Goal: Task Accomplishment & Management: Use online tool/utility

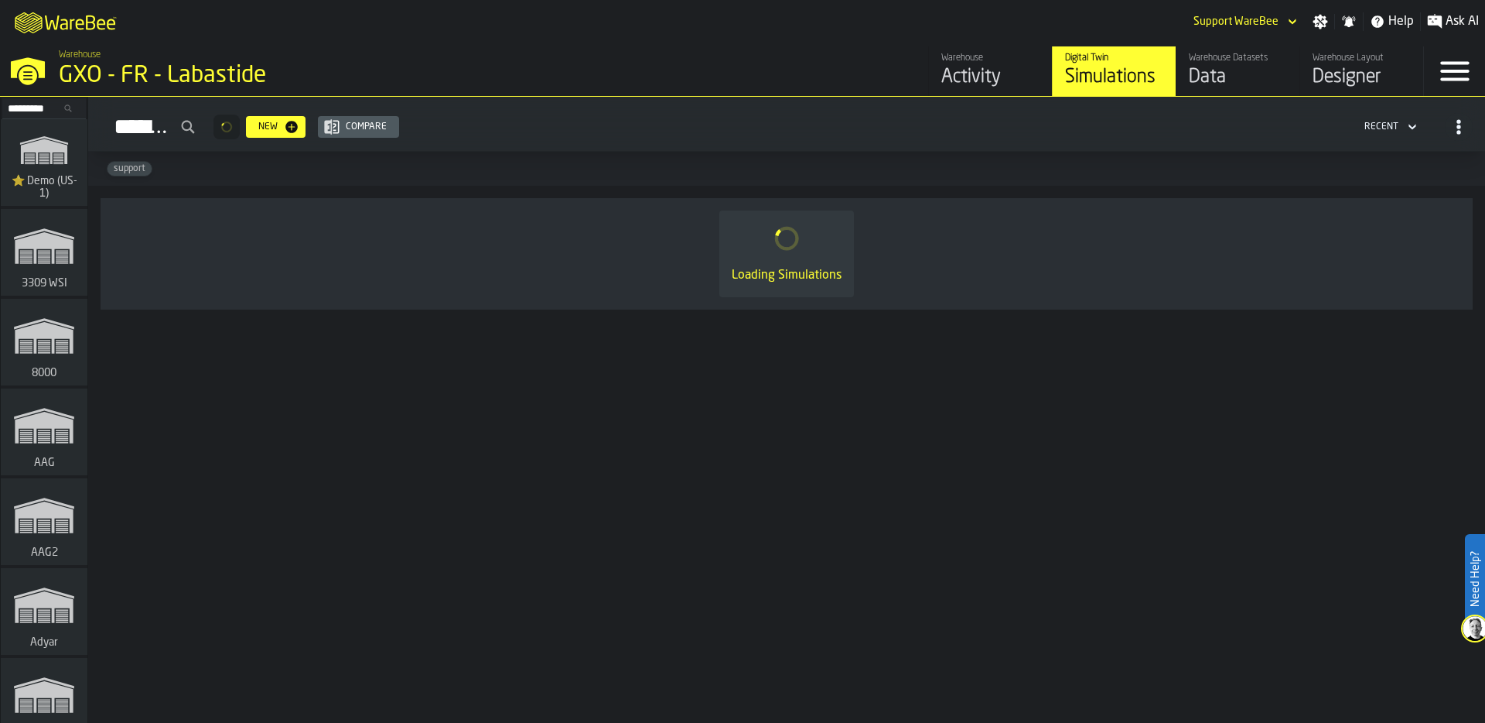
click at [46, 111] on input "Search..." at bounding box center [44, 108] width 80 height 17
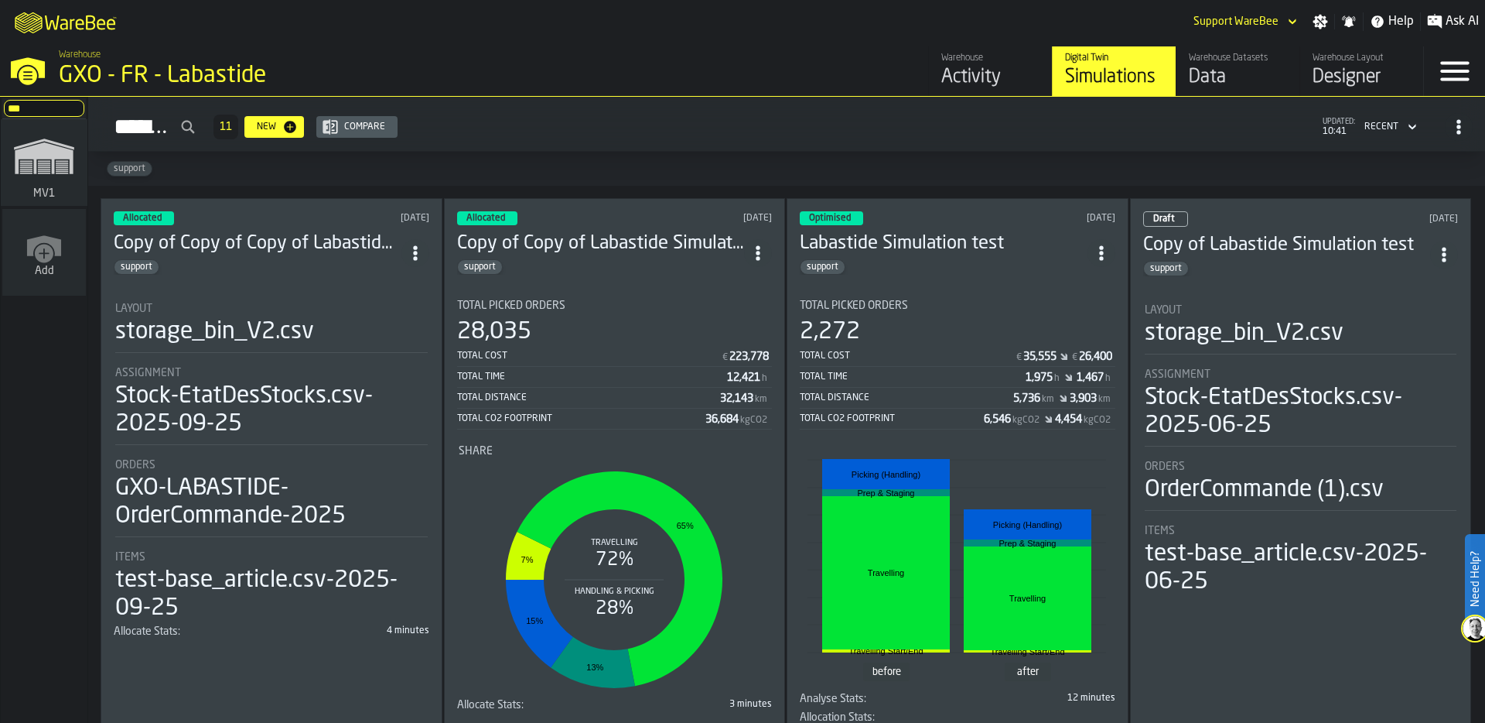
type input "***"
click at [39, 186] on icon "link-to-/wh/i/3ccf57d1-1e0c-4a81-a3bb-c2011c5f0d50/simulations" at bounding box center [44, 156] width 74 height 62
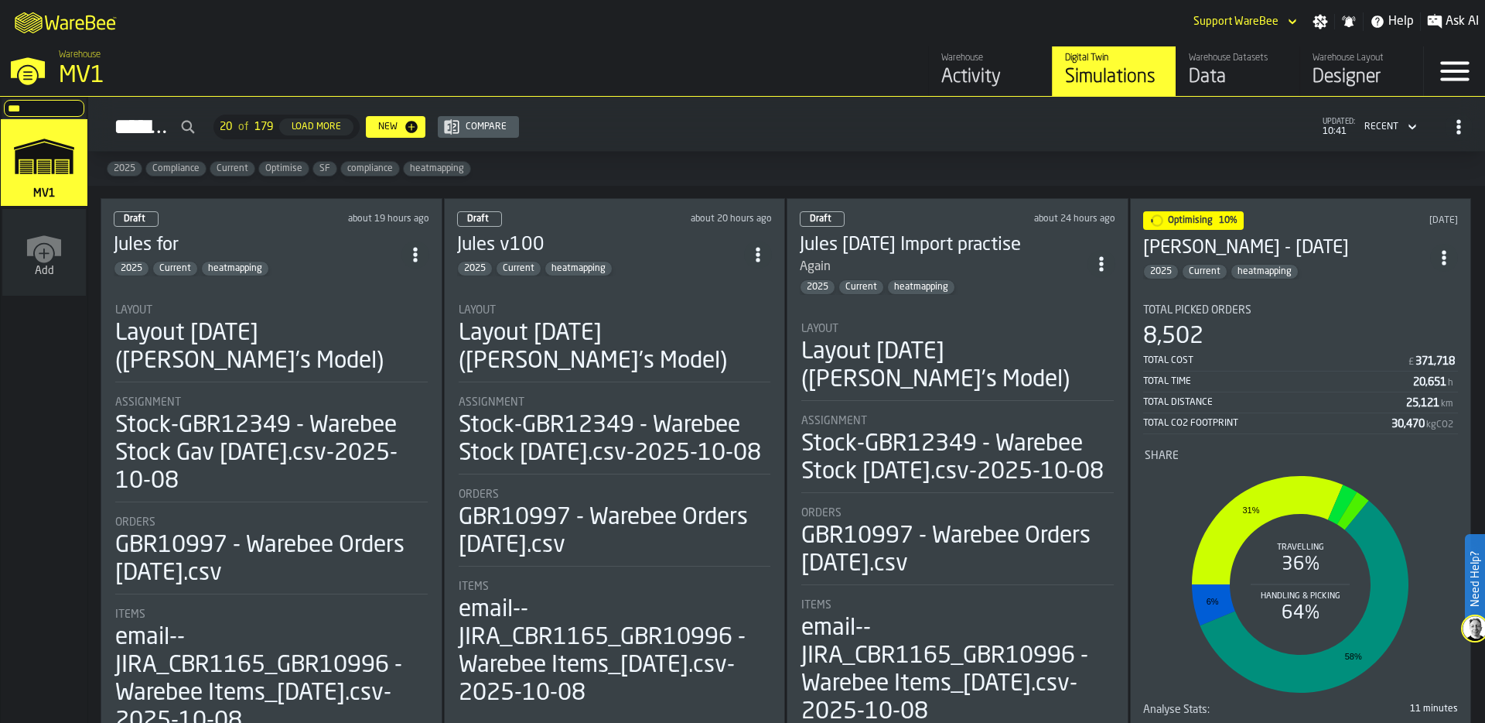
click at [1324, 23] on icon "button-toggle-Settings" at bounding box center [1321, 22] width 15 height 15
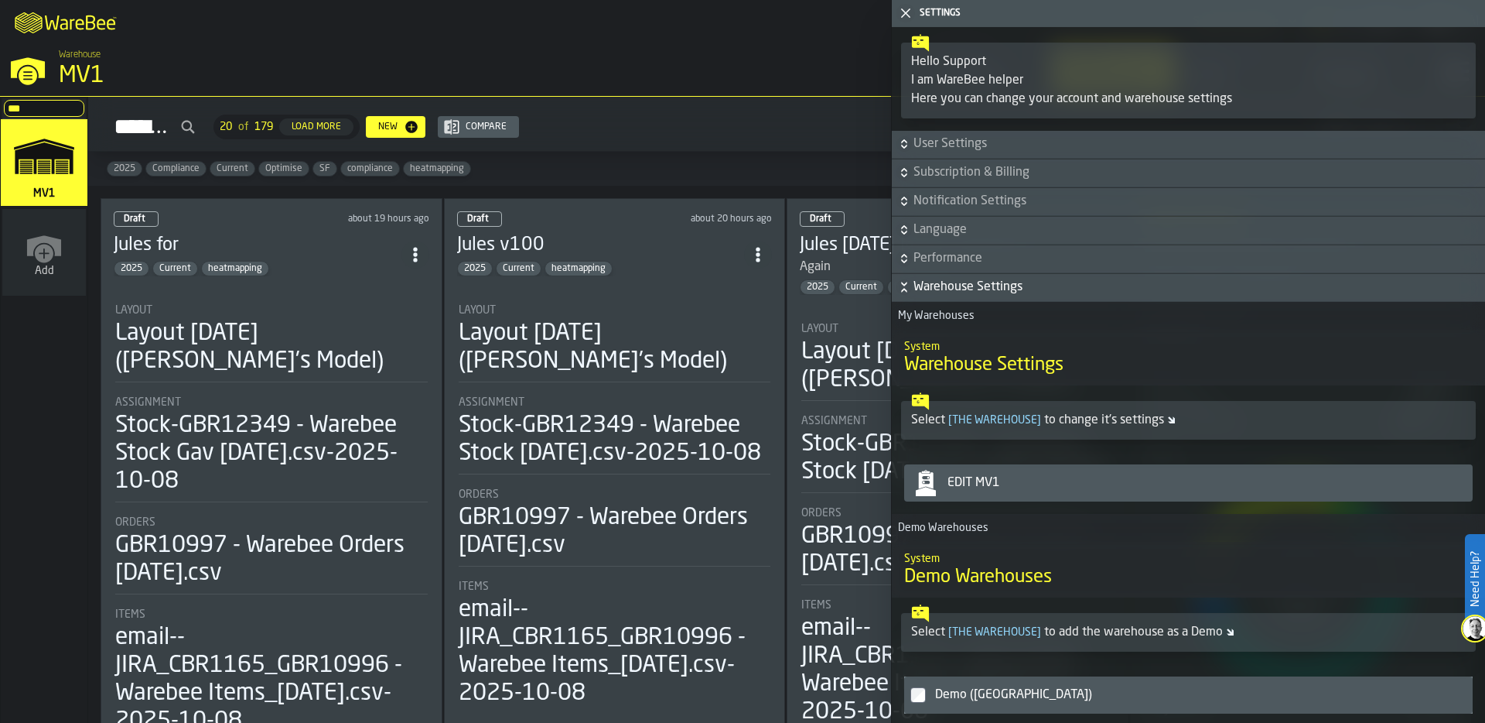
click at [1050, 481] on div "Edit MV1" at bounding box center [1203, 482] width 525 height 19
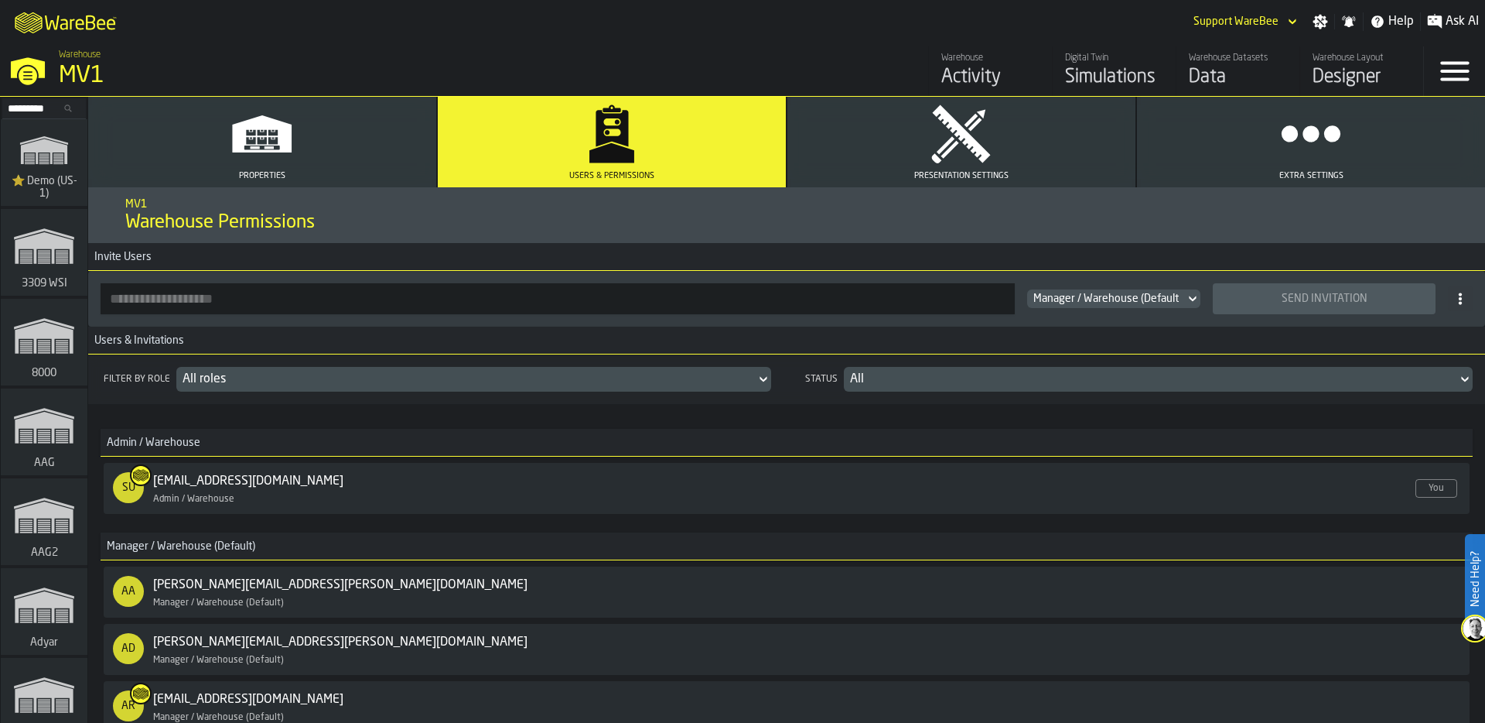
click at [231, 298] on input "button-toolbar-" at bounding box center [558, 298] width 914 height 31
paste input "**********"
type input "**********"
click at [1304, 294] on div "Send Invitation" at bounding box center [1324, 298] width 204 height 12
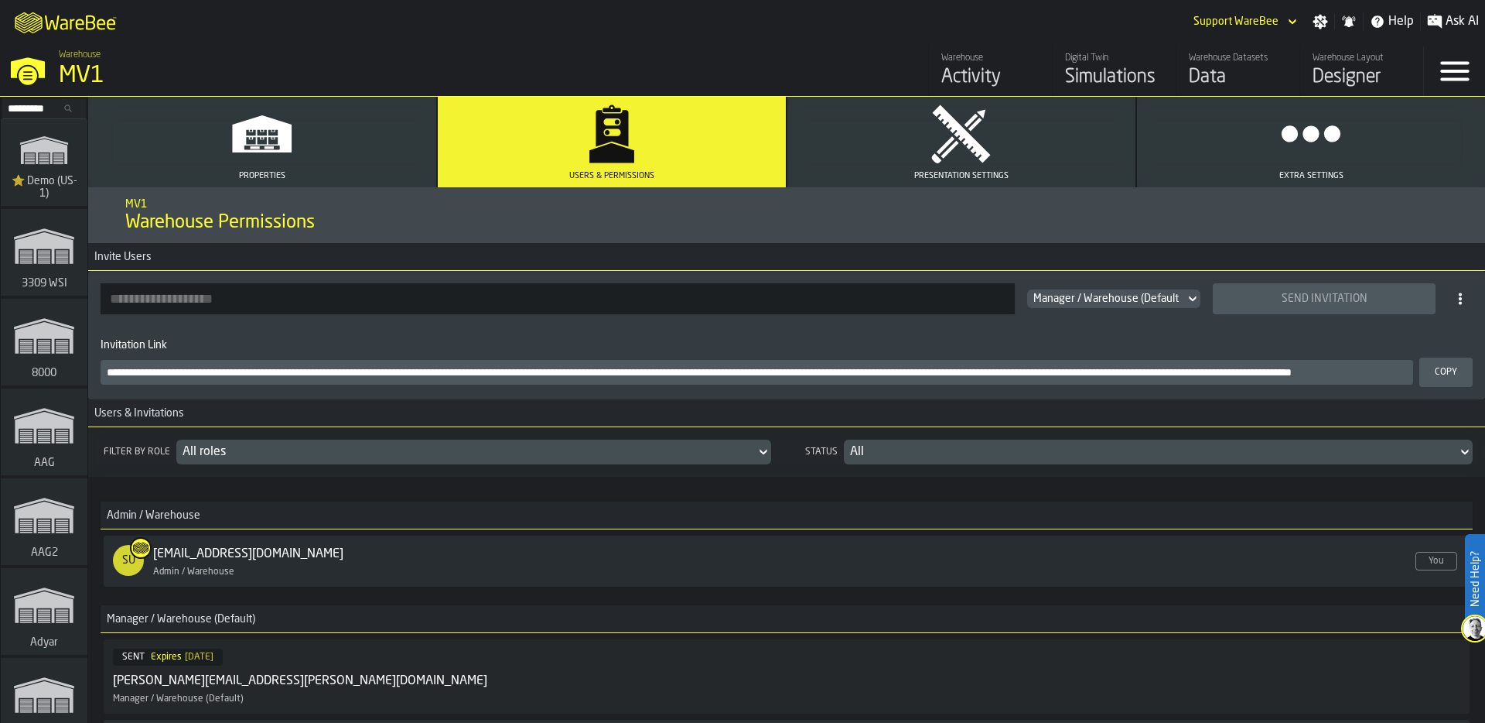
click at [306, 299] on input "button-toolbar-" at bounding box center [558, 298] width 914 height 31
paste input "**********"
type input "**********"
click at [1359, 292] on div "Send Invitation" at bounding box center [1324, 298] width 204 height 12
click at [395, 293] on input "button-toolbar-" at bounding box center [558, 298] width 914 height 31
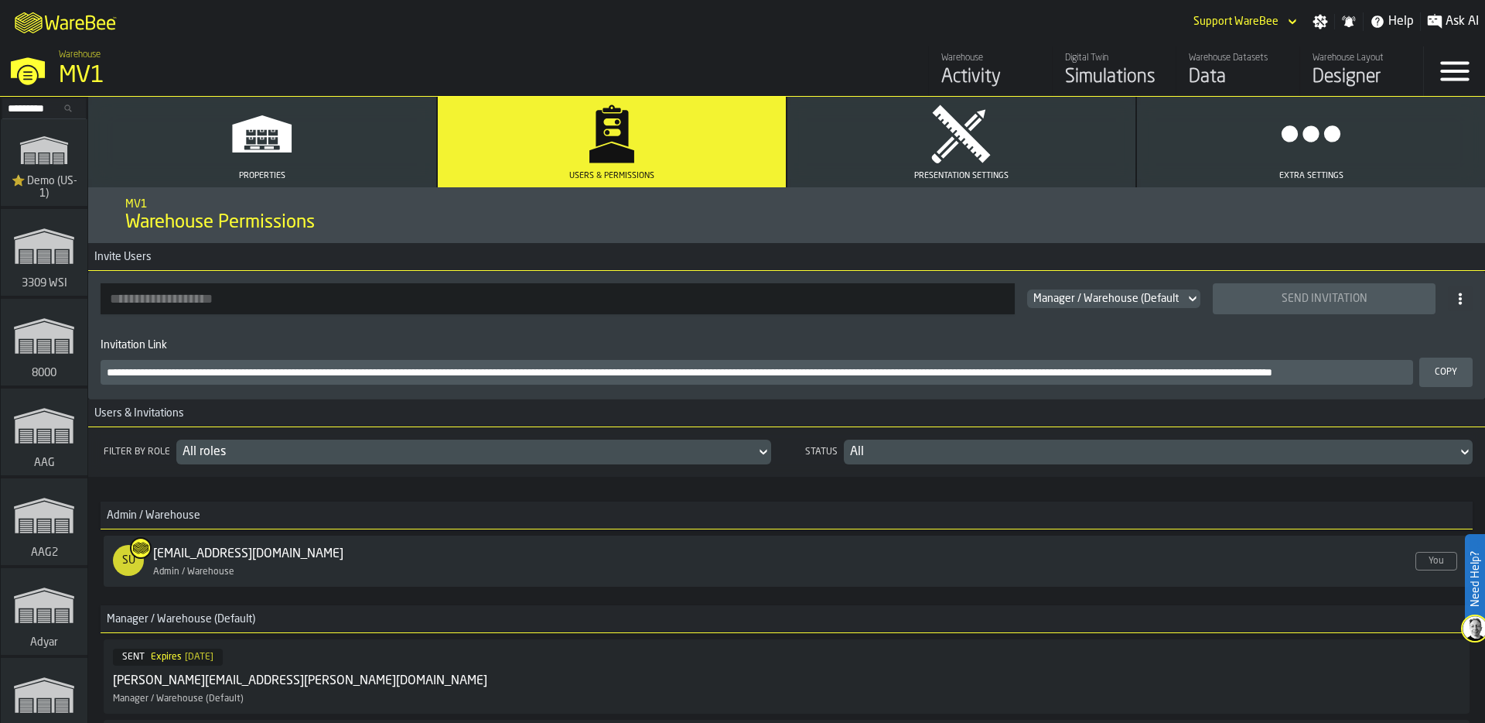
paste input "**********"
type input "**********"
click at [1295, 298] on div "Send Invitation" at bounding box center [1324, 298] width 204 height 12
click at [1229, 70] on div "Data" at bounding box center [1238, 77] width 98 height 25
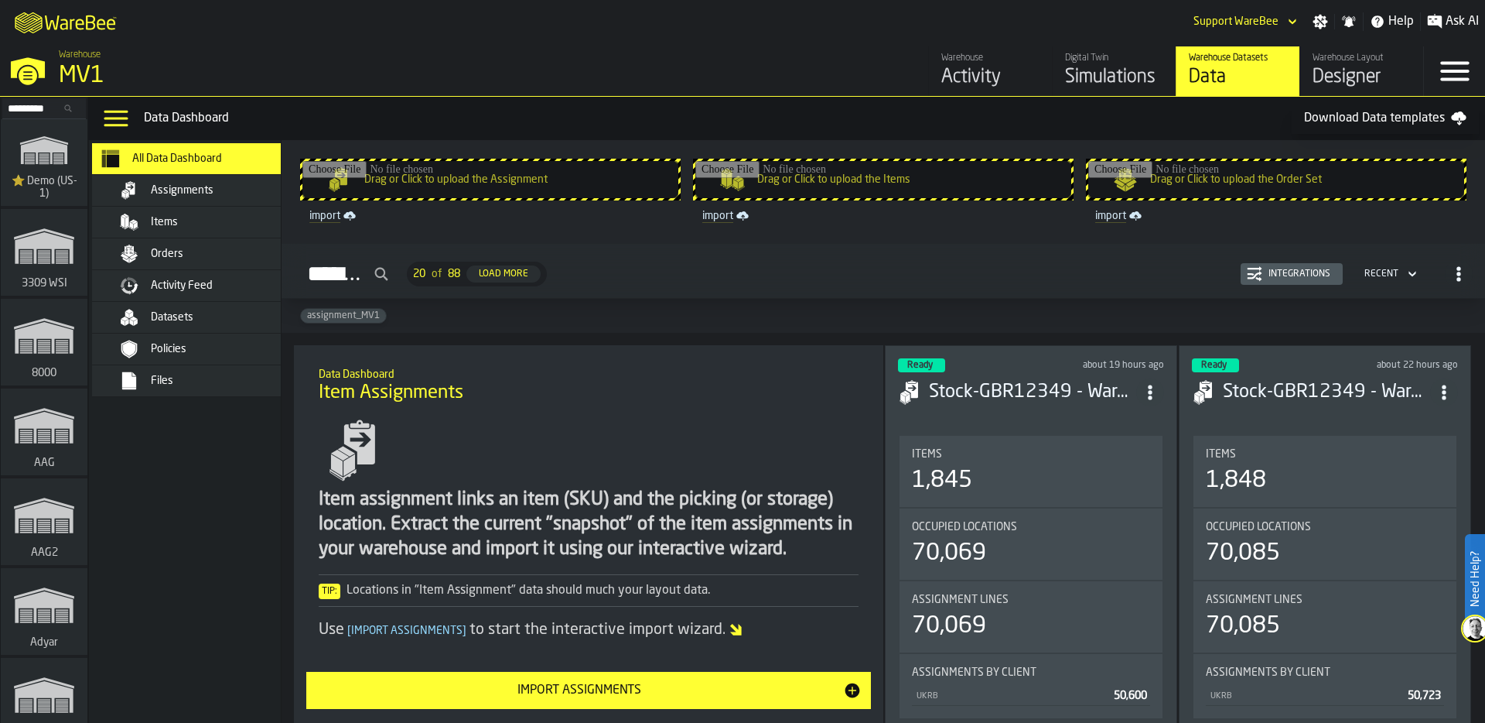
click at [179, 305] on div "Datasets" at bounding box center [200, 317] width 217 height 31
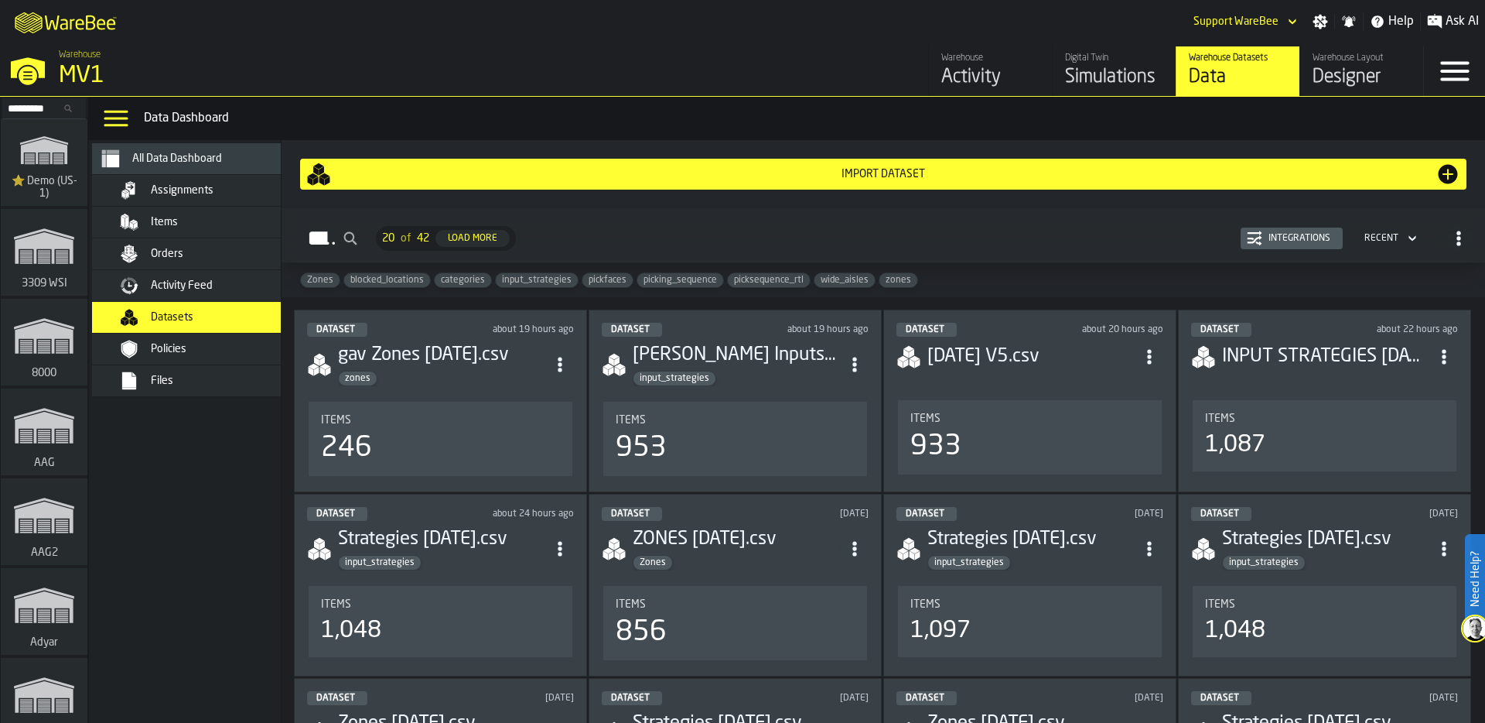
click at [183, 225] on div "Items" at bounding box center [227, 222] width 152 height 12
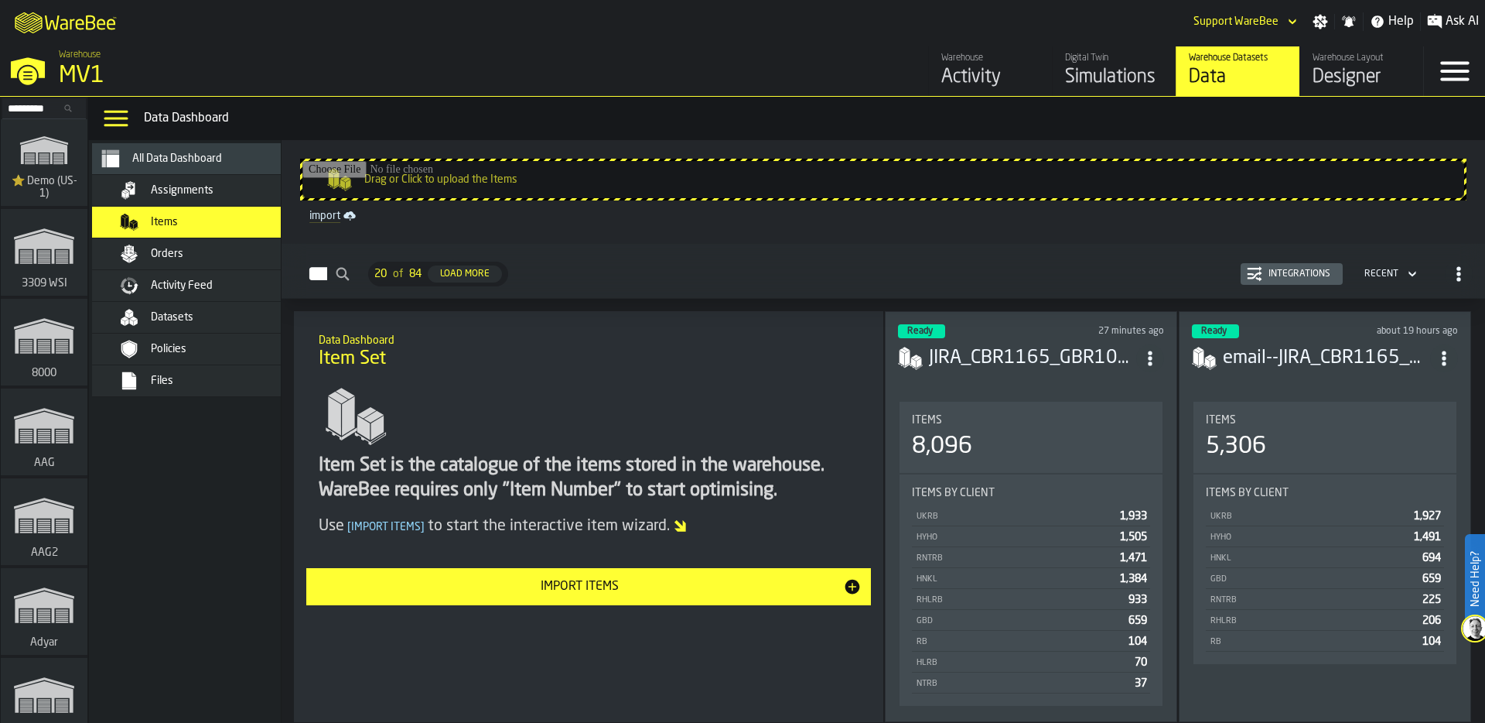
click at [185, 248] on div "Orders" at bounding box center [227, 254] width 152 height 12
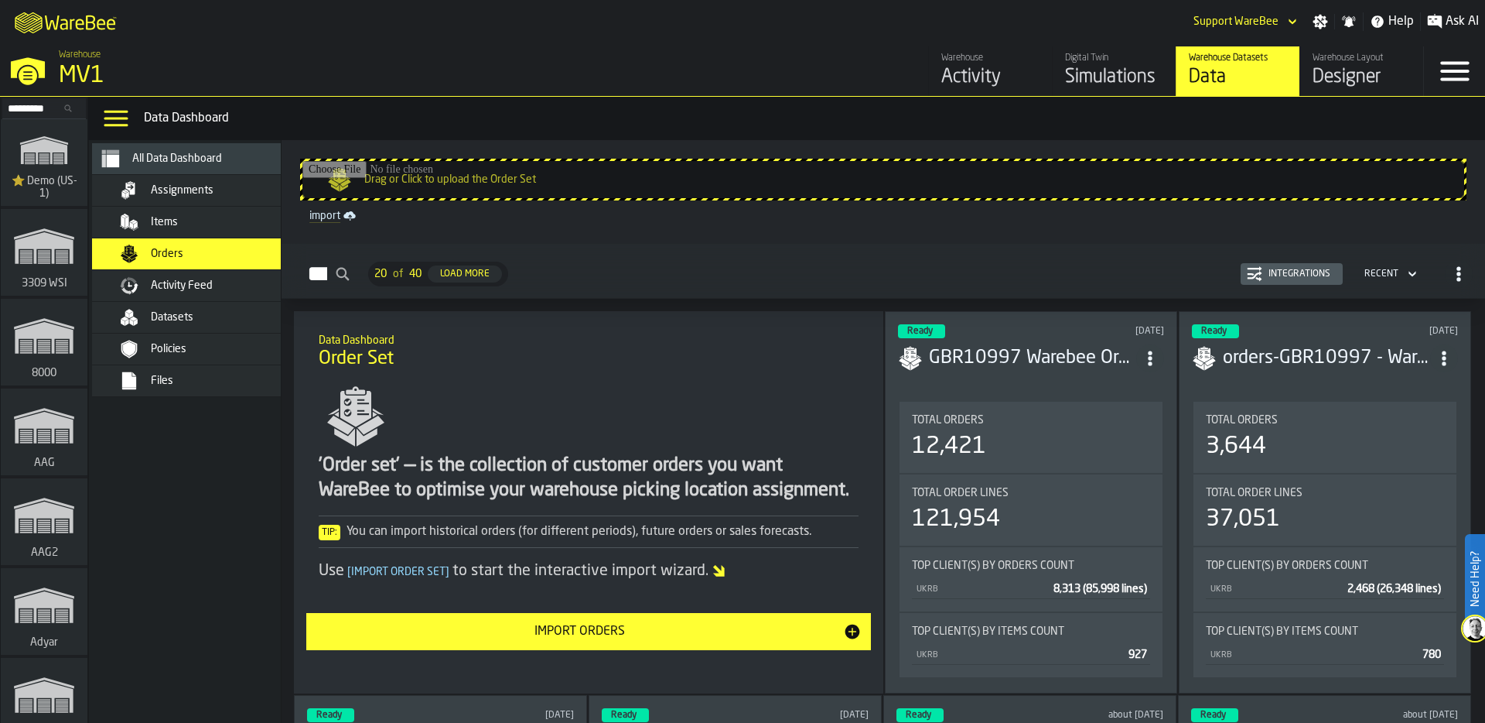
click at [207, 185] on span "Assignments" at bounding box center [182, 190] width 63 height 12
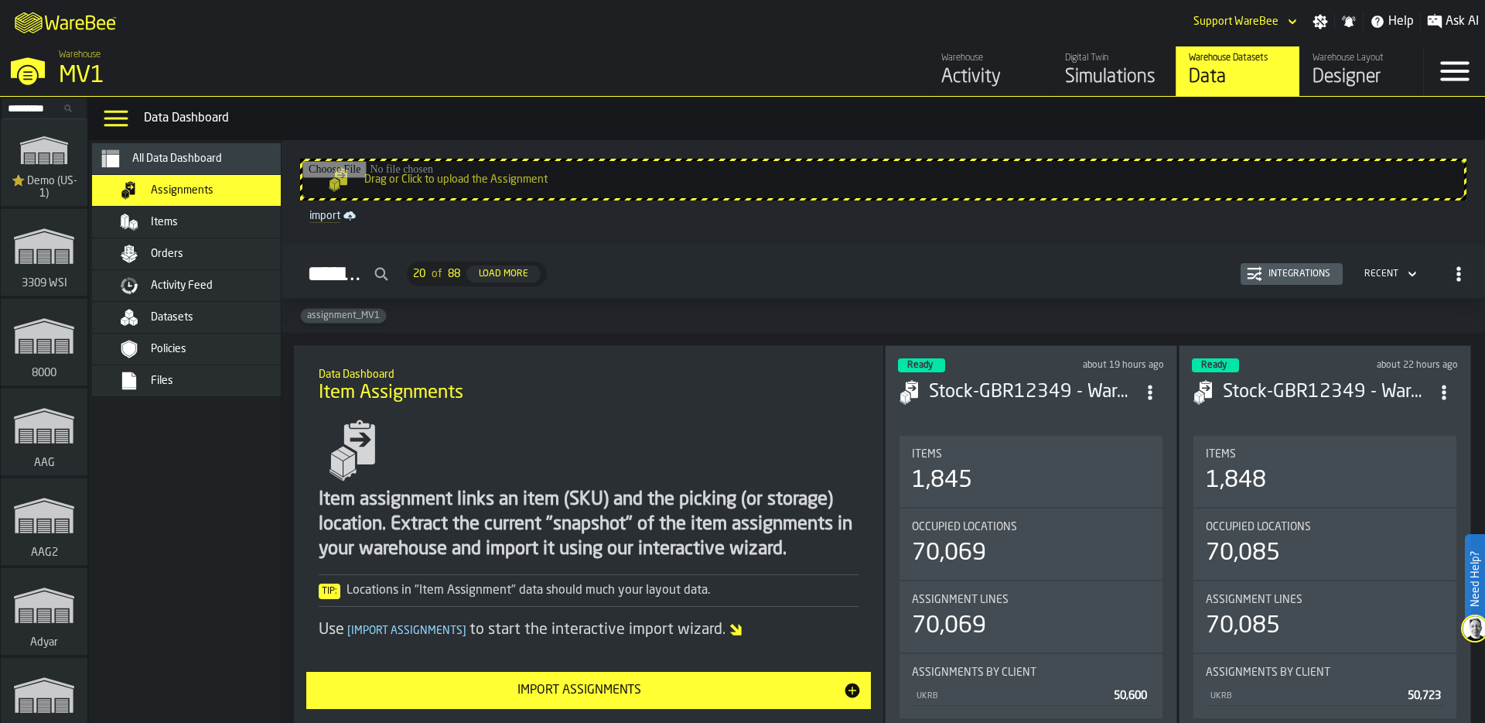
click at [201, 323] on div "Datasets" at bounding box center [227, 317] width 152 height 12
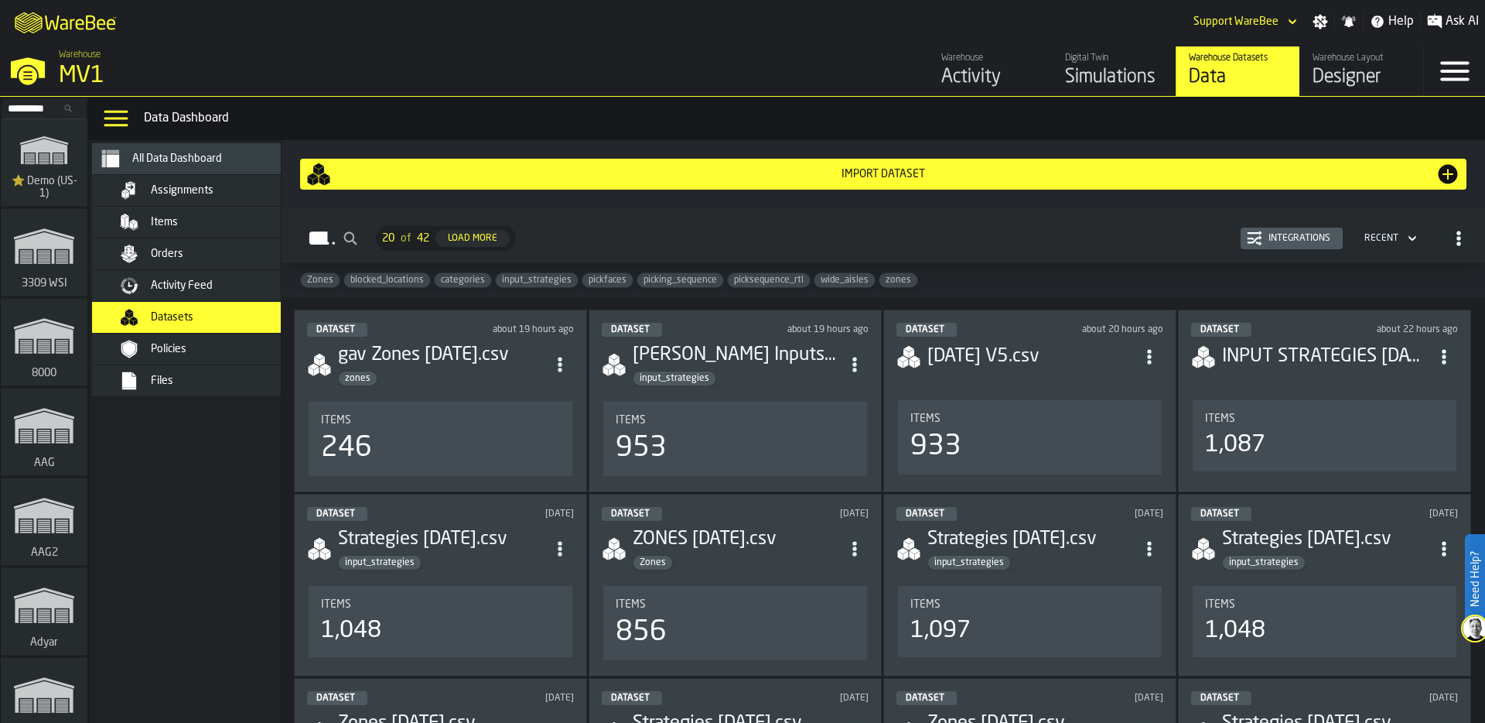
click at [195, 207] on div "Items" at bounding box center [200, 222] width 217 height 31
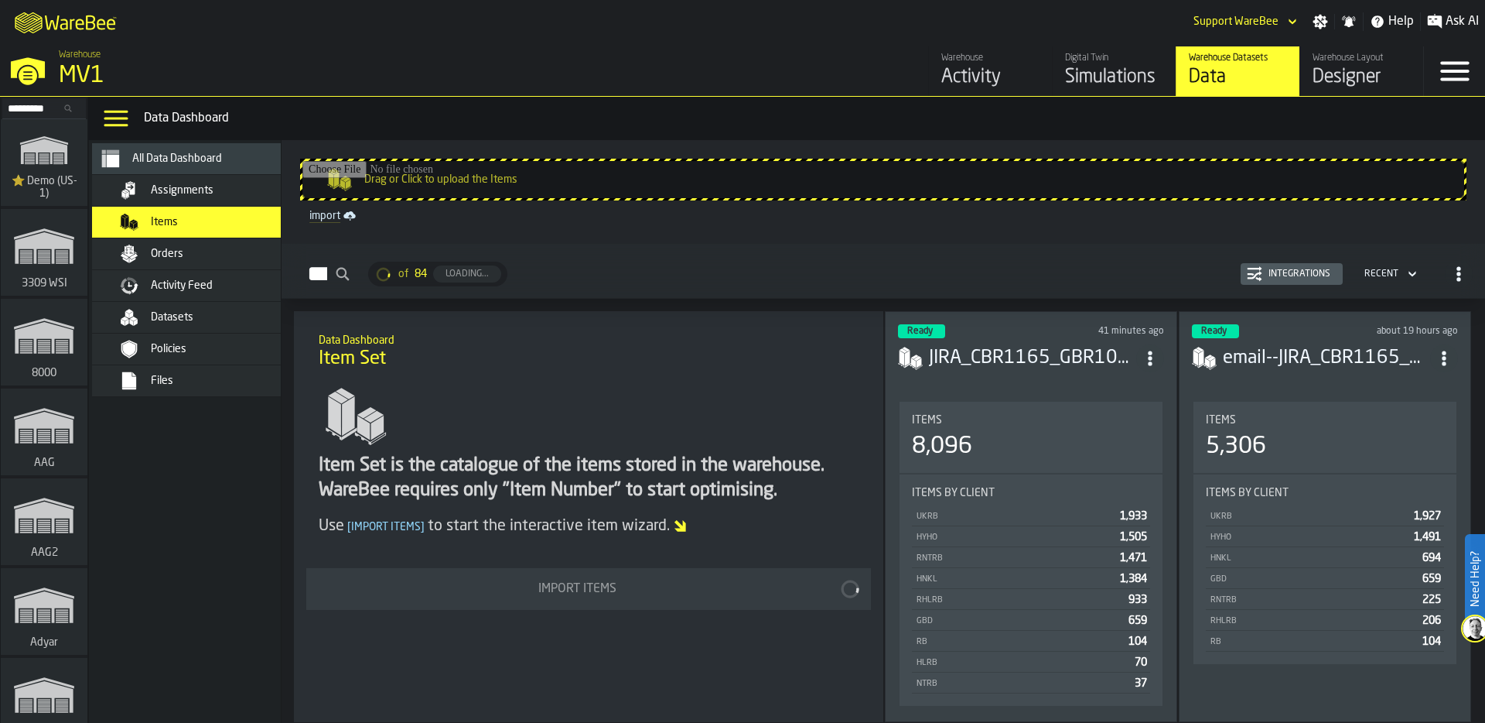
click at [214, 183] on div "Assignments" at bounding box center [208, 190] width 189 height 19
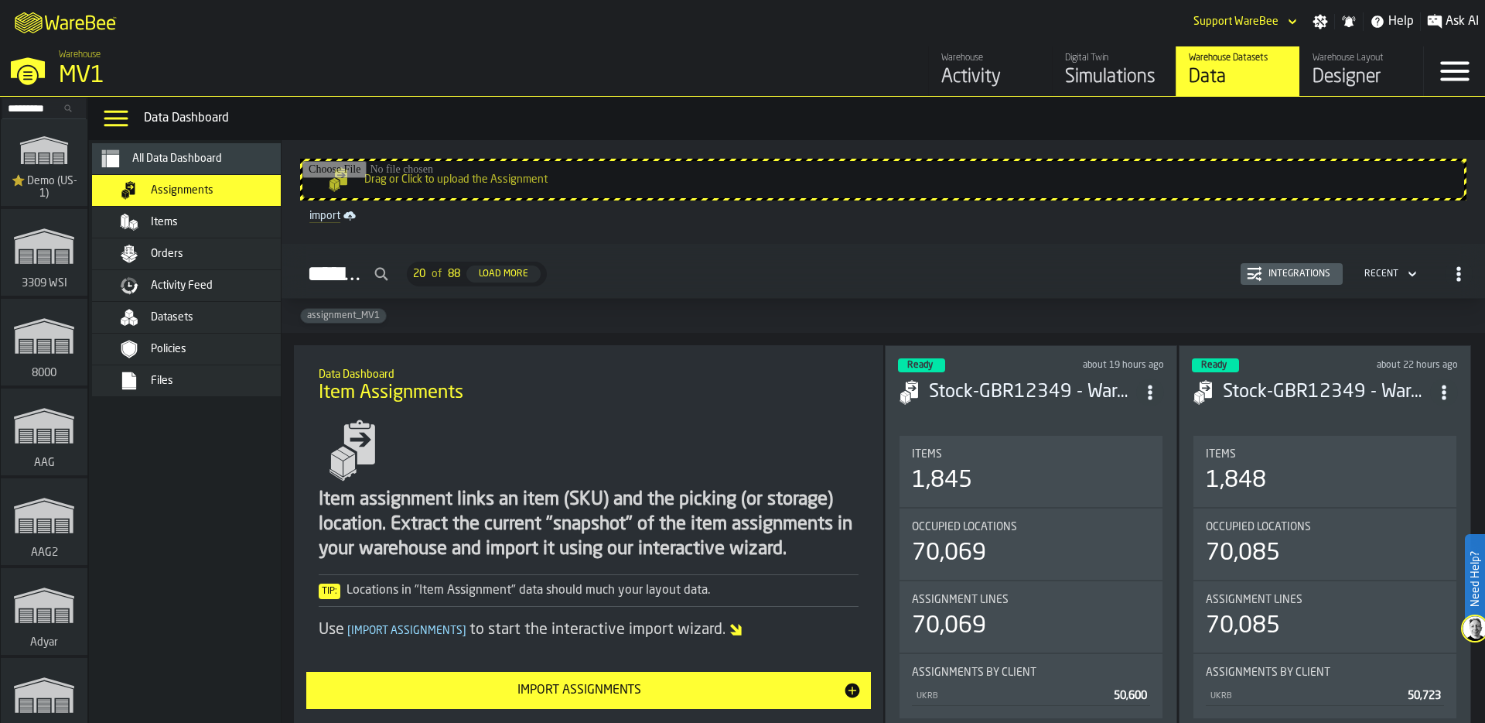
click at [1313, 276] on div "Integrations" at bounding box center [1299, 273] width 74 height 11
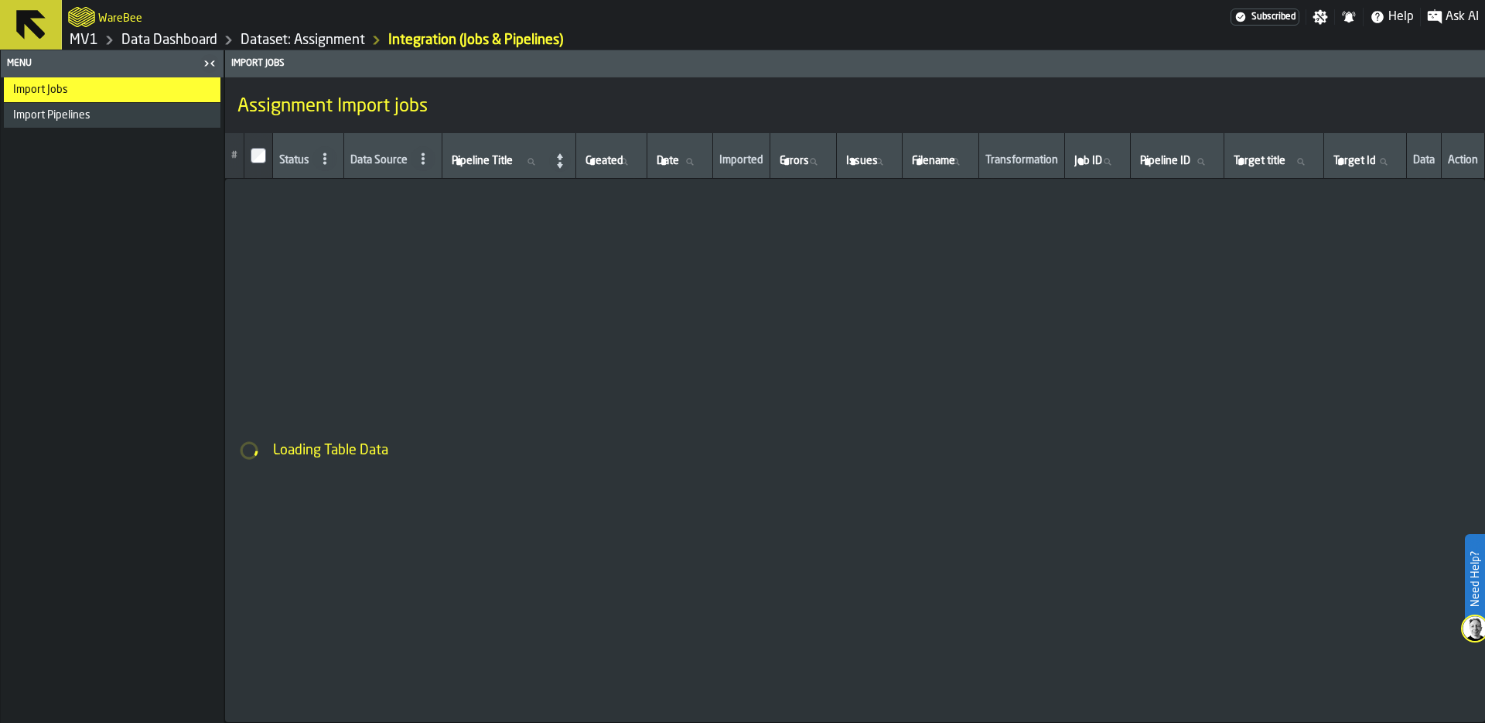
click at [72, 115] on span "Import Pipelines" at bounding box center [51, 115] width 77 height 12
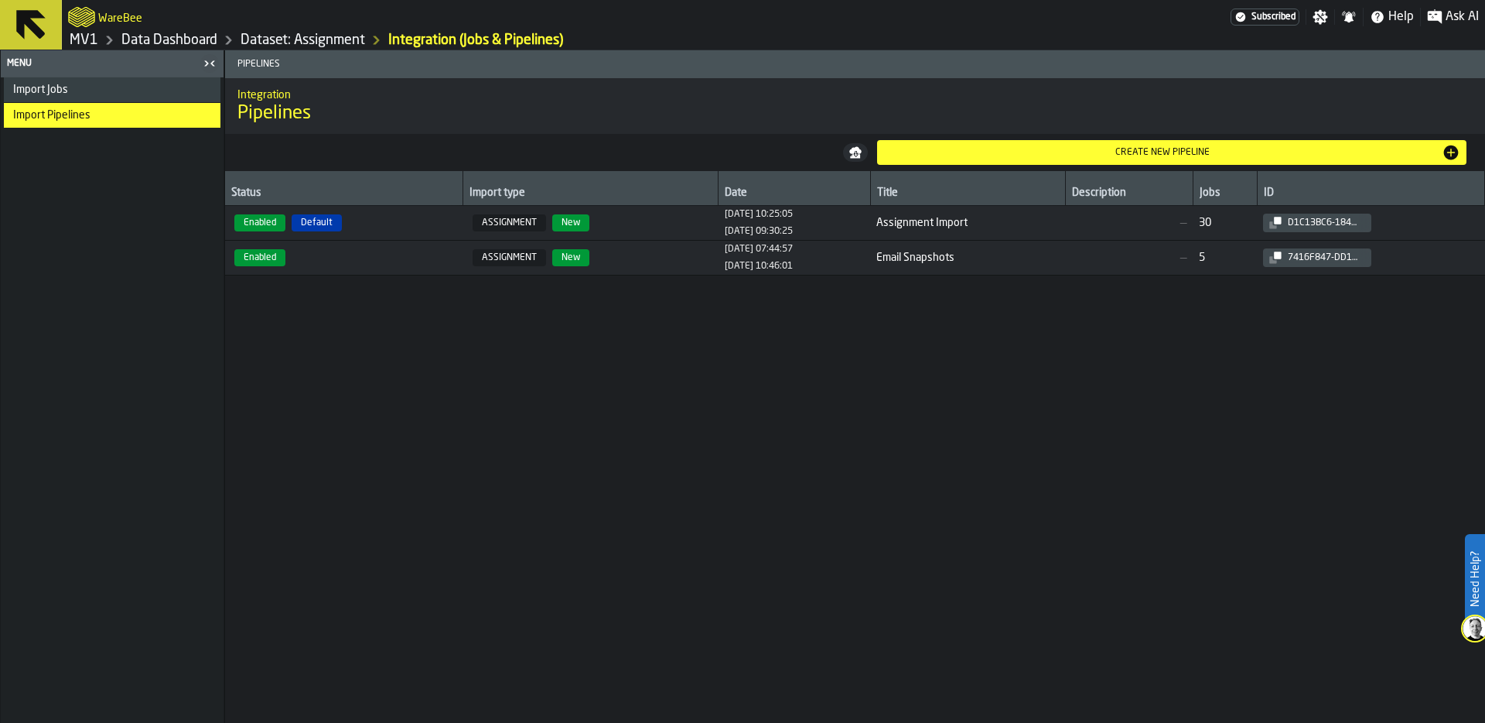
click at [421, 211] on td "Enabled Default" at bounding box center [344, 223] width 238 height 35
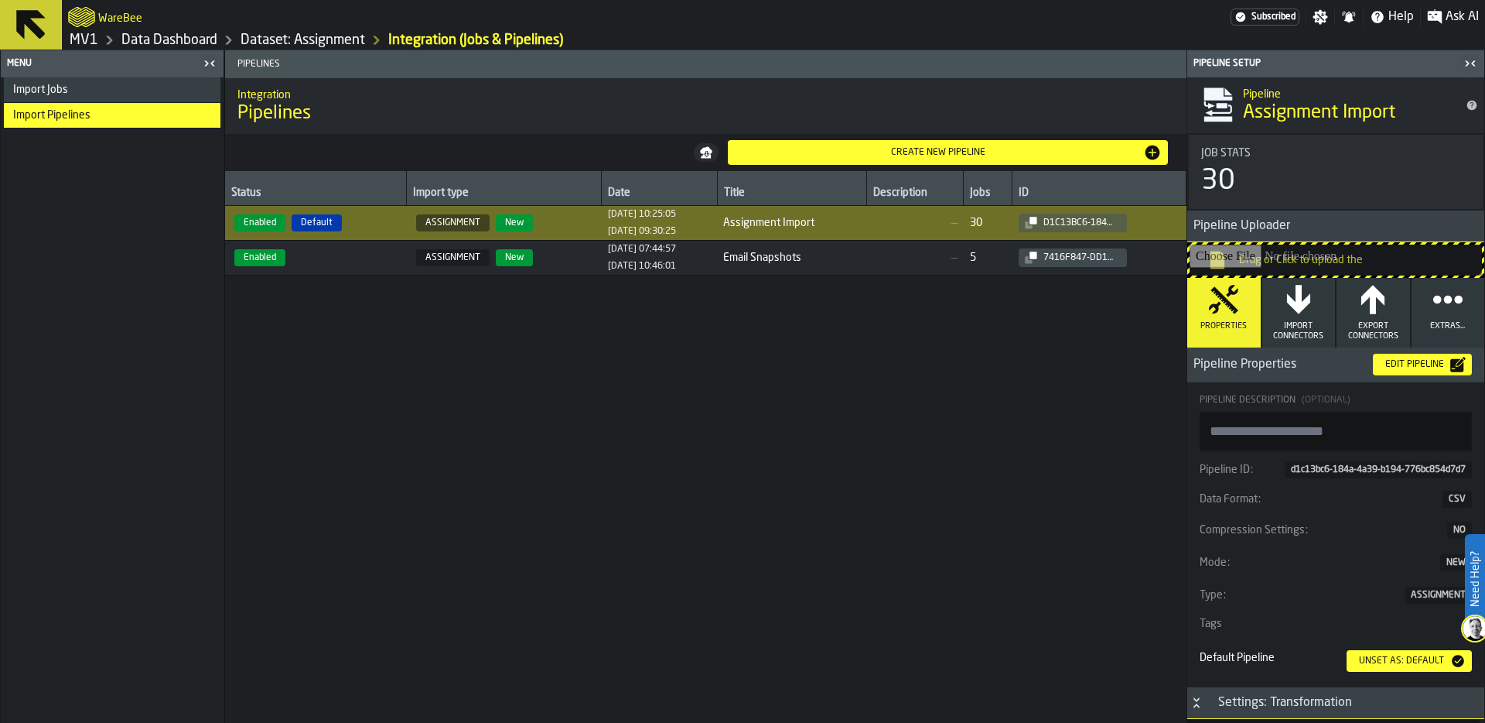
click at [1293, 309] on icon "button" at bounding box center [1298, 299] width 23 height 29
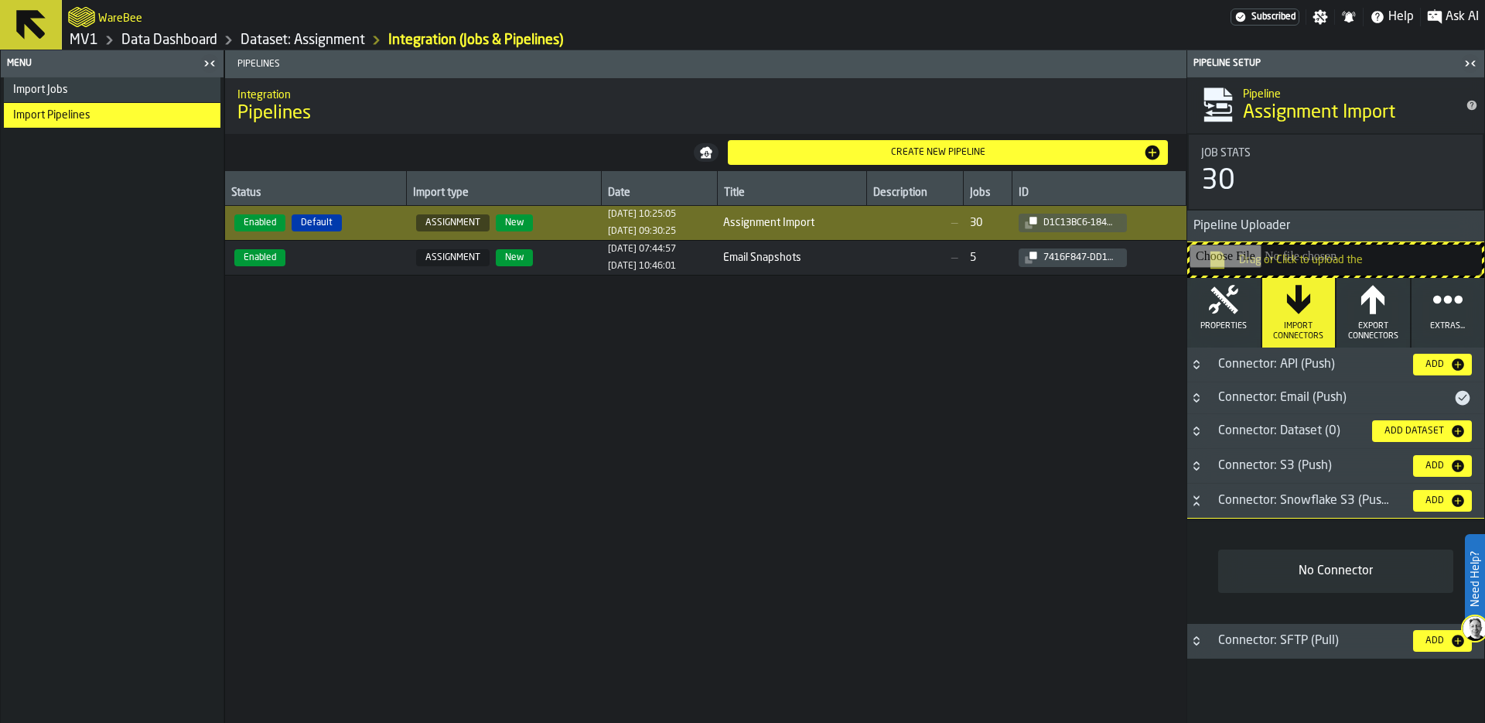
click at [1252, 396] on div "Connector: Email (Push)" at bounding box center [1331, 397] width 244 height 19
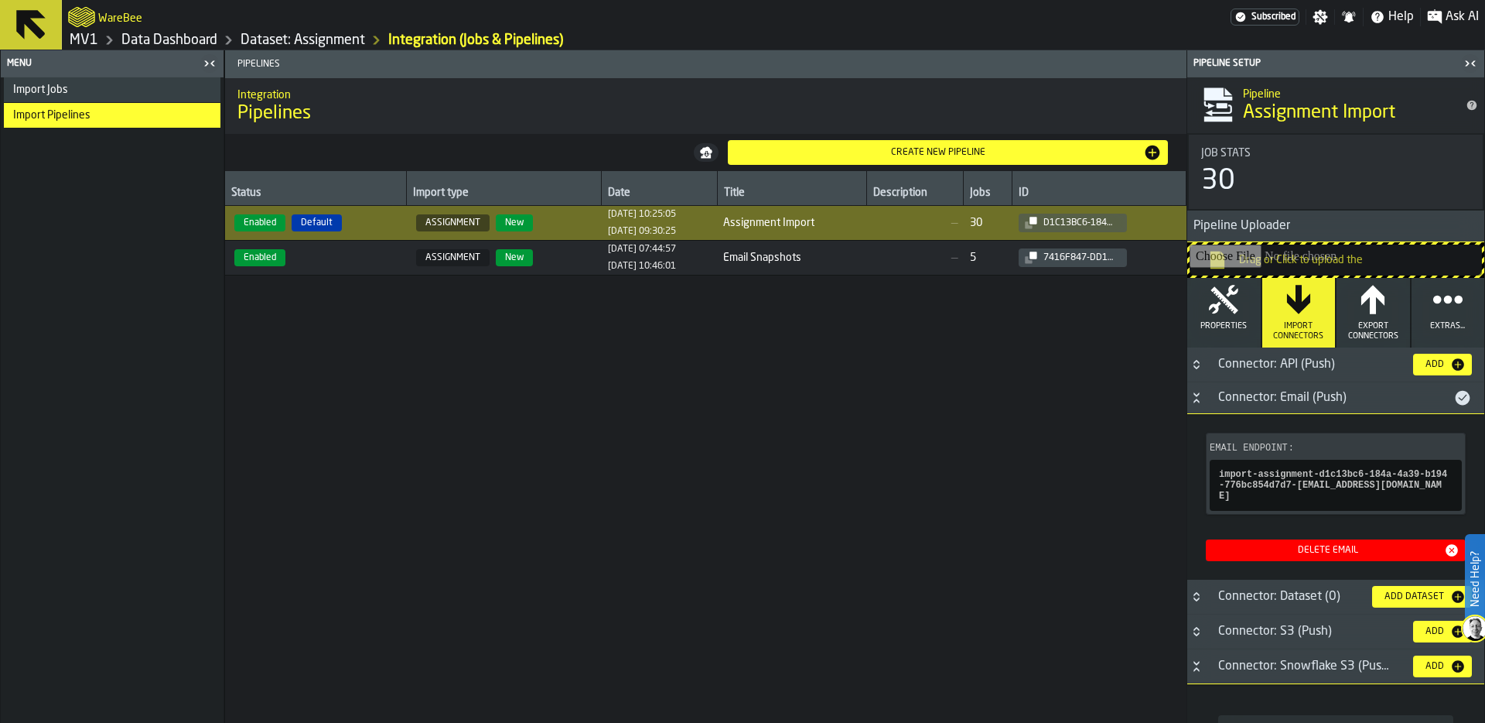
click at [0, 0] on icon "button-" at bounding box center [0, 0] width 0 height 0
click at [313, 32] on link "Dataset: Assignment" at bounding box center [303, 40] width 125 height 17
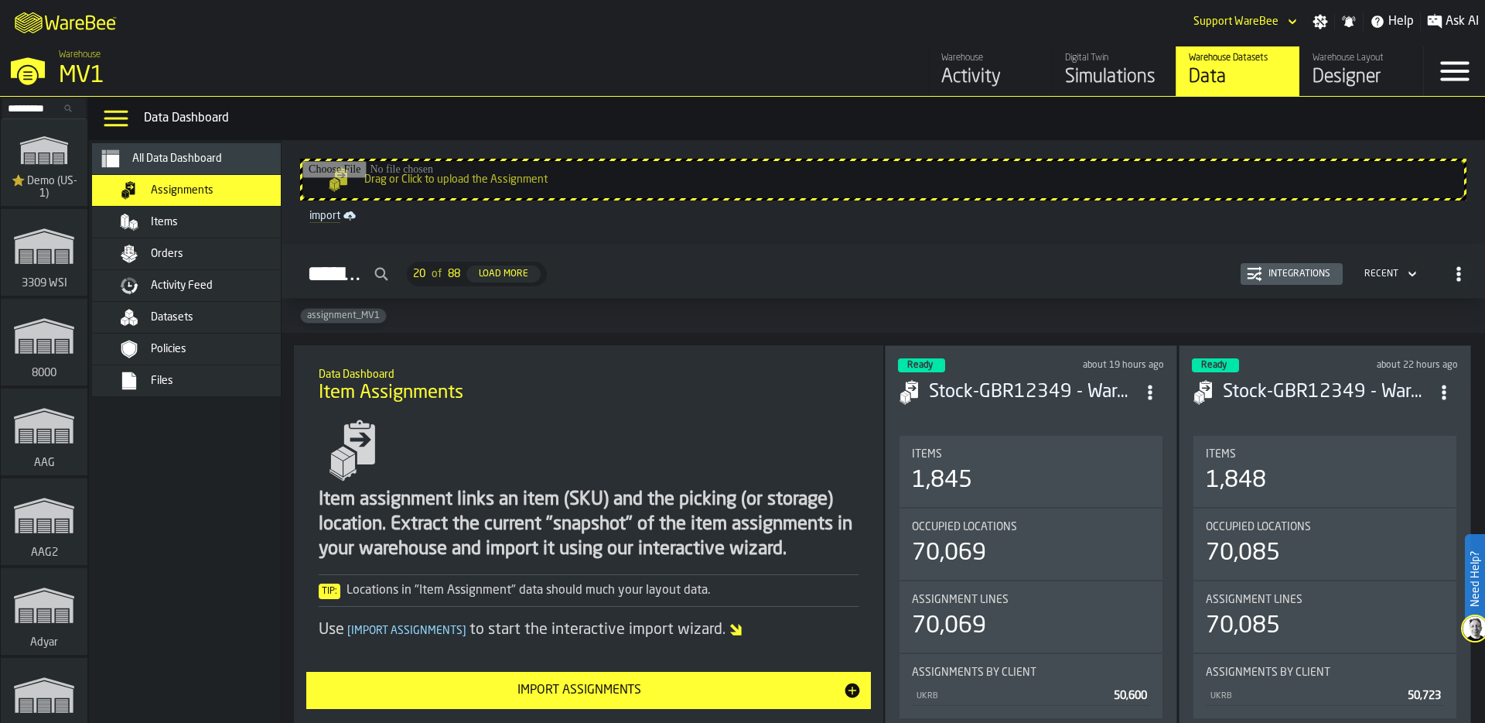
click at [193, 222] on div "Items" at bounding box center [227, 222] width 152 height 12
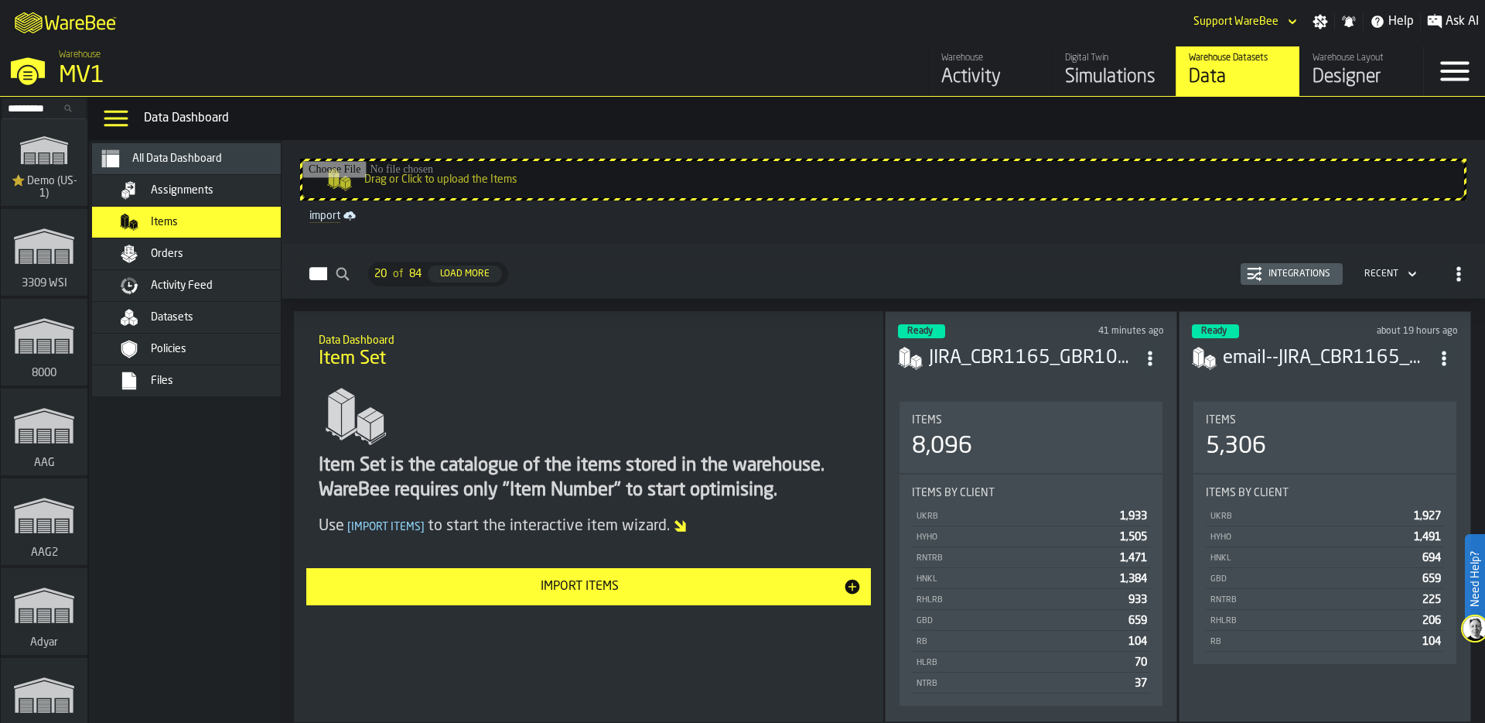
click at [1252, 268] on icon "button-Integrations" at bounding box center [1255, 268] width 15 height 4
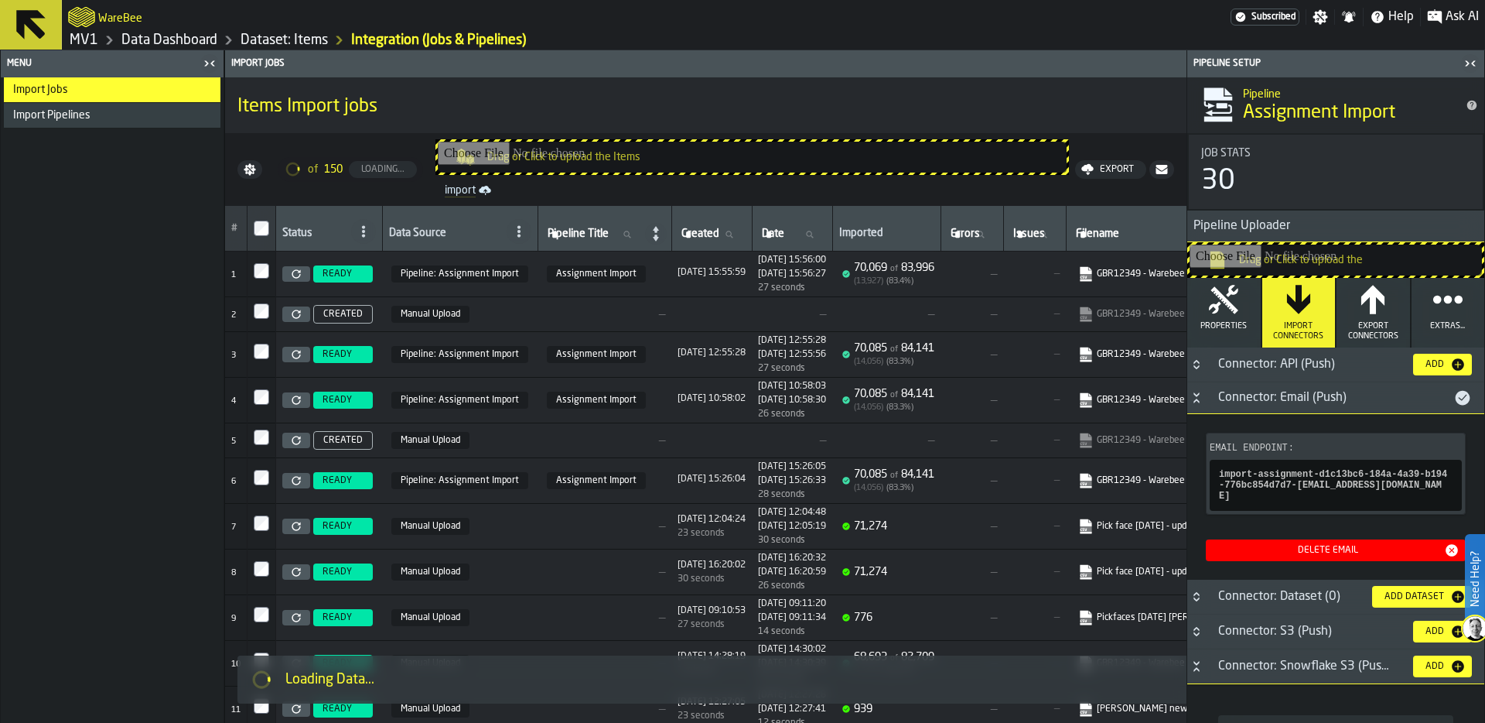
click at [98, 114] on div "Import Pipelines" at bounding box center [113, 115] width 201 height 12
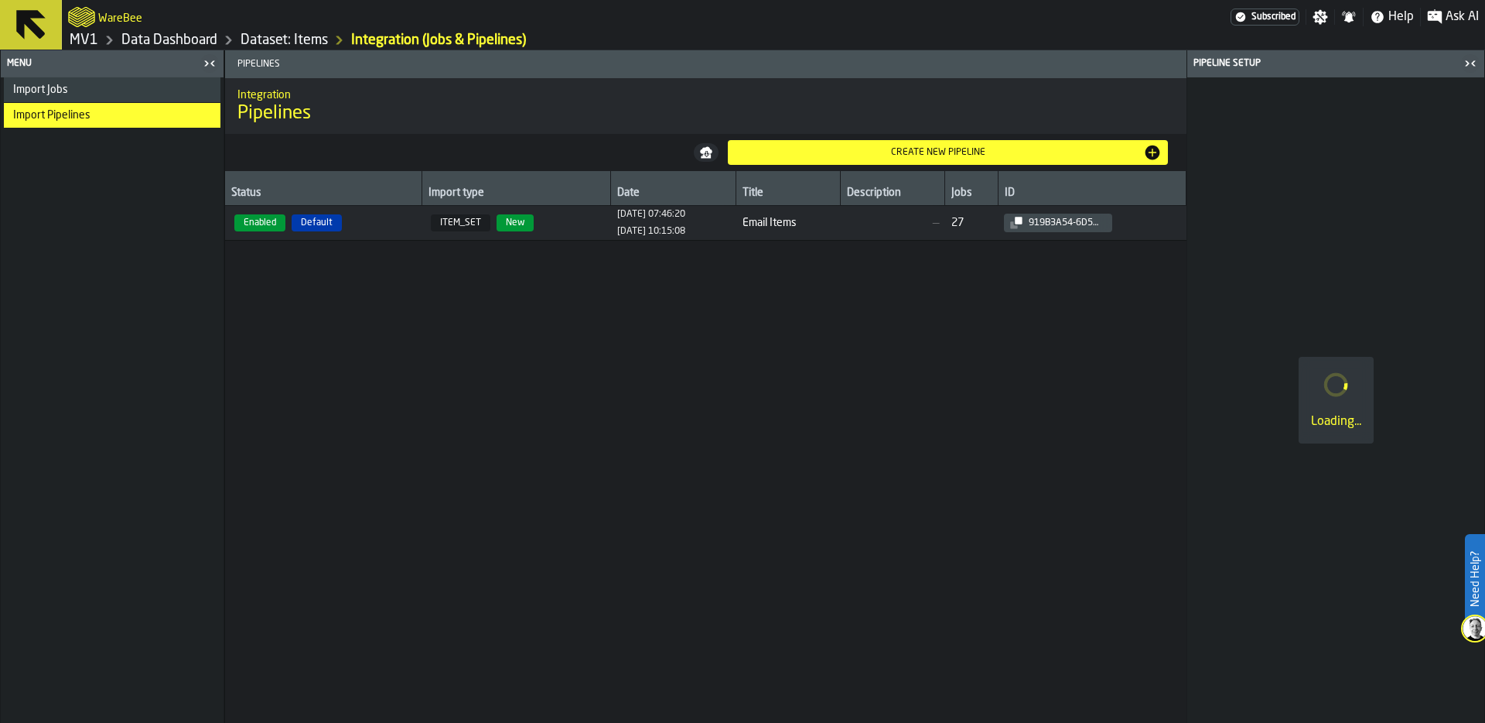
click at [382, 223] on span "Enabled Default" at bounding box center [323, 222] width 184 height 17
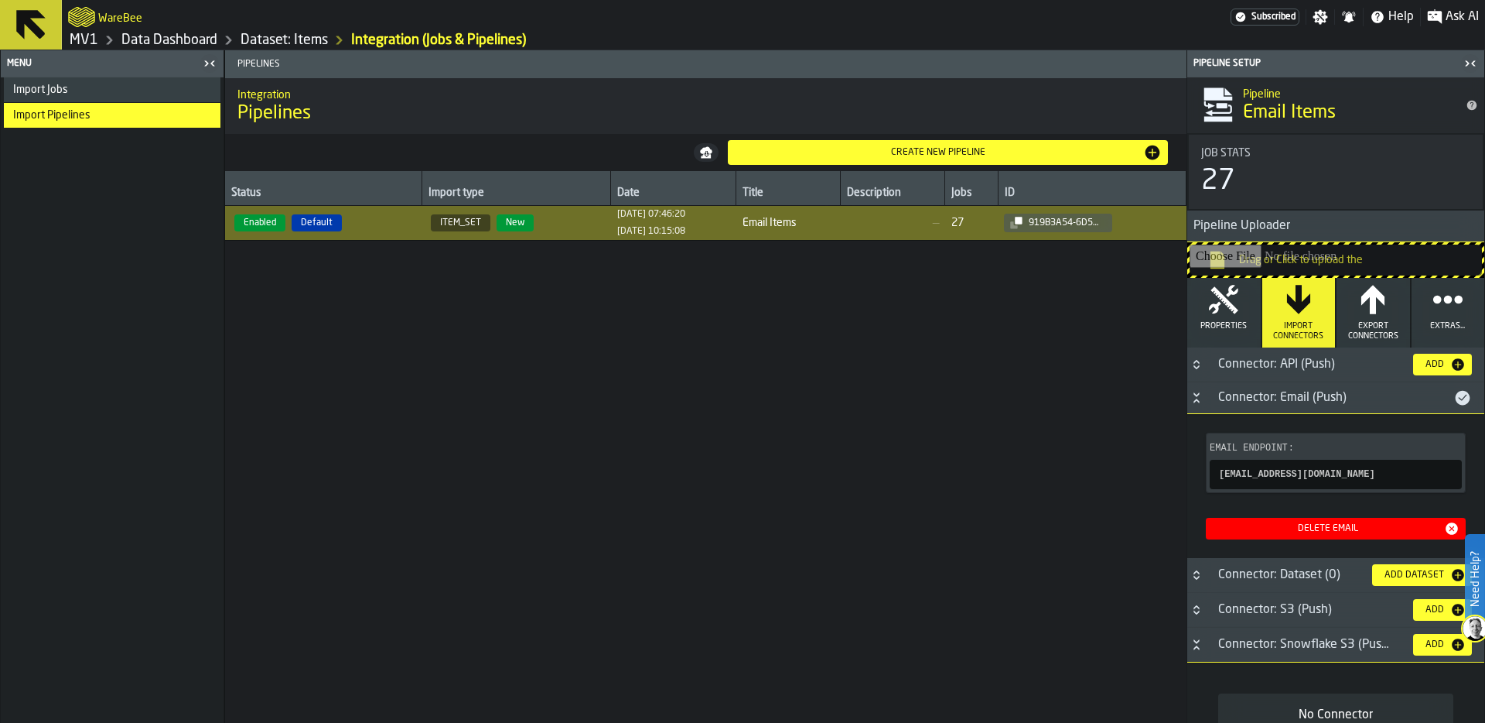
click at [0, 0] on icon "button-" at bounding box center [0, 0] width 0 height 0
click at [268, 37] on link "Dataset: Items" at bounding box center [284, 40] width 87 height 17
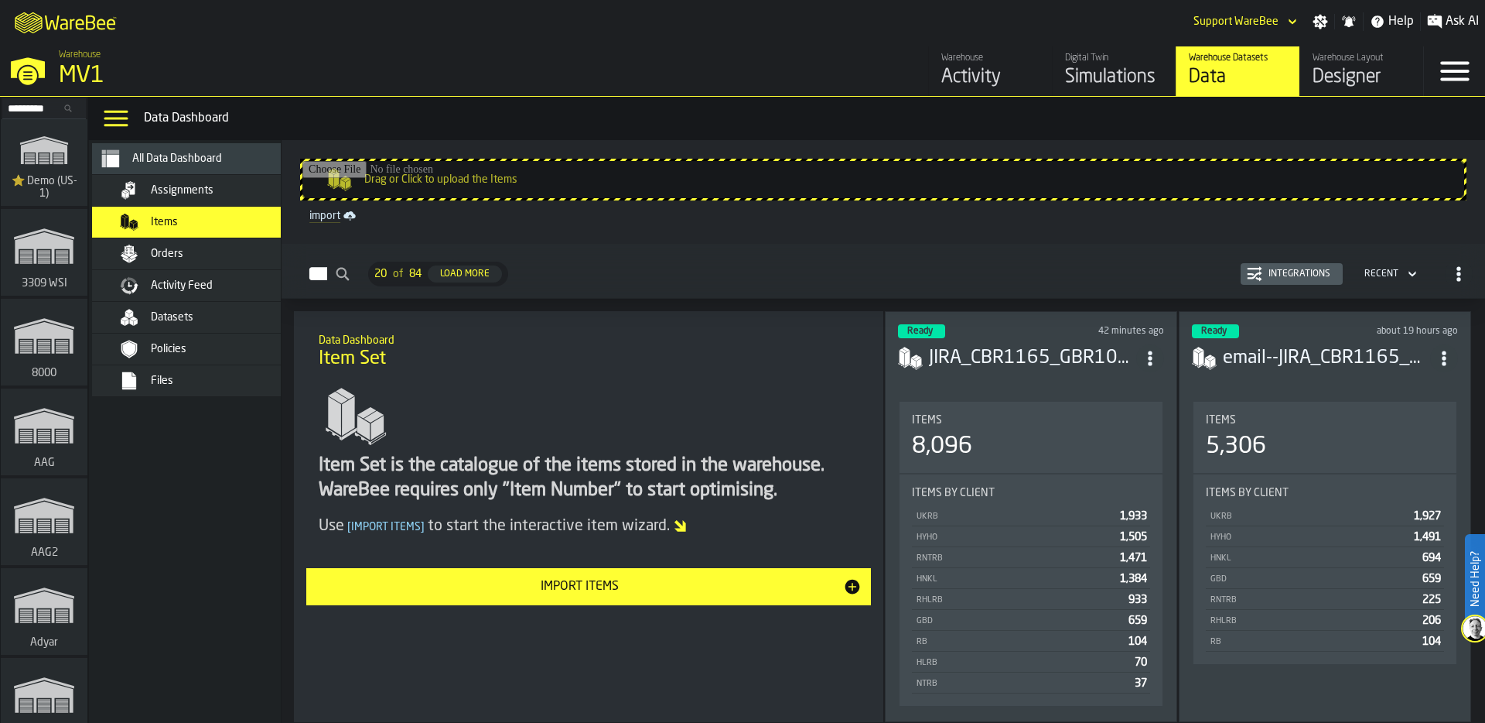
click at [166, 258] on span "Orders" at bounding box center [167, 254] width 32 height 12
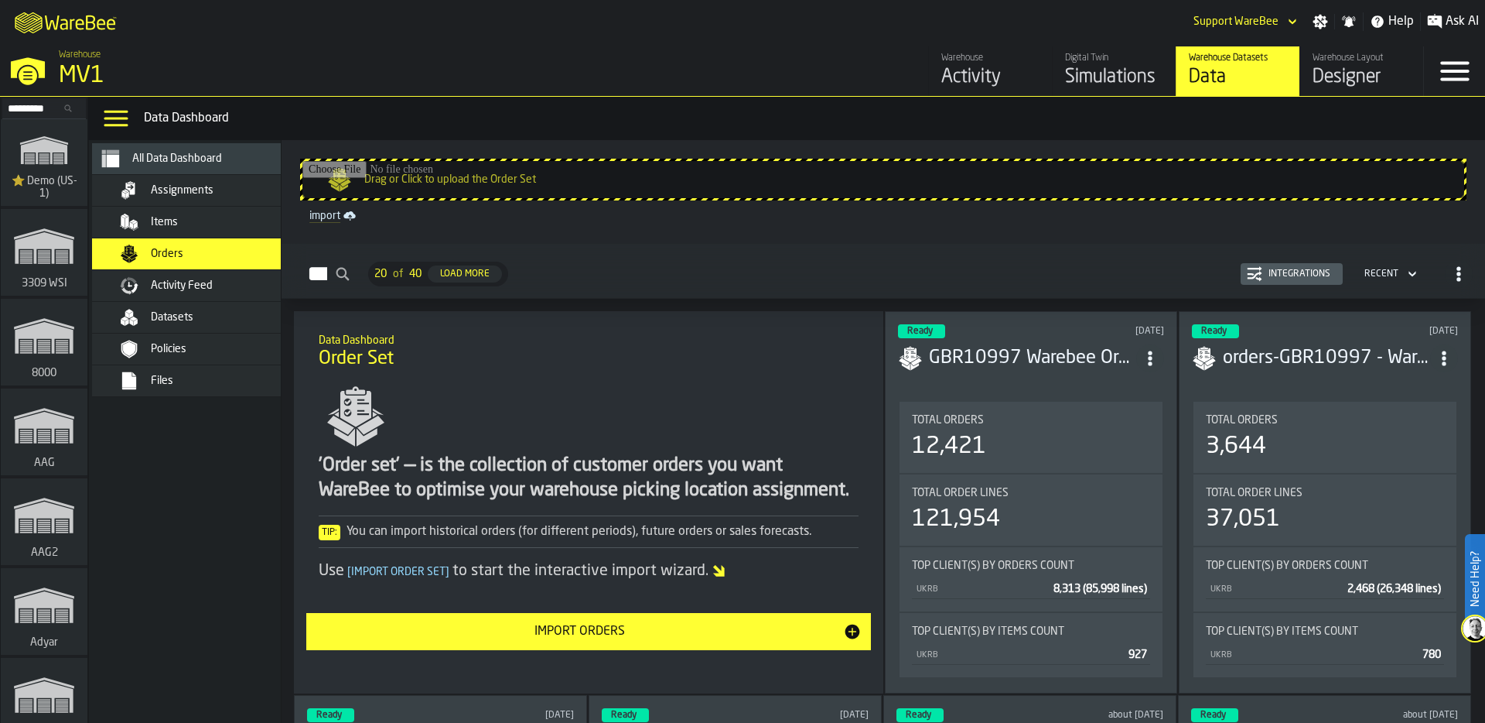
click at [1291, 269] on div "Integrations" at bounding box center [1299, 273] width 74 height 11
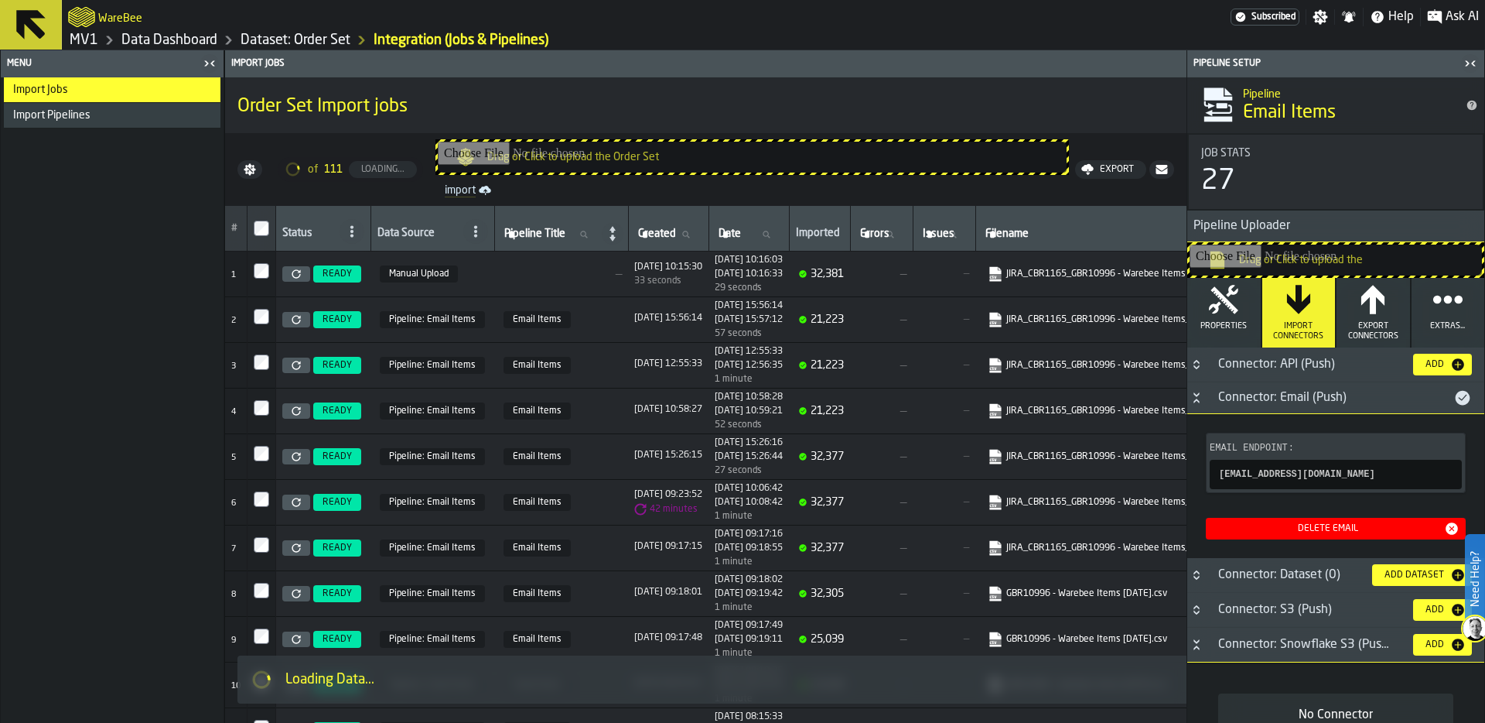
click at [142, 118] on div "Import Pipelines" at bounding box center [113, 115] width 201 height 12
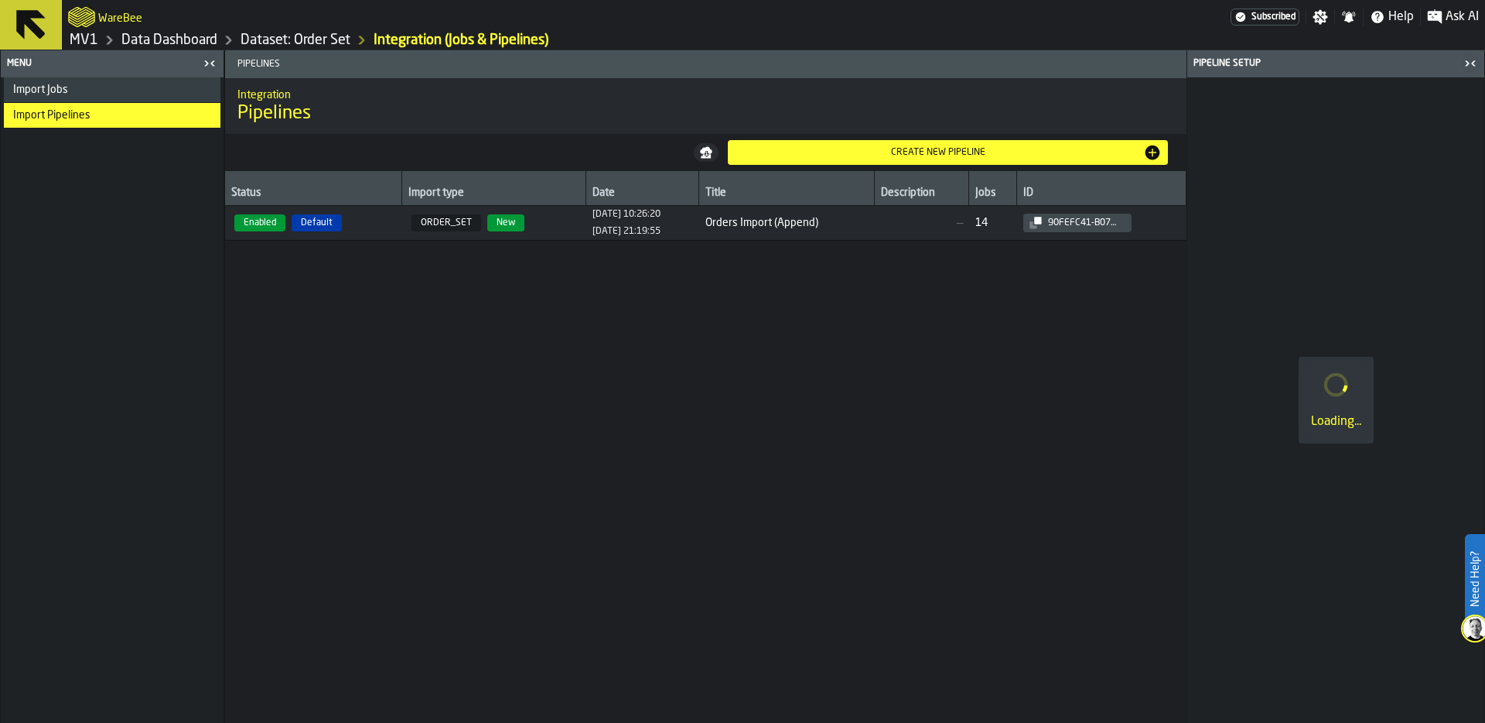
click at [1008, 231] on td "14" at bounding box center [993, 223] width 48 height 35
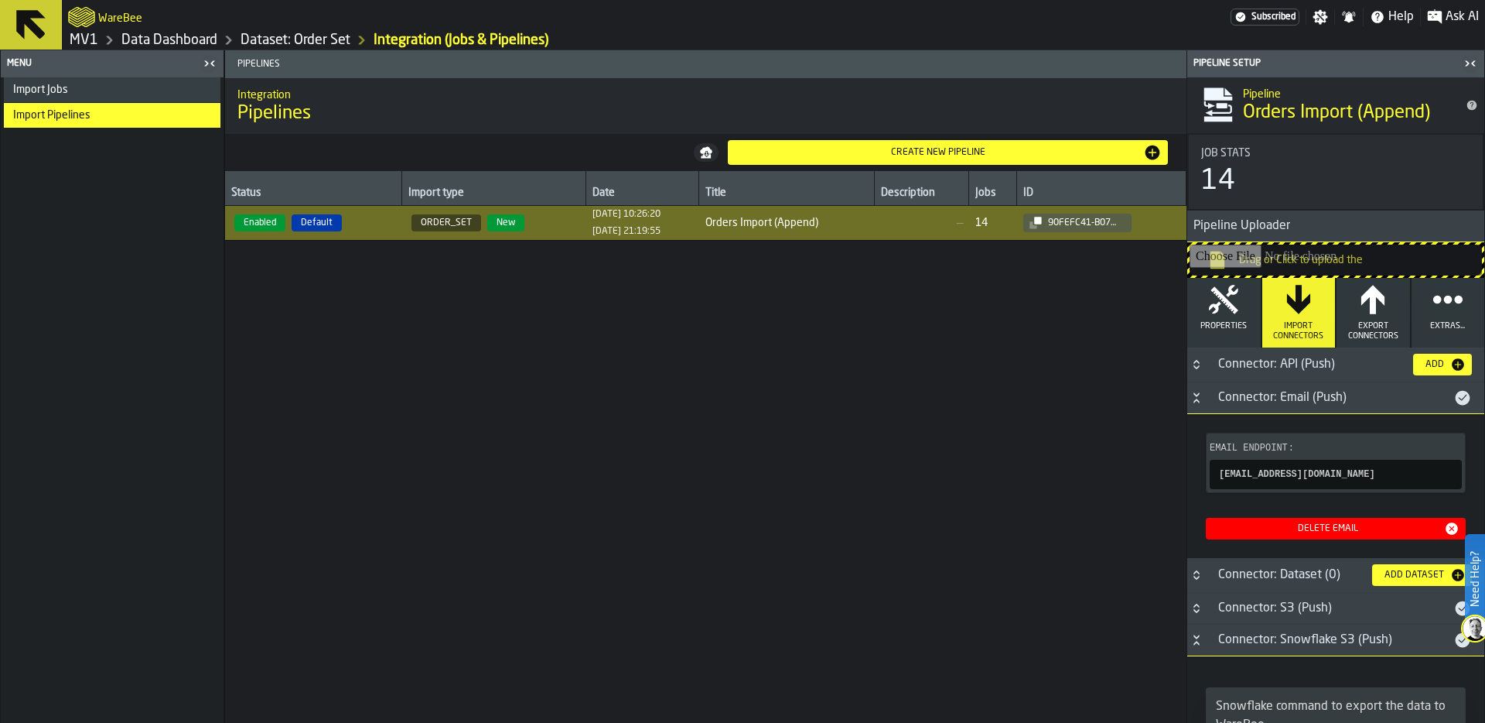
click at [0, 0] on icon "button-" at bounding box center [0, 0] width 0 height 0
click at [79, 39] on link "MV1" at bounding box center [84, 40] width 29 height 17
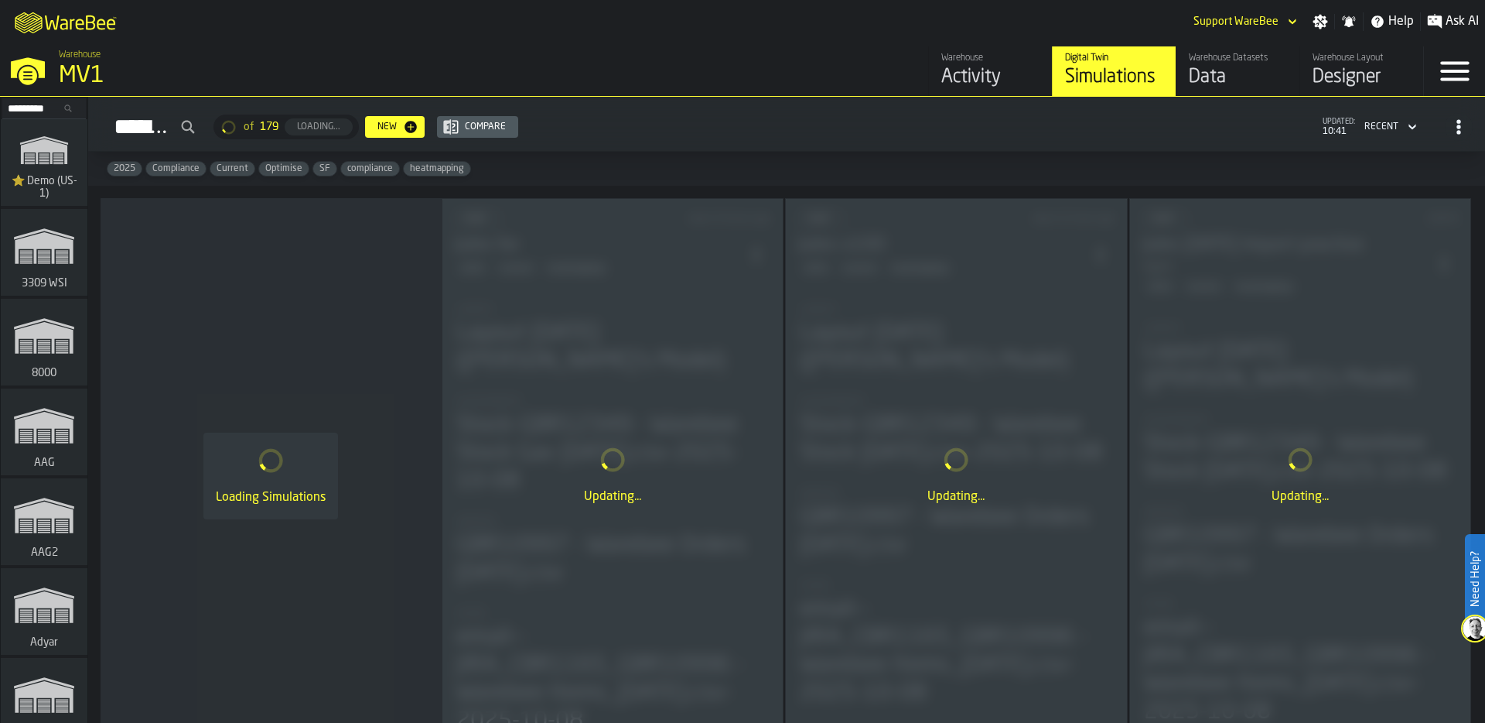
click at [1260, 73] on div "Data" at bounding box center [1238, 77] width 98 height 25
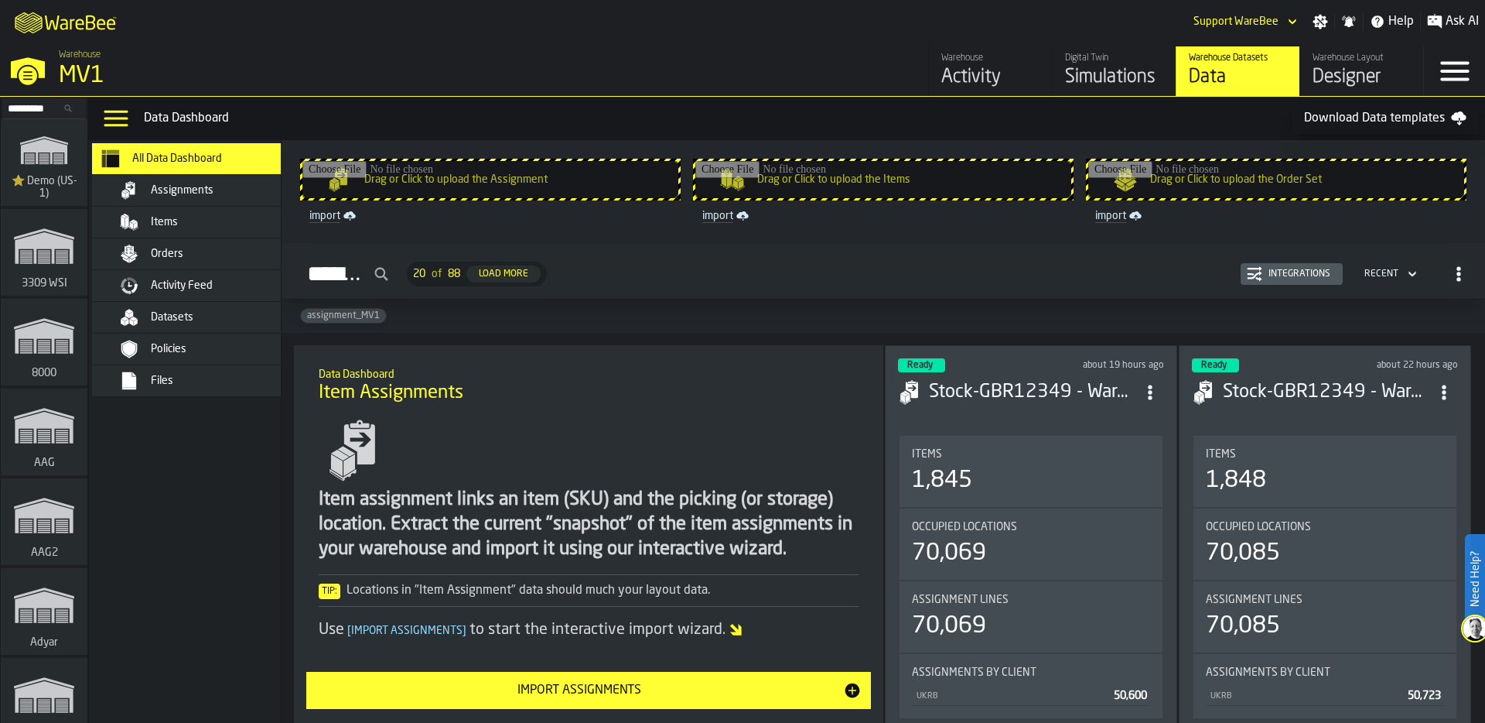
click at [205, 214] on div "Items" at bounding box center [208, 222] width 189 height 19
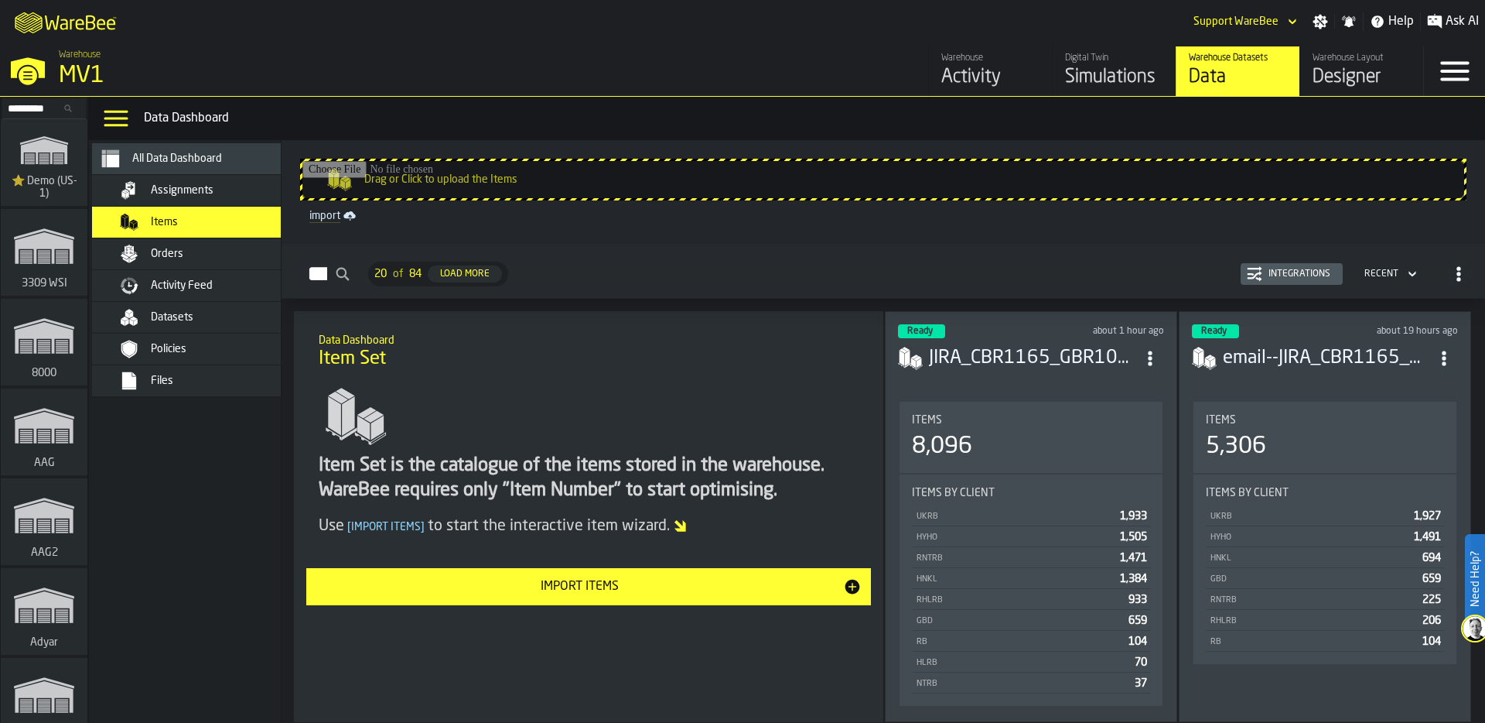
click at [142, 69] on div "MV1" at bounding box center [268, 76] width 418 height 28
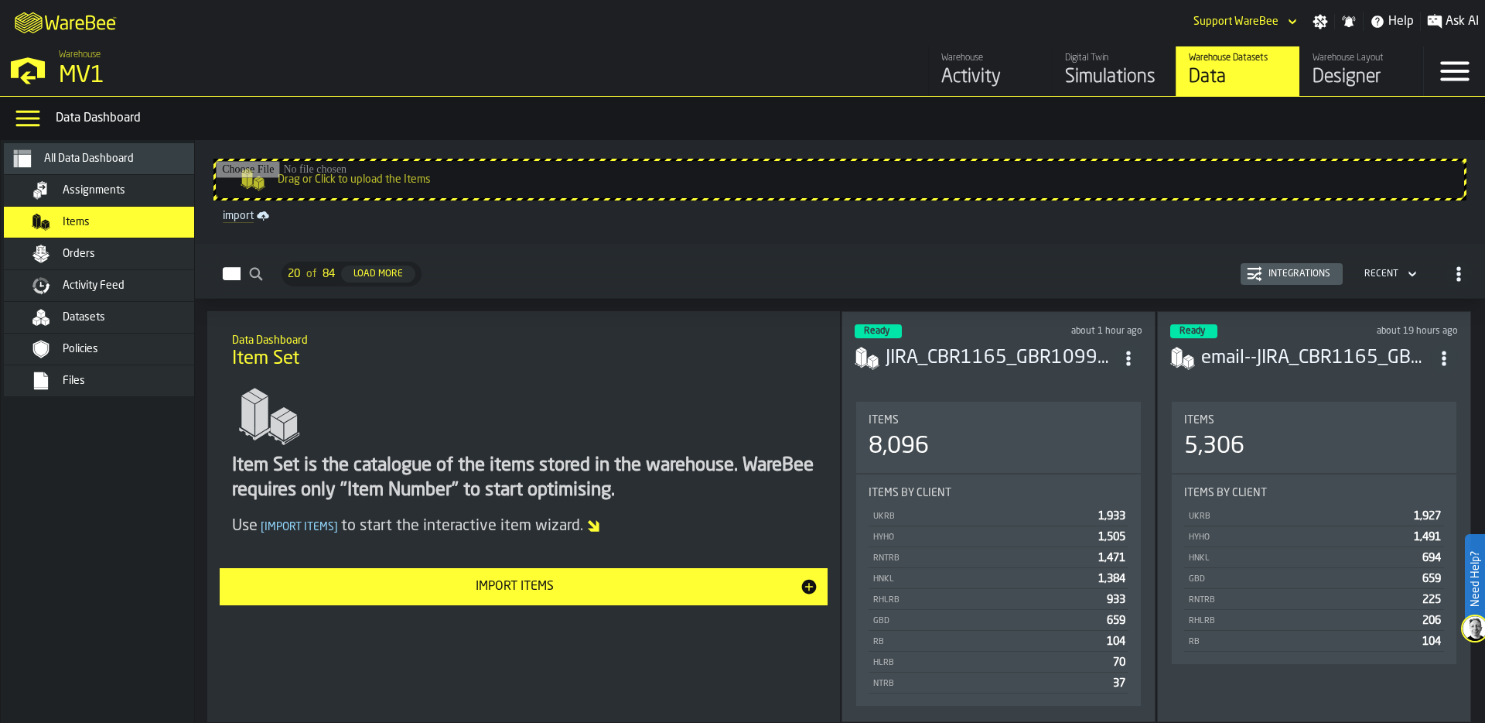
click at [987, 361] on h3 "JIRA_CBR1165_GBR10996 - Warebee Items 9.10.25.csv" at bounding box center [1000, 358] width 229 height 25
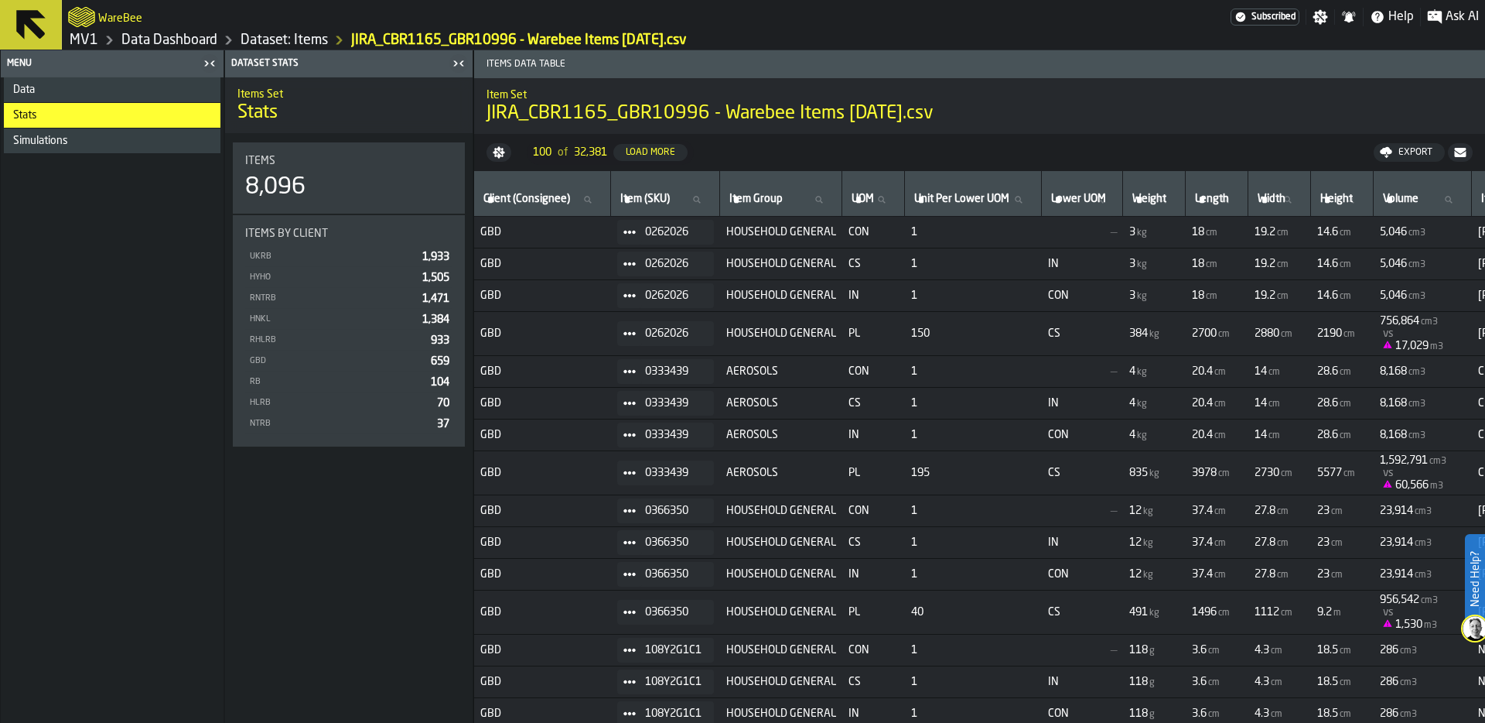
drag, startPoint x: 947, startPoint y: 112, endPoint x: 619, endPoint y: 99, distance: 328.3
click at [619, 99] on div "Item Set JIRA_CBR1165_GBR10996 - Warebee Items 9.10.25.csv" at bounding box center [980, 106] width 986 height 40
click at [285, 38] on link "Dataset: Items" at bounding box center [284, 40] width 87 height 17
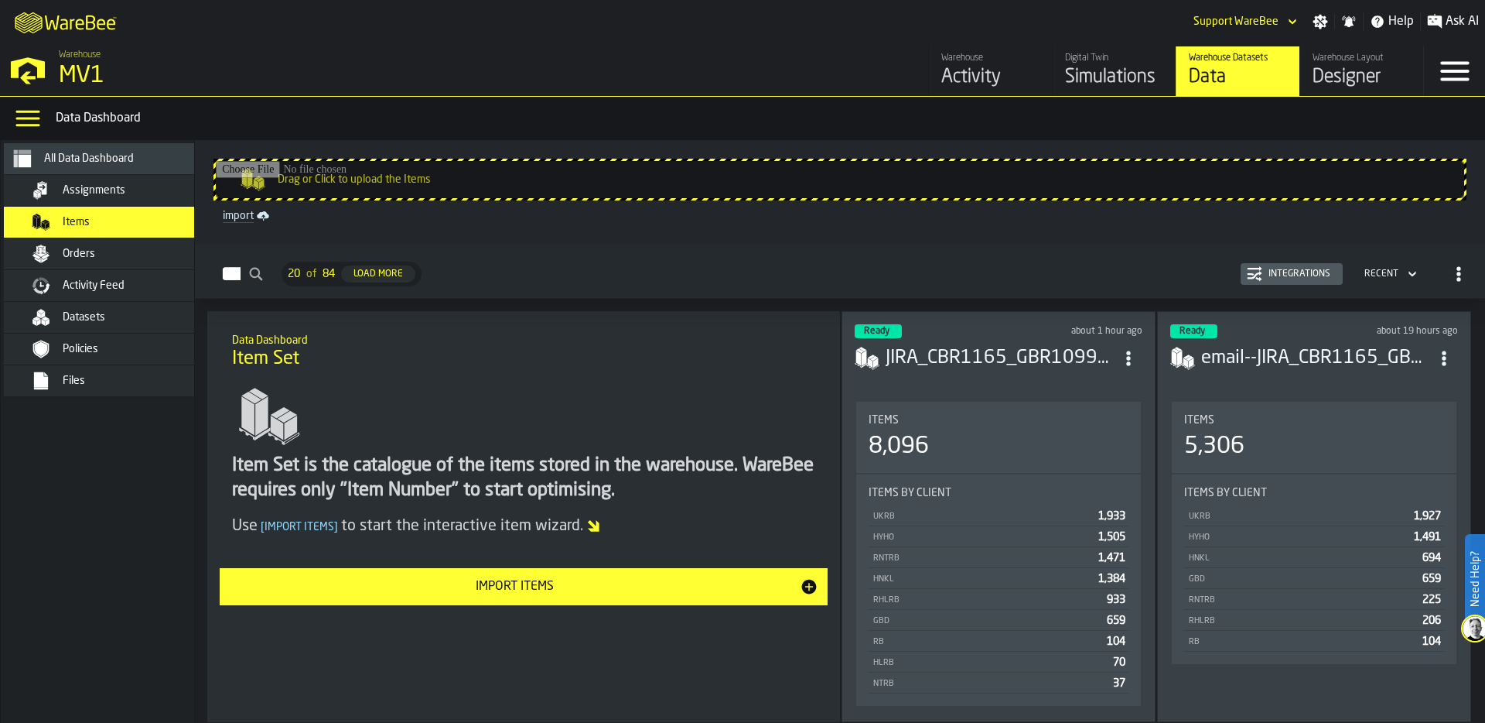
click at [1295, 273] on div "Integrations" at bounding box center [1299, 273] width 74 height 11
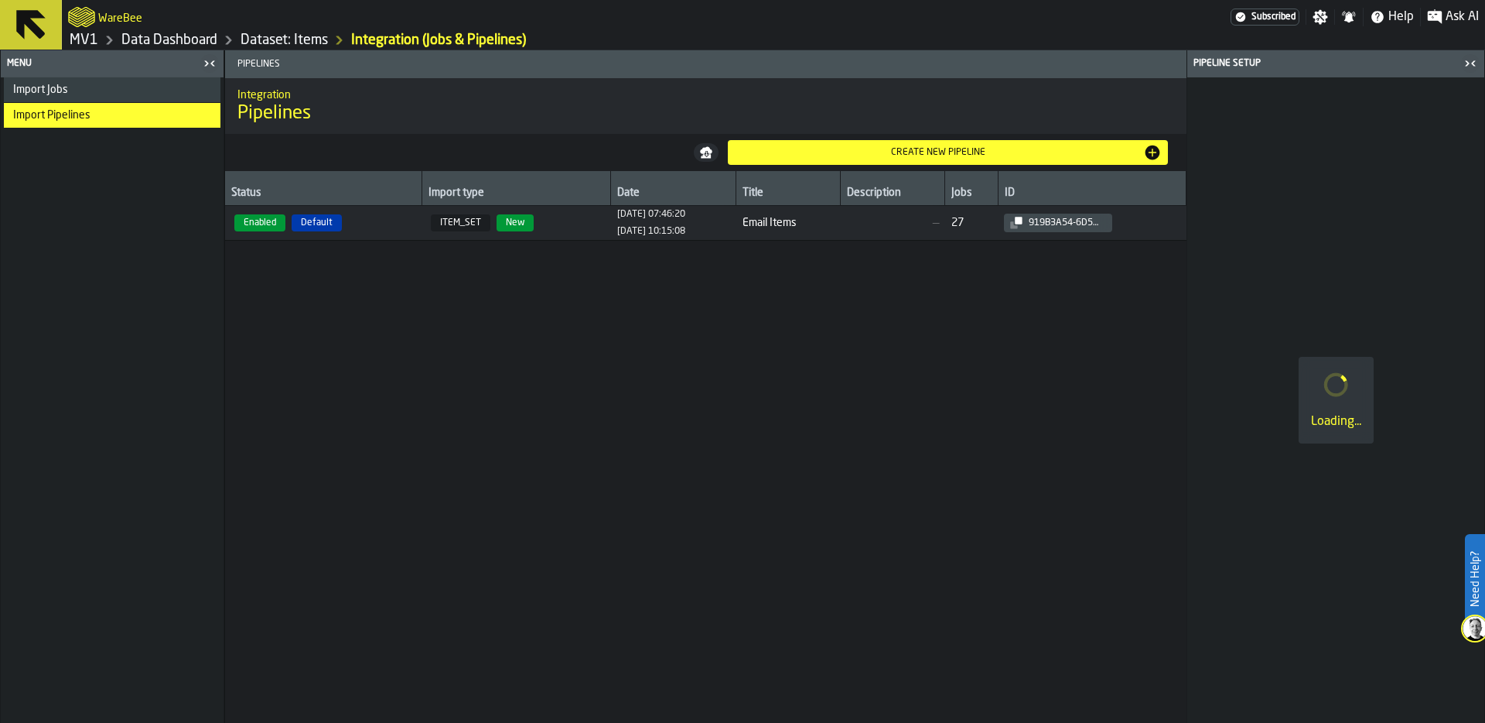
click at [121, 91] on div "Import Jobs" at bounding box center [113, 90] width 201 height 12
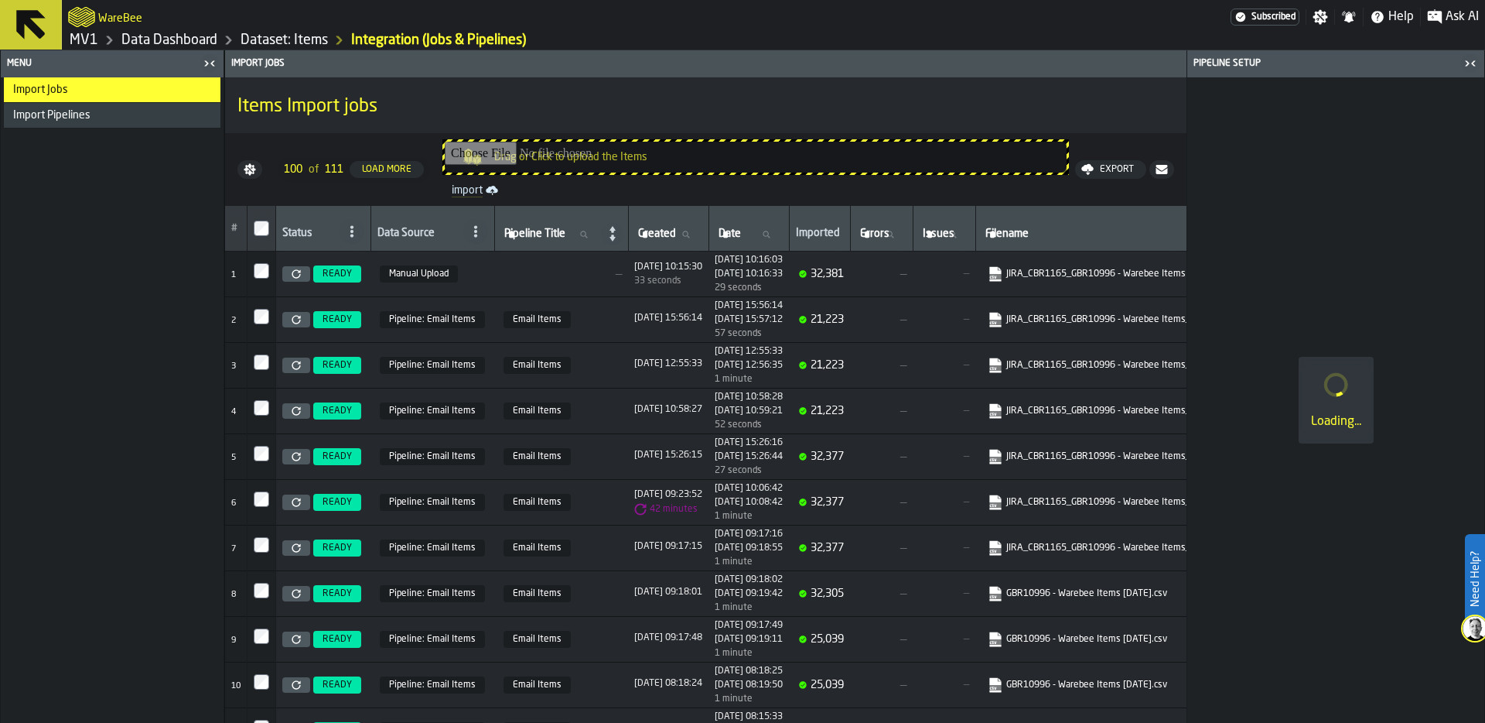
click at [190, 41] on link "Data Dashboard" at bounding box center [169, 40] width 96 height 17
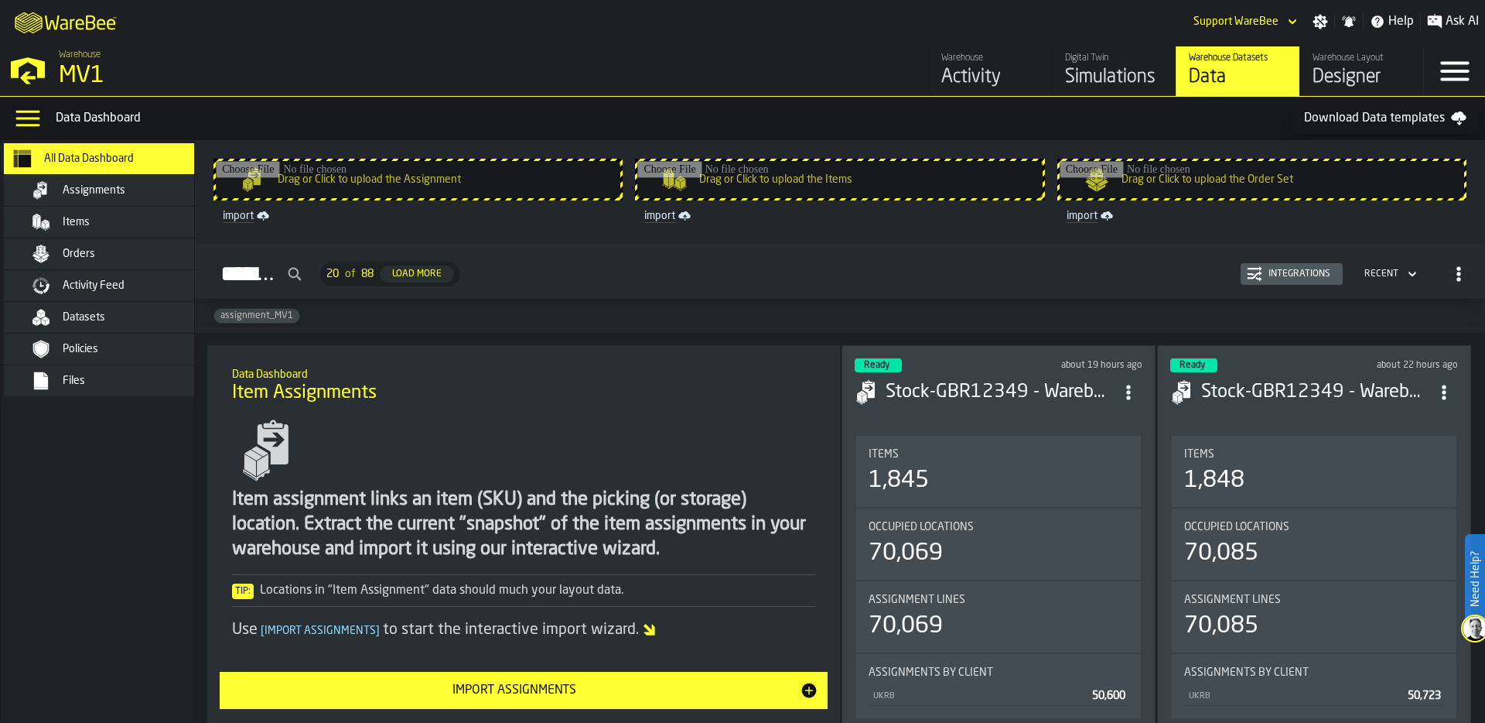
click at [1109, 74] on div "Simulations" at bounding box center [1114, 77] width 98 height 25
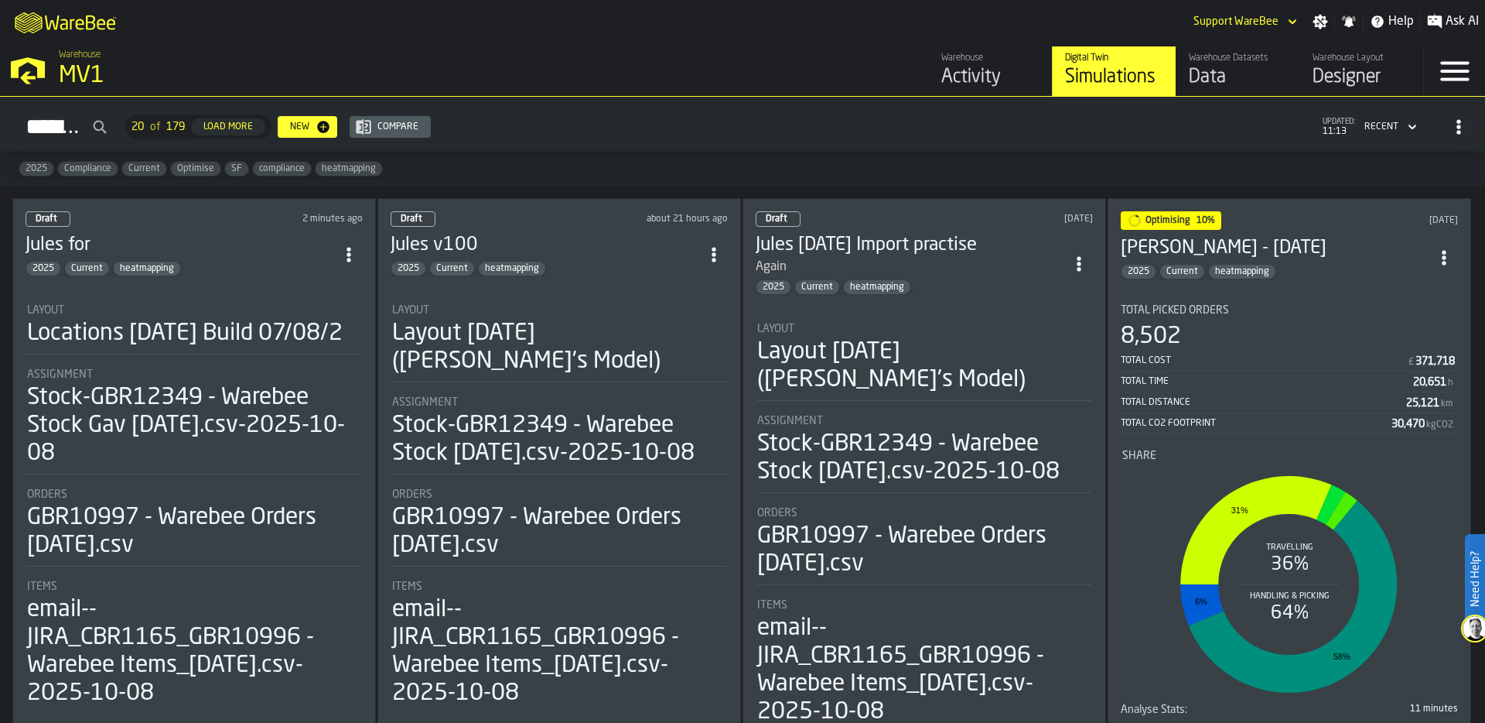
click at [176, 347] on div "Locations 2024-07-15 Build 07/08/2" at bounding box center [185, 333] width 316 height 28
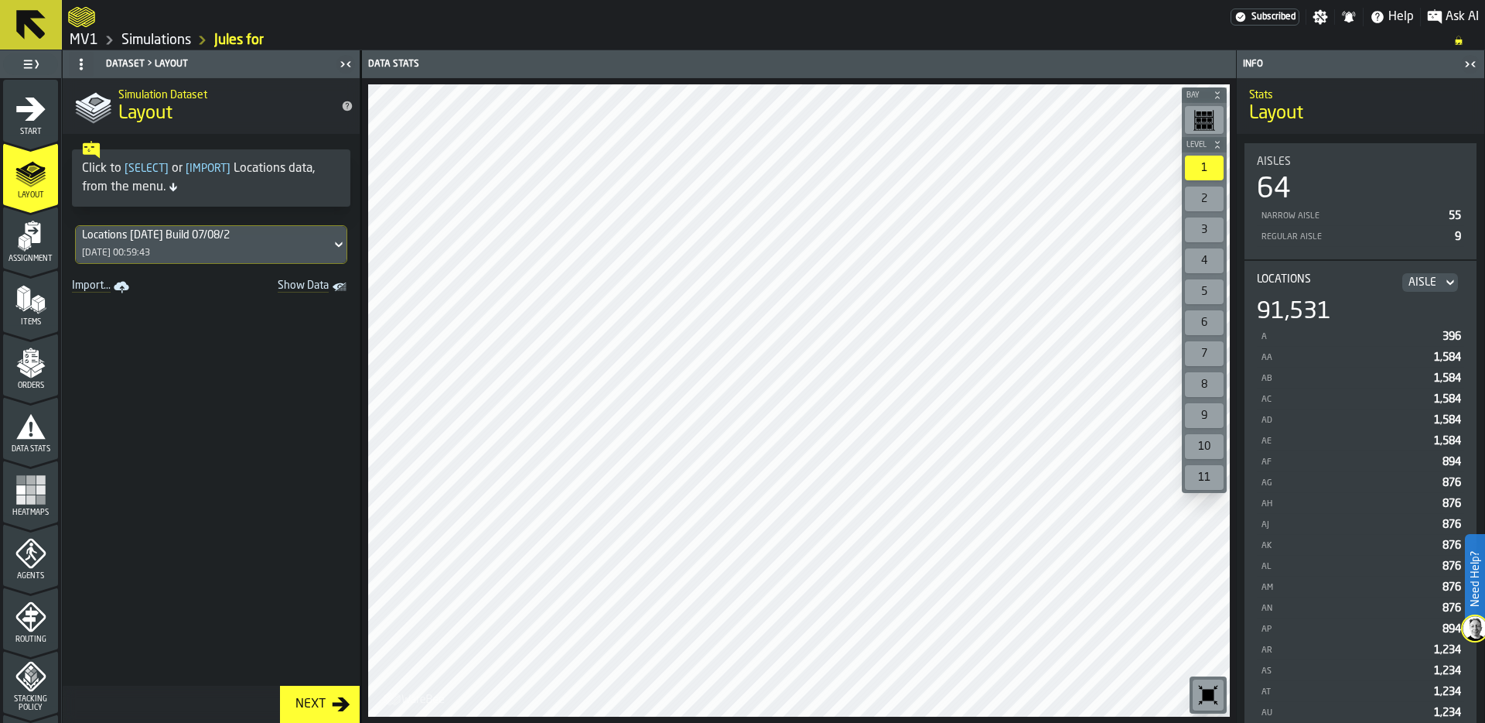
click at [128, 35] on link "Simulations" at bounding box center [156, 40] width 70 height 17
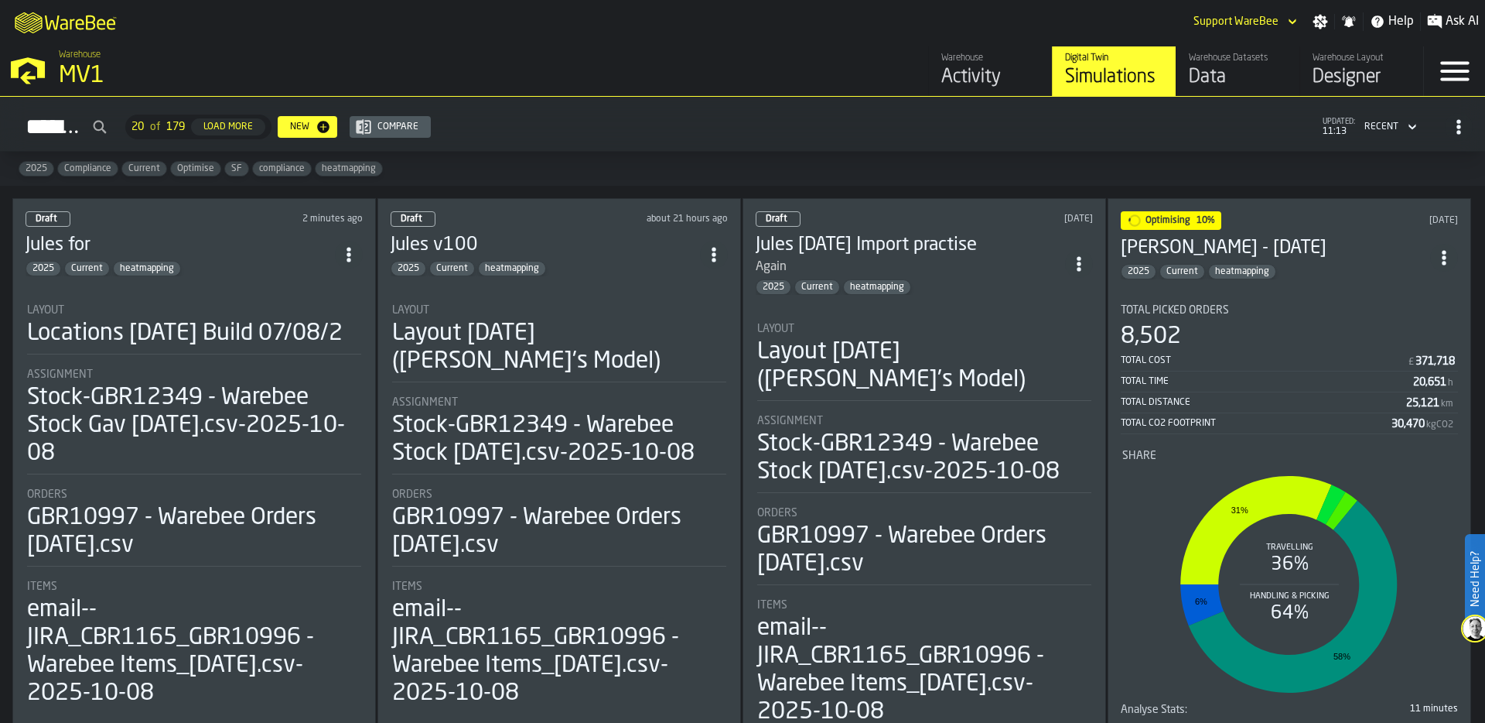
click at [563, 355] on div "Layout 2025-09-29 (Aaron's Model)" at bounding box center [559, 347] width 334 height 56
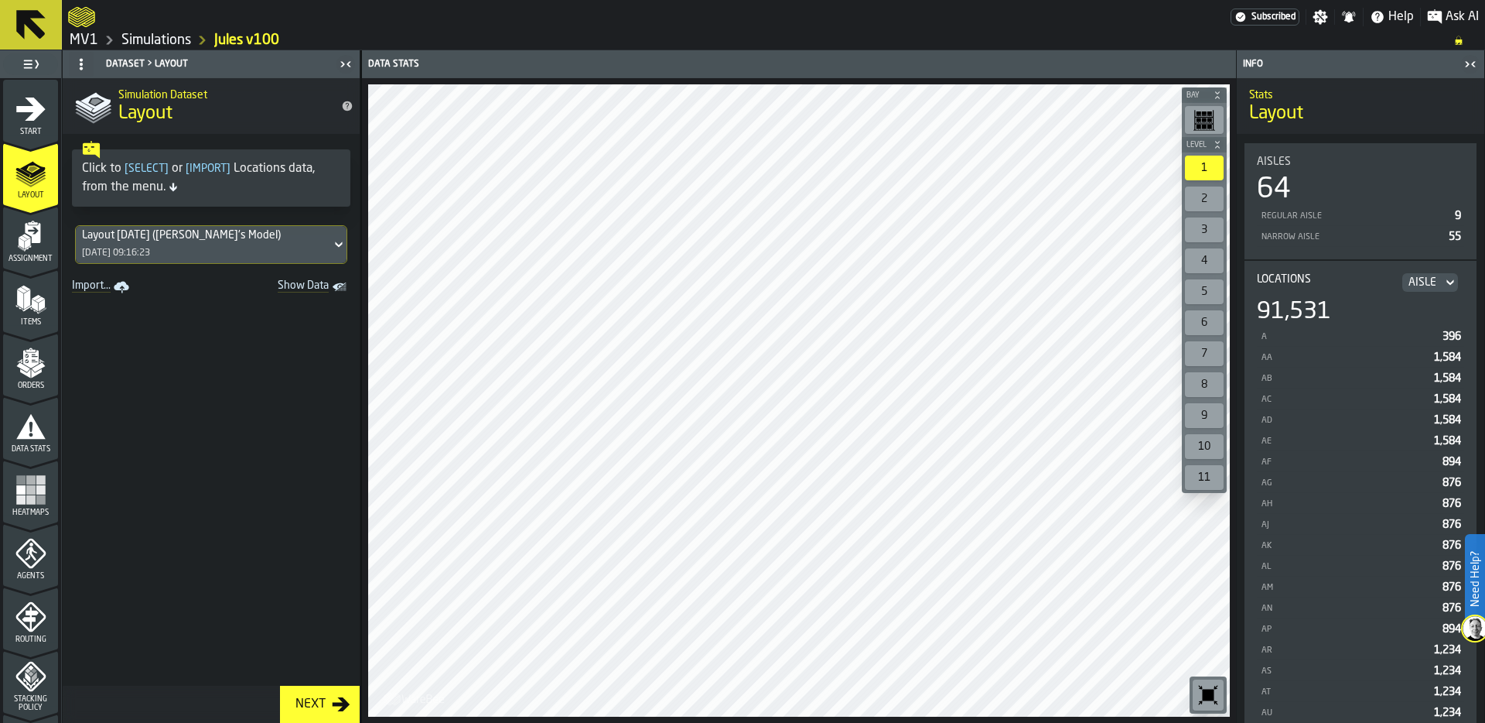
click at [46, 494] on div "Heatmaps" at bounding box center [30, 495] width 55 height 43
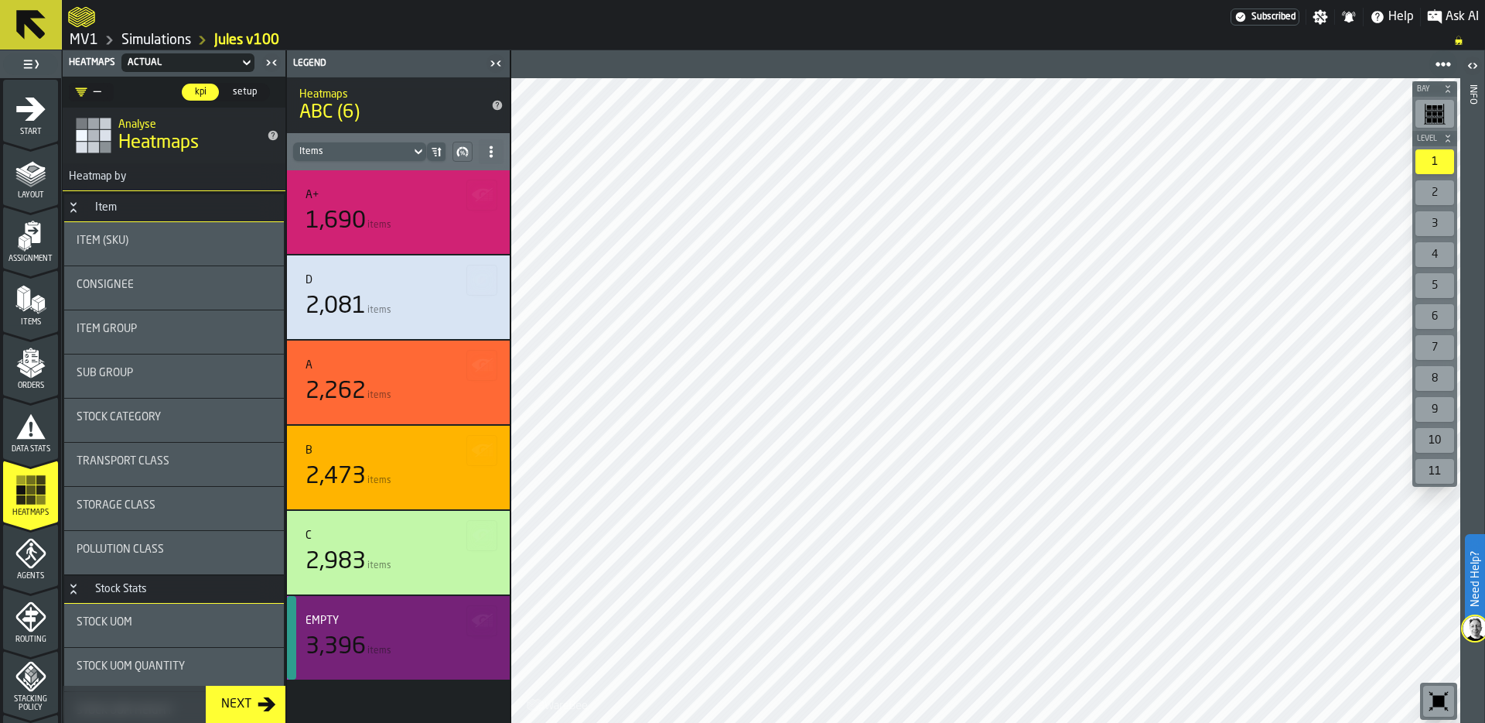
click at [402, 628] on div "Empty 3,396 items" at bounding box center [399, 637] width 186 height 46
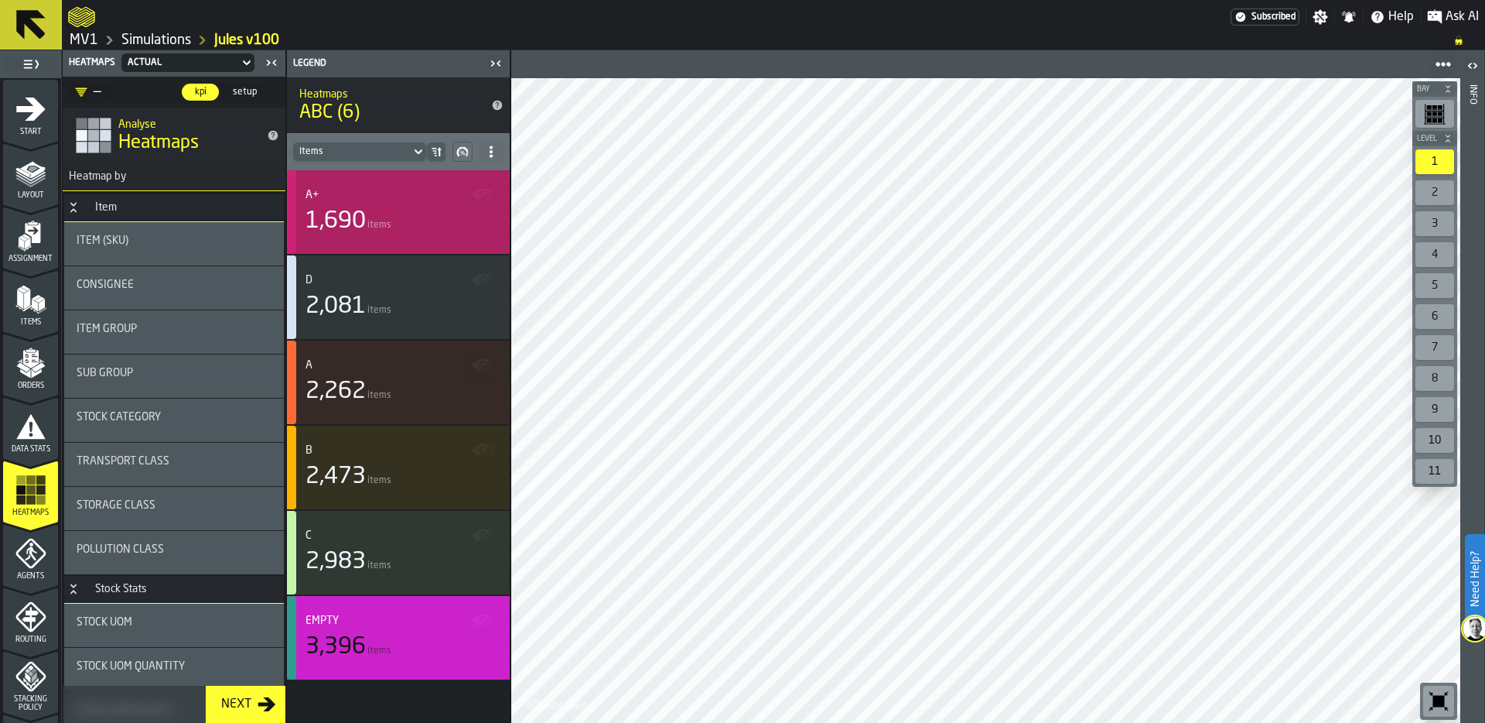
click at [406, 221] on div "1,690 items" at bounding box center [399, 221] width 186 height 28
click at [387, 299] on div "2,081 items" at bounding box center [399, 306] width 186 height 28
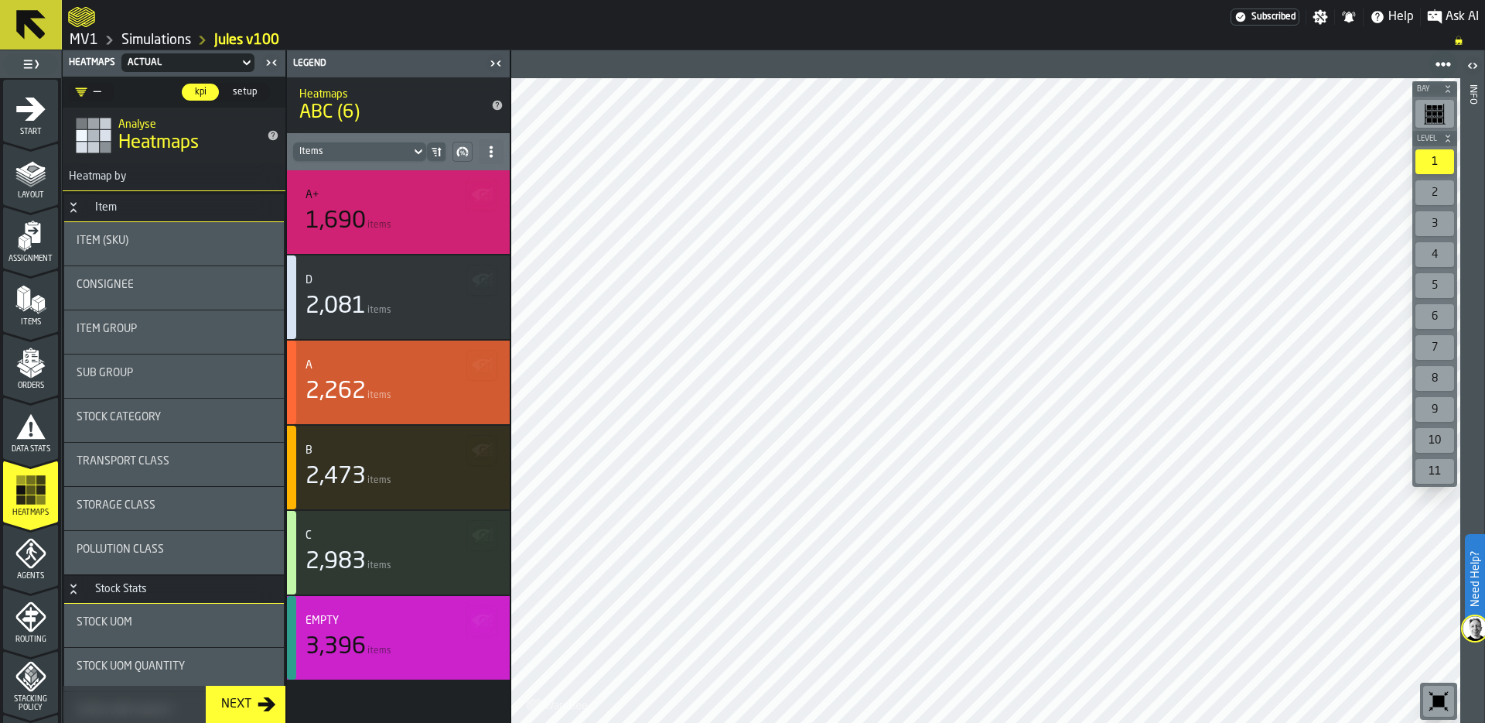
click at [378, 375] on div "A 2,262 items" at bounding box center [399, 382] width 186 height 46
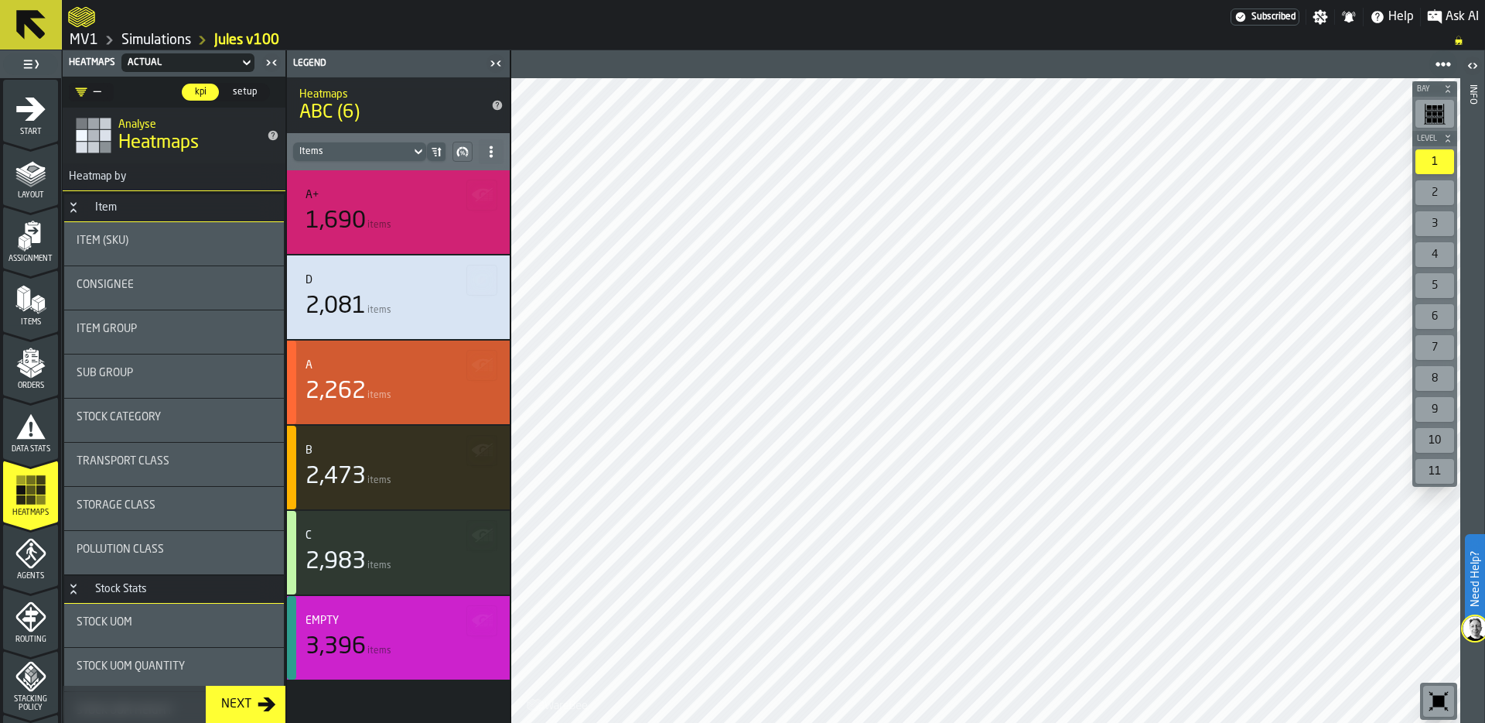
click at [376, 461] on div "B 2,473 items" at bounding box center [399, 467] width 186 height 46
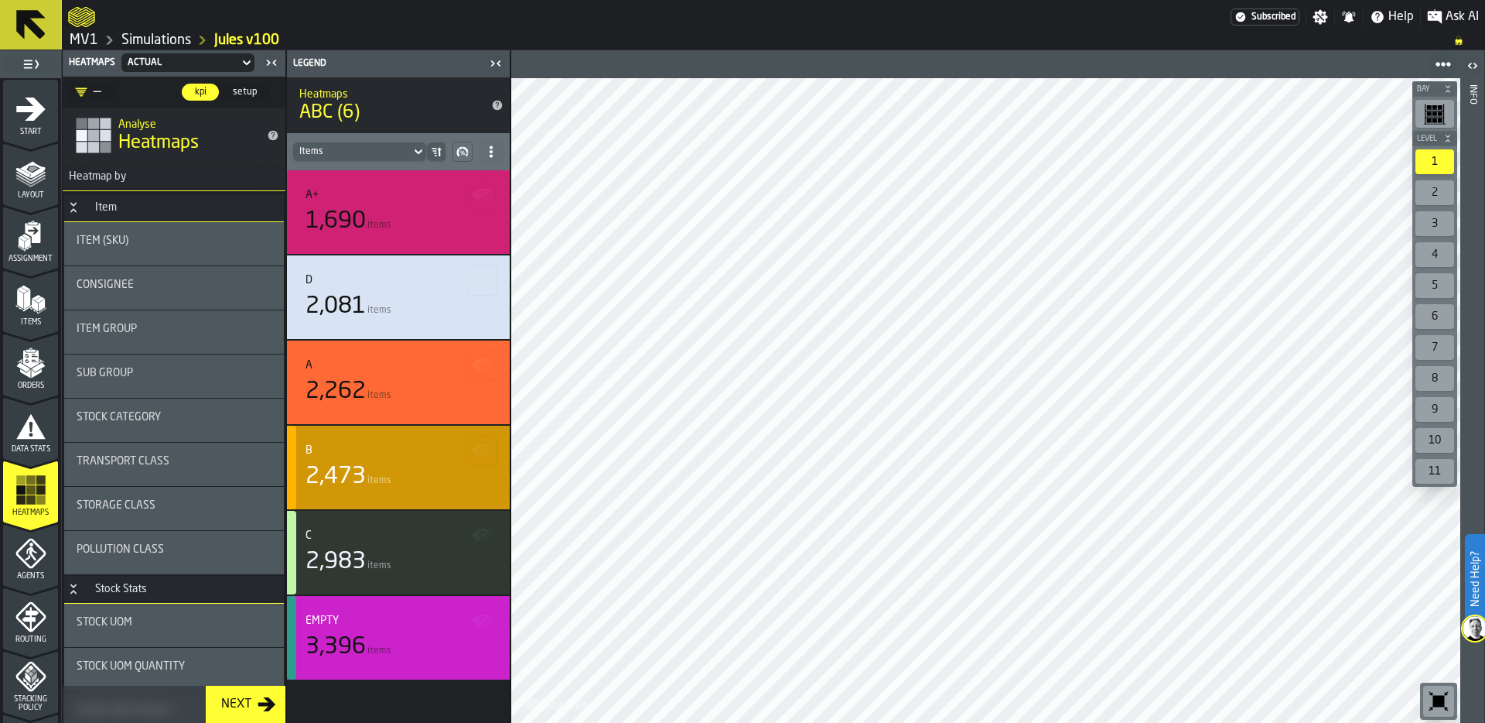
click at [368, 552] on div "2,983 items" at bounding box center [399, 562] width 186 height 28
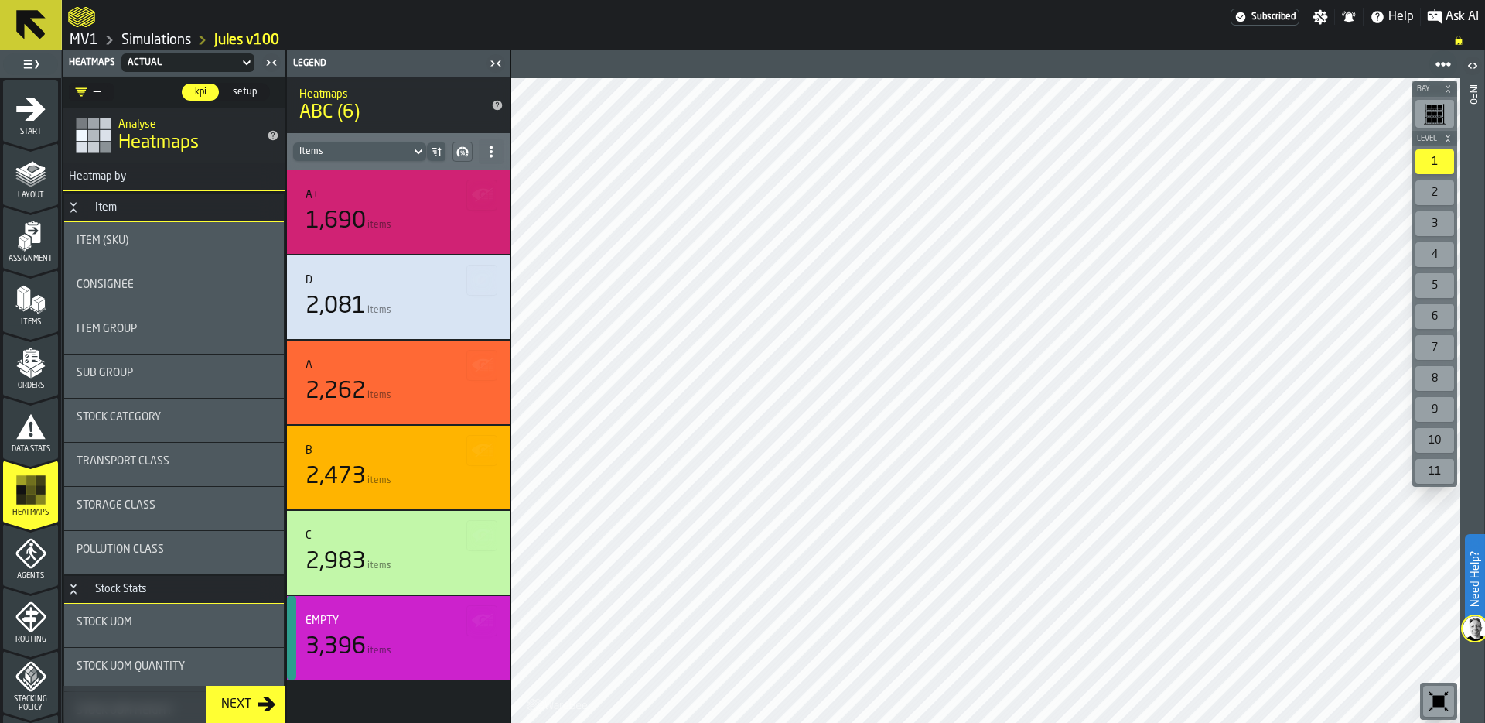
click at [217, 323] on div "Item Group" at bounding box center [174, 329] width 195 height 12
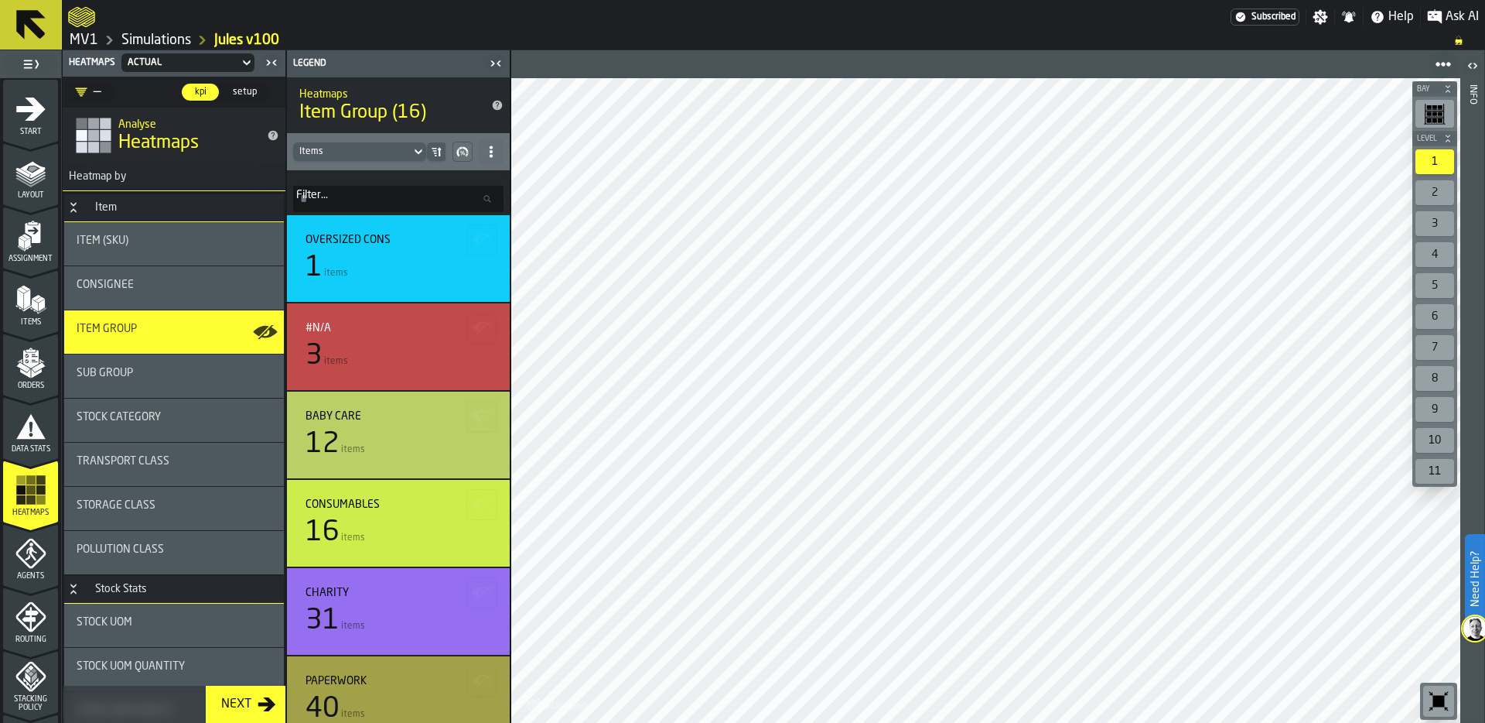
click at [97, 91] on div "—" at bounding box center [88, 92] width 26 height 19
click at [164, 291] on div "Consignee" at bounding box center [174, 287] width 195 height 19
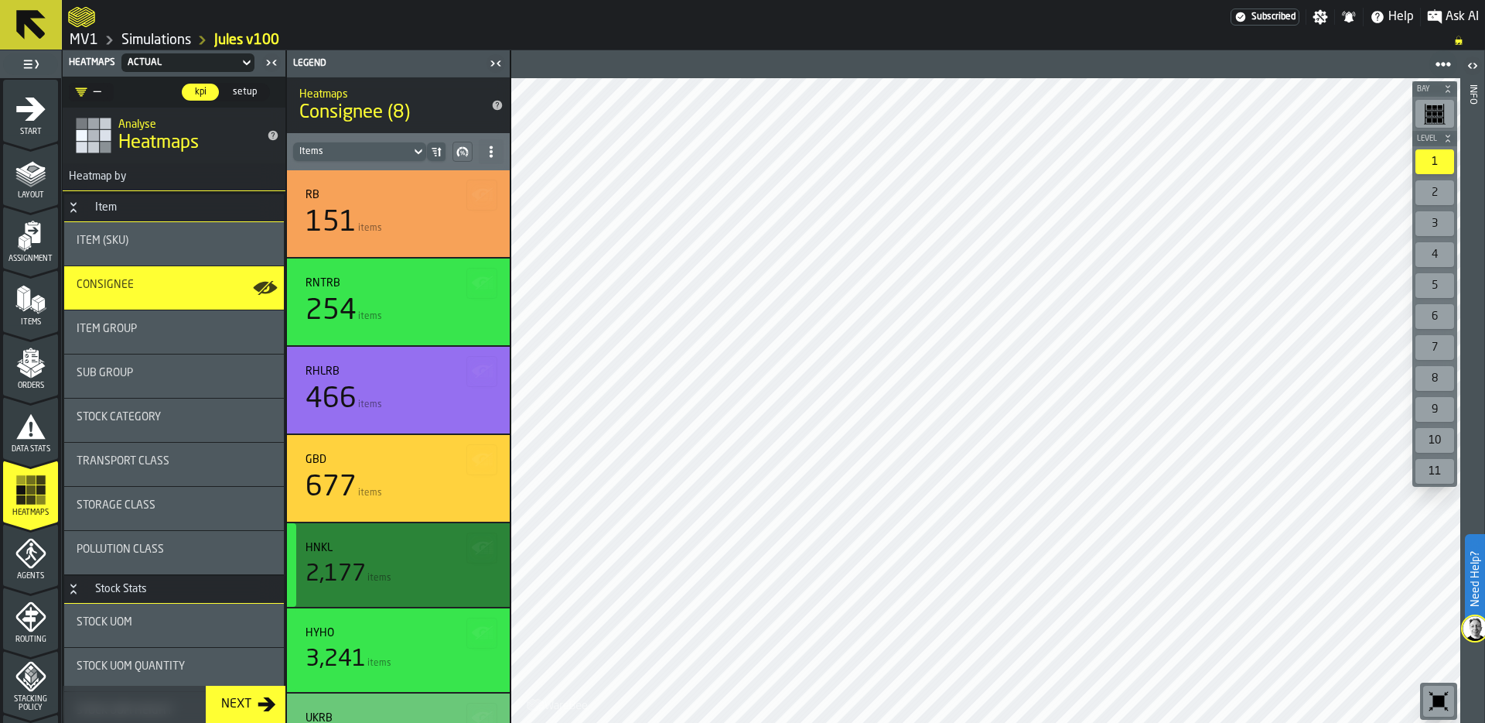
click at [375, 555] on div "HNKL 2,177 items" at bounding box center [399, 565] width 186 height 46
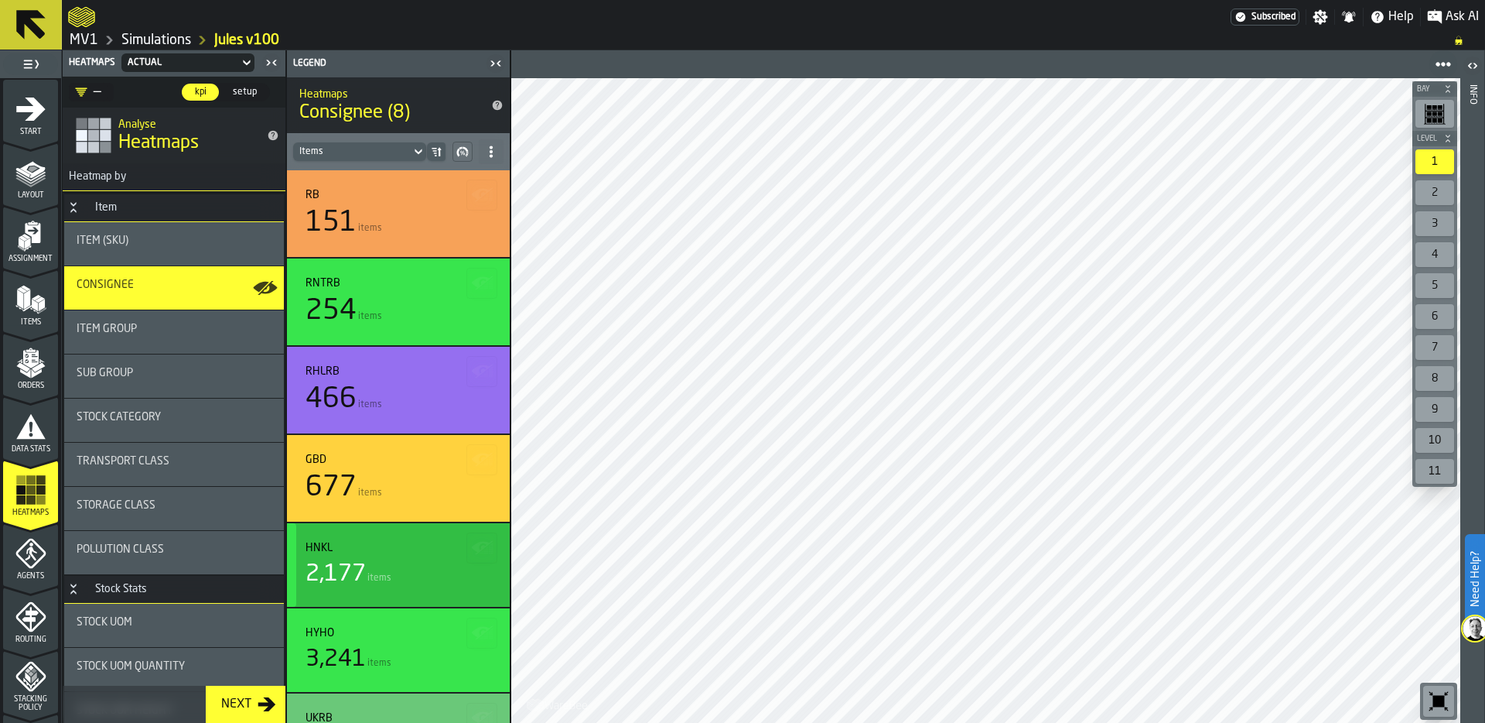
click at [404, 551] on div "HNKL" at bounding box center [399, 548] width 186 height 12
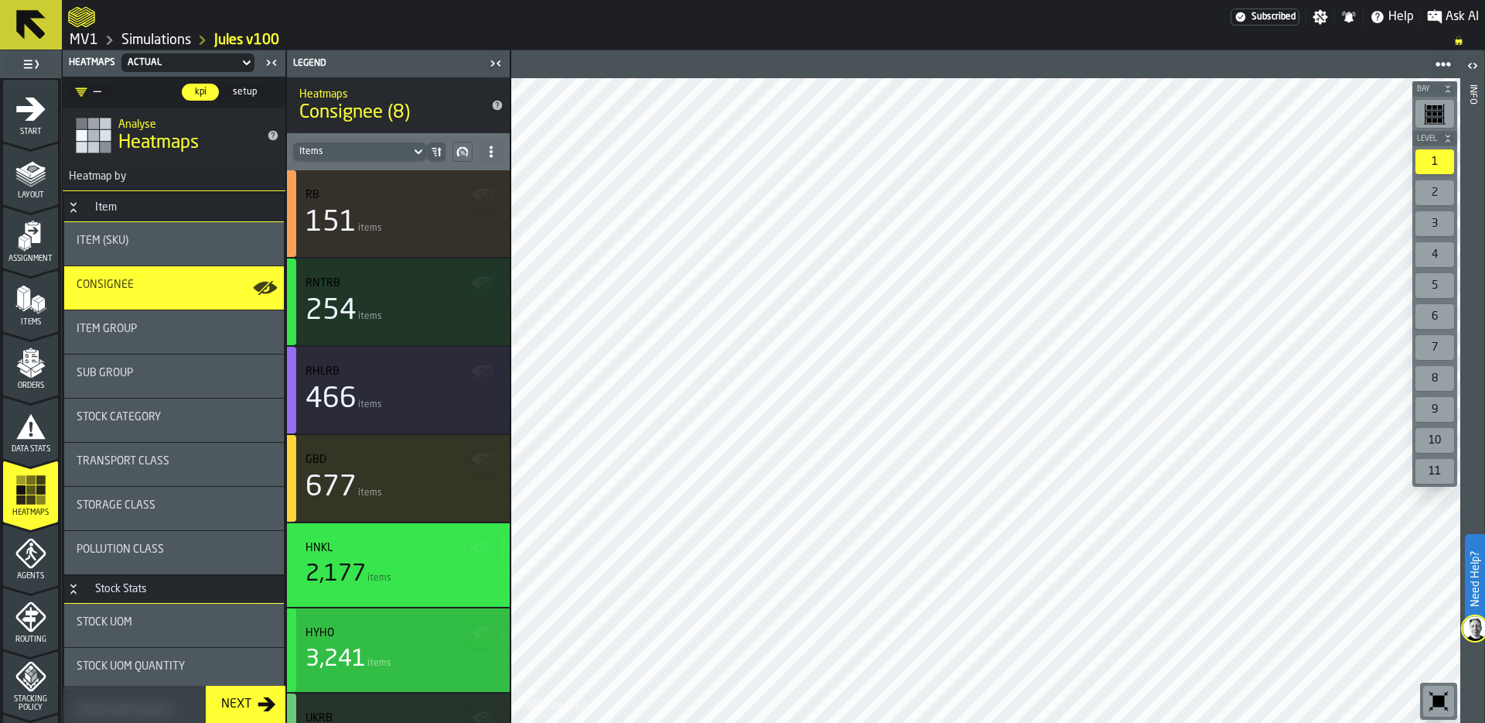
click at [391, 635] on div "HYHO" at bounding box center [399, 633] width 186 height 12
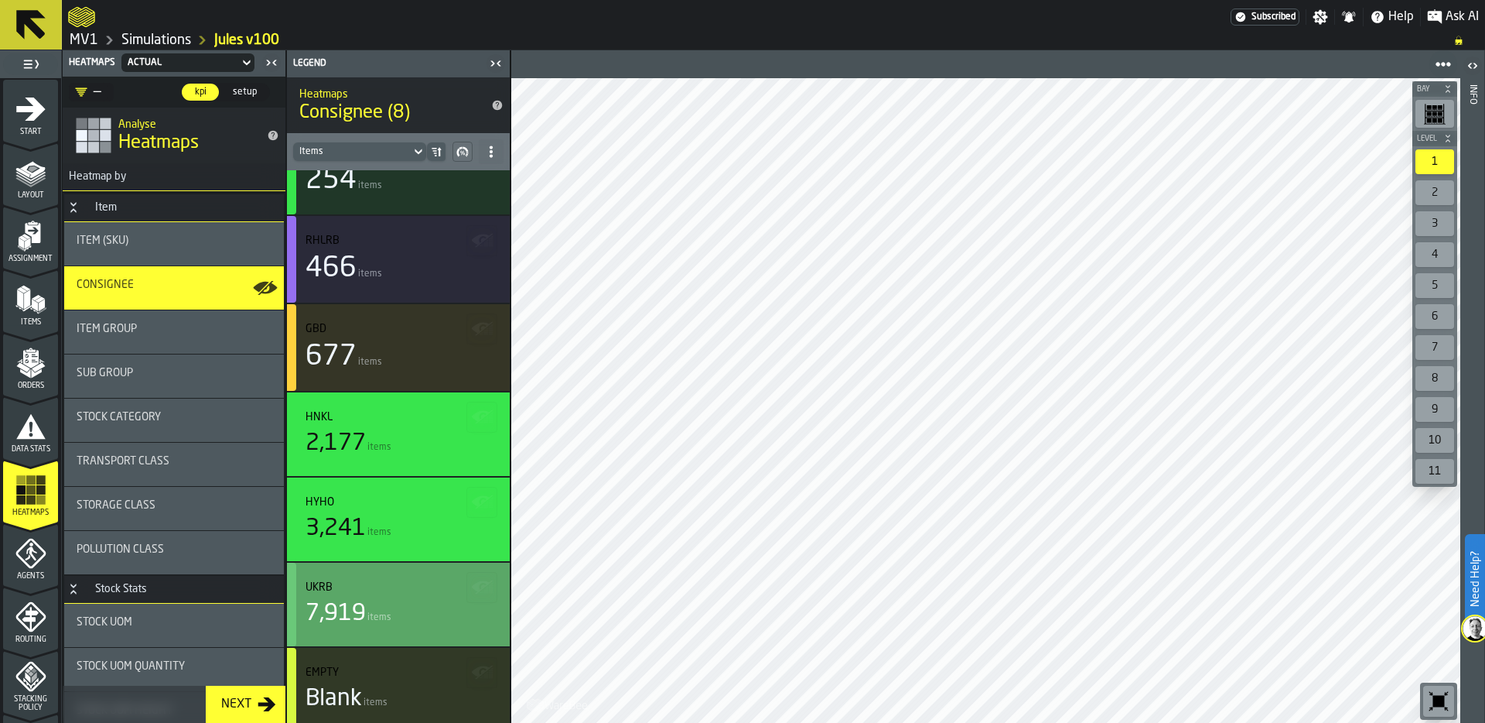
scroll to position [138, 0]
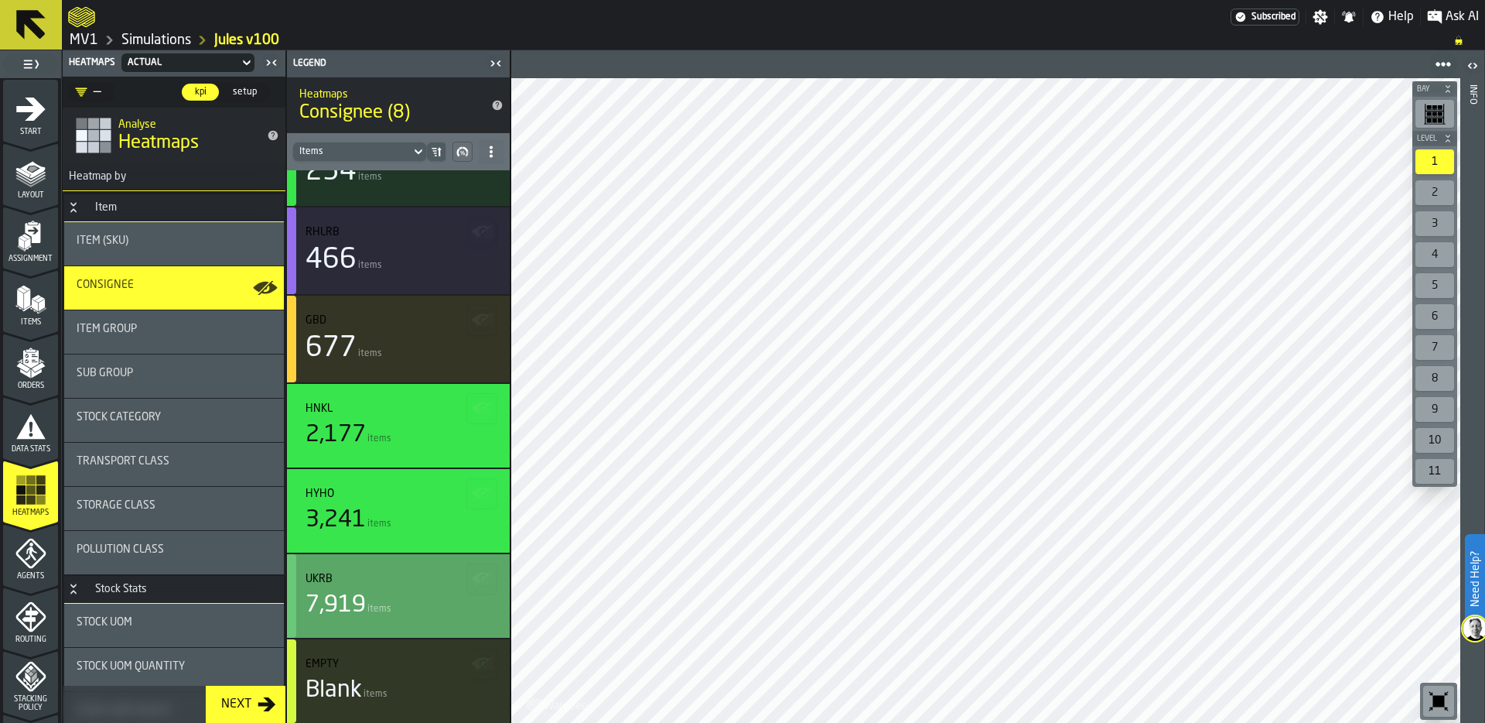
click at [376, 608] on span "items" at bounding box center [379, 608] width 24 height 11
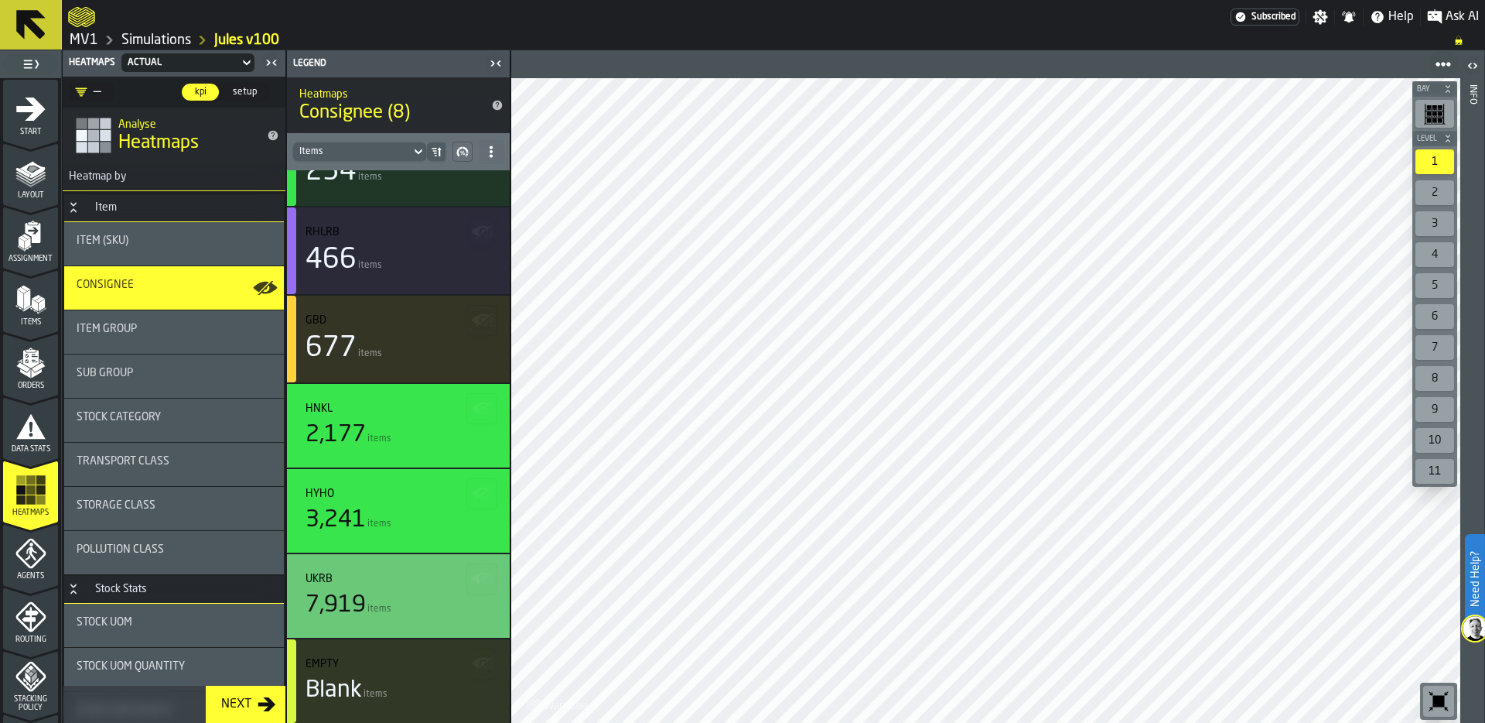
click at [29, 247] on icon "menu Assignment" at bounding box center [30, 235] width 31 height 31
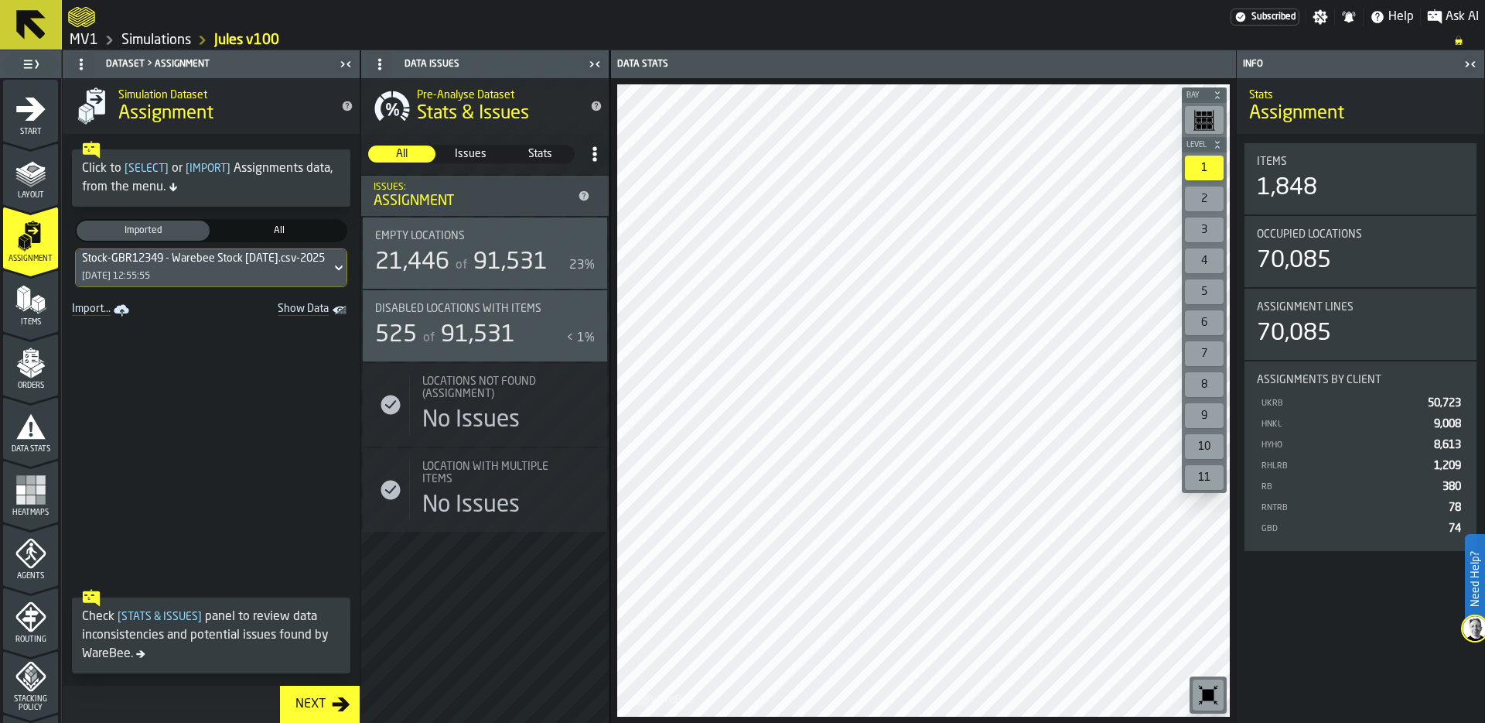
click at [275, 251] on div "Stock-GBR12349 - Warebee Stock 07.10.2025.csv-2025-10-08 08/10/2025, 12:55:55" at bounding box center [203, 267] width 255 height 37
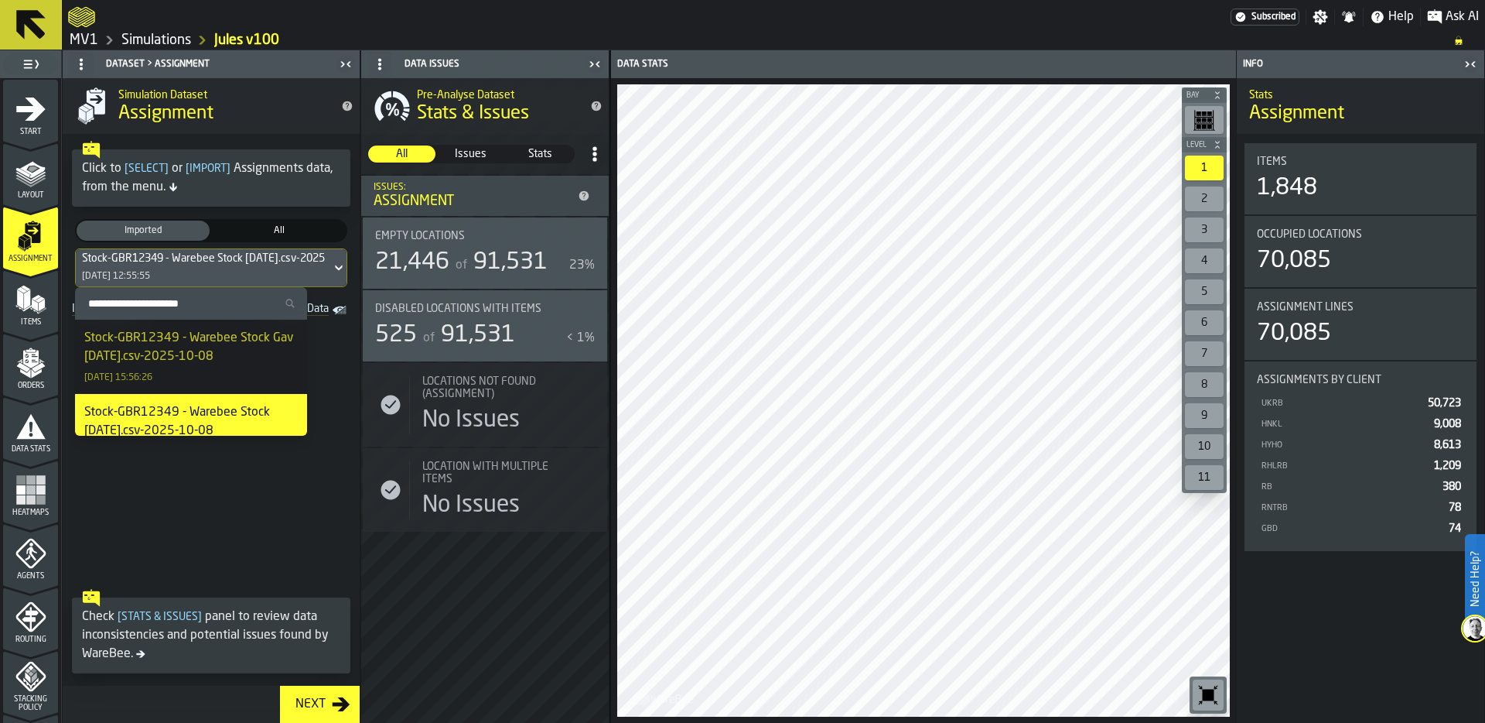
click at [178, 355] on div "Stock-GBR12349 - Warebee Stock Gav 08.10.2025.csv-2025-10-08" at bounding box center [191, 347] width 214 height 37
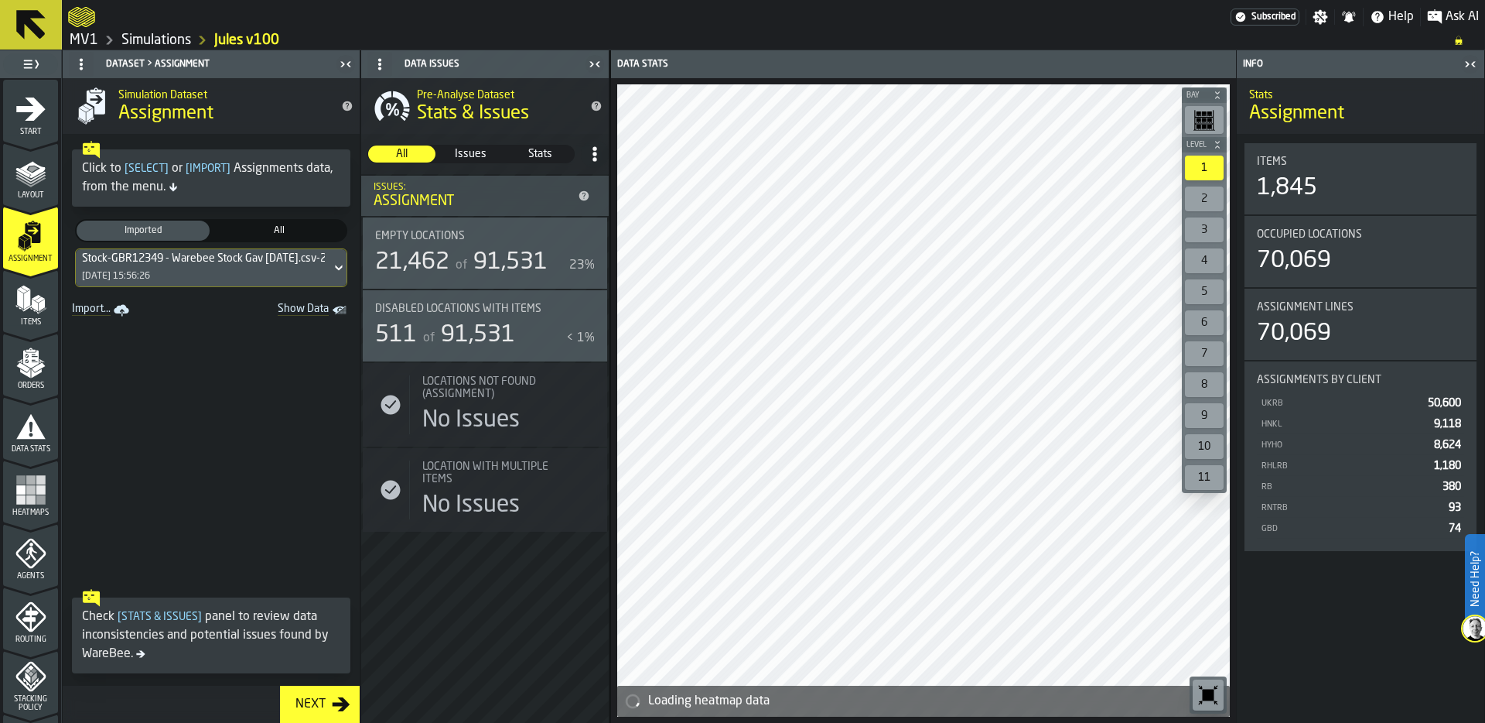
click at [31, 489] on rect "menu Heatmaps" at bounding box center [30, 489] width 9 height 9
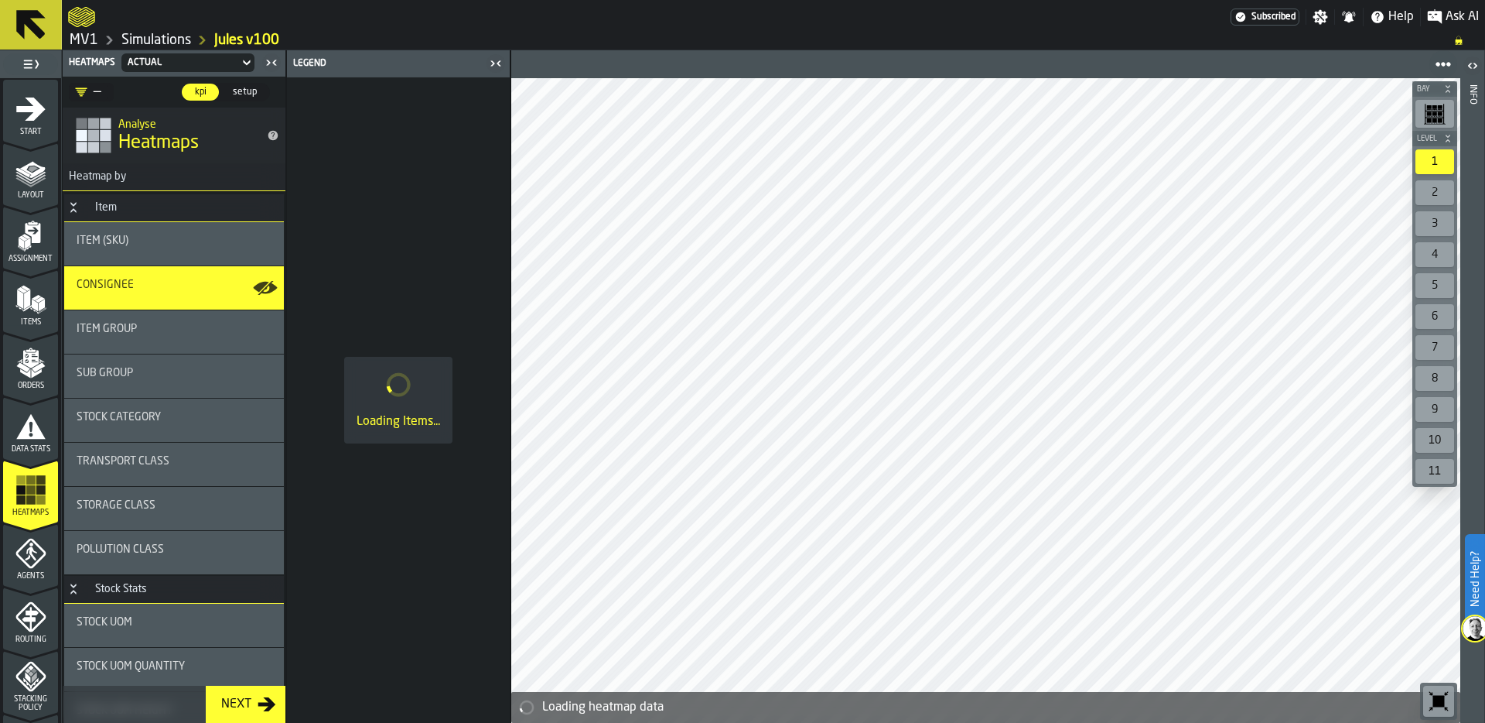
click at [464, 326] on div "Loading Items..." at bounding box center [398, 399] width 223 height 645
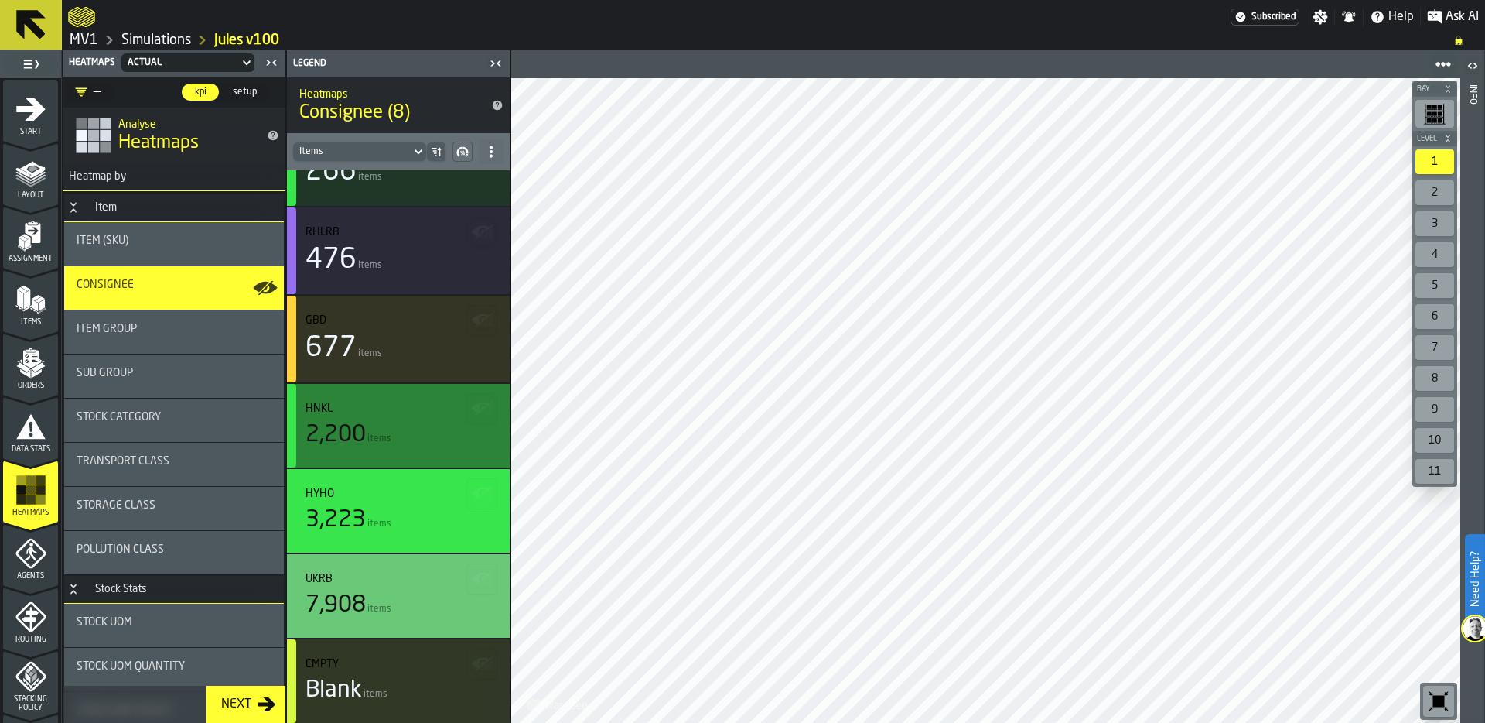
click at [406, 421] on div "2,200 items" at bounding box center [399, 435] width 186 height 28
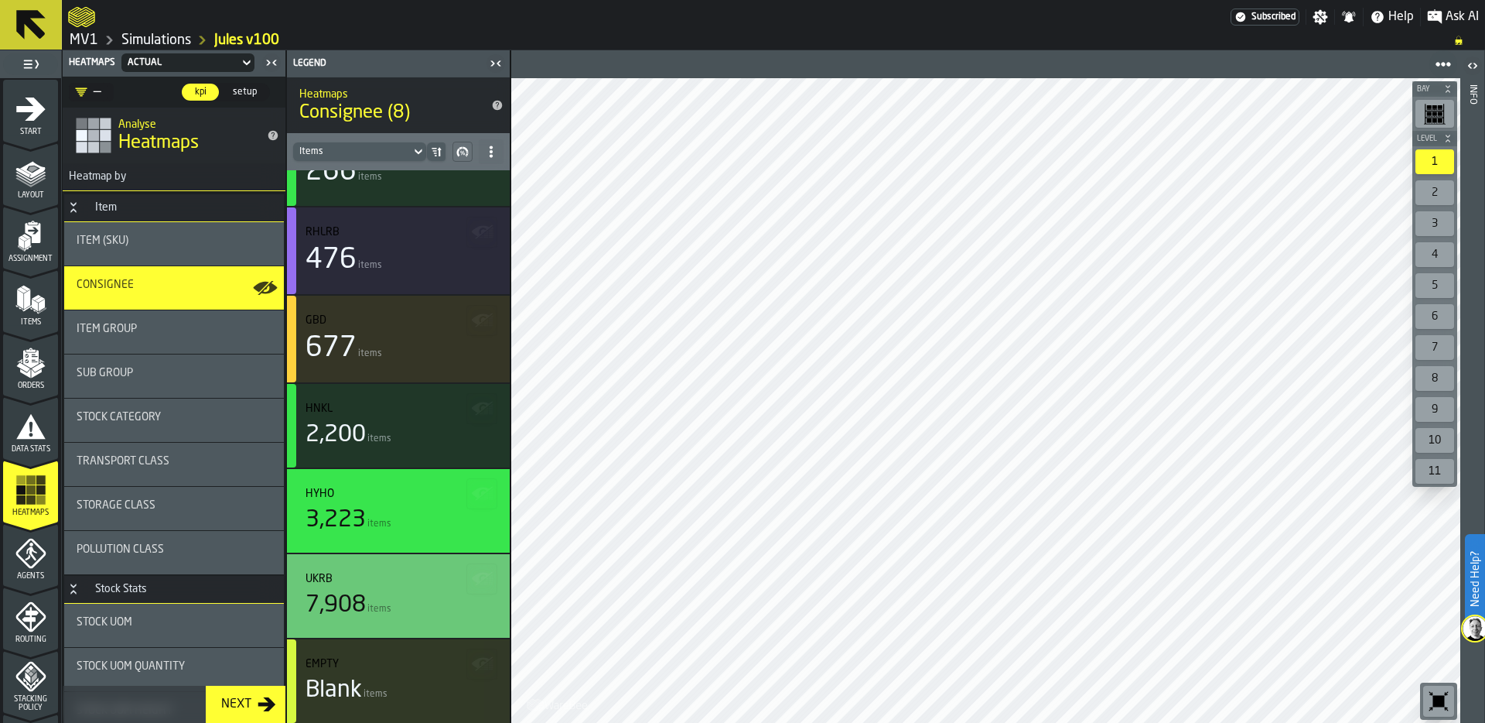
click at [176, 329] on div "Item Group" at bounding box center [174, 329] width 195 height 12
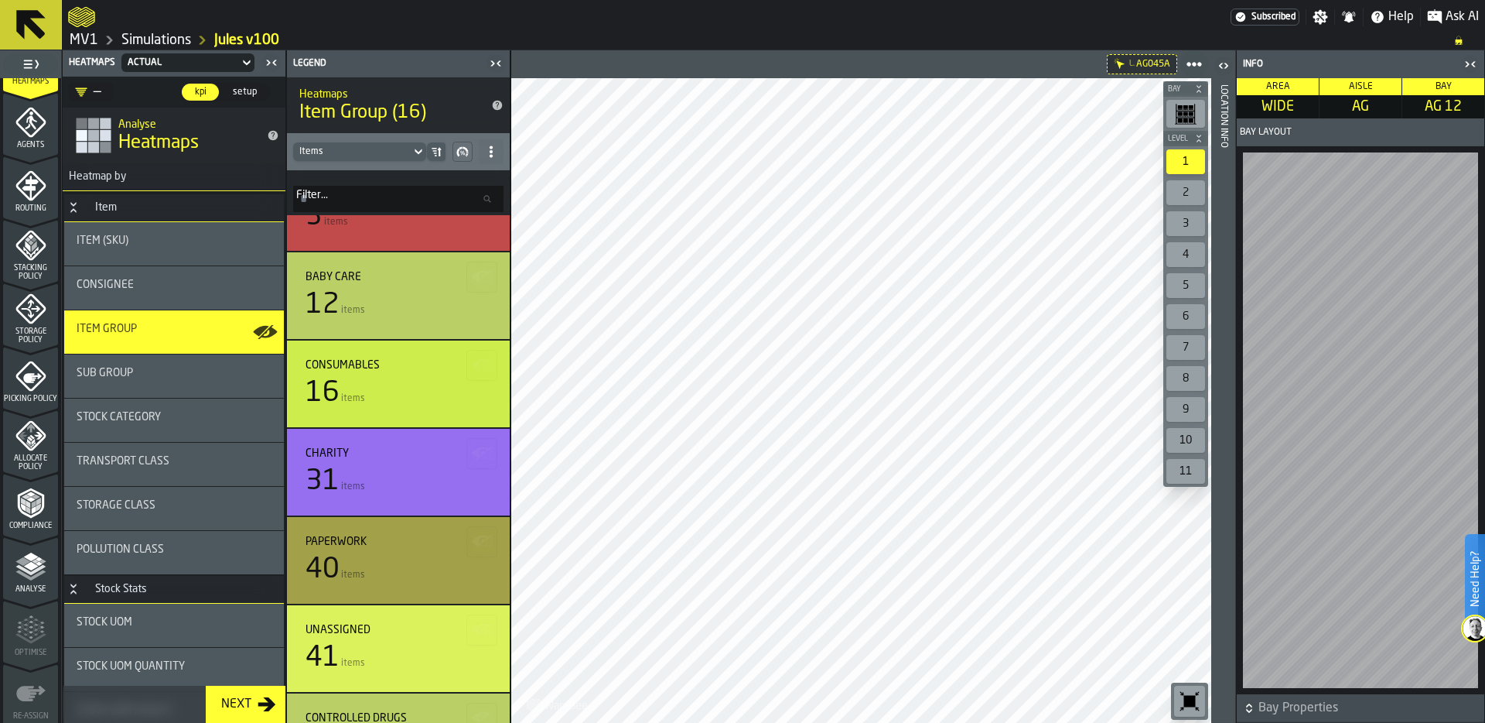
scroll to position [446, 0]
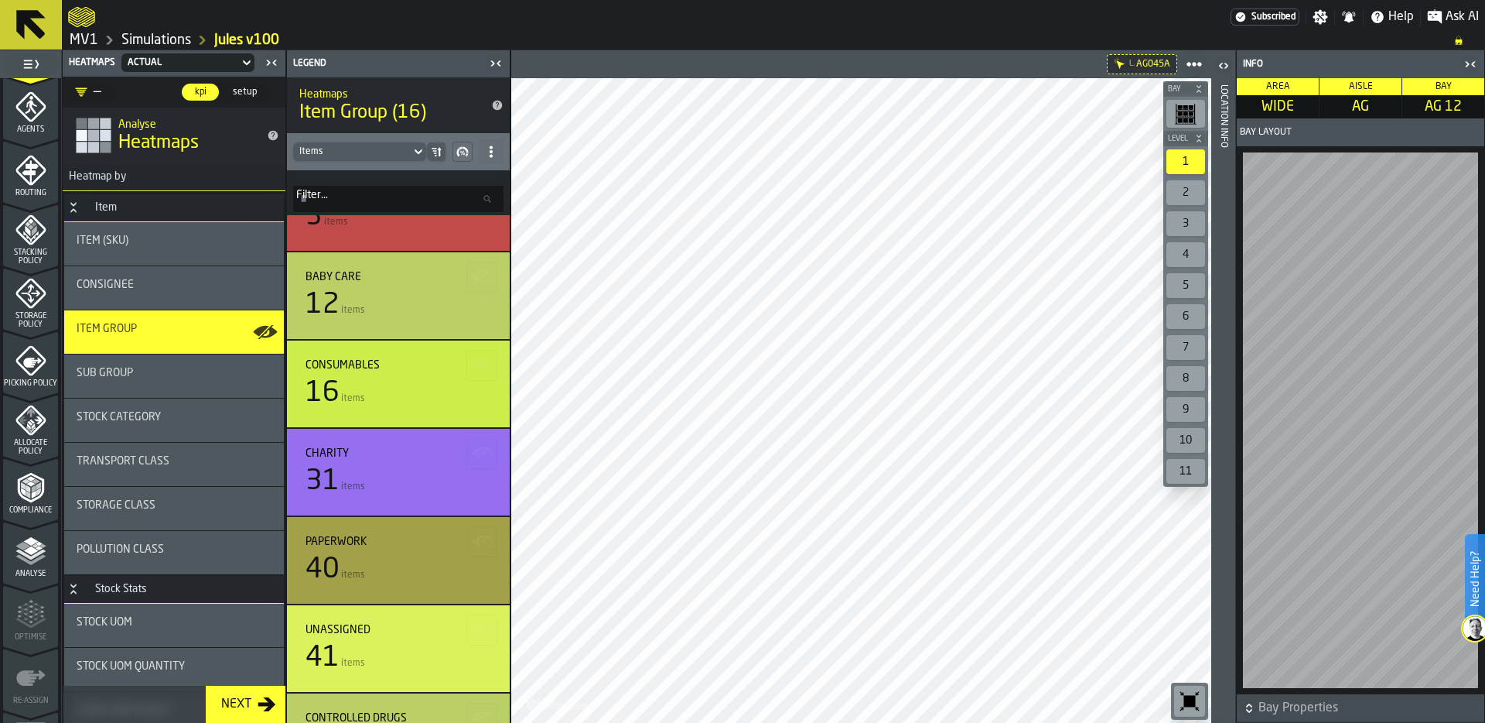
click at [35, 291] on icon "menu Storage Policy" at bounding box center [30, 292] width 19 height 19
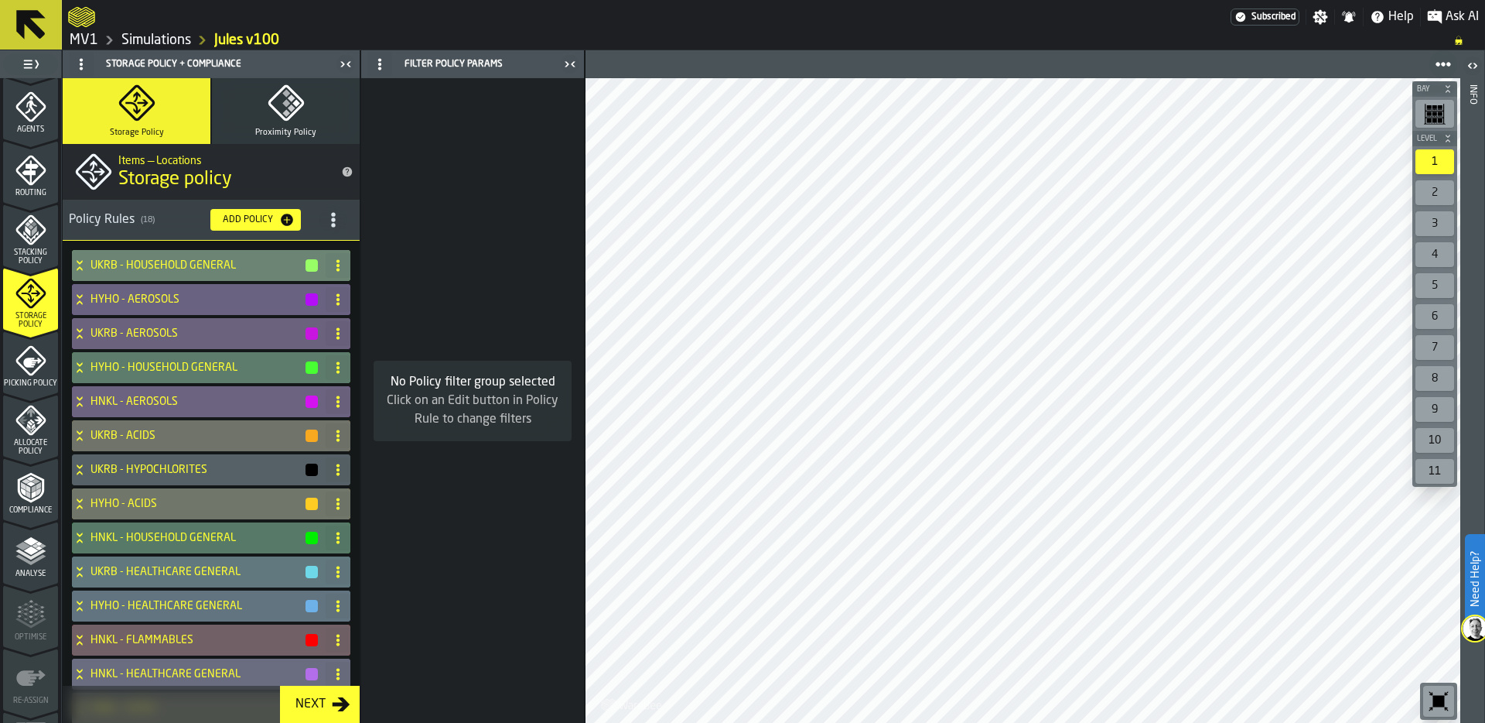
click at [331, 218] on icon "title-section-[object Object]" at bounding box center [333, 219] width 15 height 15
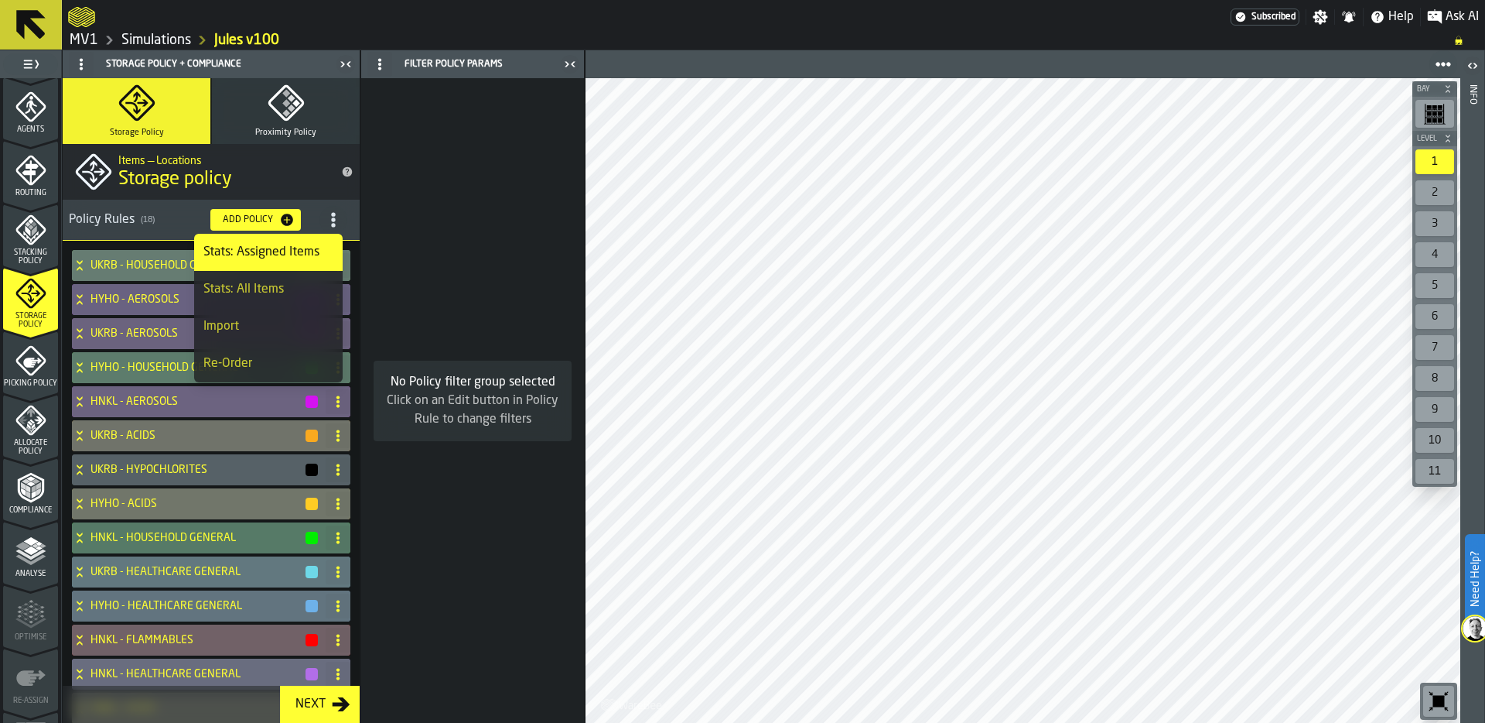
click at [283, 321] on div "Import" at bounding box center [268, 326] width 130 height 19
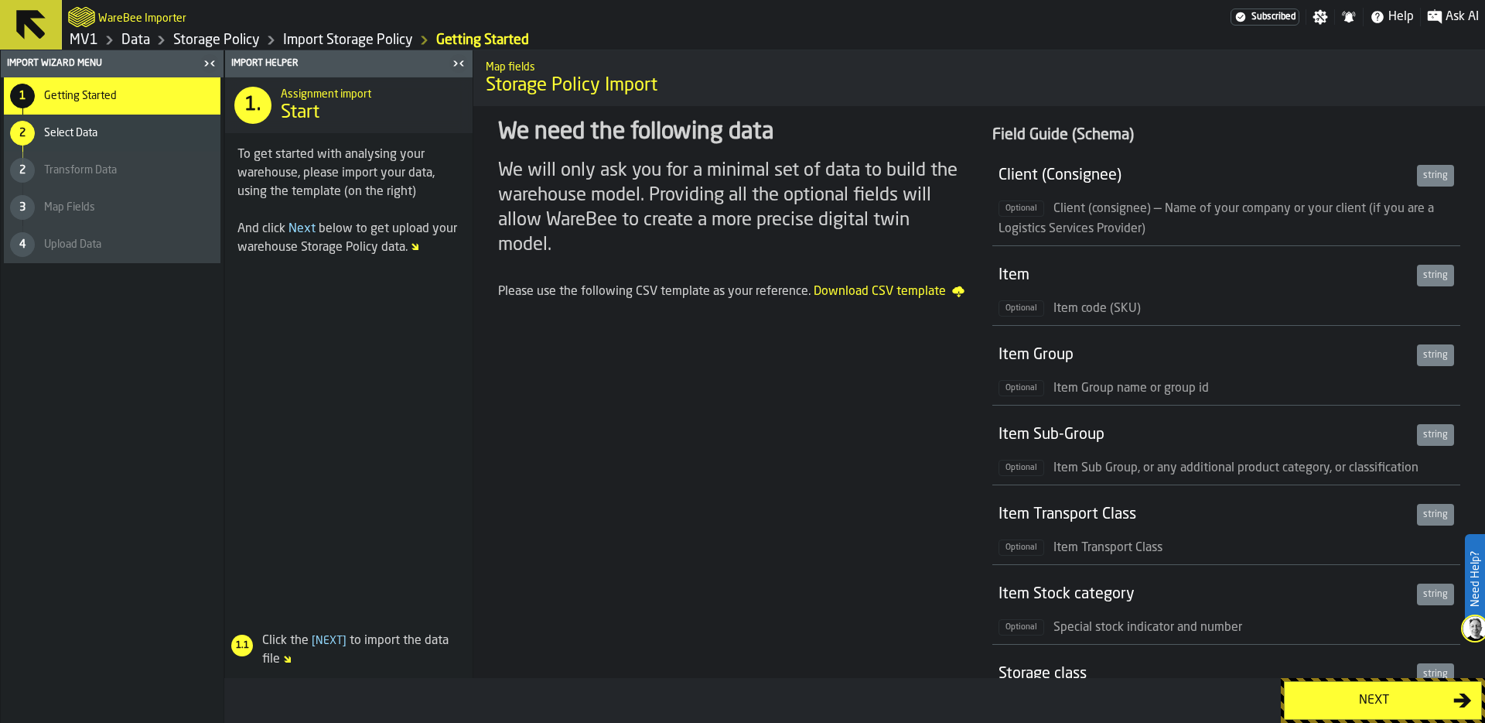
click at [1376, 694] on div "Next" at bounding box center [1373, 700] width 159 height 19
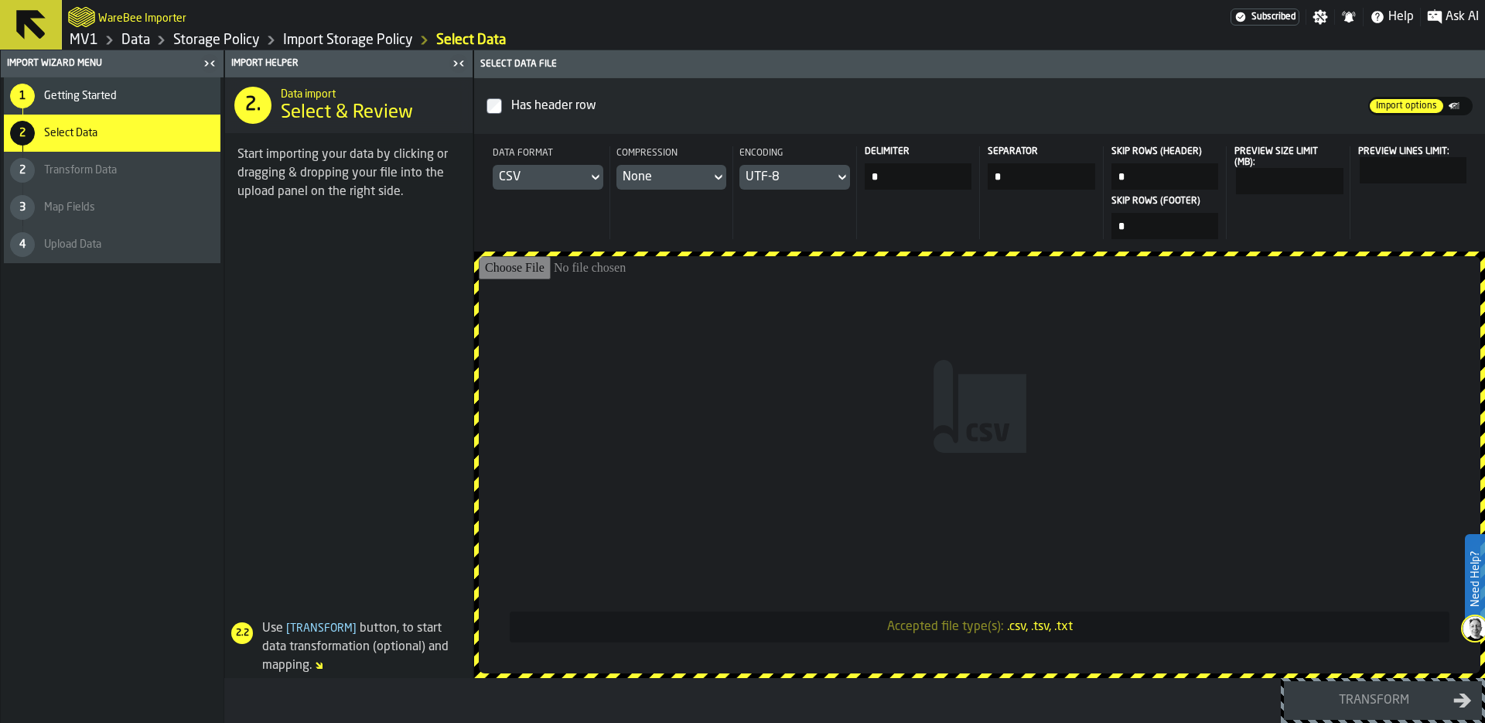
click at [552, 171] on div "CSV" at bounding box center [540, 177] width 83 height 19
click at [538, 279] on div "Dataset" at bounding box center [554, 282] width 80 height 19
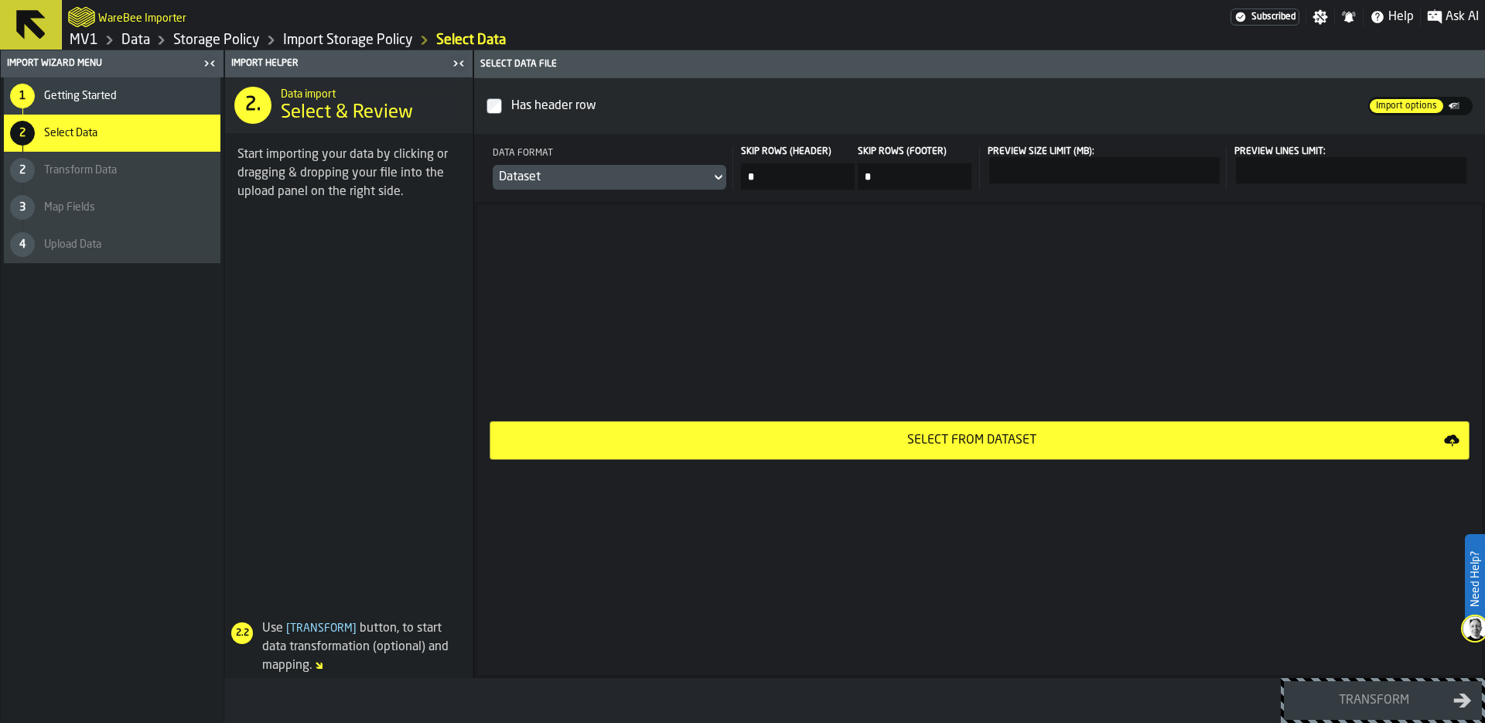
click at [940, 437] on div "Select from Dataset" at bounding box center [972, 440] width 945 height 19
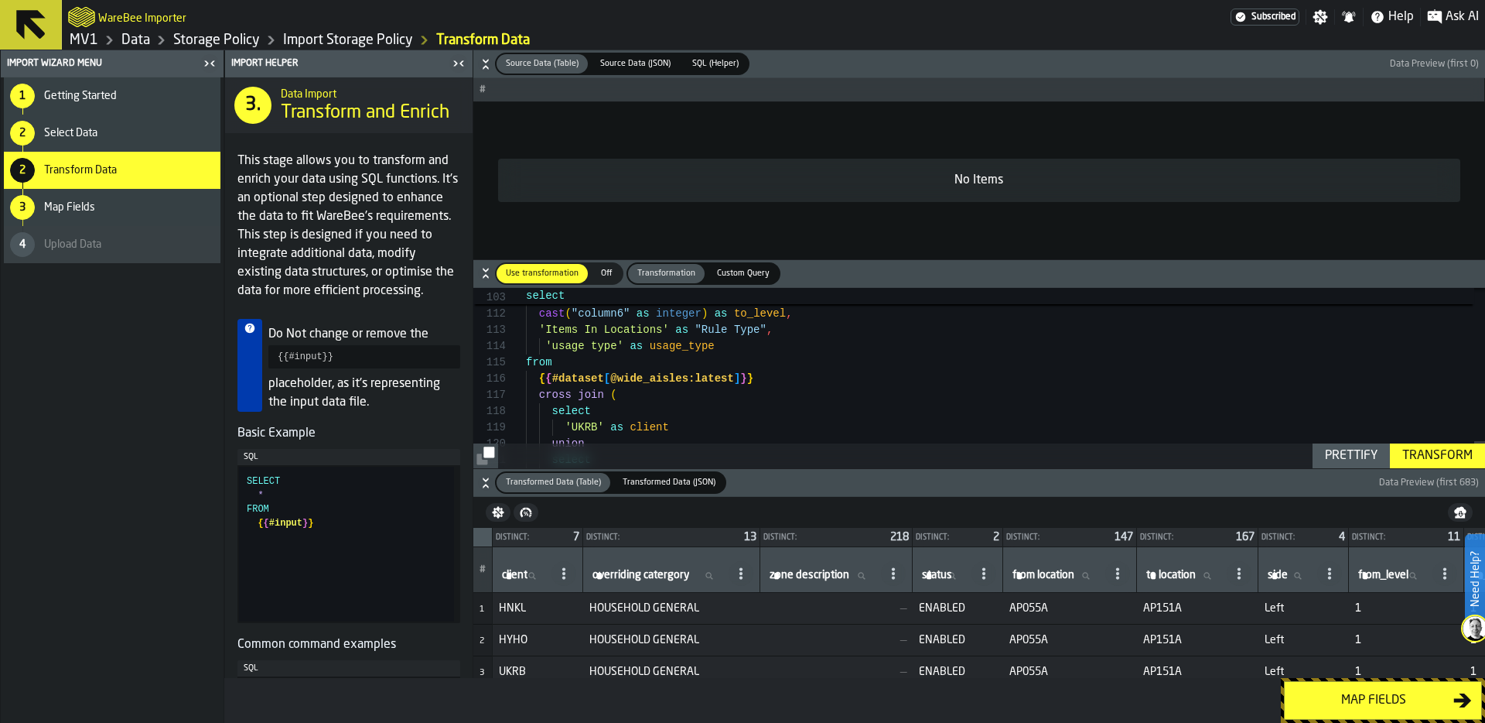
click at [1383, 693] on div "Map fields" at bounding box center [1373, 700] width 159 height 19
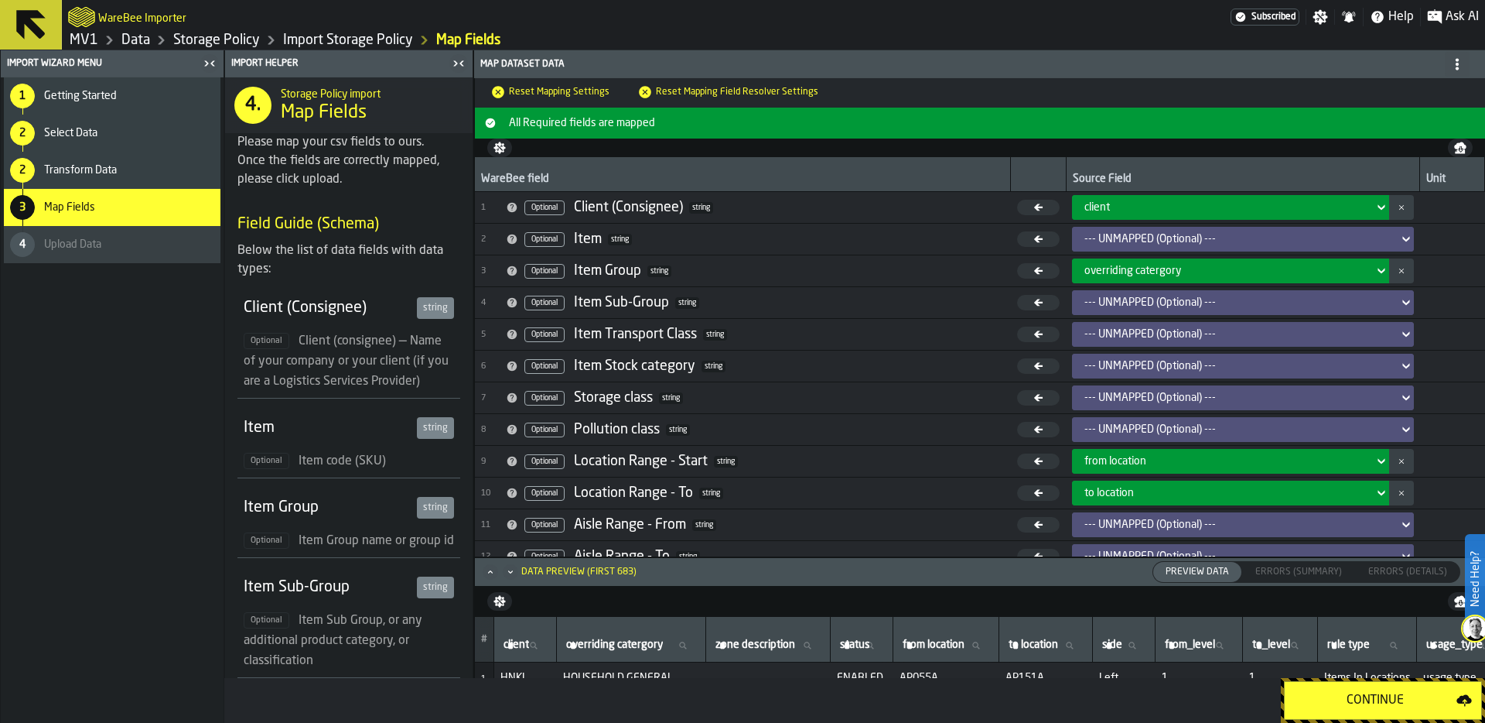
click at [1383, 693] on div "Continue" at bounding box center [1375, 700] width 162 height 19
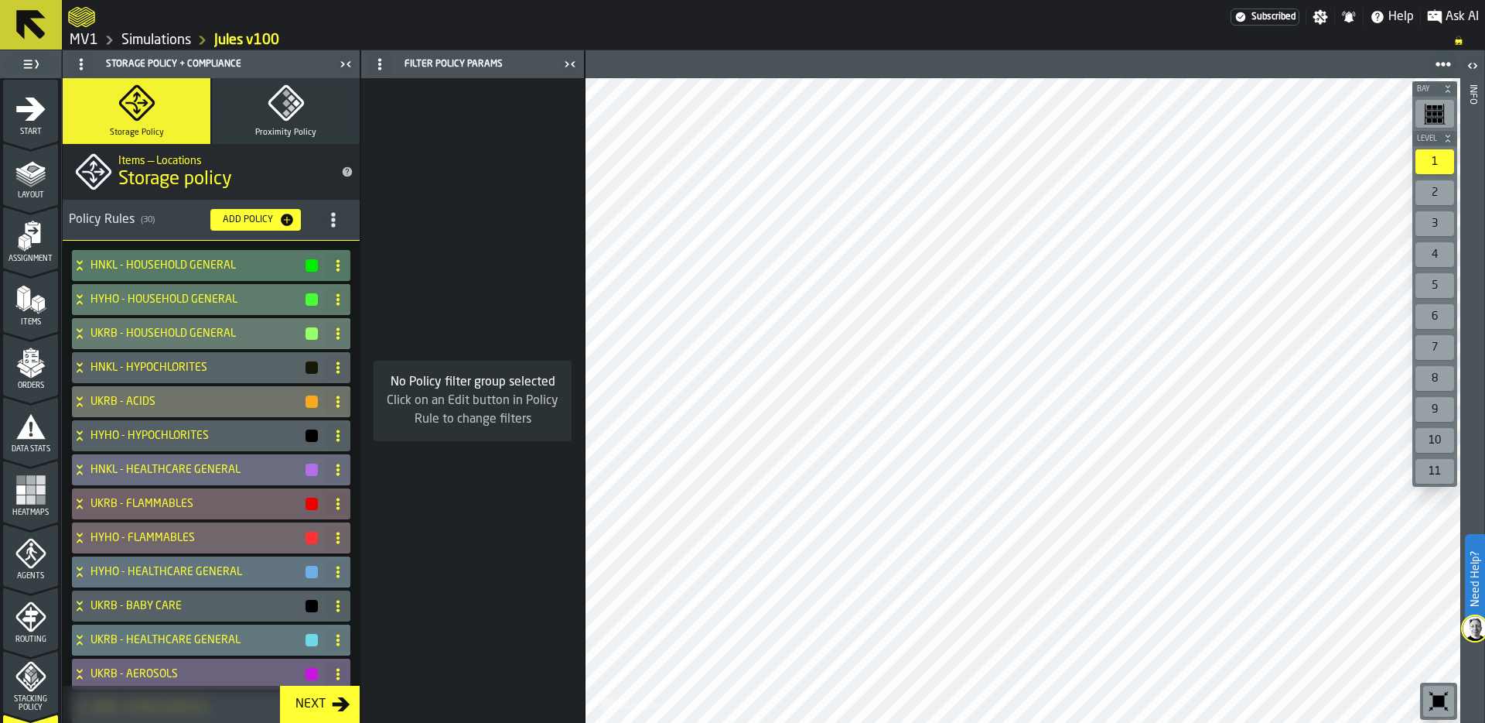
click at [1256, 224] on div "Bay Level 1 2 3 4 5 6 7 8 9 10 11 M A K I N G W A R E H O U S E S M O R E EF F …" at bounding box center [1023, 400] width 875 height 644
drag, startPoint x: 1420, startPoint y: 214, endPoint x: 545, endPoint y: 520, distance: 926.7
click at [542, 522] on main "1 Start 2 Layout 3 Assignment 4 Items 5 Orders 6 Data Stats 7 Heatmaps 8 Agents…" at bounding box center [742, 386] width 1485 height 672
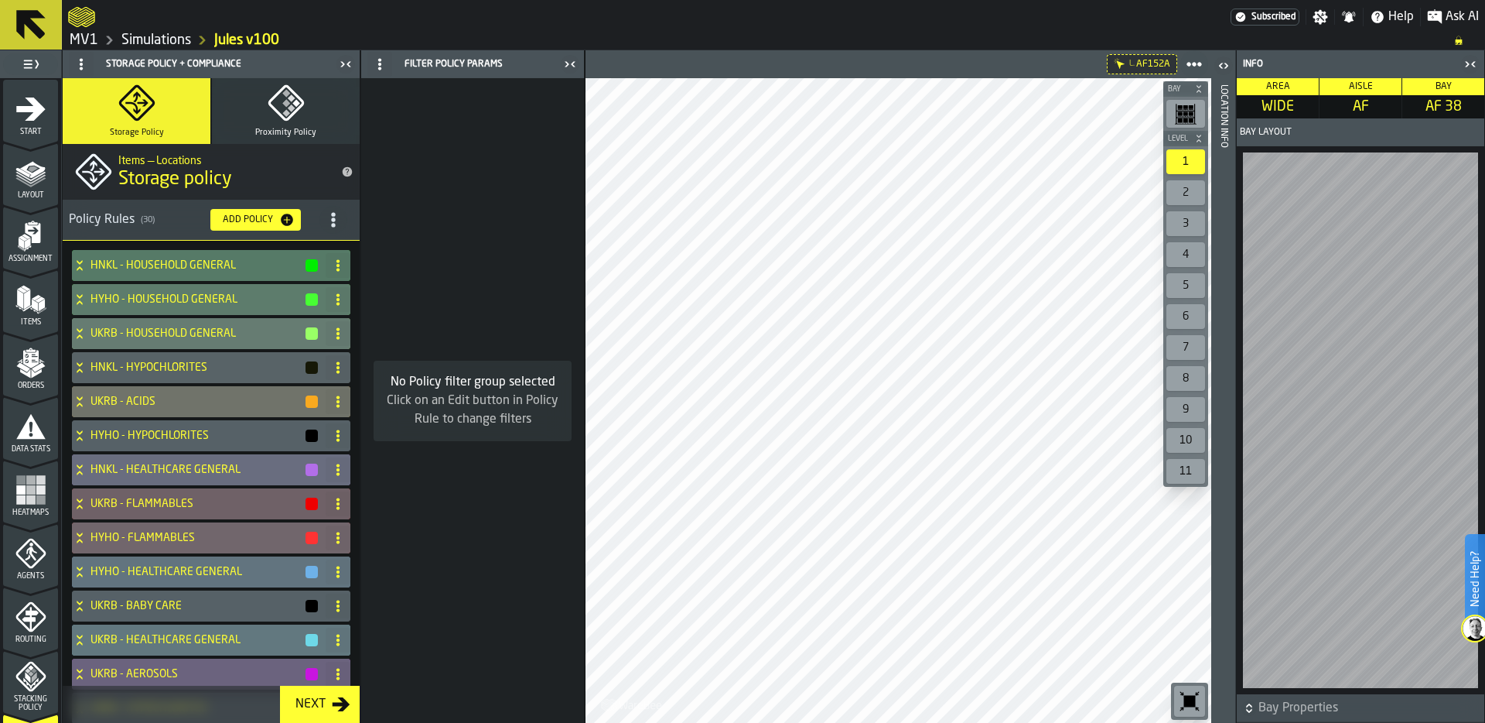
click at [1229, 413] on header "Location Info" at bounding box center [1223, 386] width 24 height 672
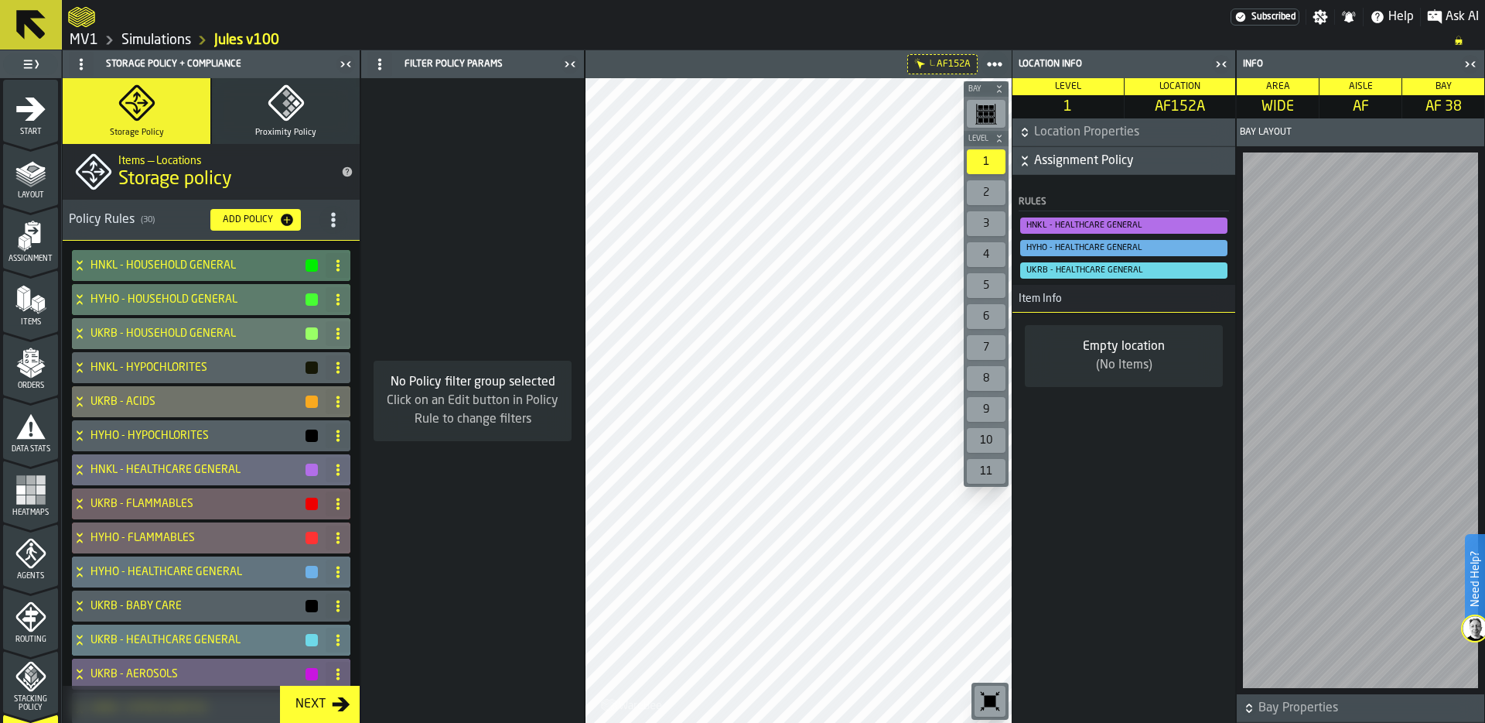
click at [152, 640] on h4 "UKRB - HEALTHCARE GENERAL" at bounding box center [198, 640] width 214 height 12
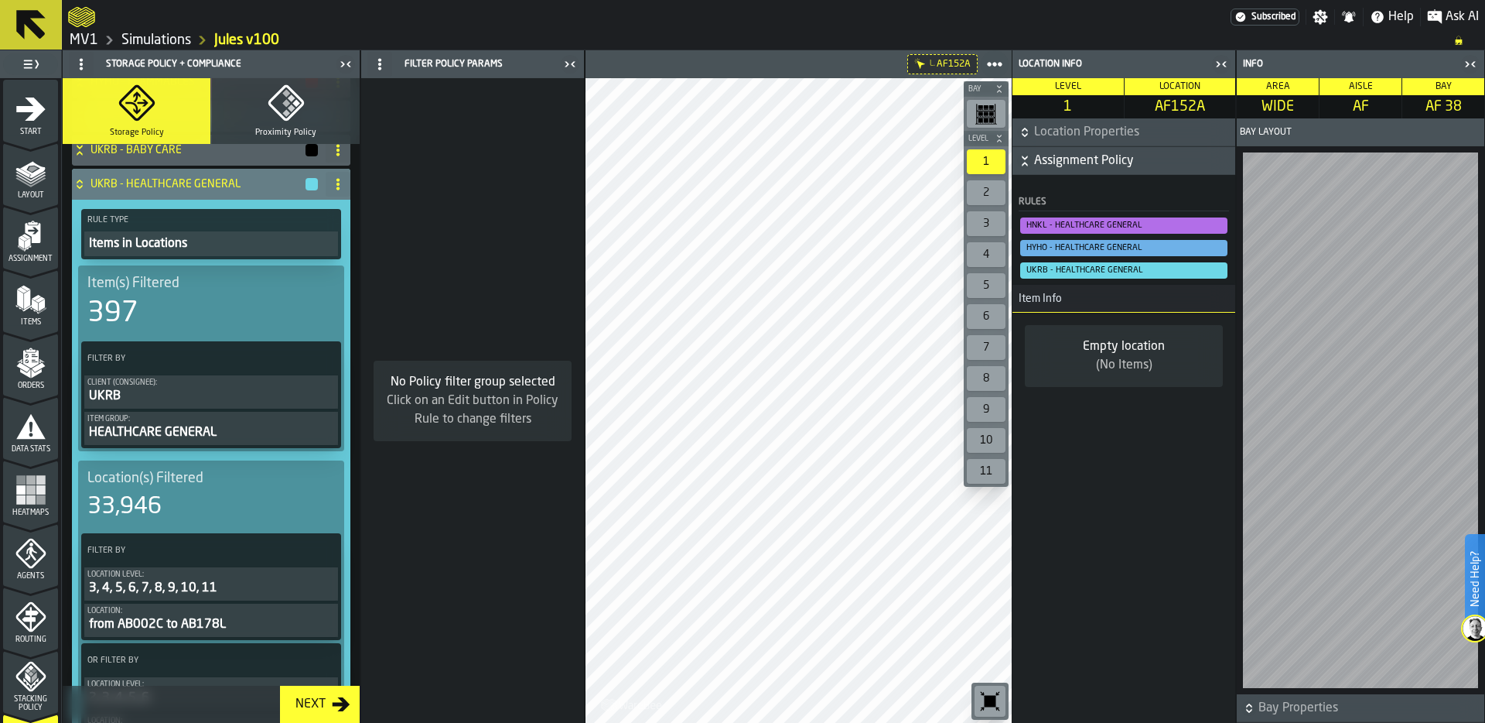
scroll to position [473, 0]
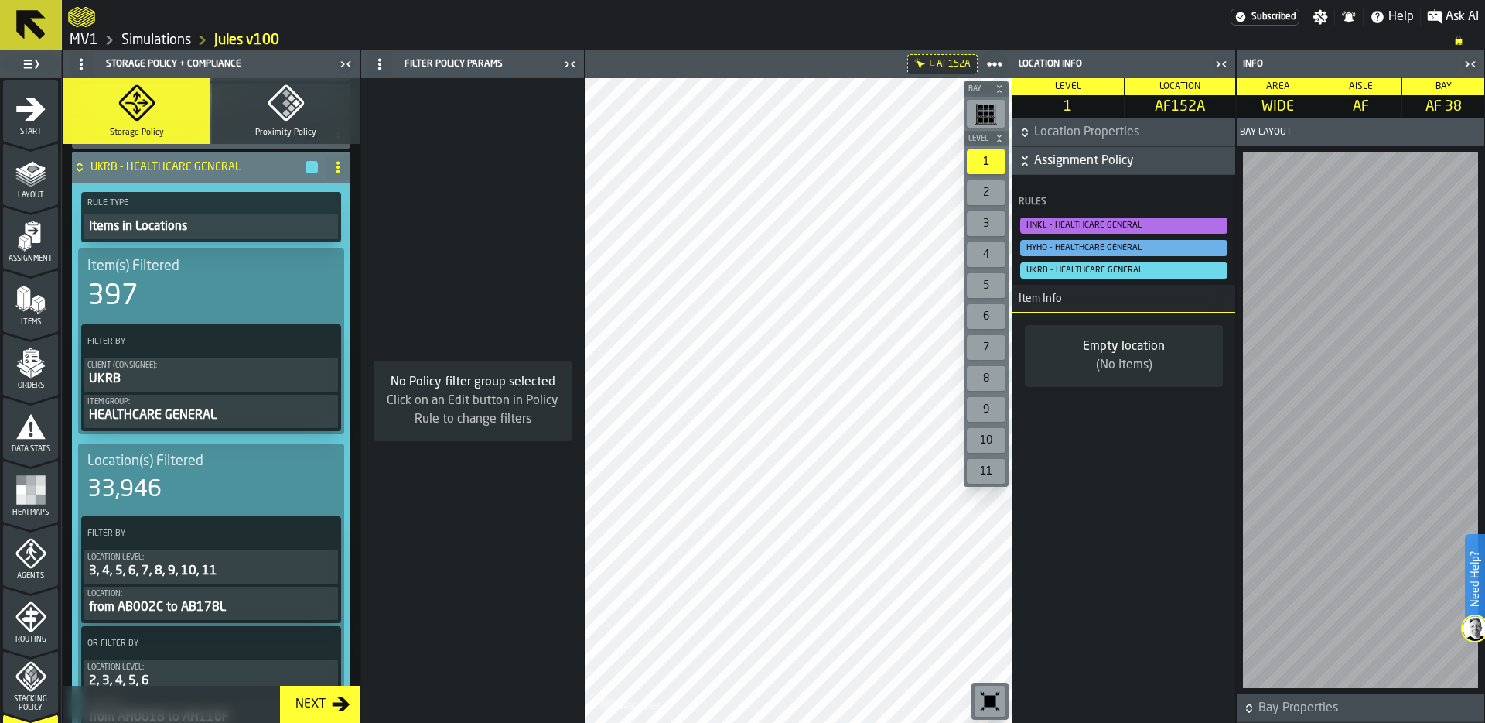
click at [173, 417] on div "HEALTHCARE GENERAL" at bounding box center [211, 415] width 248 height 19
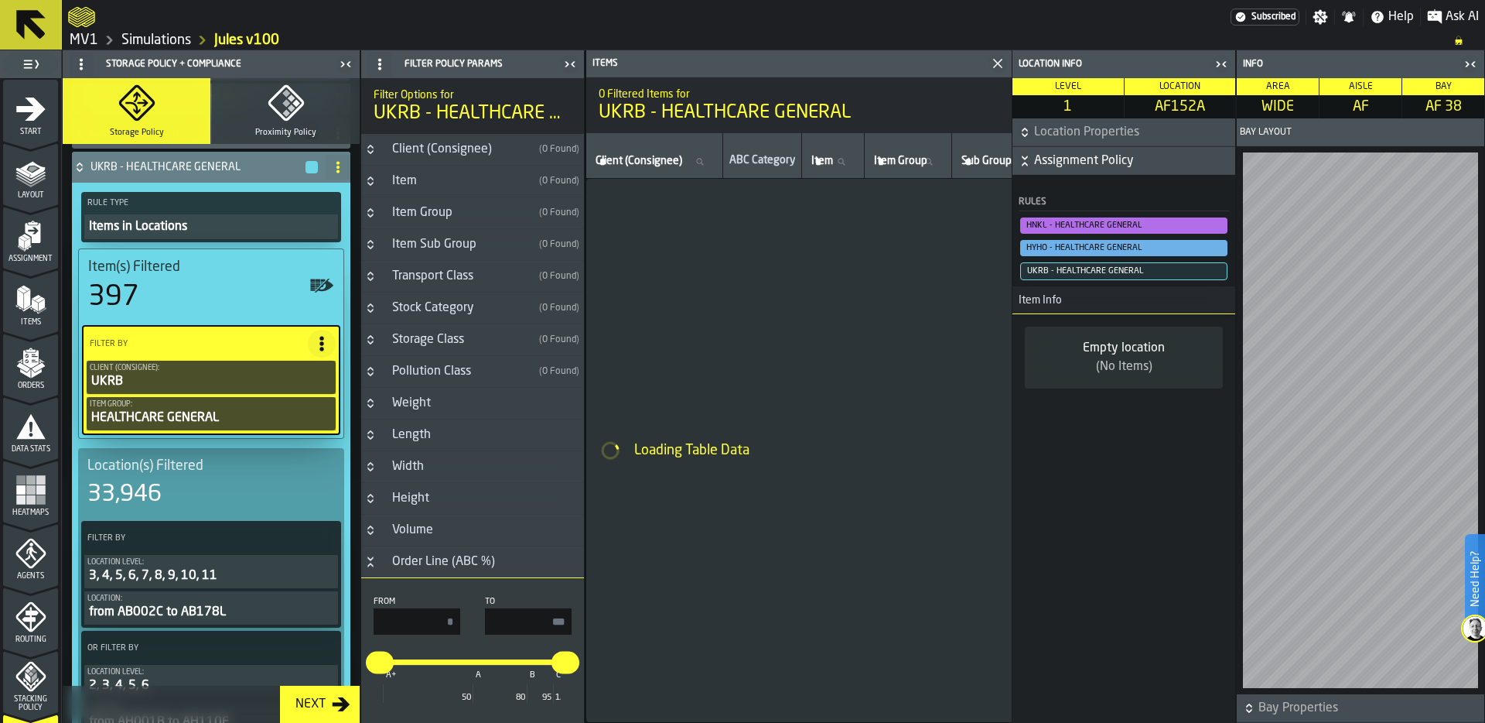
type input "*"
type input "***"
type input "*"
type input "***"
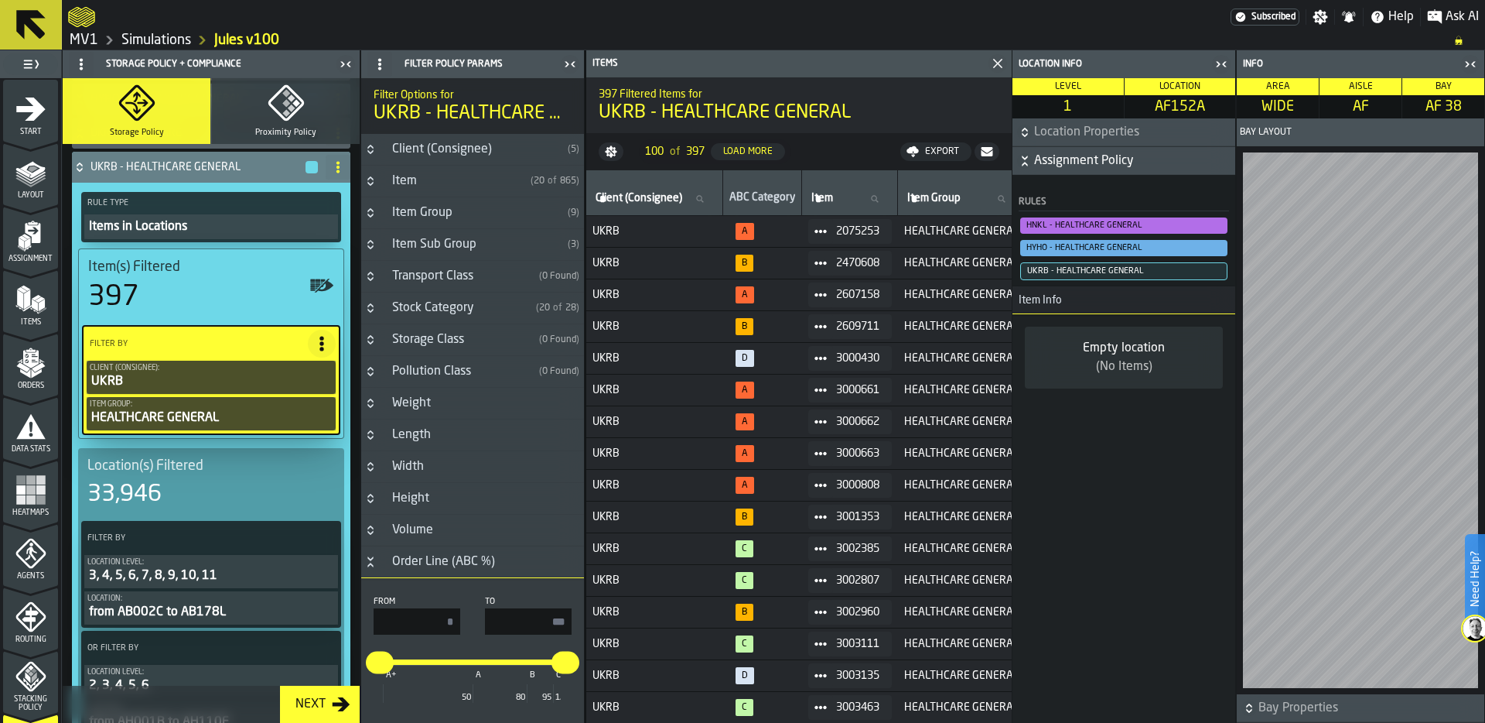
click at [833, 197] on span "Item" at bounding box center [822, 198] width 22 height 12
click at [837, 197] on input "Item Item" at bounding box center [849, 199] width 83 height 20
click at [1476, 63] on icon "button-toggle-Close me" at bounding box center [1470, 64] width 19 height 19
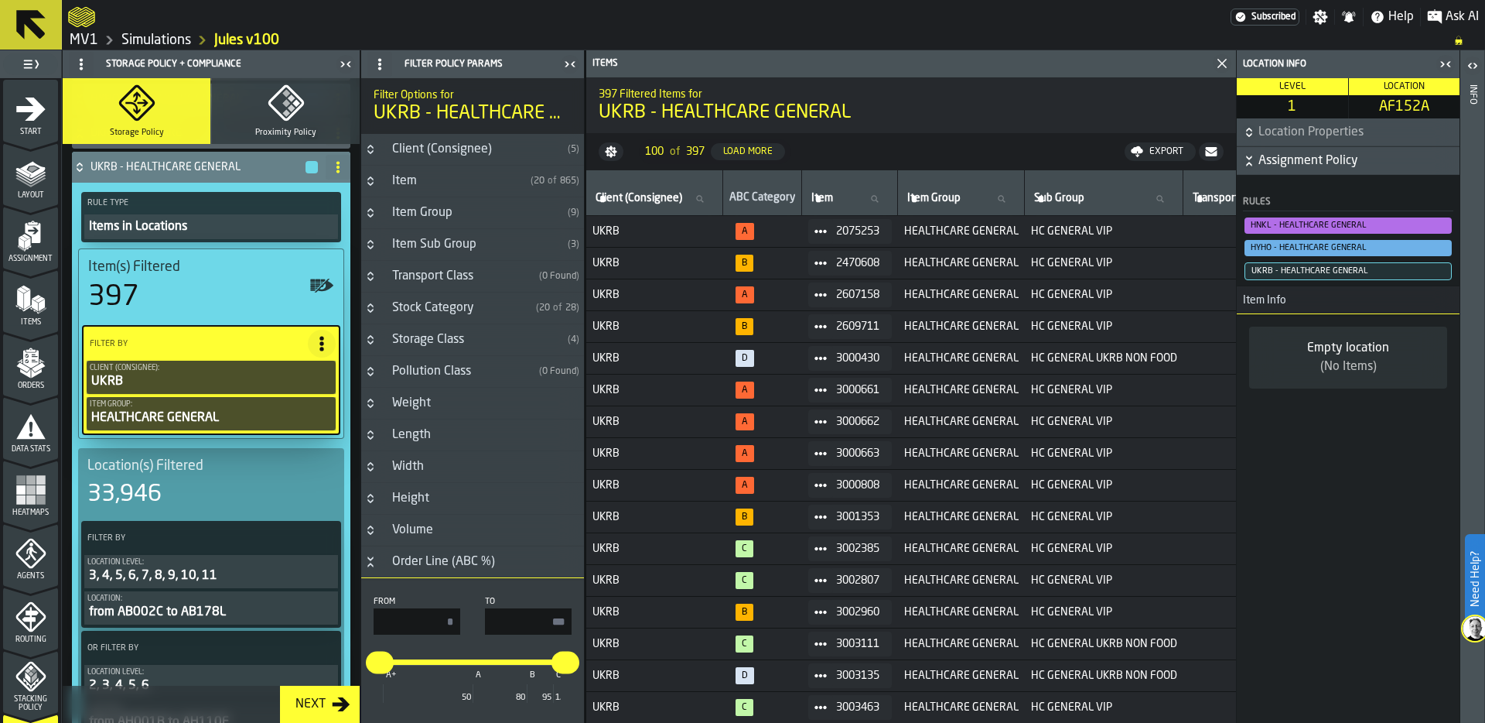
click at [840, 198] on input "Item Item" at bounding box center [849, 199] width 83 height 20
type input "*****"
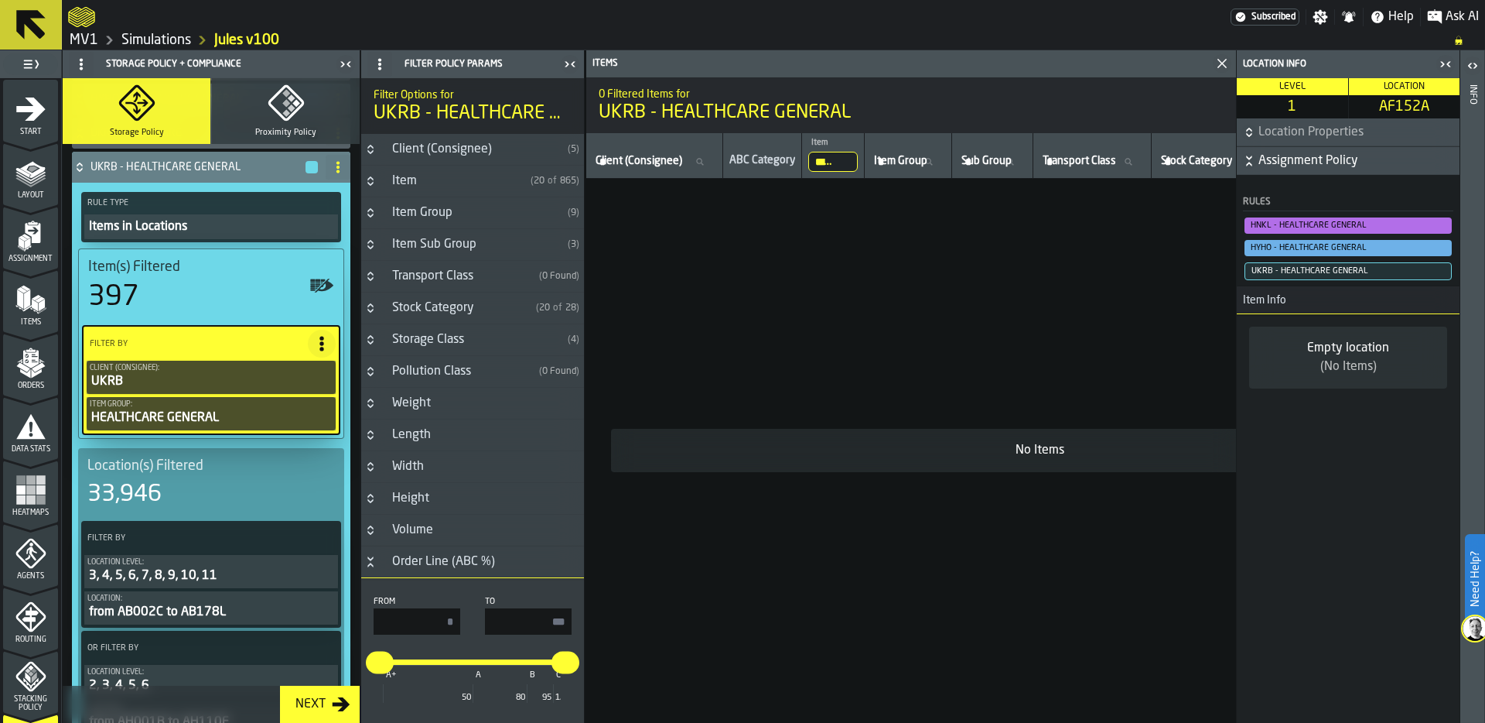
click at [846, 155] on input "*****" at bounding box center [833, 162] width 50 height 20
click at [839, 161] on input "*****" at bounding box center [833, 162] width 50 height 20
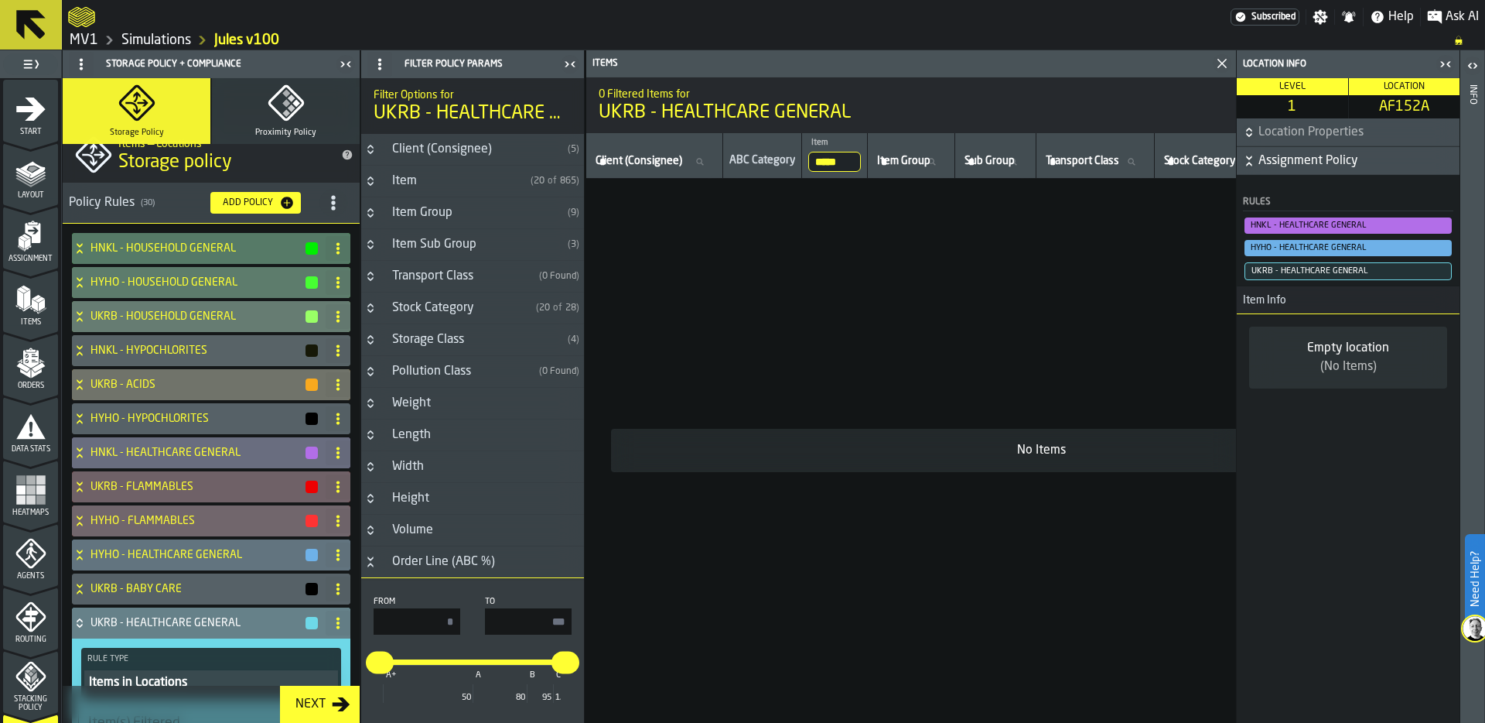
scroll to position [0, 0]
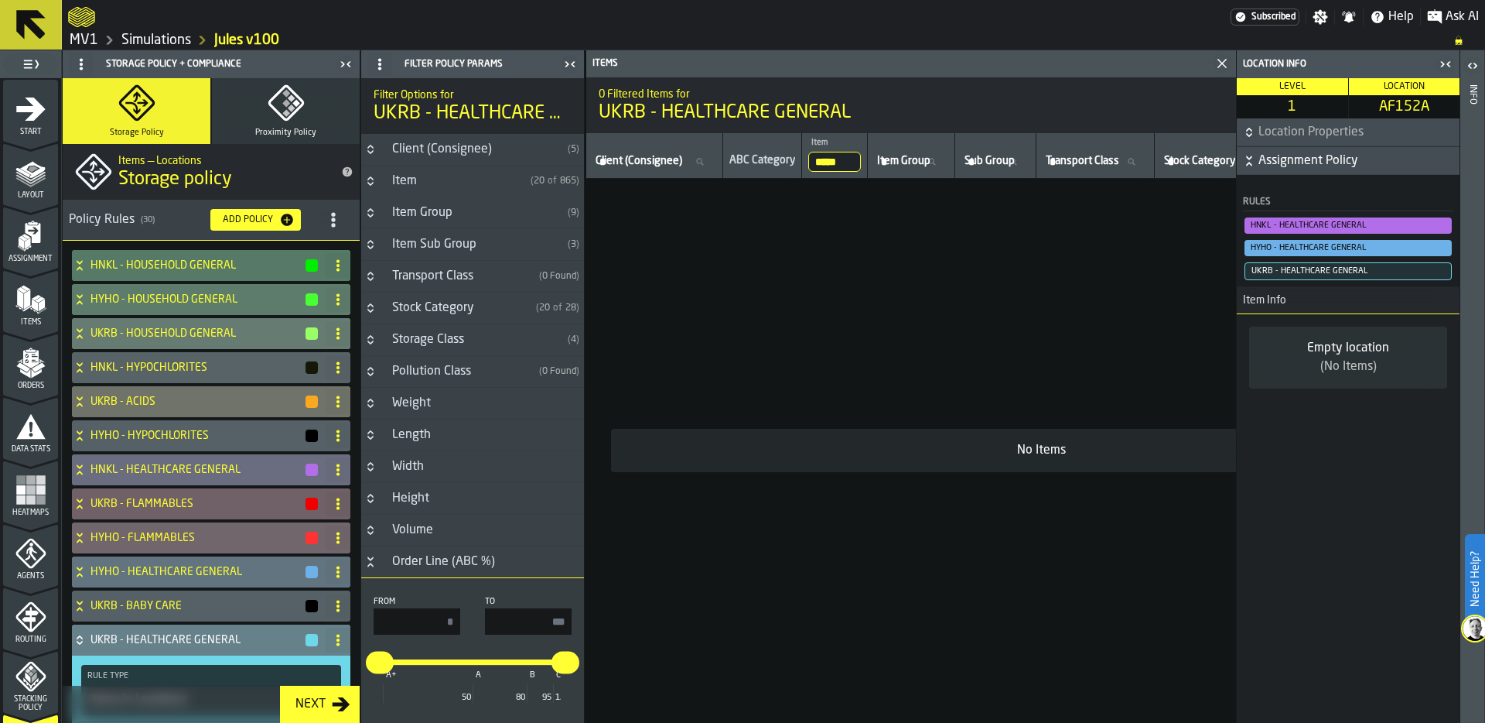
click at [80, 640] on icon at bounding box center [79, 640] width 15 height 12
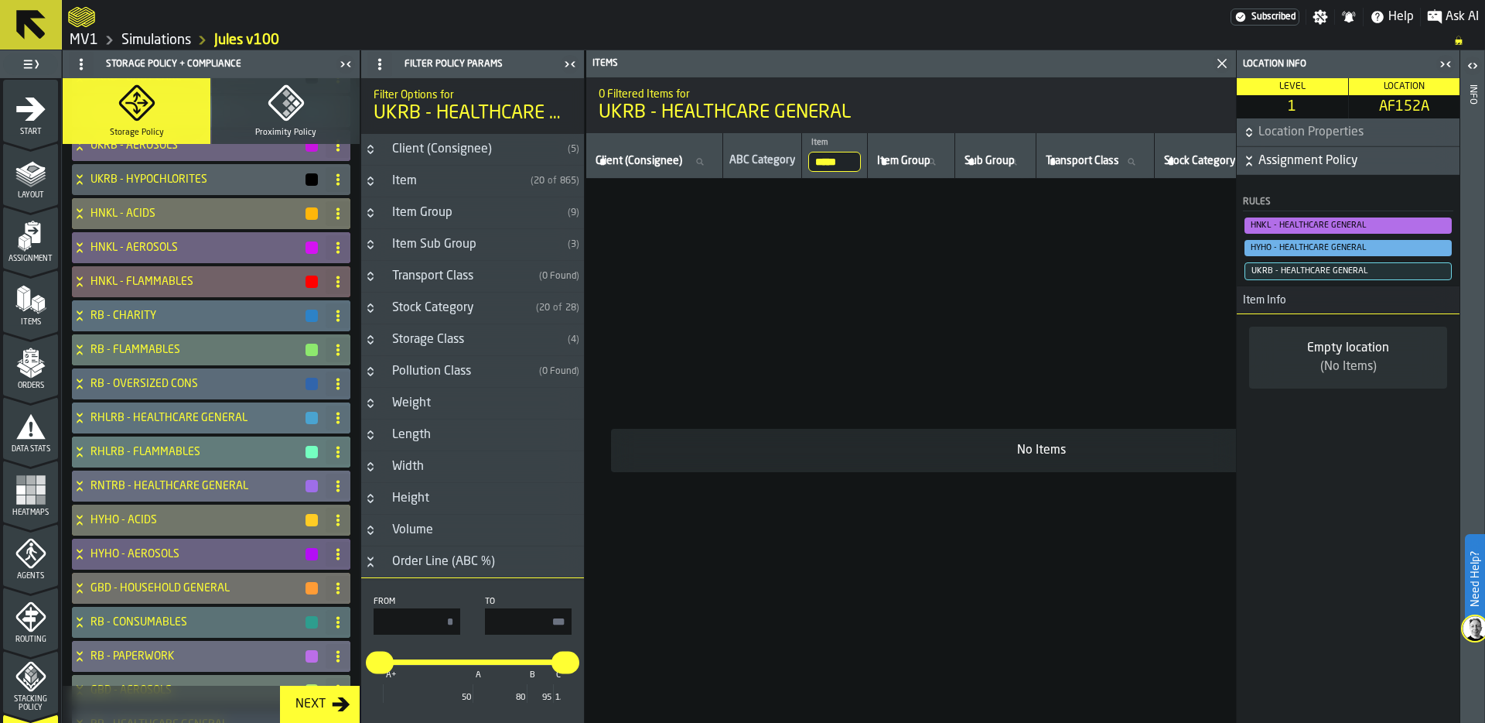
scroll to position [709, 0]
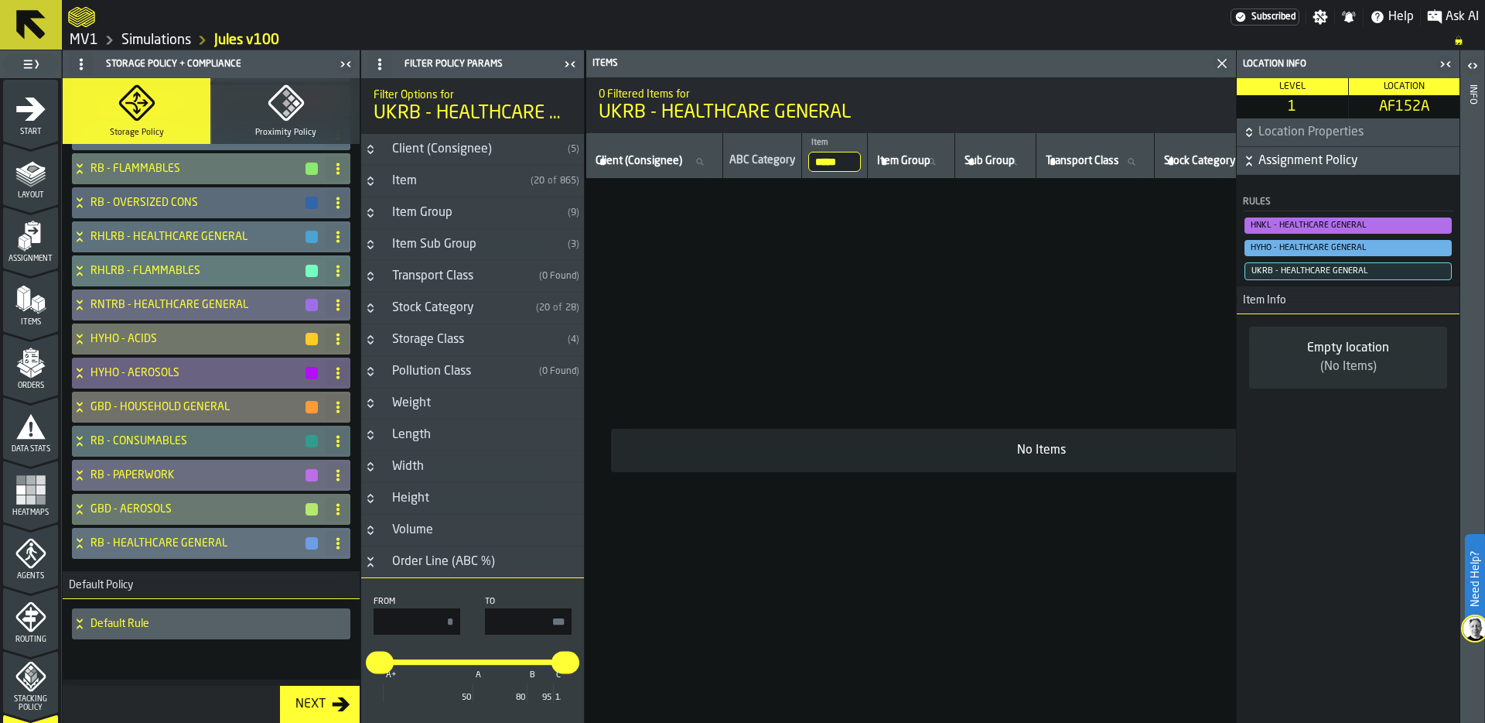
click at [92, 616] on div "Default Rule" at bounding box center [208, 623] width 272 height 31
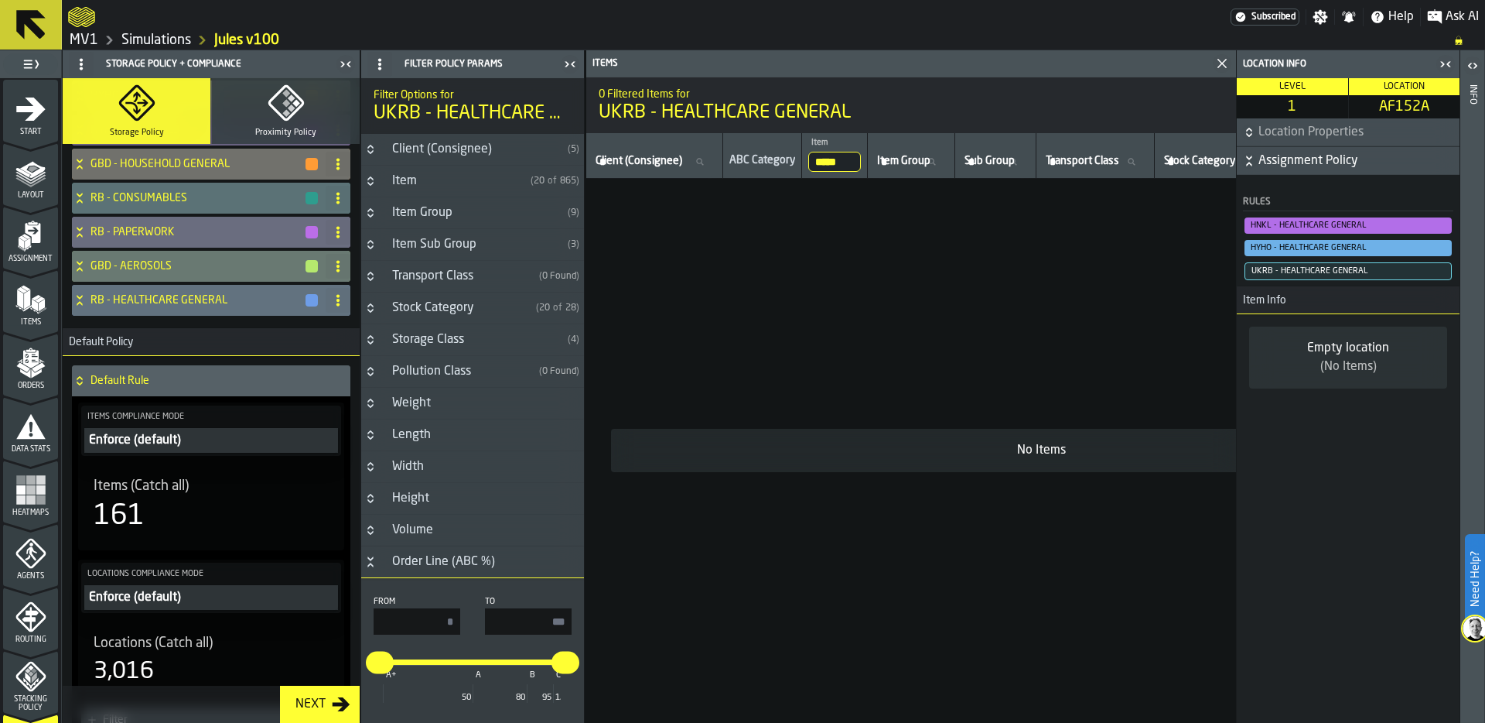
scroll to position [1064, 0]
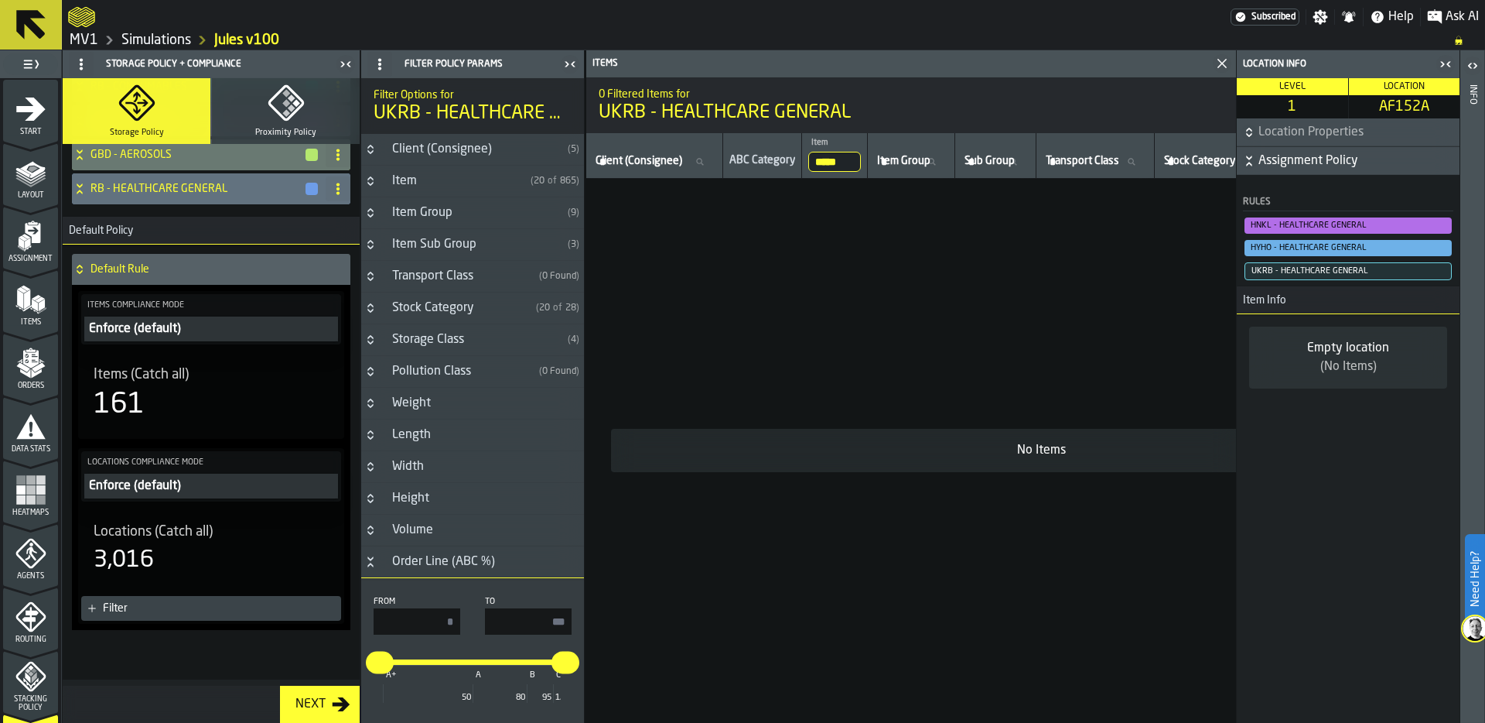
click at [129, 395] on div "161" at bounding box center [119, 404] width 51 height 31
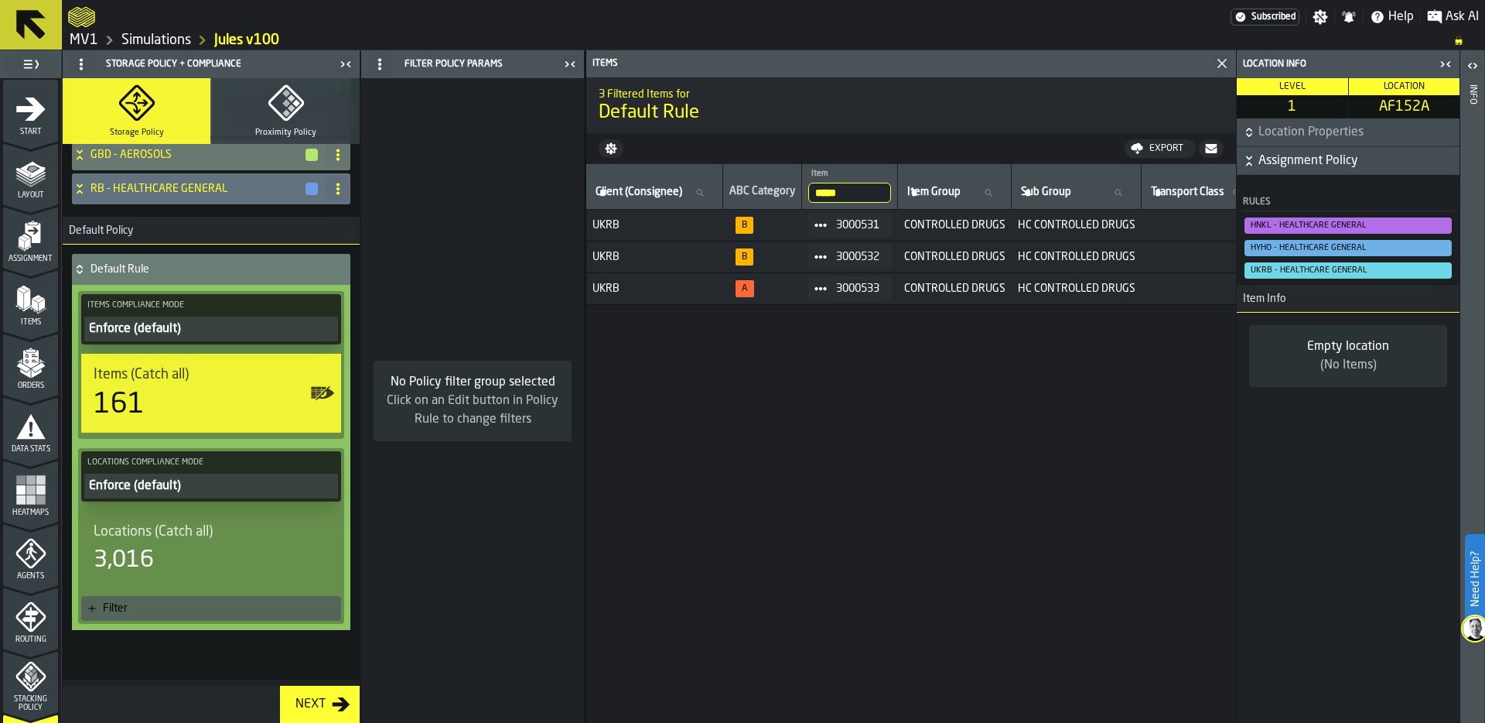
click at [872, 186] on input "*****" at bounding box center [849, 193] width 83 height 20
click at [887, 190] on input "*****" at bounding box center [849, 193] width 83 height 20
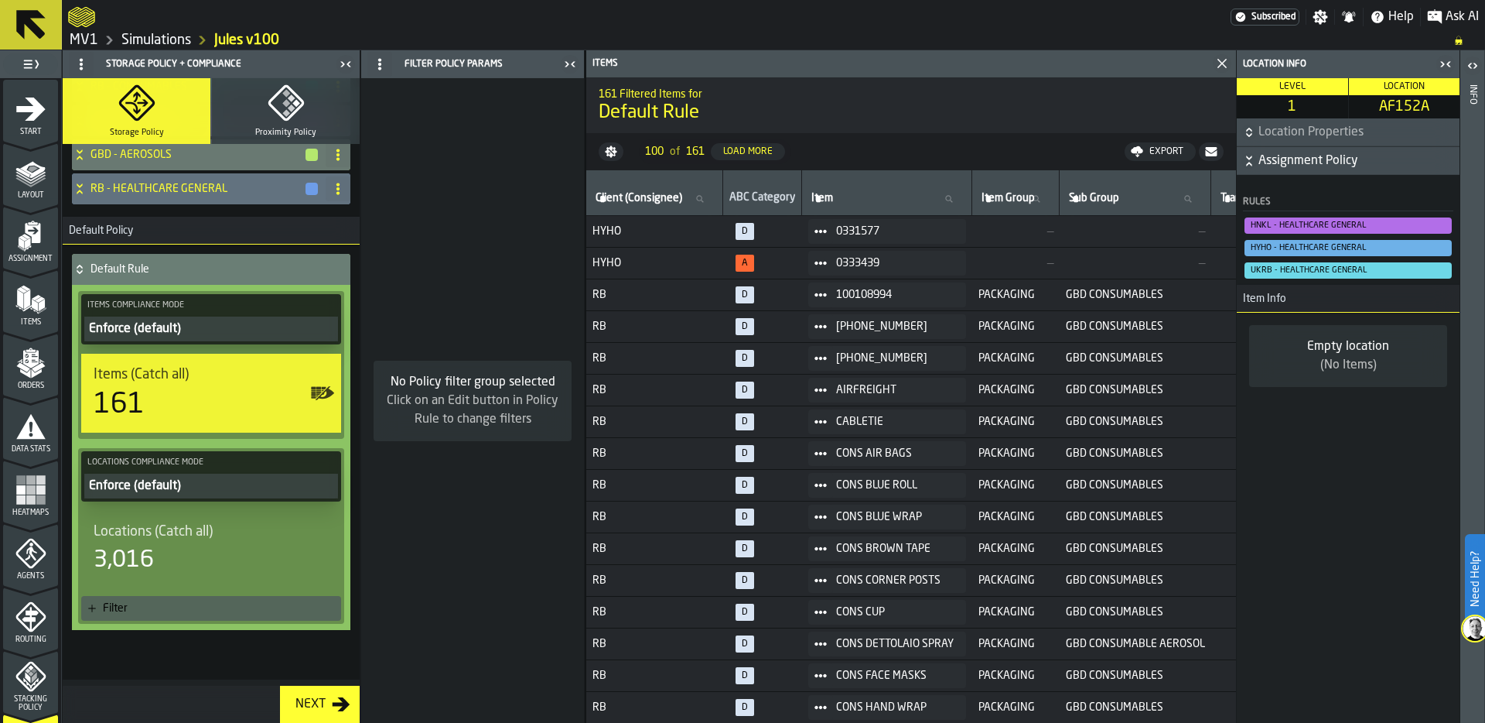
click at [1447, 64] on icon "button-toggle-Close me" at bounding box center [1446, 64] width 19 height 19
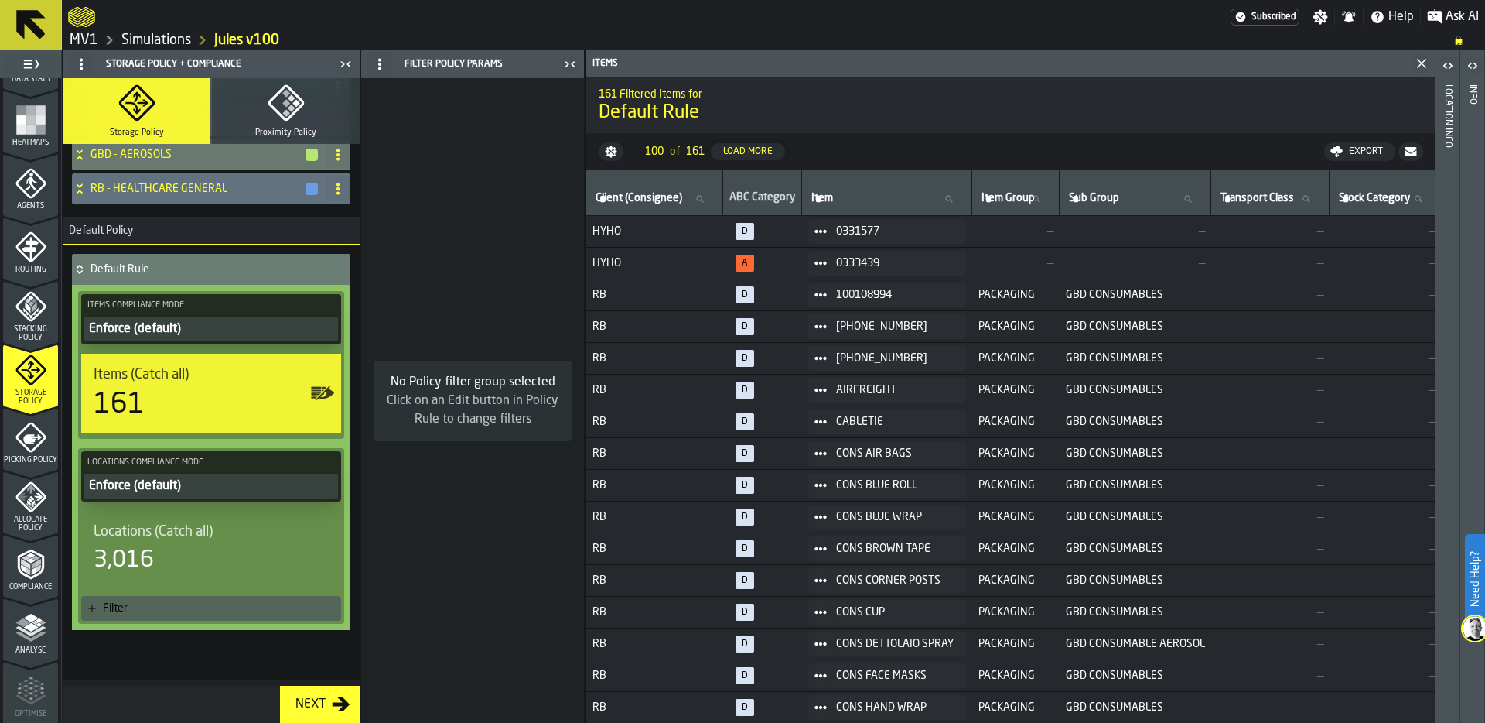
click at [76, 272] on icon at bounding box center [79, 269] width 15 height 12
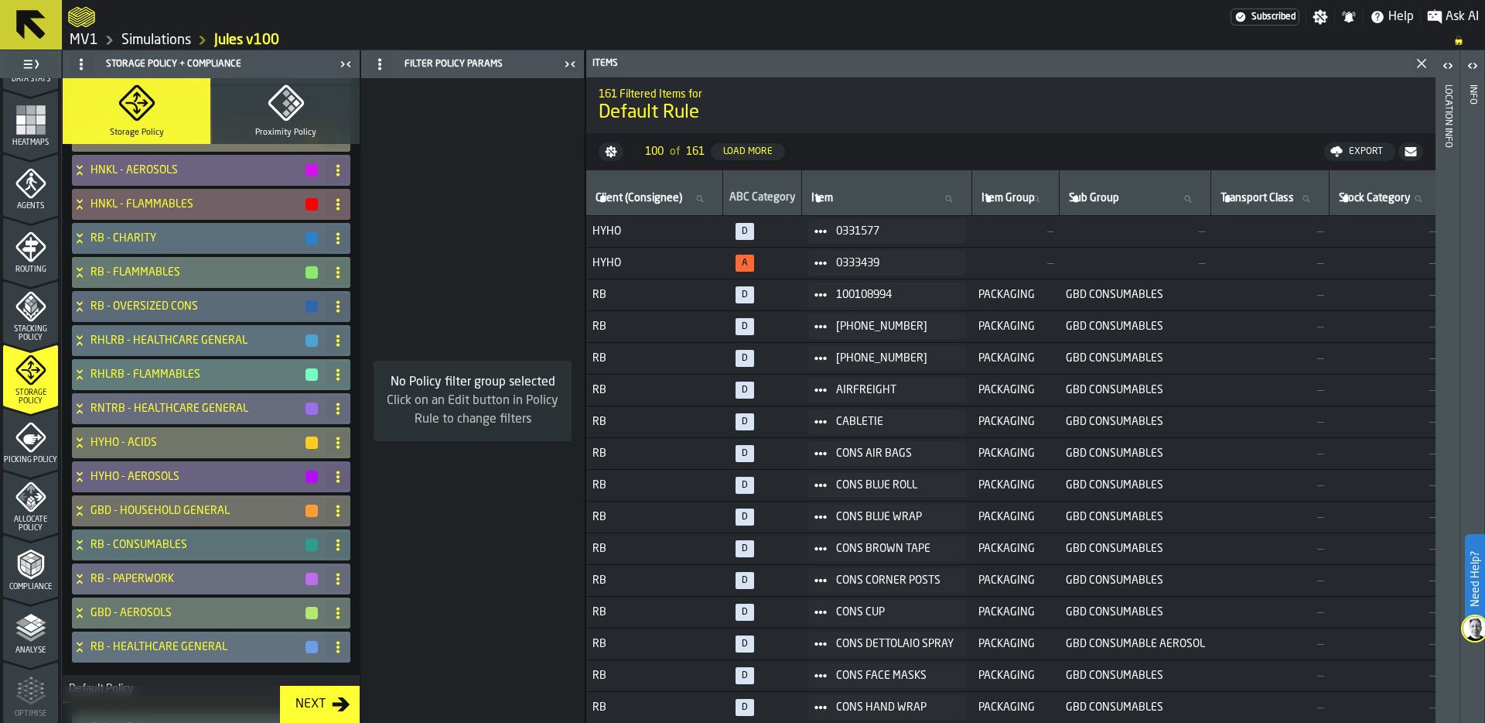
scroll to position [709, 0]
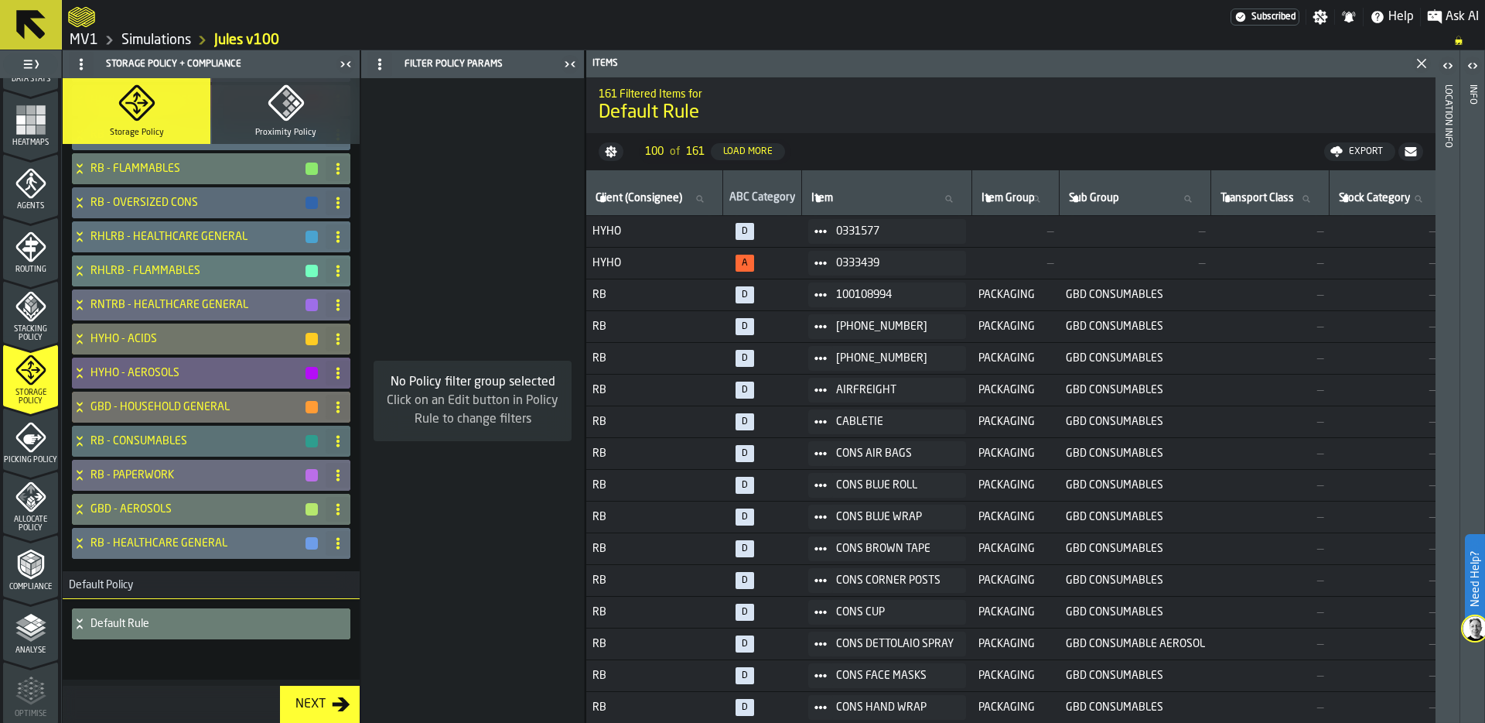
click at [78, 625] on icon at bounding box center [79, 623] width 15 height 12
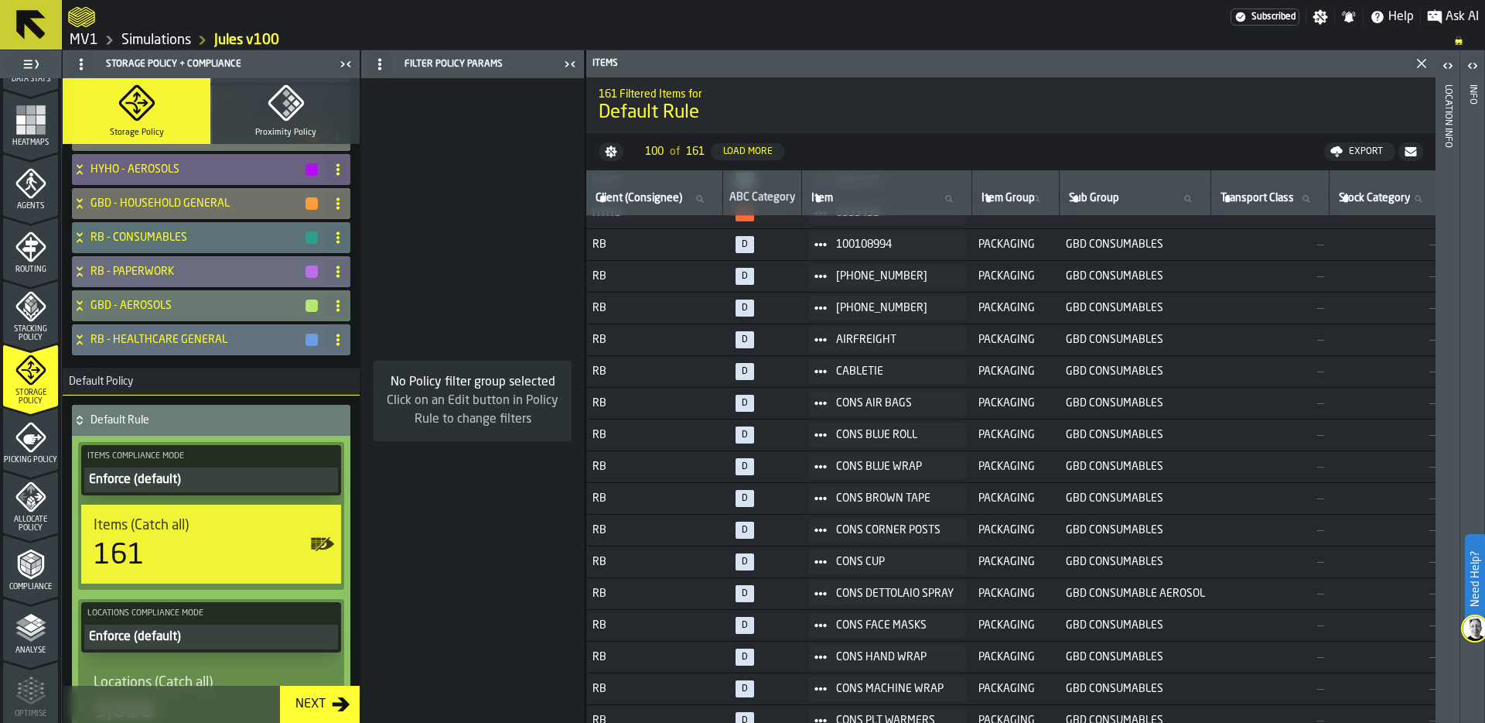
scroll to position [0, 0]
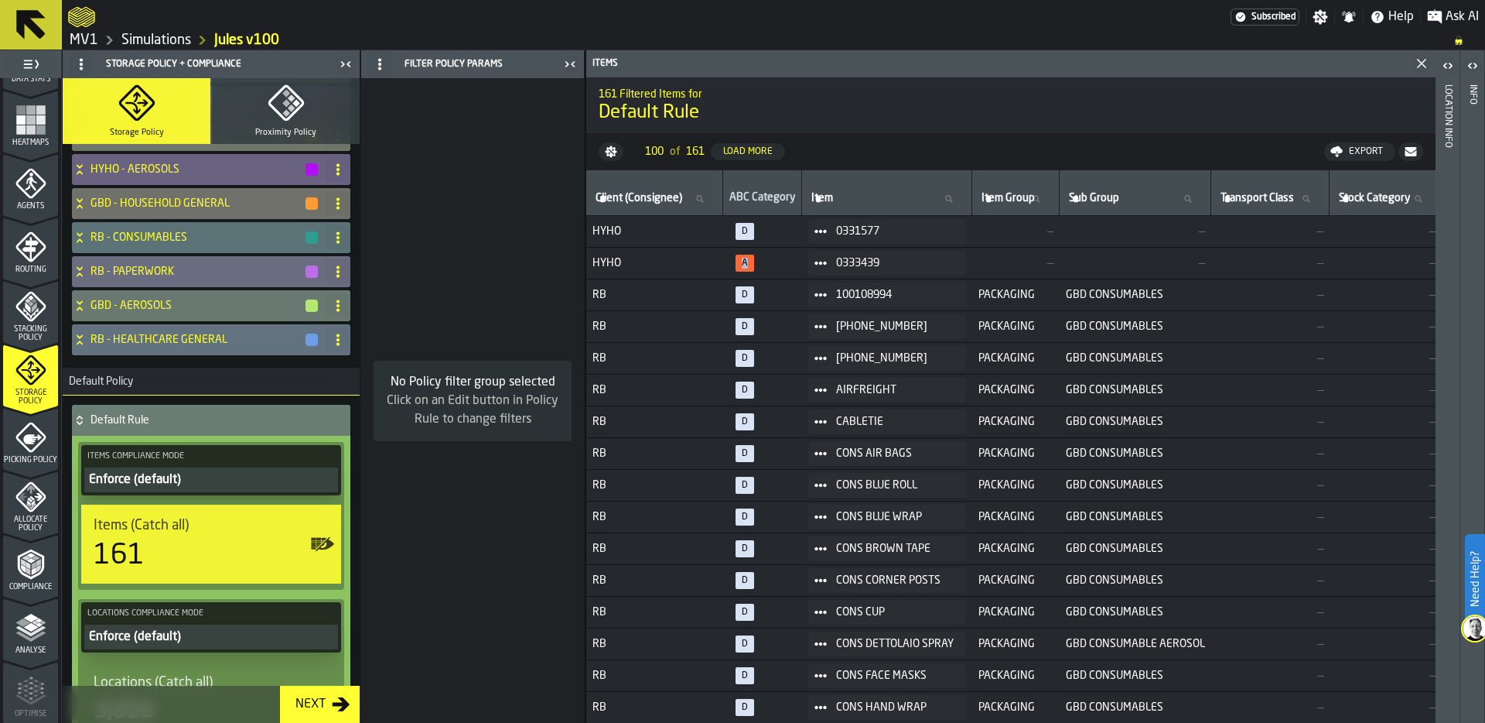
drag, startPoint x: 747, startPoint y: 264, endPoint x: 755, endPoint y: 264, distance: 8.5
click at [754, 264] on span "A" at bounding box center [745, 263] width 19 height 17
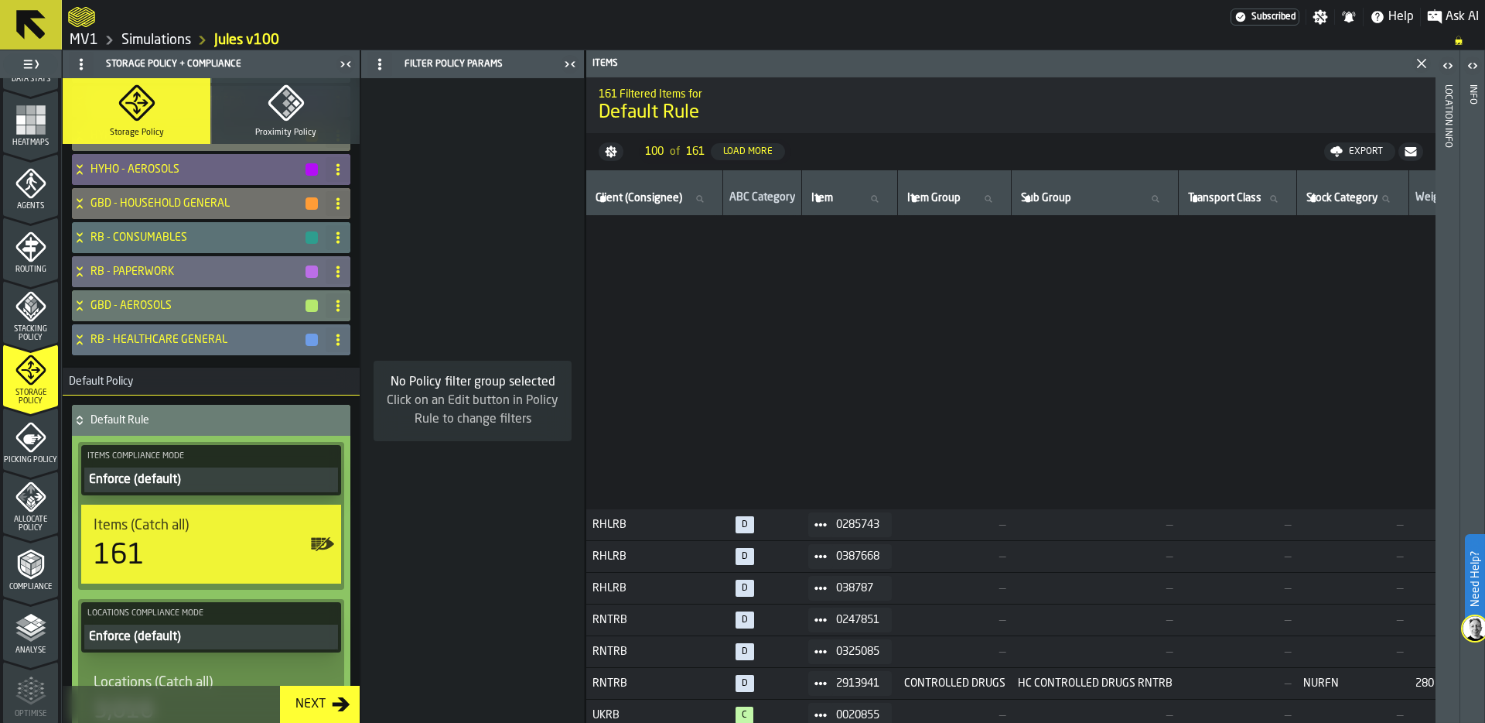
scroll to position [2089, 0]
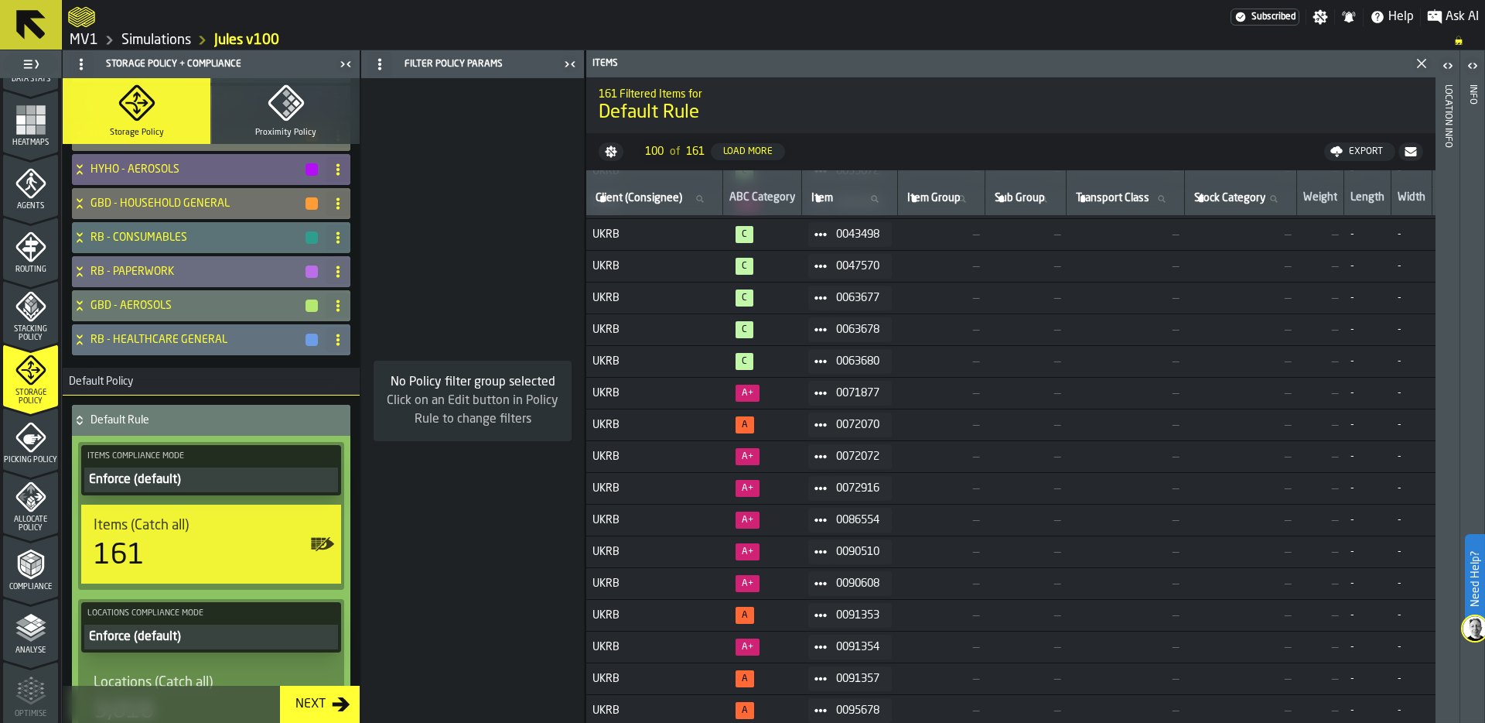
click at [760, 146] on div "Load More" at bounding box center [748, 151] width 62 height 11
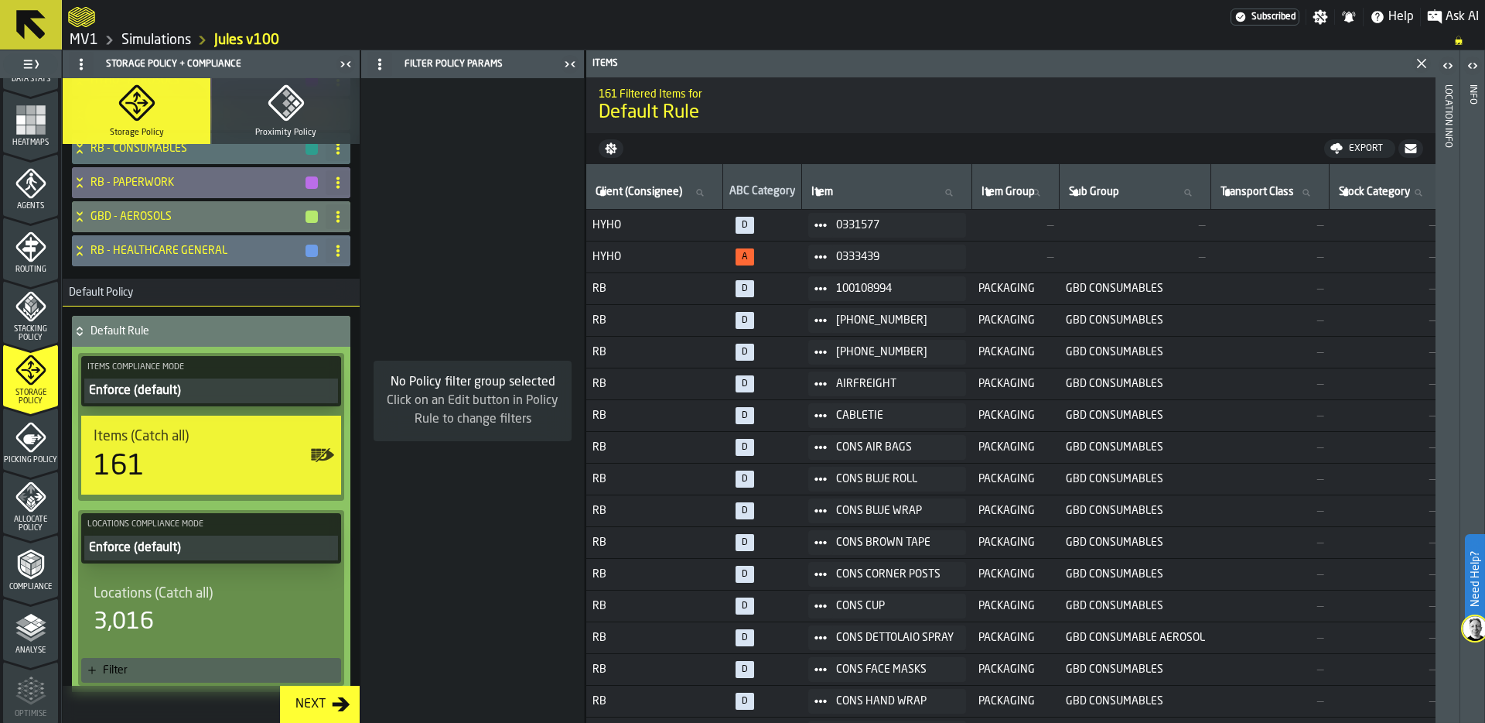
scroll to position [1064, 0]
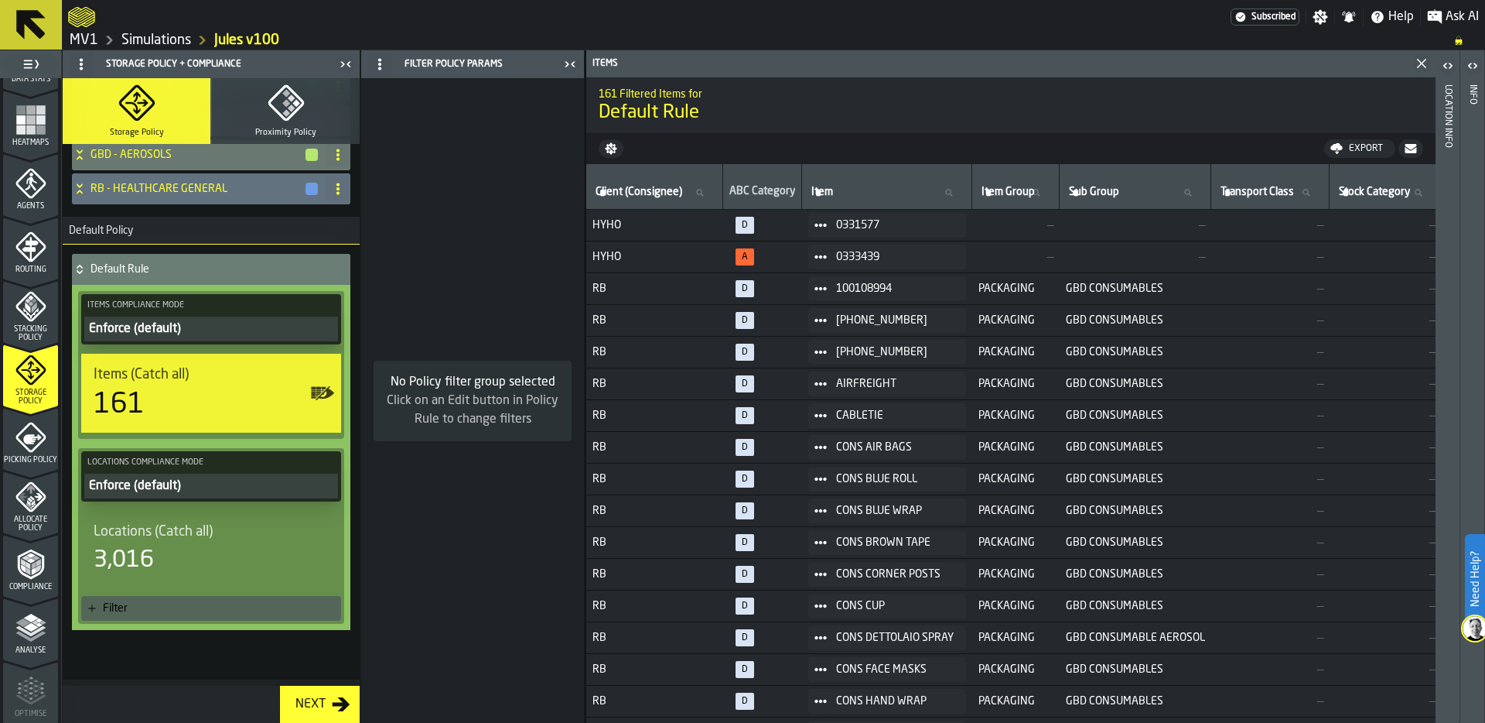
click at [154, 554] on div "3,016" at bounding box center [124, 560] width 60 height 28
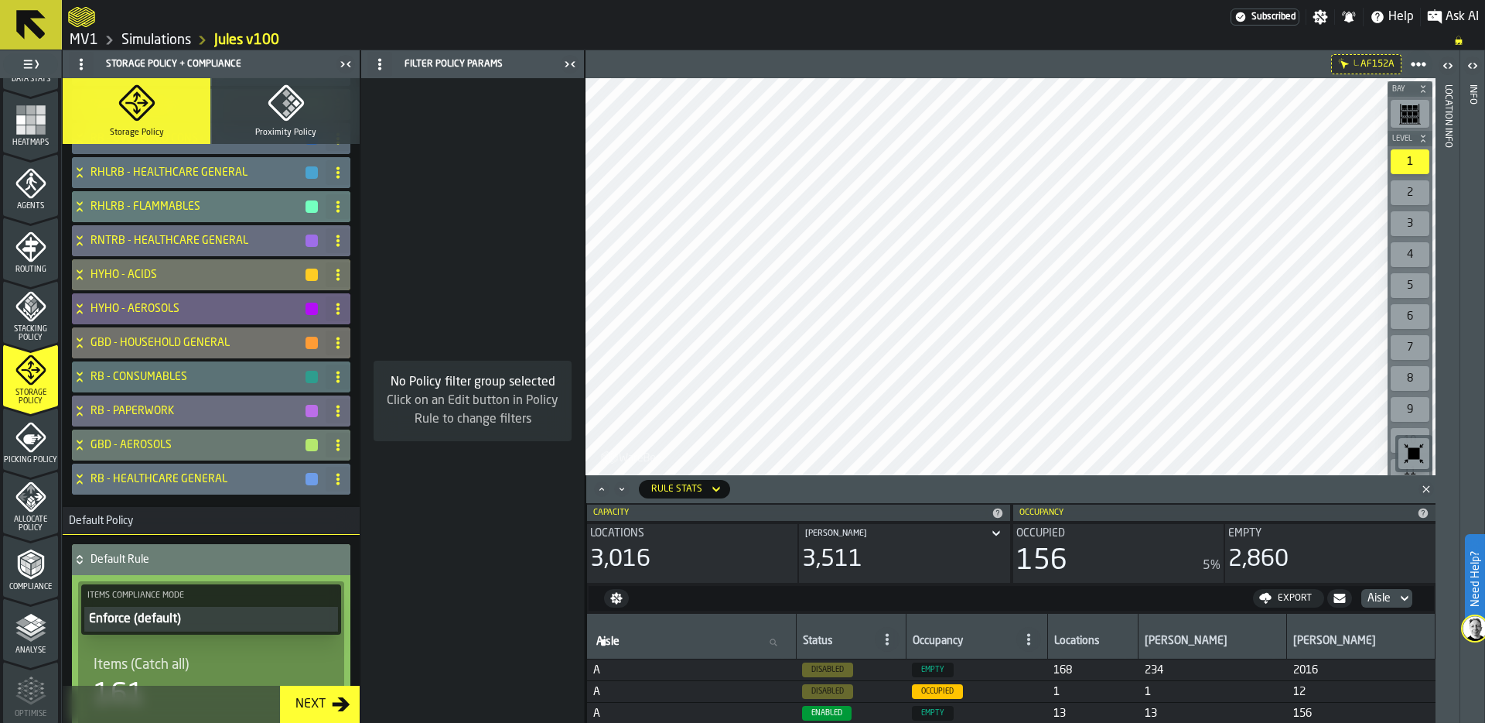
scroll to position [1065, 0]
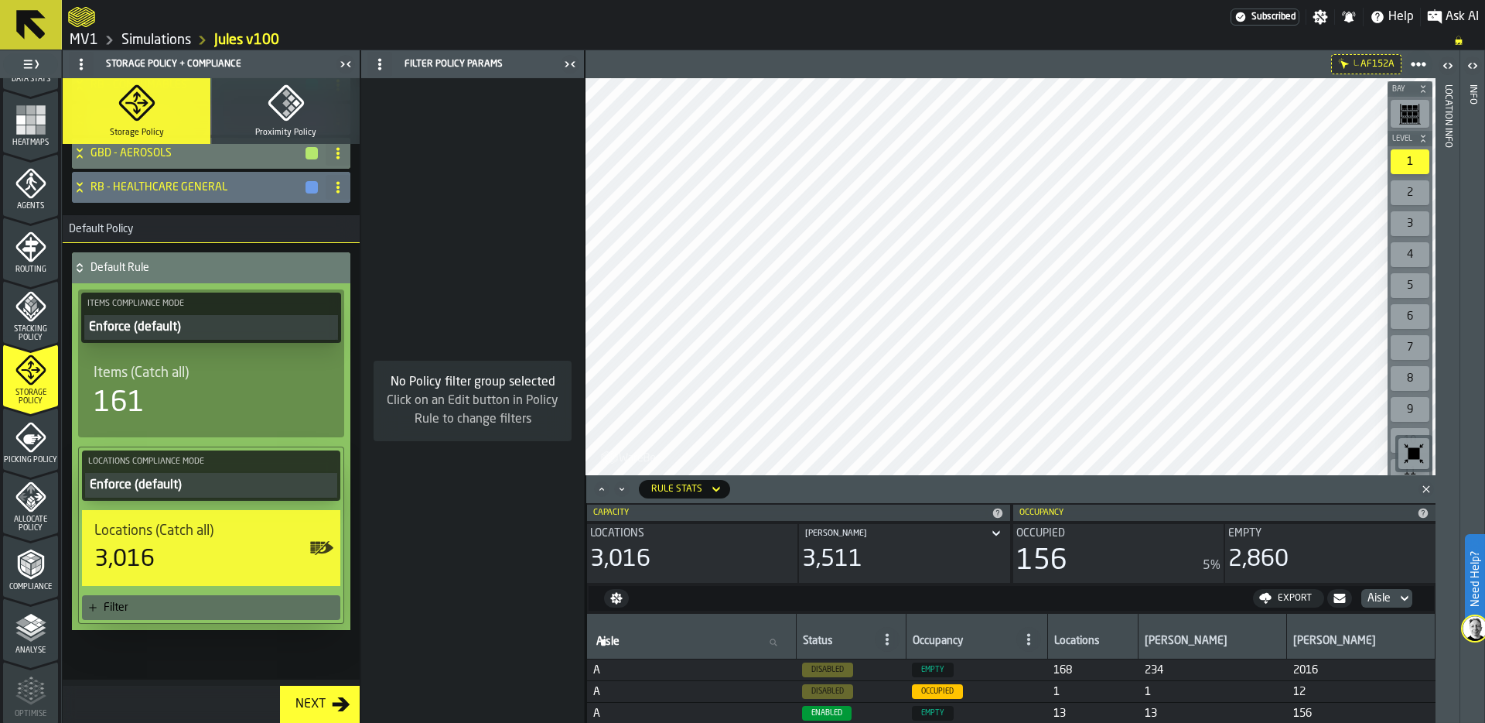
click at [0, 0] on icon at bounding box center [0, 0] width 0 height 0
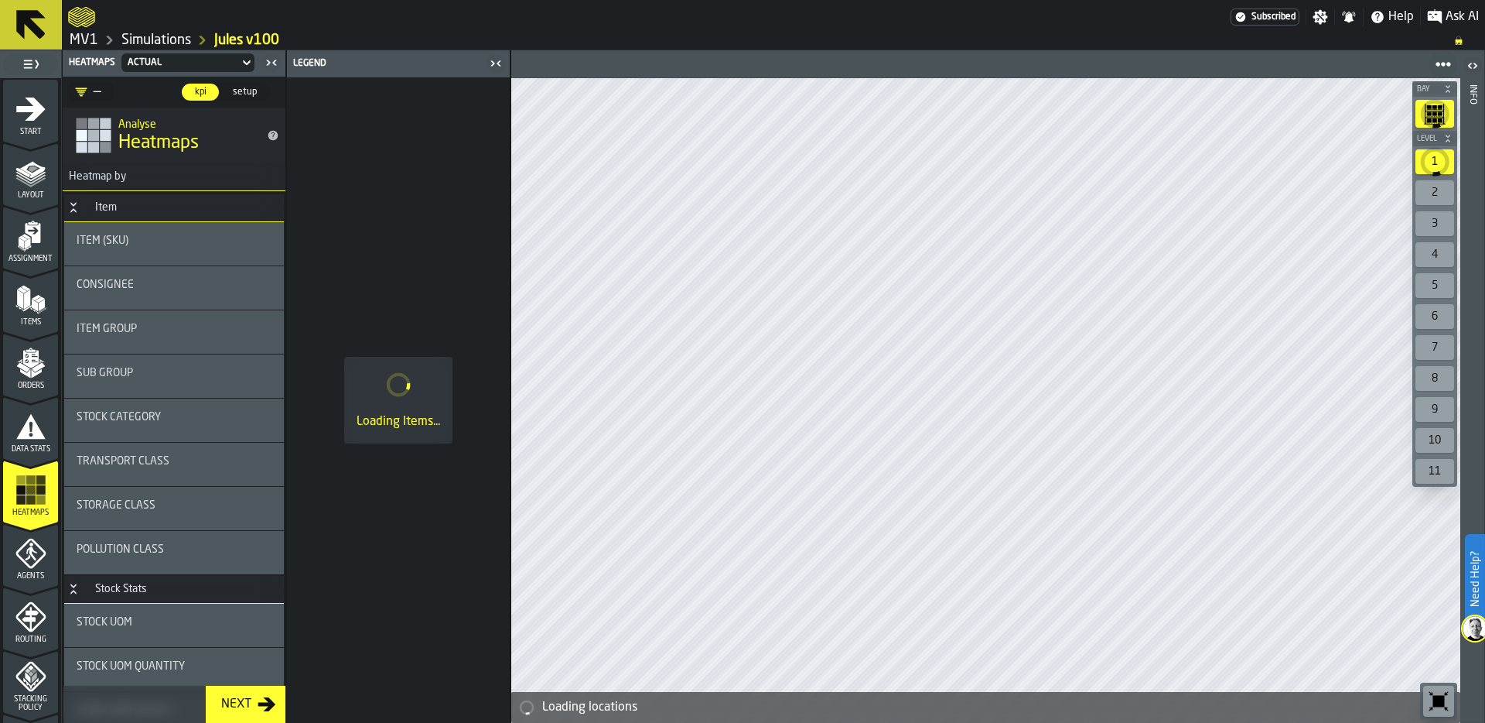
click at [162, 36] on link "Simulations" at bounding box center [156, 40] width 70 height 17
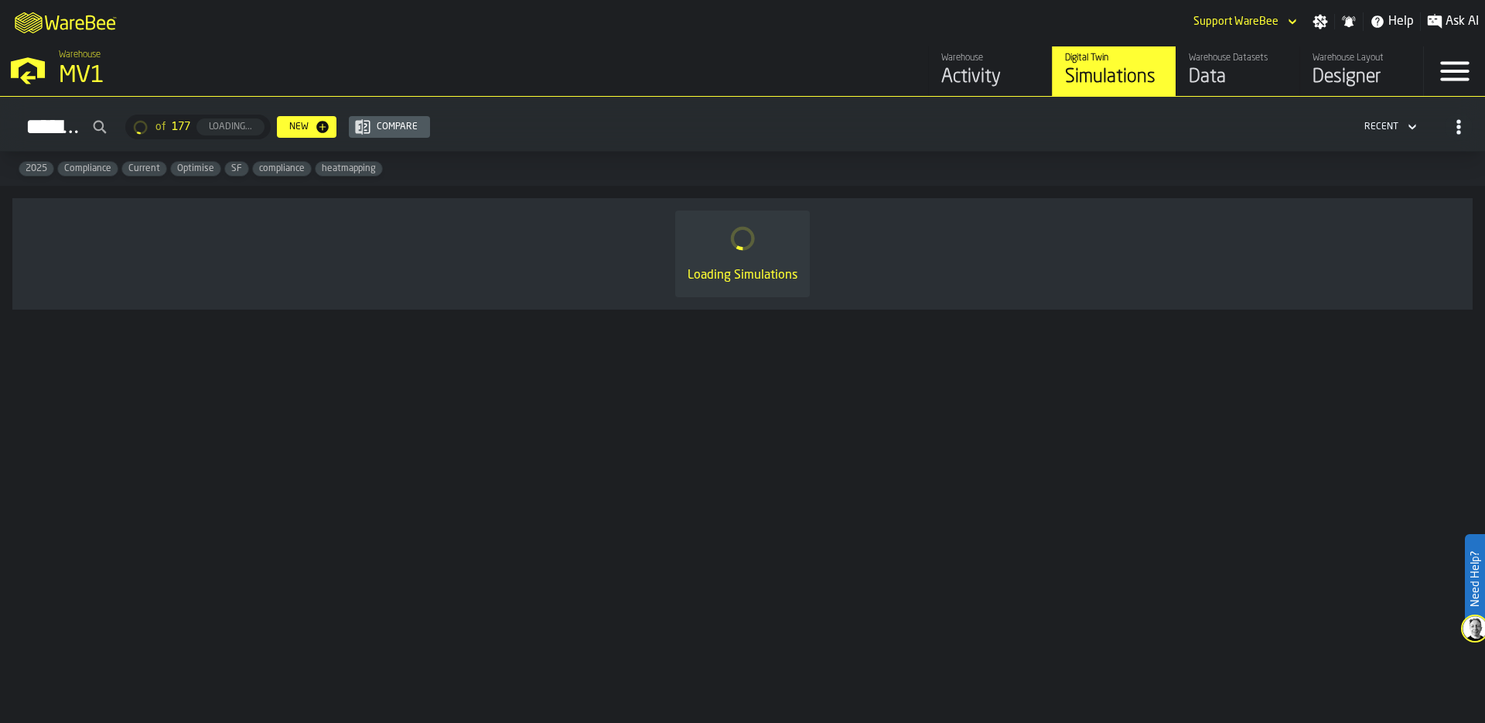
click at [1228, 71] on div "Data" at bounding box center [1238, 77] width 98 height 25
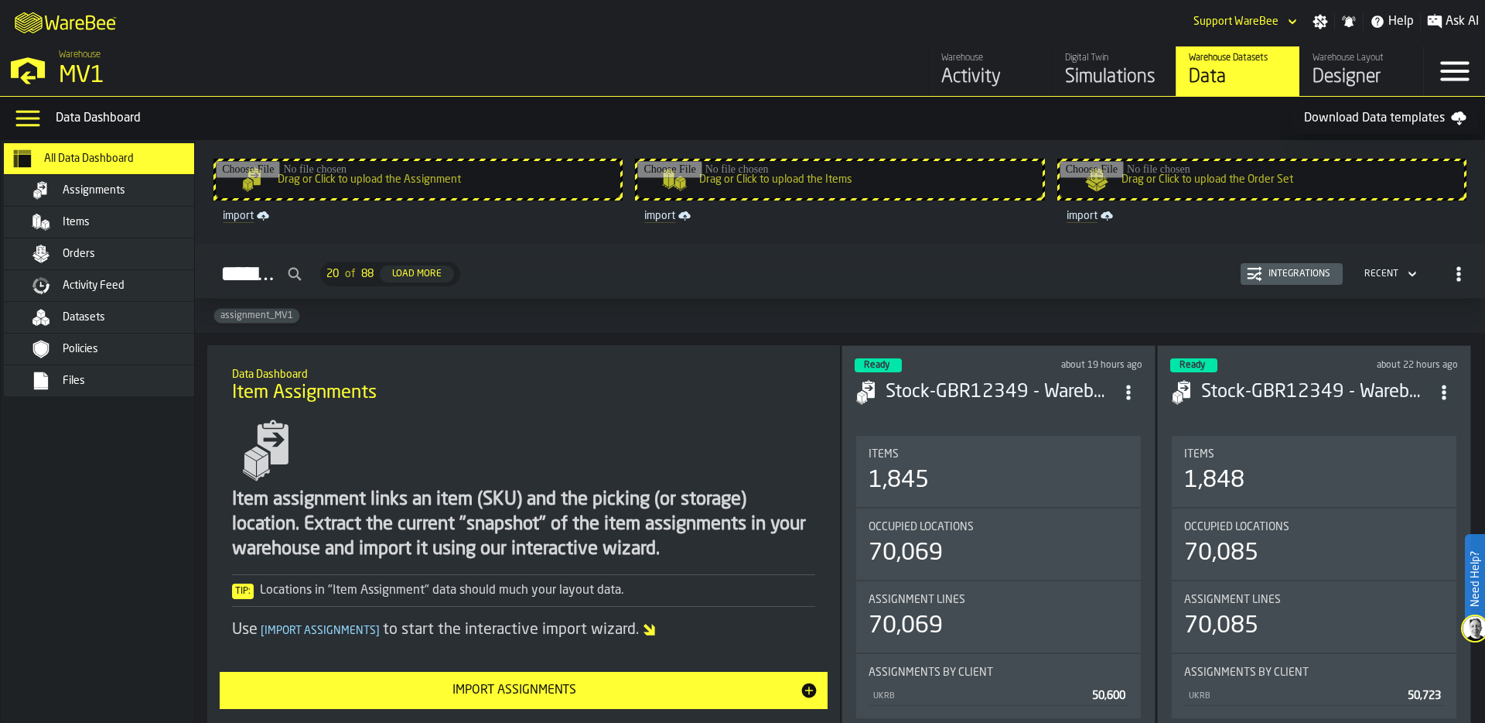
click at [106, 311] on div "Datasets" at bounding box center [139, 317] width 152 height 12
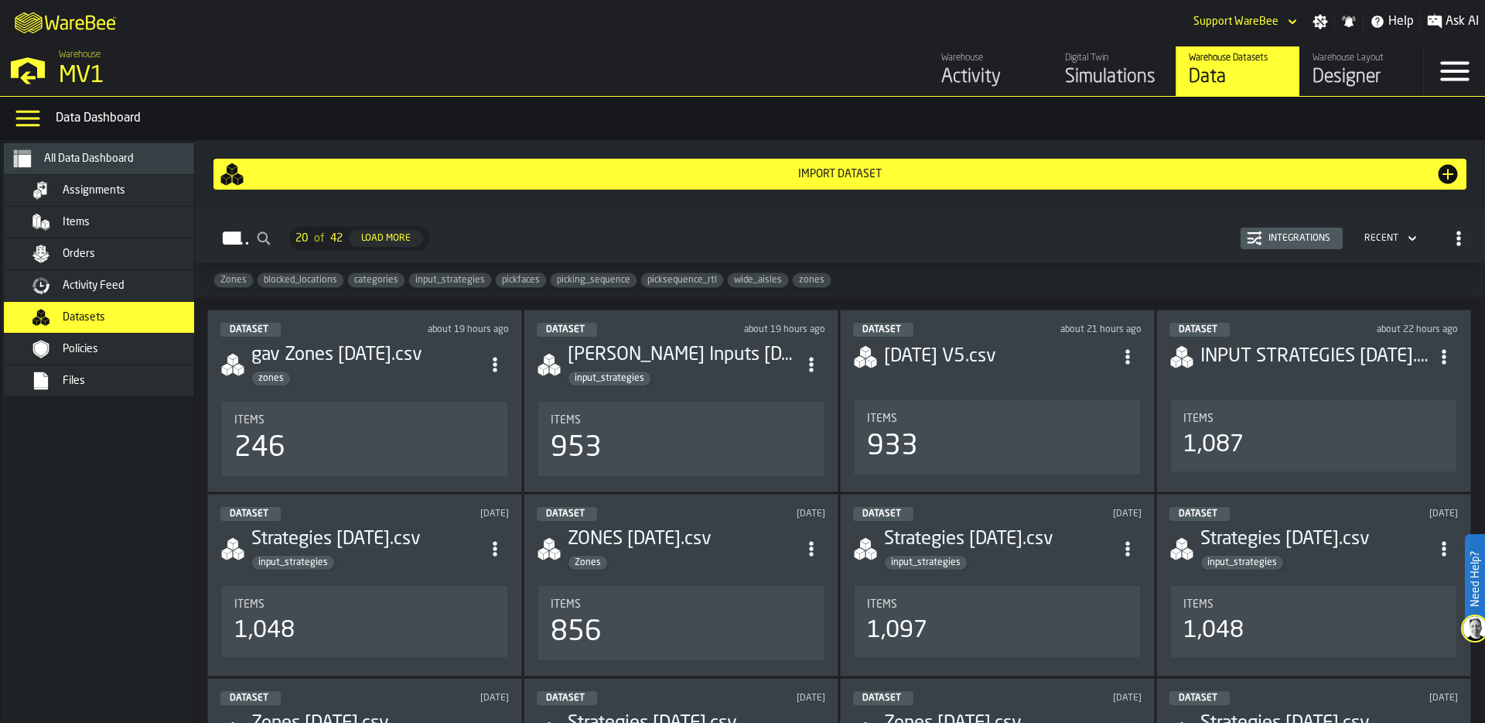
click at [104, 216] on div "Items" at bounding box center [139, 222] width 152 height 12
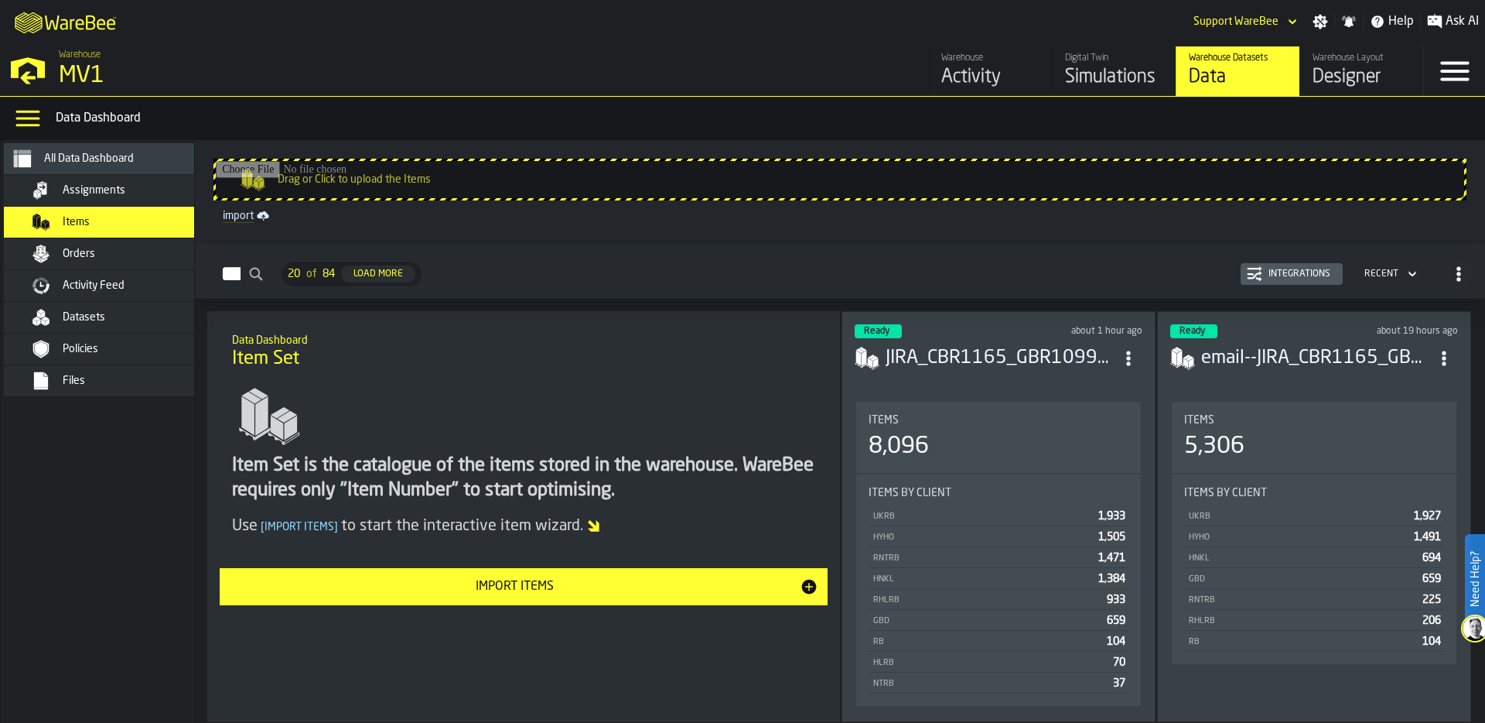
click at [990, 381] on header "Ready about 1 hour ago JIRA_CBR1165_GBR10996 - Warebee Items 9.10.25.csv" at bounding box center [999, 355] width 288 height 62
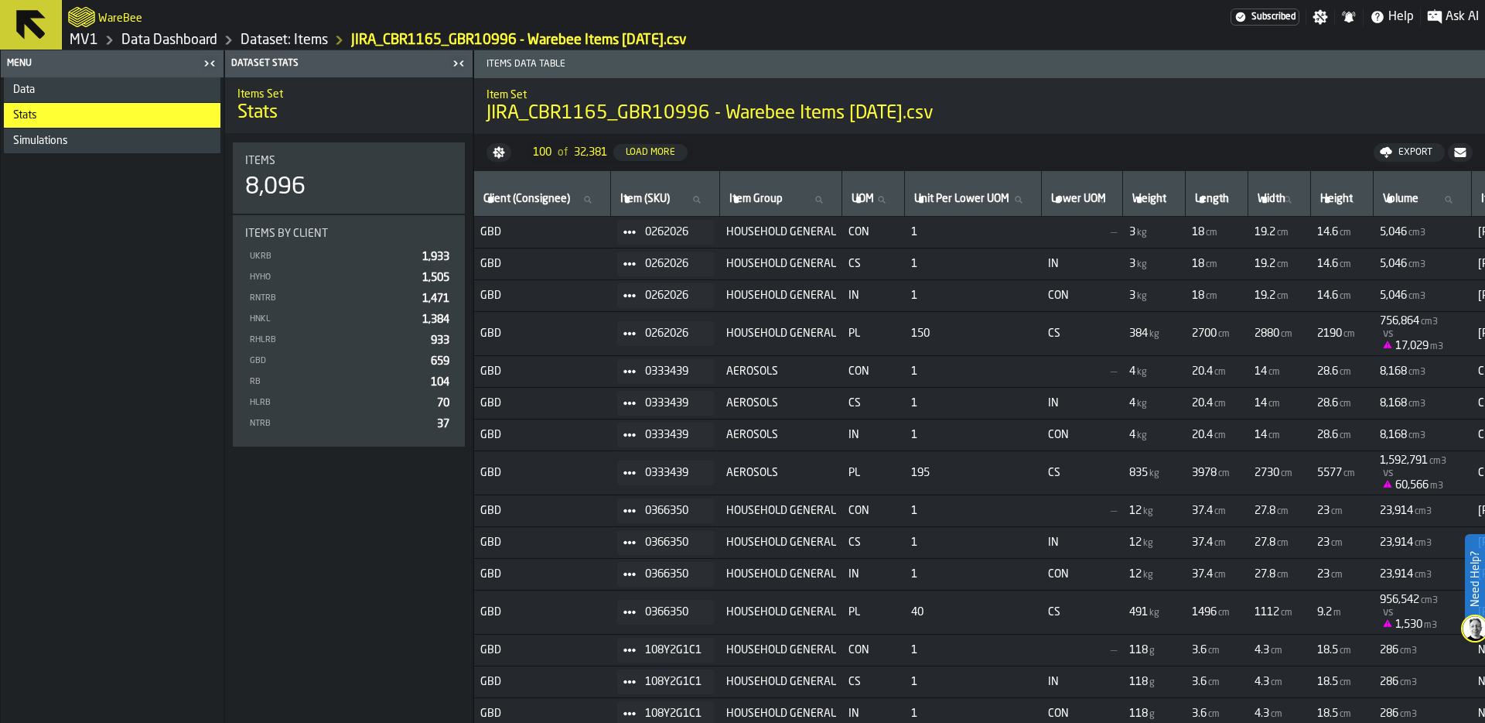
click at [660, 200] on label "Item (SKU) Item (SKU)" at bounding box center [665, 200] width 96 height 20
click at [660, 200] on input "Item (SKU) Item (SKU)" at bounding box center [665, 200] width 96 height 20
type input "*****"
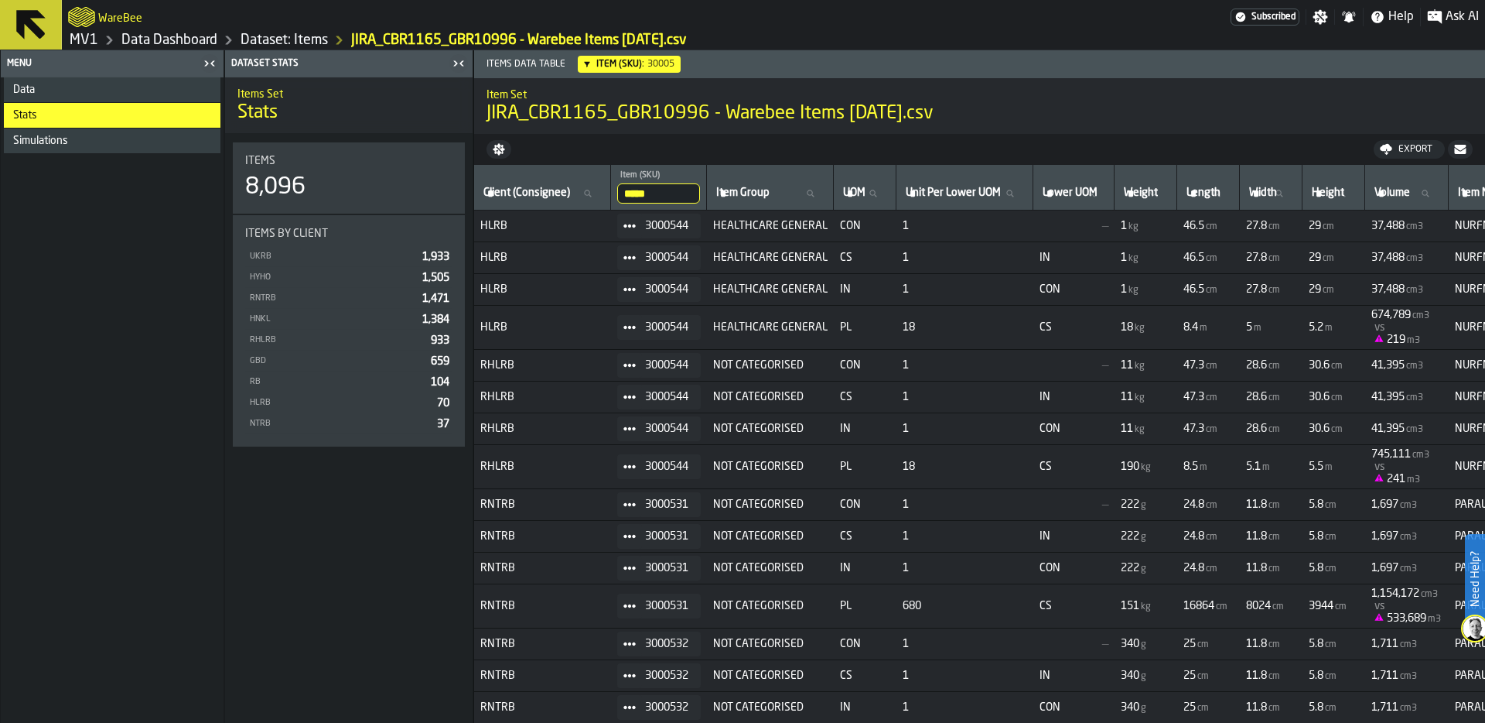
click at [675, 191] on input "*****" at bounding box center [658, 193] width 83 height 20
type input "******"
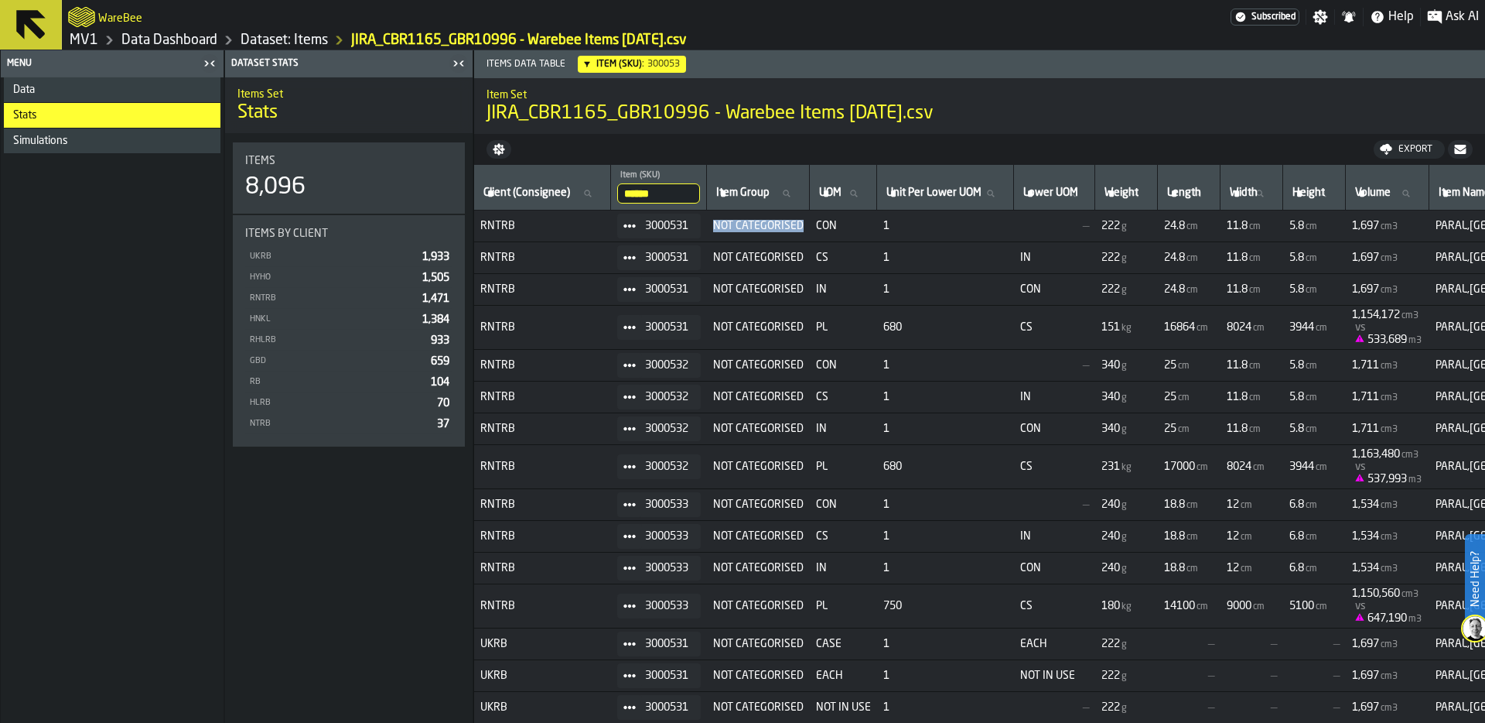
drag, startPoint x: 723, startPoint y: 224, endPoint x: 811, endPoint y: 223, distance: 88.2
click at [810, 223] on td "NOT CATEGORISED" at bounding box center [758, 226] width 103 height 32
click at [126, 85] on div "Data" at bounding box center [113, 90] width 201 height 12
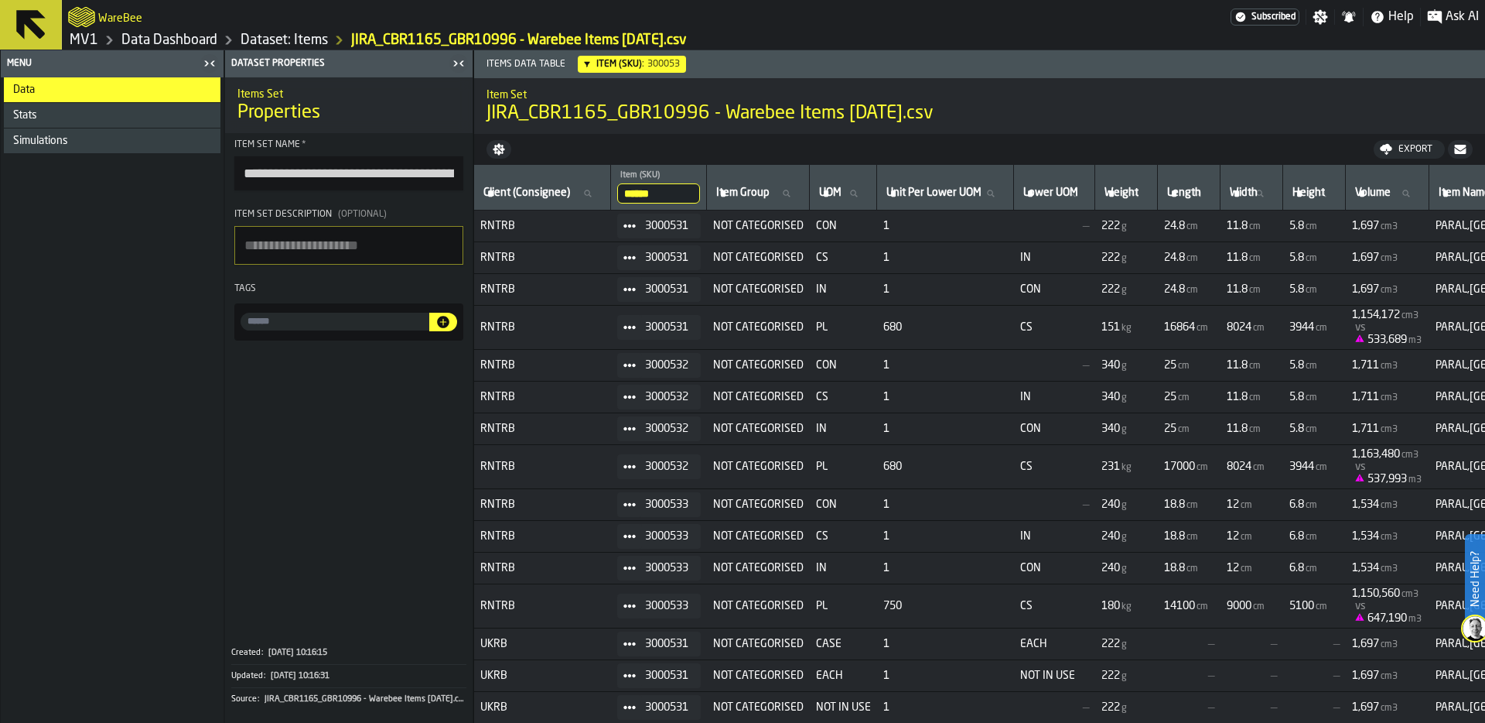
click at [301, 38] on link "Dataset: Items" at bounding box center [284, 40] width 87 height 17
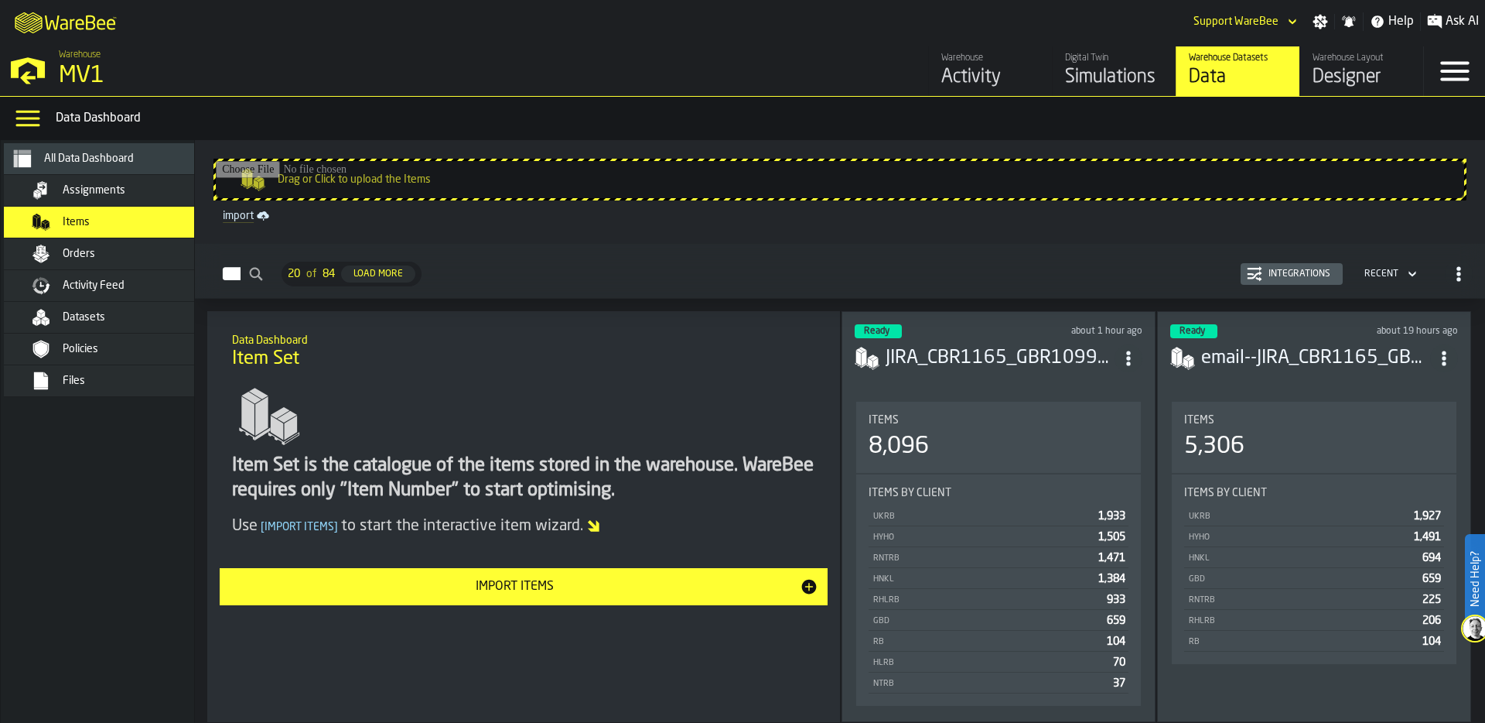
click at [1276, 266] on div "Integrations" at bounding box center [1292, 273] width 90 height 15
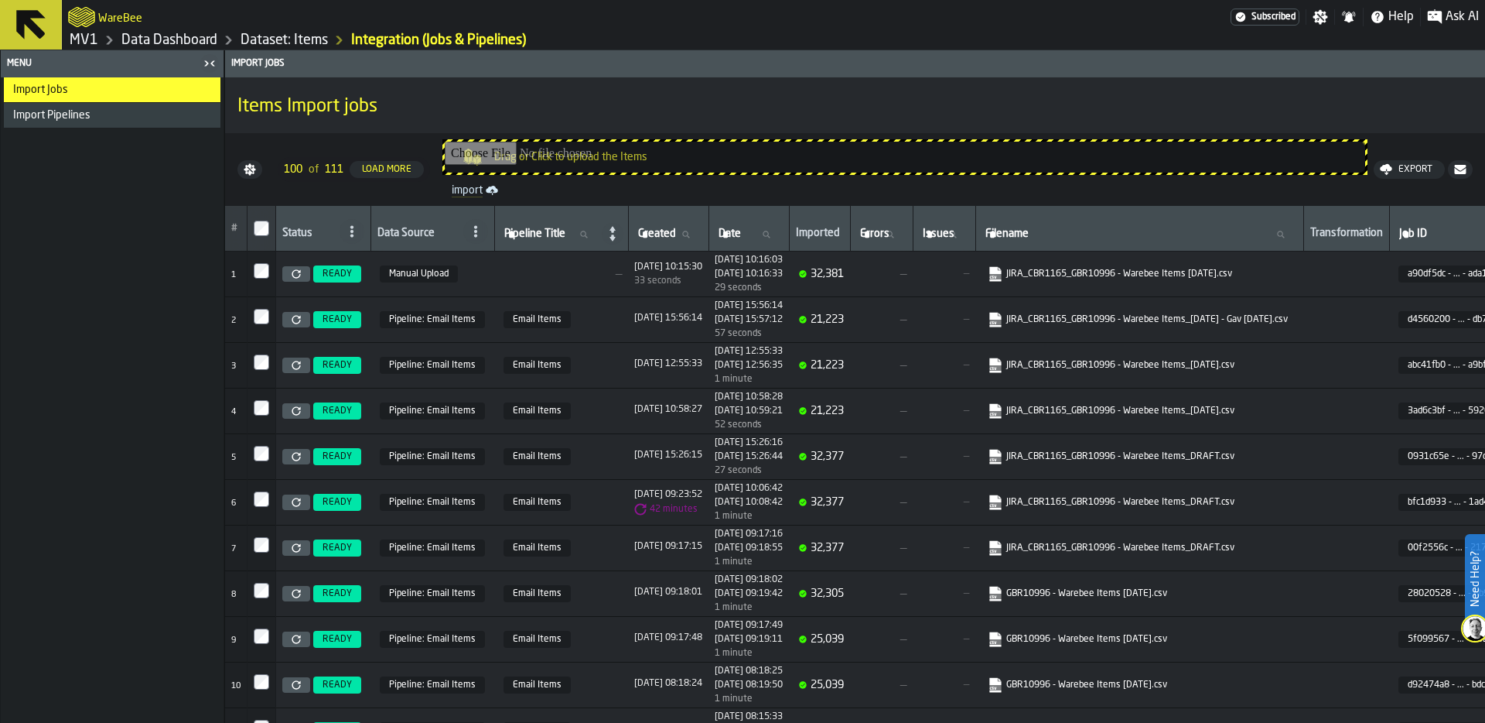
click at [296, 279] on link at bounding box center [296, 273] width 28 height 15
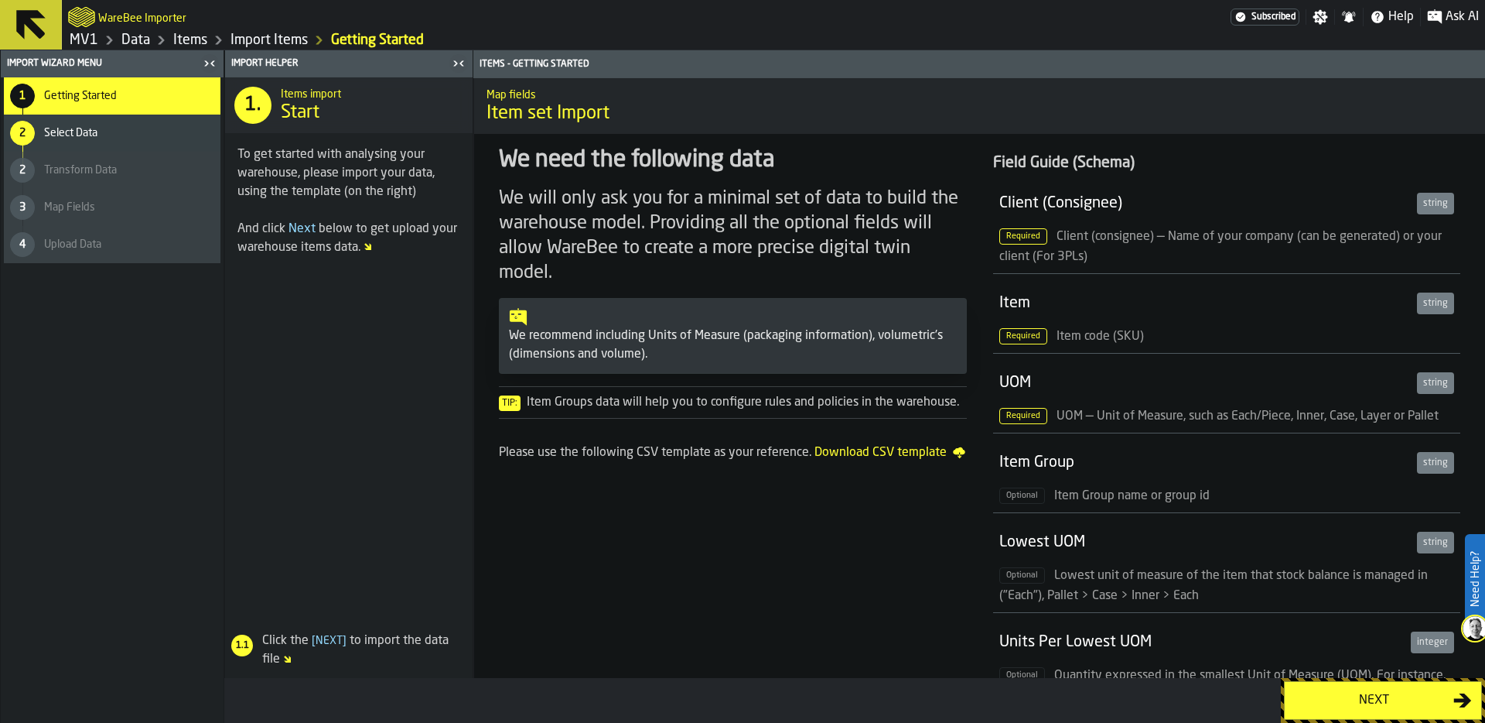
click at [1343, 706] on div "Next" at bounding box center [1373, 700] width 159 height 19
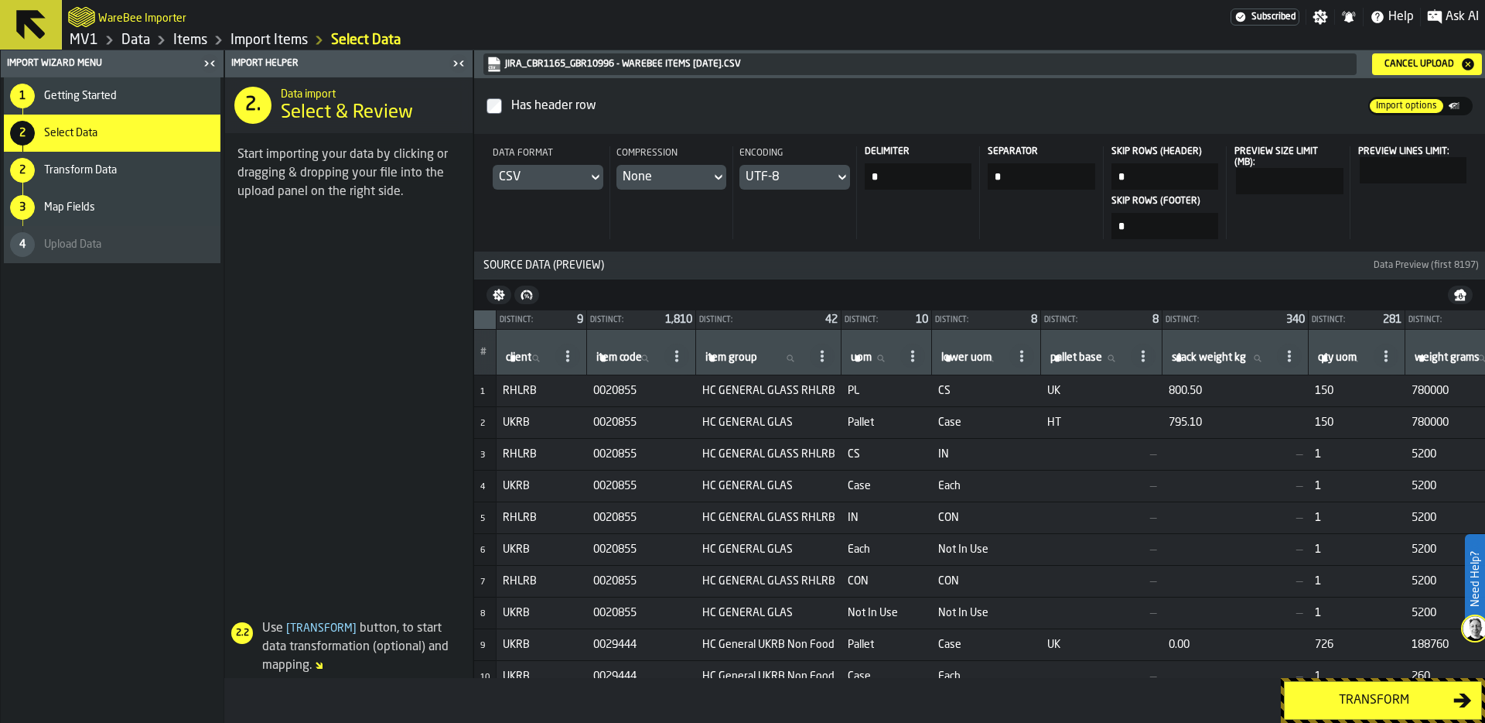
click at [614, 357] on label "item code item code" at bounding box center [627, 358] width 68 height 20
click at [614, 357] on input "item code item code" at bounding box center [627, 358] width 68 height 20
type input "******"
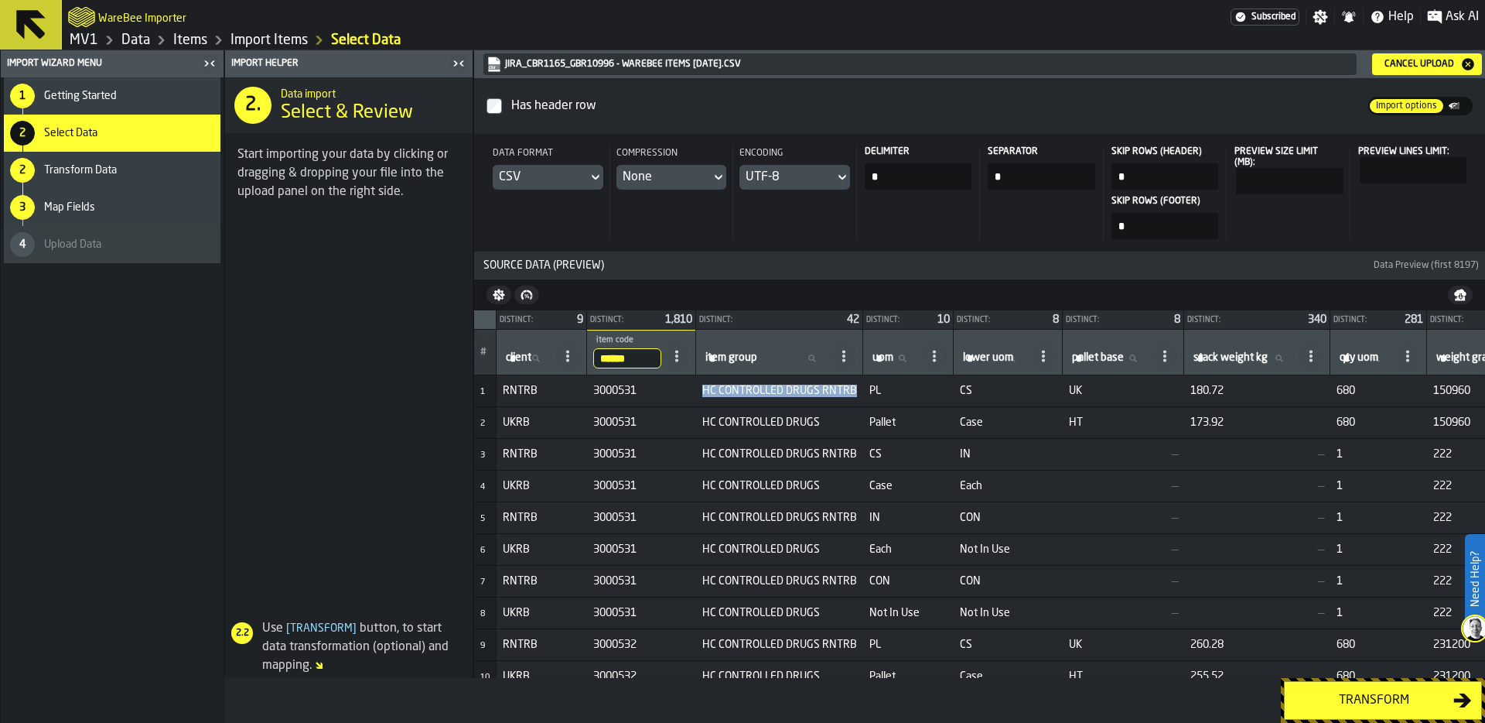
drag, startPoint x: 709, startPoint y: 390, endPoint x: 865, endPoint y: 391, distance: 156.3
click at [863, 391] on td "HC CONTROLLED DRUGS RNTRB" at bounding box center [779, 391] width 167 height 32
click at [1384, 699] on div "Transform" at bounding box center [1373, 700] width 159 height 19
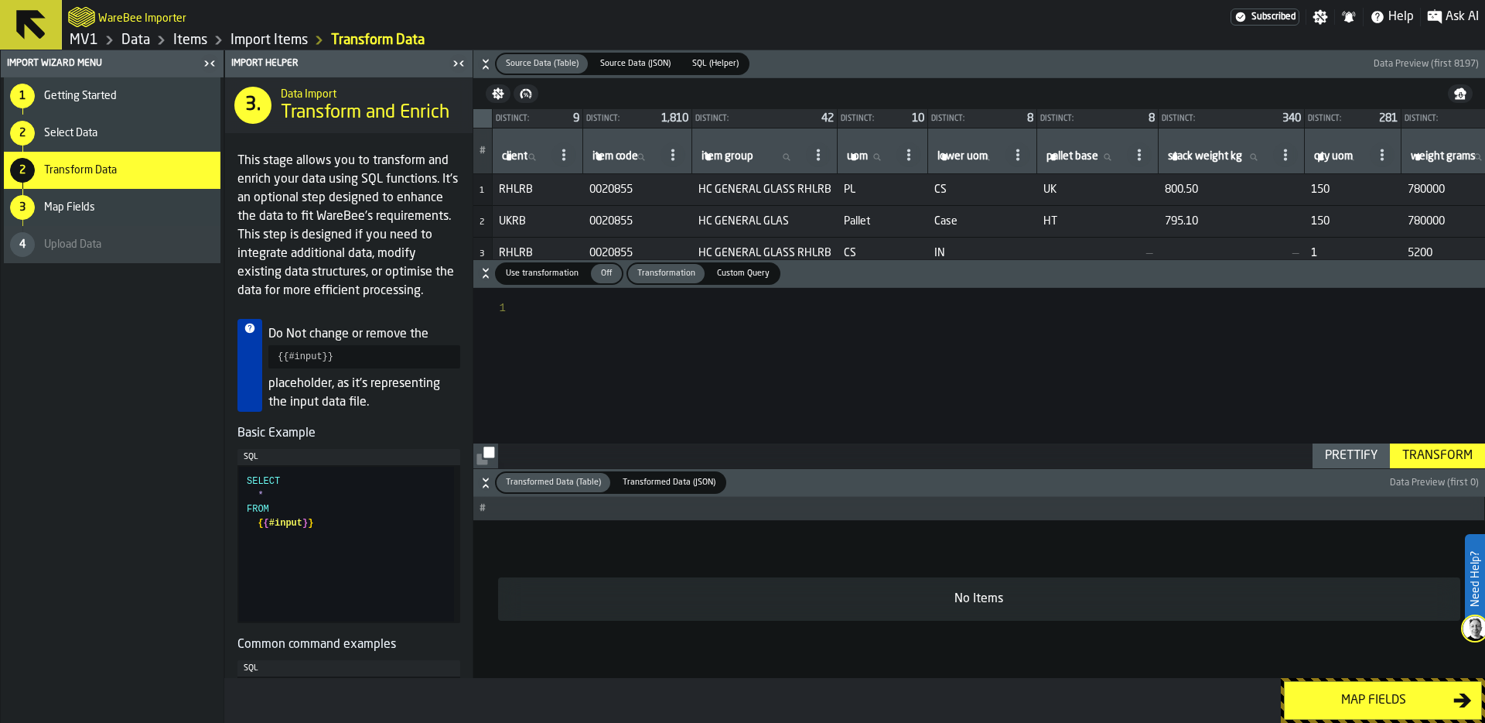
click at [557, 269] on span "Use transformation" at bounding box center [542, 273] width 85 height 13
type textarea "**********"
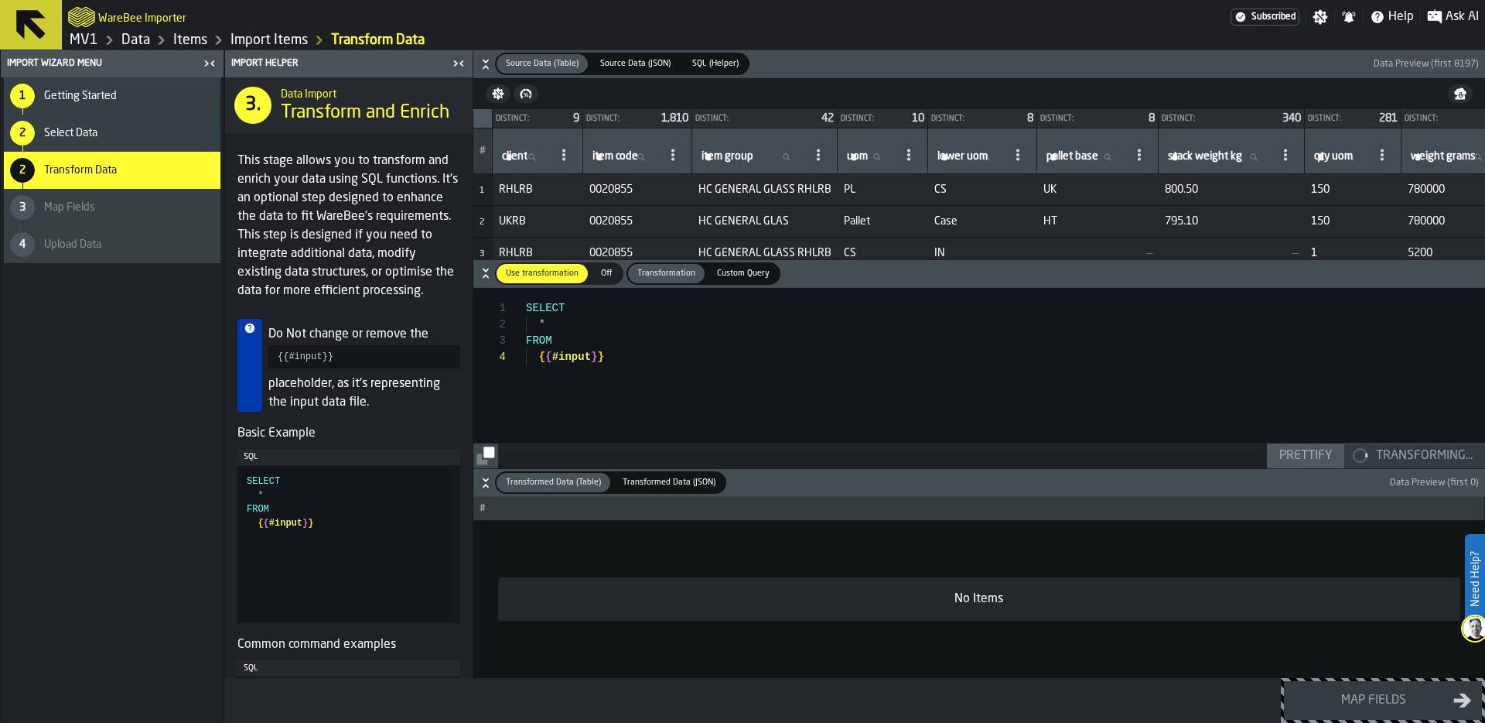
scroll to position [49, 0]
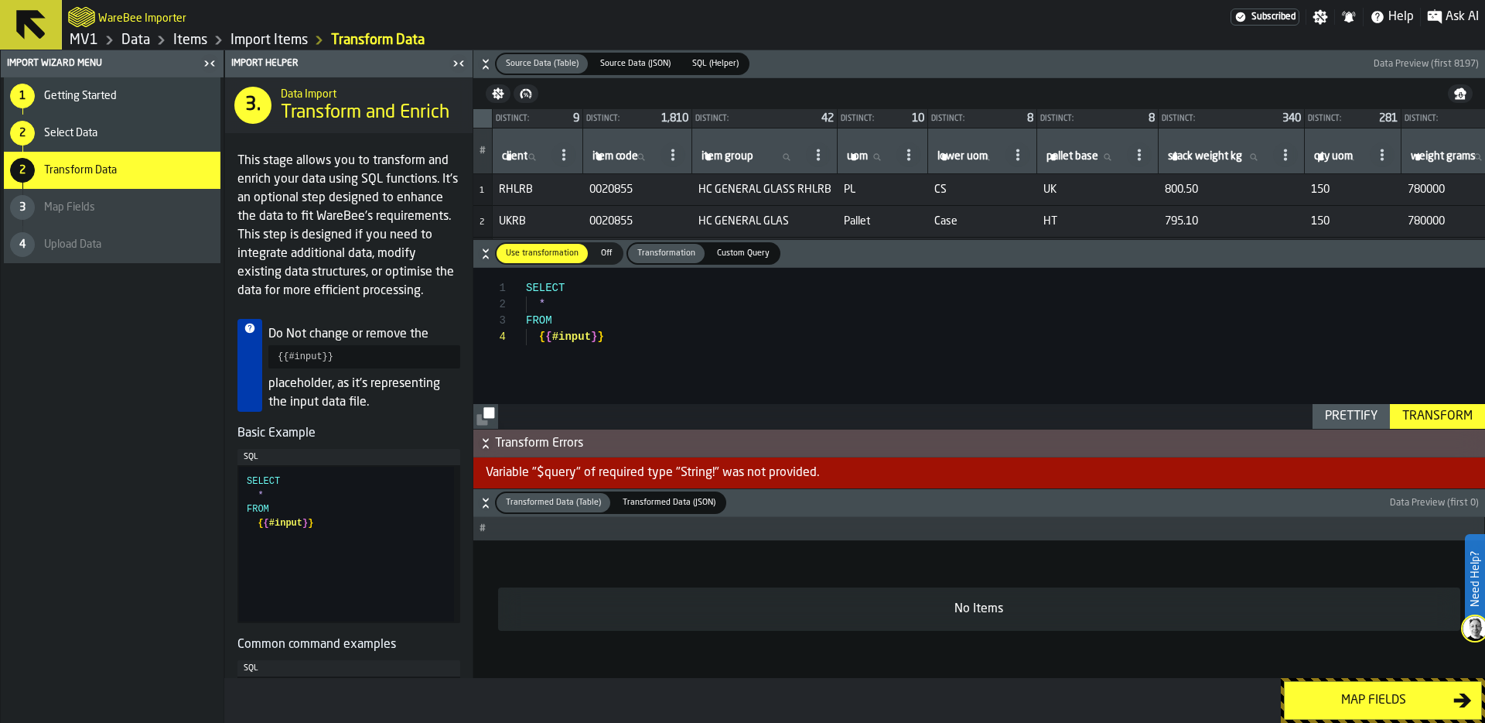
click at [189, 36] on link "Items" at bounding box center [190, 40] width 34 height 17
drag, startPoint x: 678, startPoint y: 349, endPoint x: 470, endPoint y: 262, distance: 224.7
click at [470, 261] on div "Import Helper 3. Data Import Transform and Enrich This stage allows you to tran…" at bounding box center [854, 363] width 1261 height 627
type textarea "****"
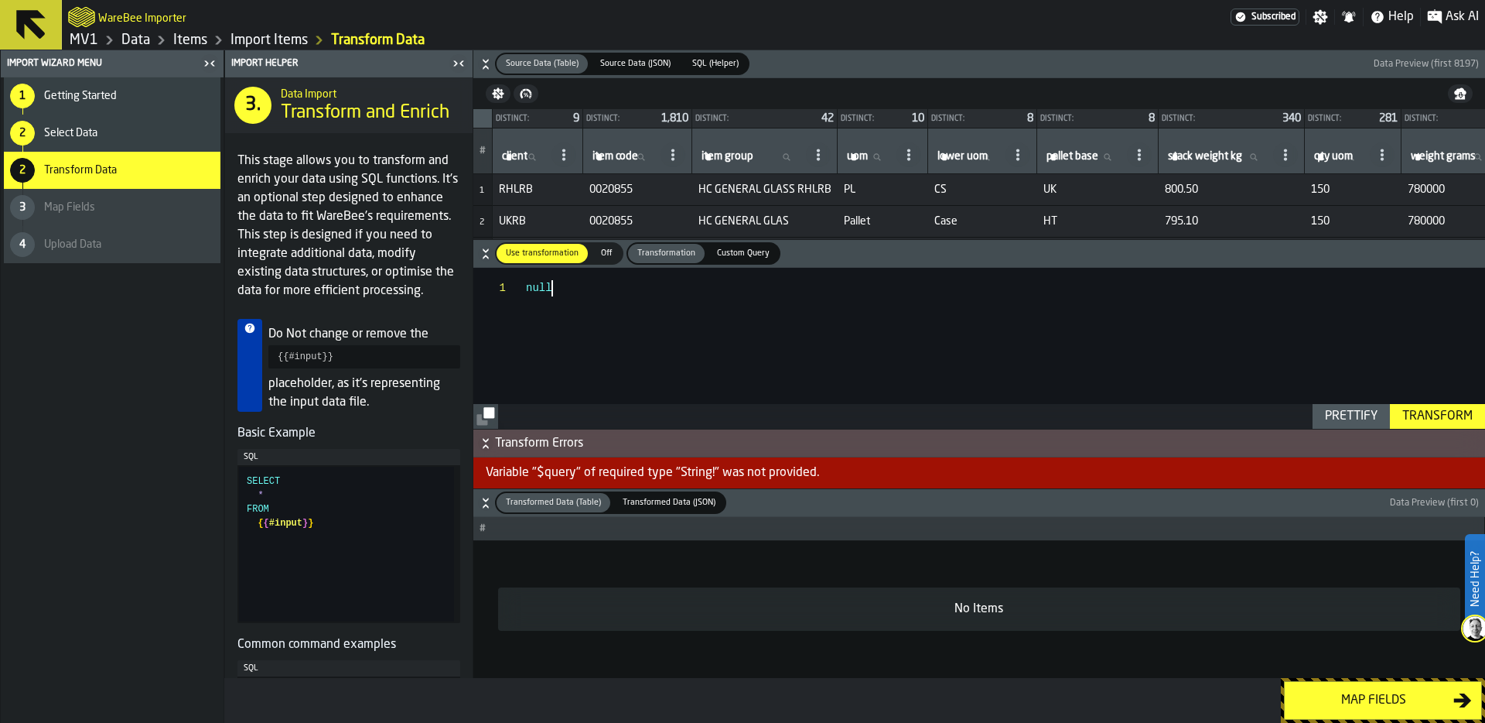
drag, startPoint x: 581, startPoint y: 290, endPoint x: 470, endPoint y: 290, distance: 111.4
click at [470, 290] on div "Import Helper 3. Data Import Transform and Enrich This stage allows you to tran…" at bounding box center [854, 363] width 1261 height 627
drag, startPoint x: 624, startPoint y: 337, endPoint x: 480, endPoint y: 280, distance: 154.9
click at [526, 281] on div "SELECT * FROM { { #input } }" at bounding box center [1005, 348] width 959 height 161
type textarea "*"
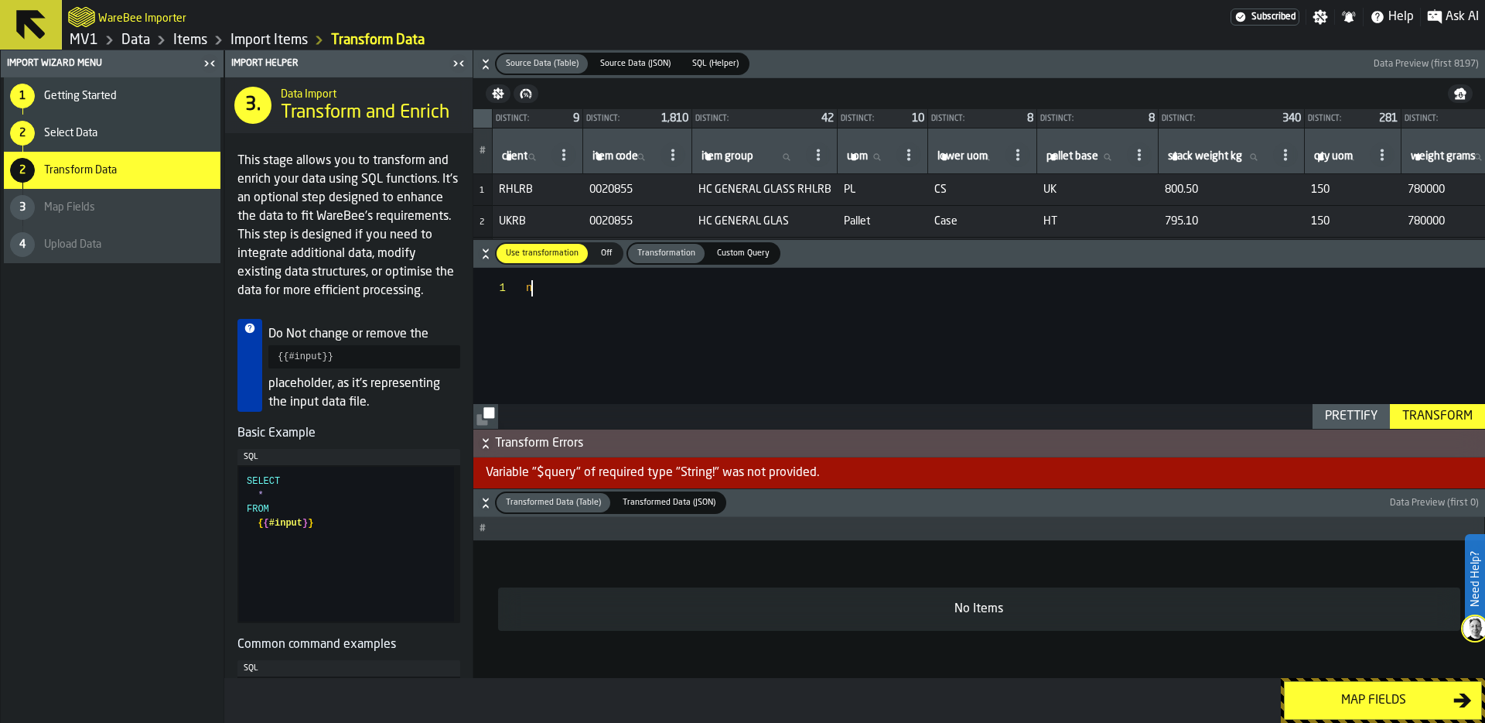
type textarea "**********"
click at [596, 255] on span "Off" at bounding box center [606, 253] width 25 height 13
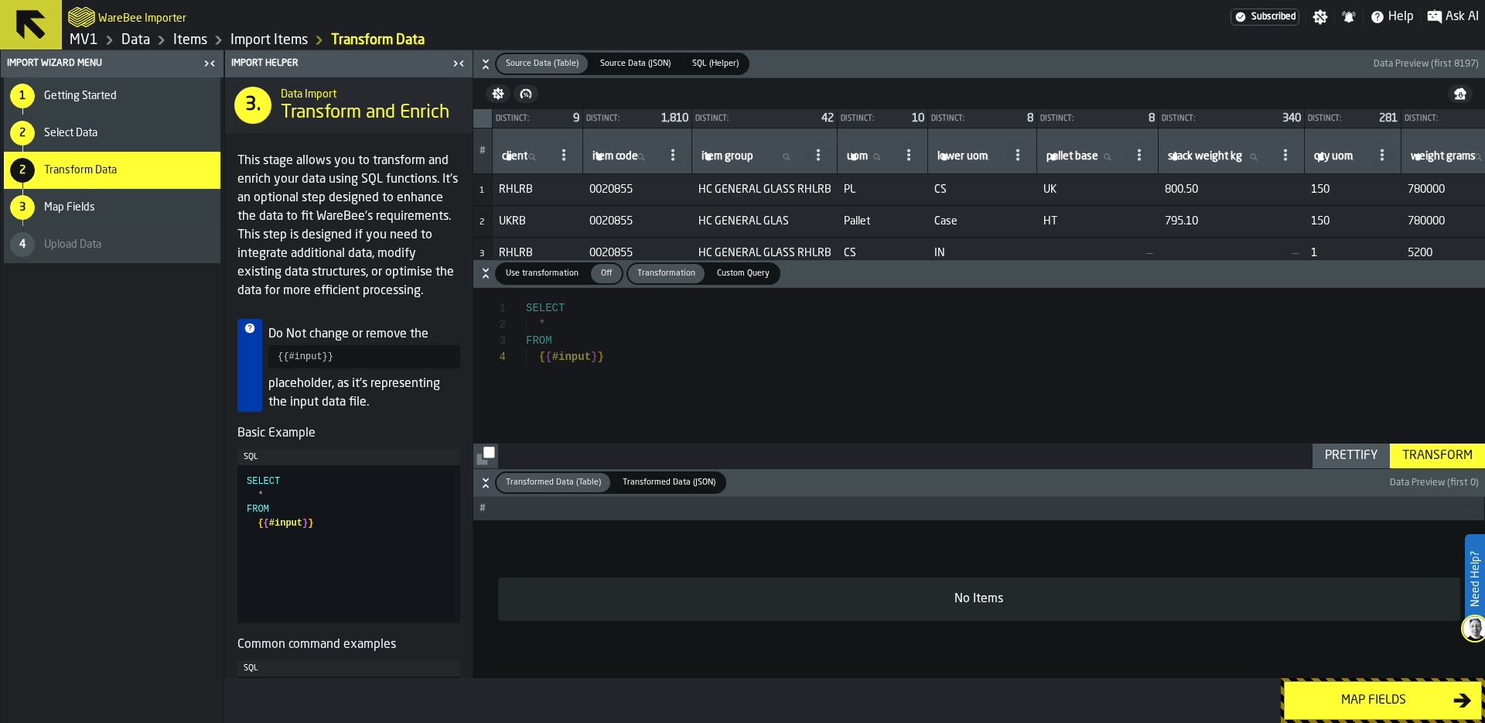
click at [1383, 694] on div "Map fields" at bounding box center [1373, 700] width 159 height 19
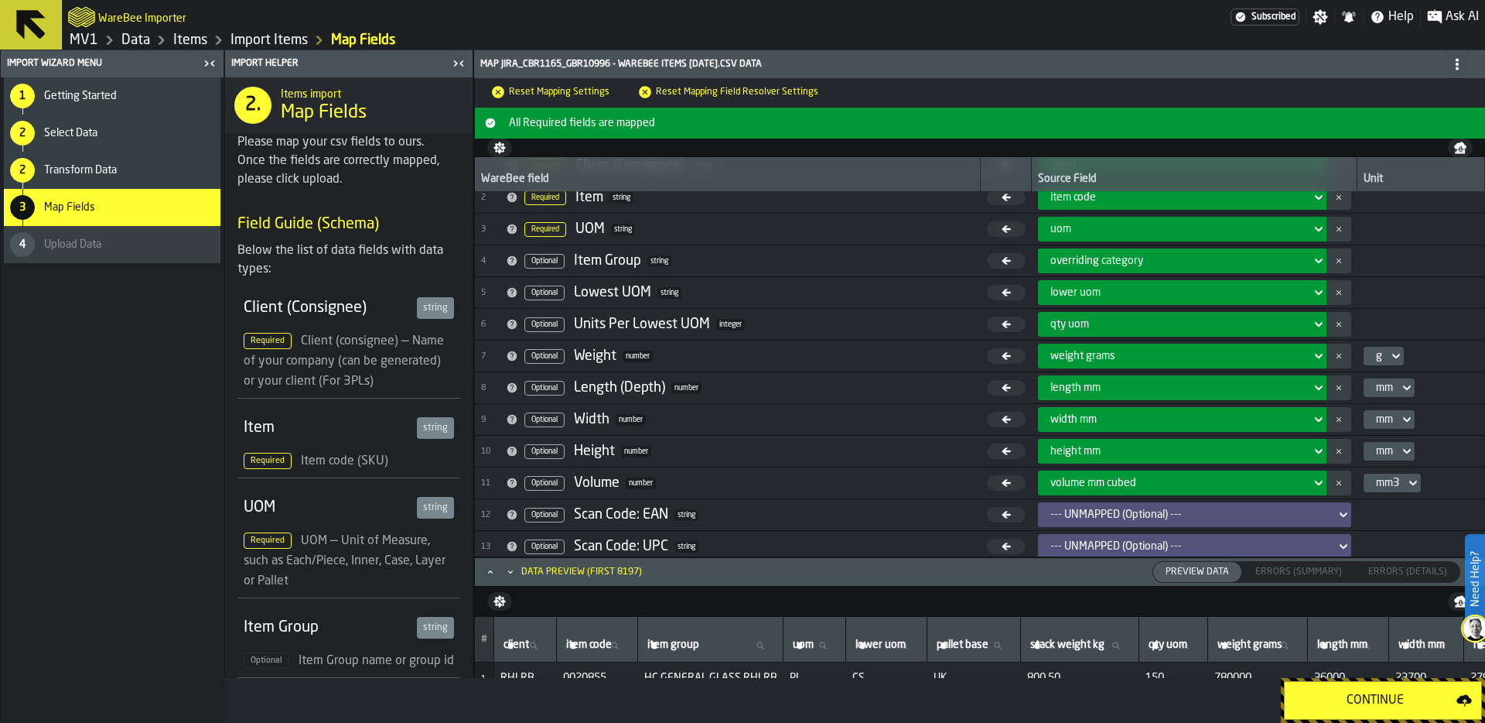
scroll to position [43, 0]
click at [489, 569] on icon "Maximize" at bounding box center [490, 571] width 15 height 15
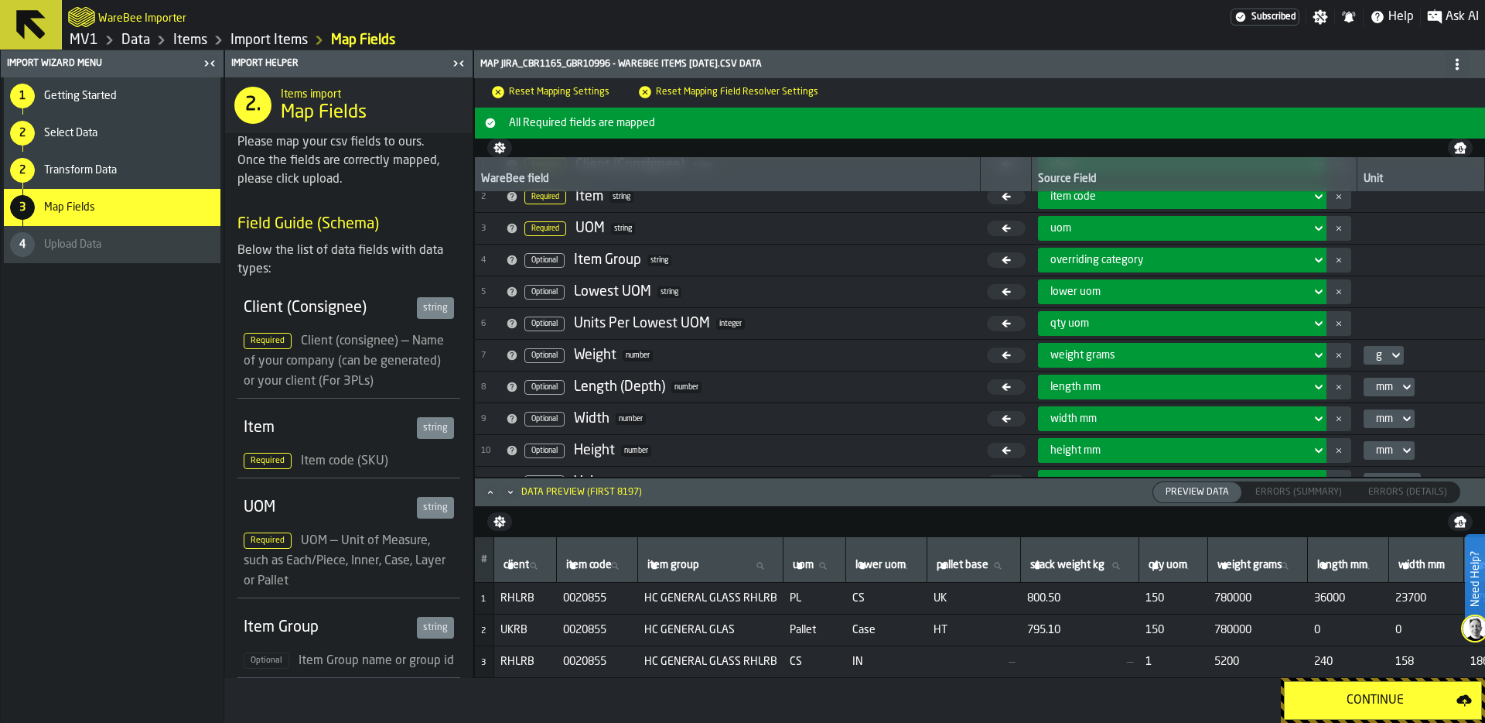
click at [583, 563] on label "item code item code" at bounding box center [597, 565] width 68 height 20
click at [583, 563] on input "item code item code" at bounding box center [597, 565] width 68 height 20
type input "*******"
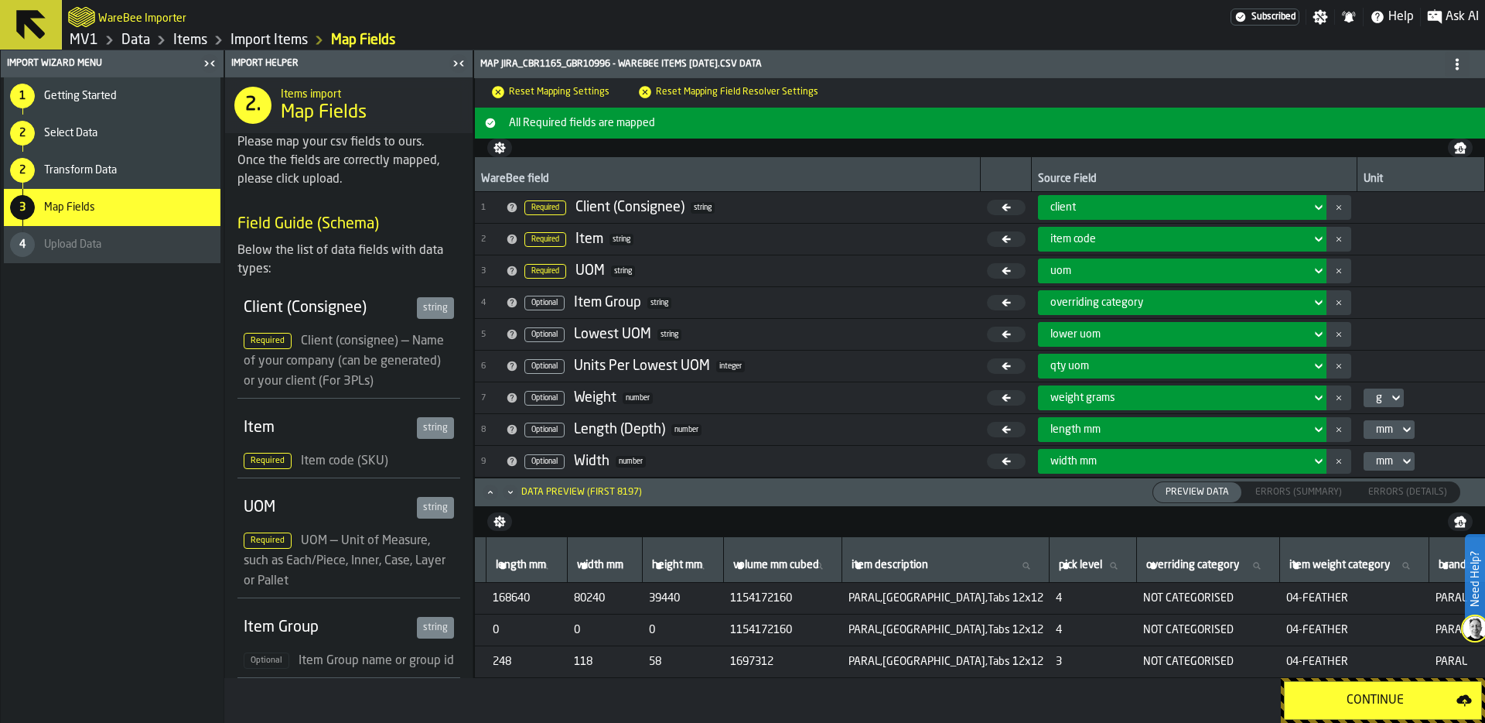
scroll to position [0, 849]
drag, startPoint x: 1209, startPoint y: 596, endPoint x: 1102, endPoint y: 597, distance: 106.8
click at [1102, 597] on tr "1 RNTRB 3000531 HC CONTROLLED DRUGS RNTRB PL CS UK 180.72 680 150960 168640 802…" at bounding box center [556, 599] width 1860 height 32
click at [93, 172] on span "Transform Data" at bounding box center [80, 170] width 73 height 12
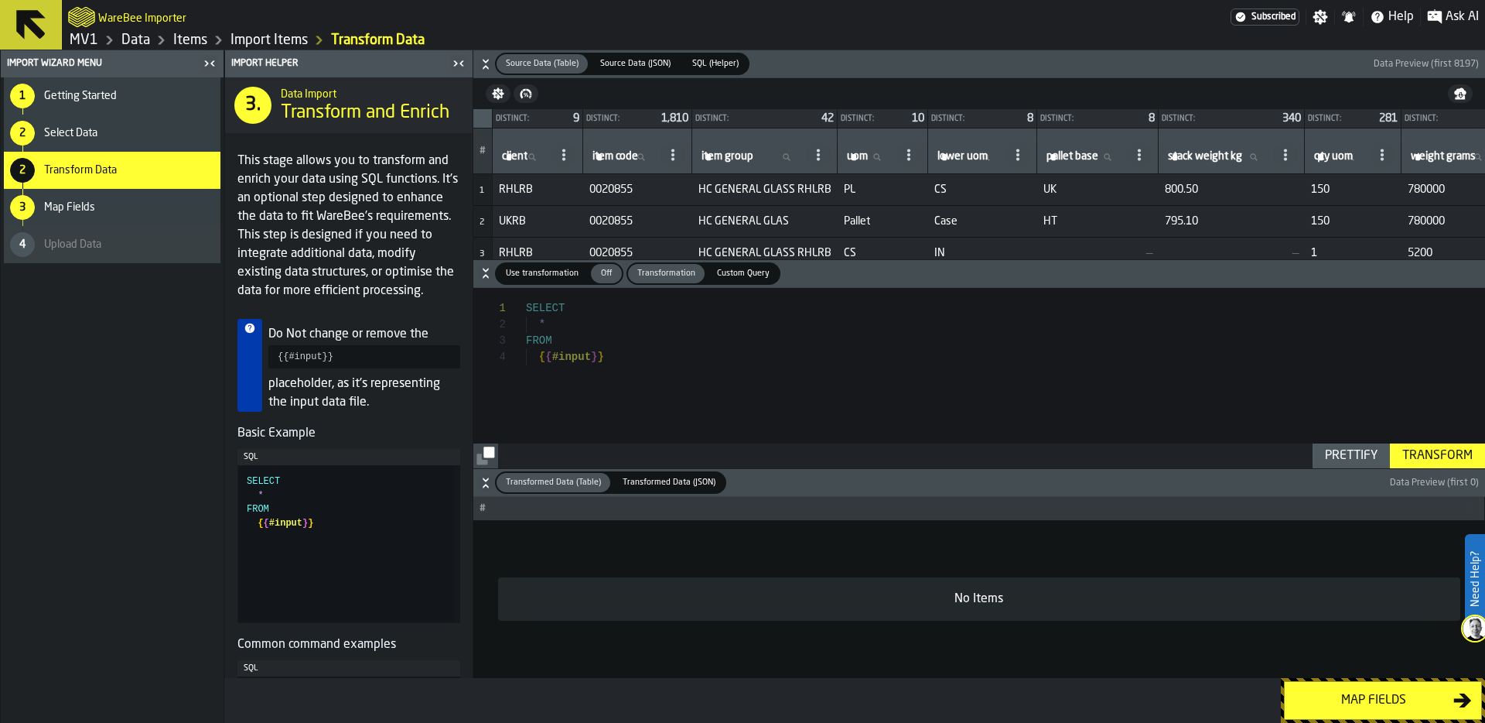
click at [604, 149] on label "item code item code" at bounding box center [623, 157] width 68 height 20
click at [604, 149] on input "item code item code" at bounding box center [623, 157] width 68 height 20
type input "****"
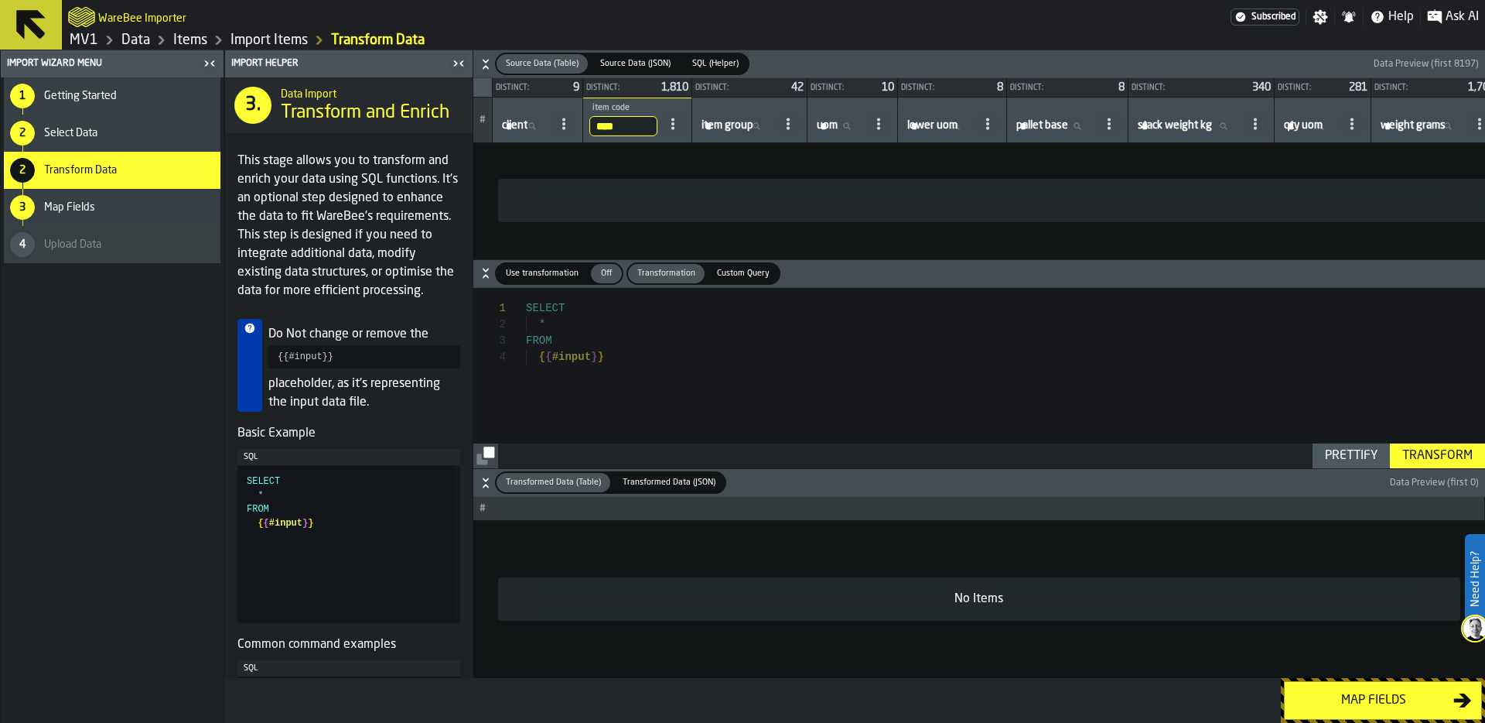
click at [610, 130] on input "****" at bounding box center [623, 126] width 68 height 20
type input "*******"
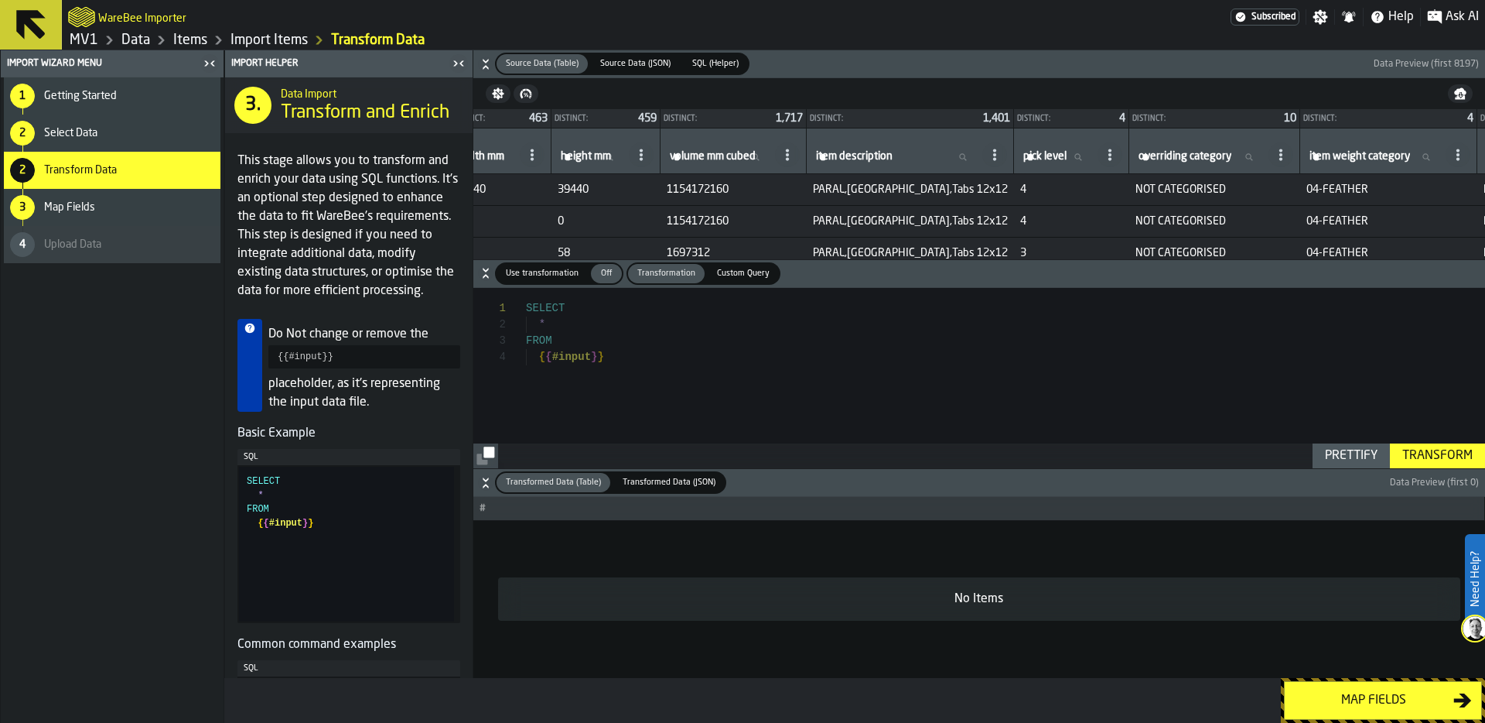
scroll to position [0, 1321]
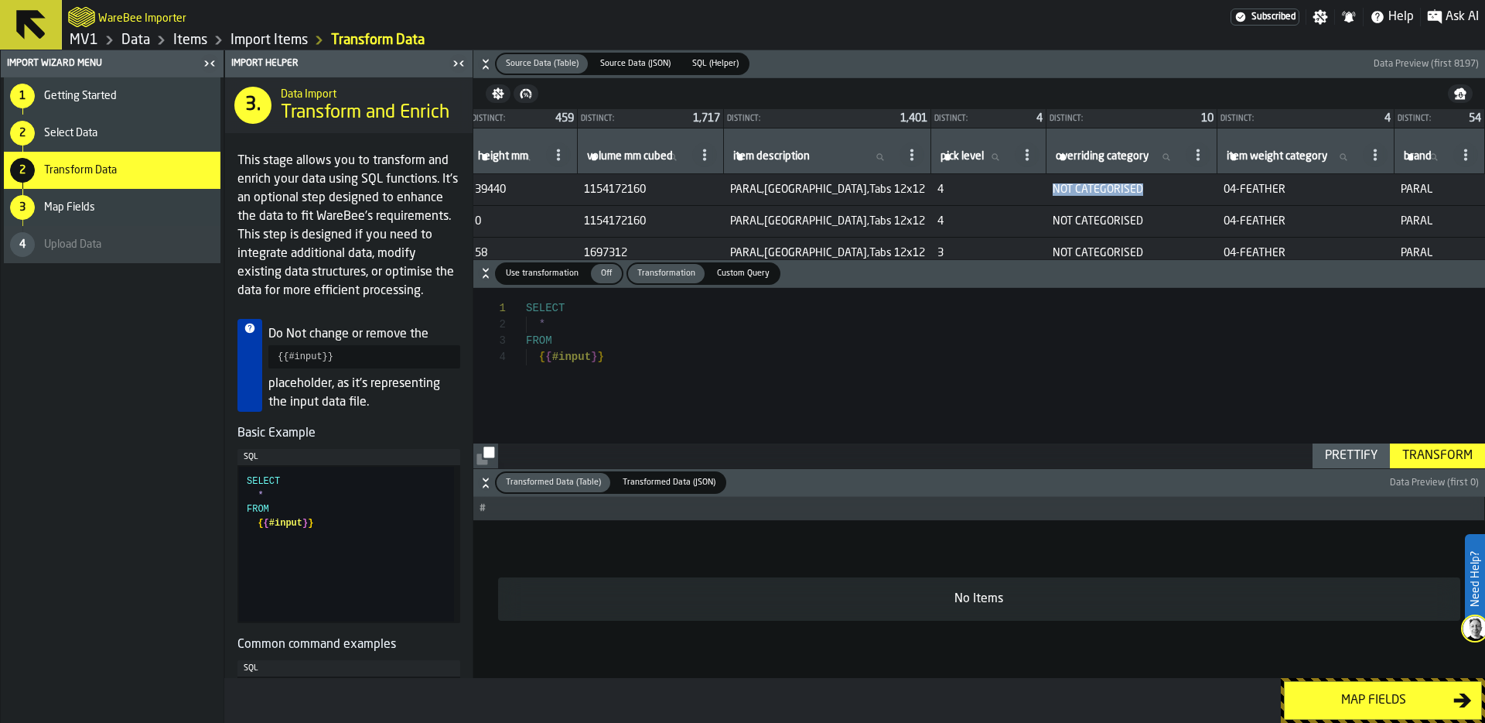
drag, startPoint x: 1033, startPoint y: 186, endPoint x: 1126, endPoint y: 187, distance: 92.8
click at [1126, 187] on span "NOT CATEGORISED" at bounding box center [1132, 189] width 159 height 12
click at [1076, 199] on td "NOT CATEGORISED" at bounding box center [1132, 190] width 171 height 32
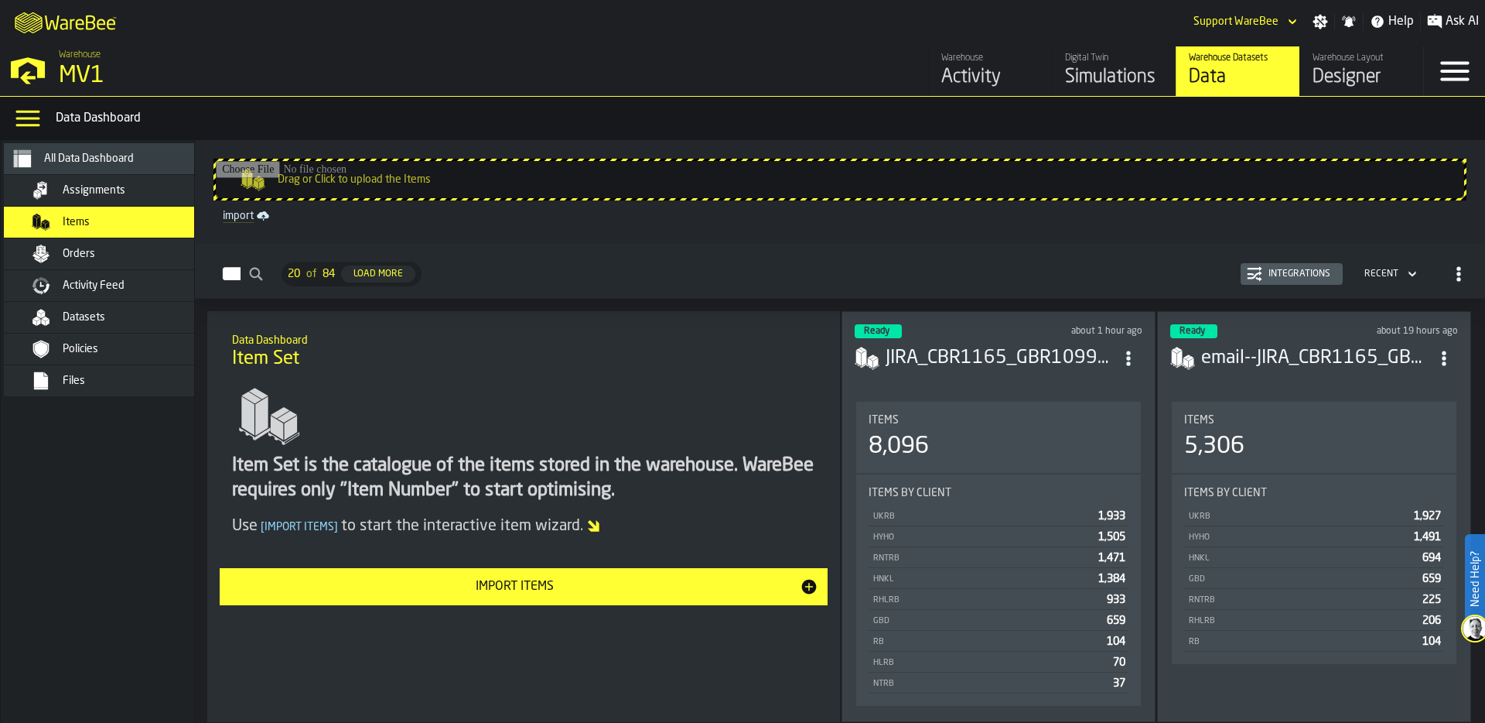
click at [1262, 268] on div "Integrations" at bounding box center [1299, 273] width 74 height 11
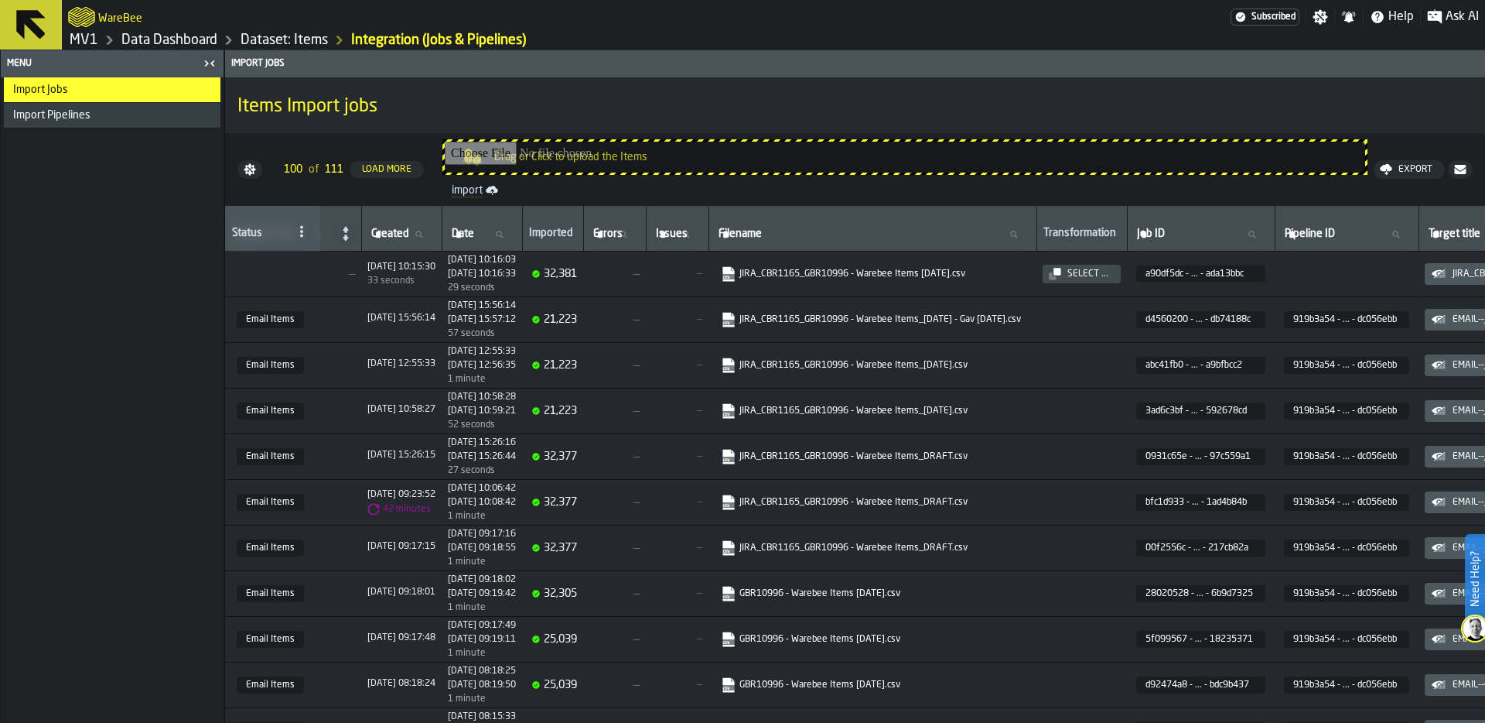
scroll to position [0, 278]
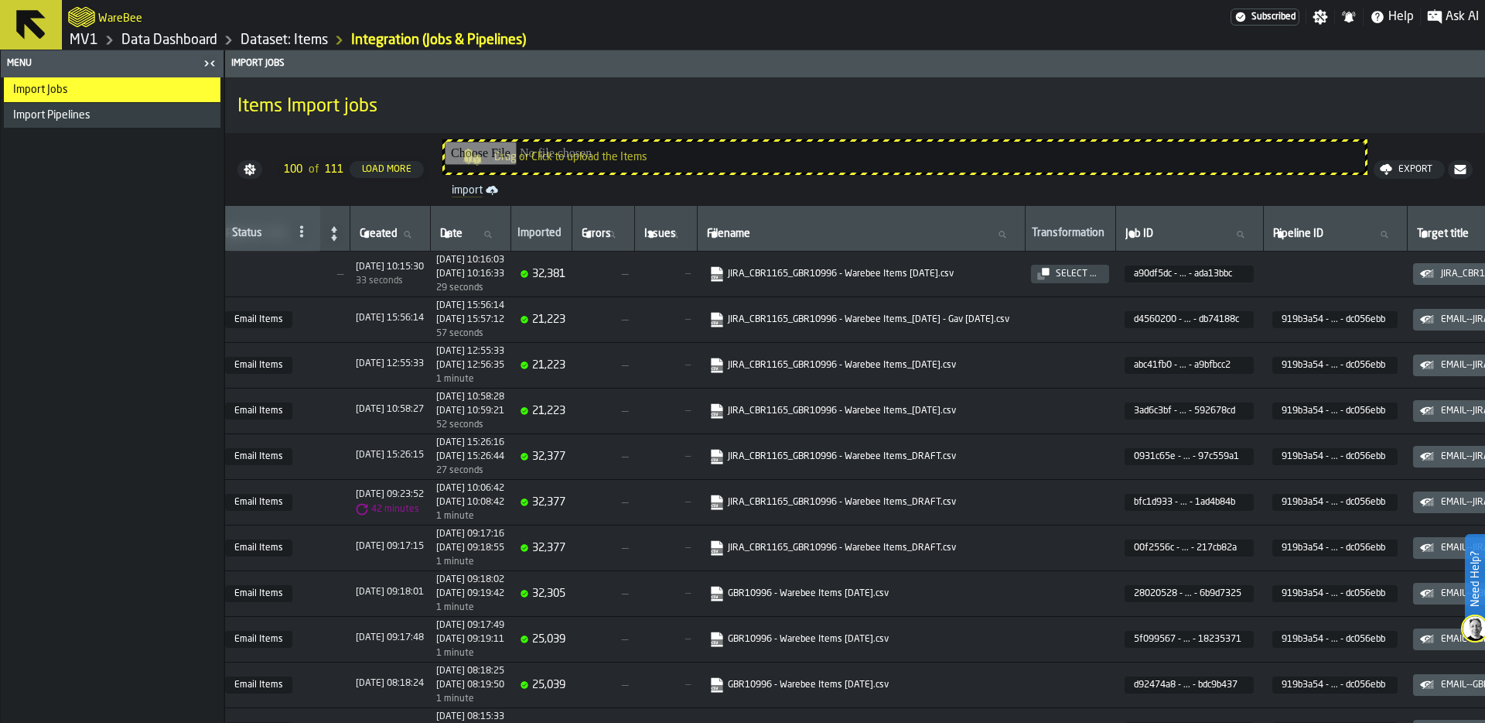
click at [1103, 268] on div "Select ..." at bounding box center [1070, 274] width 66 height 12
click at [1103, 271] on div "Select ..." at bounding box center [1076, 273] width 53 height 11
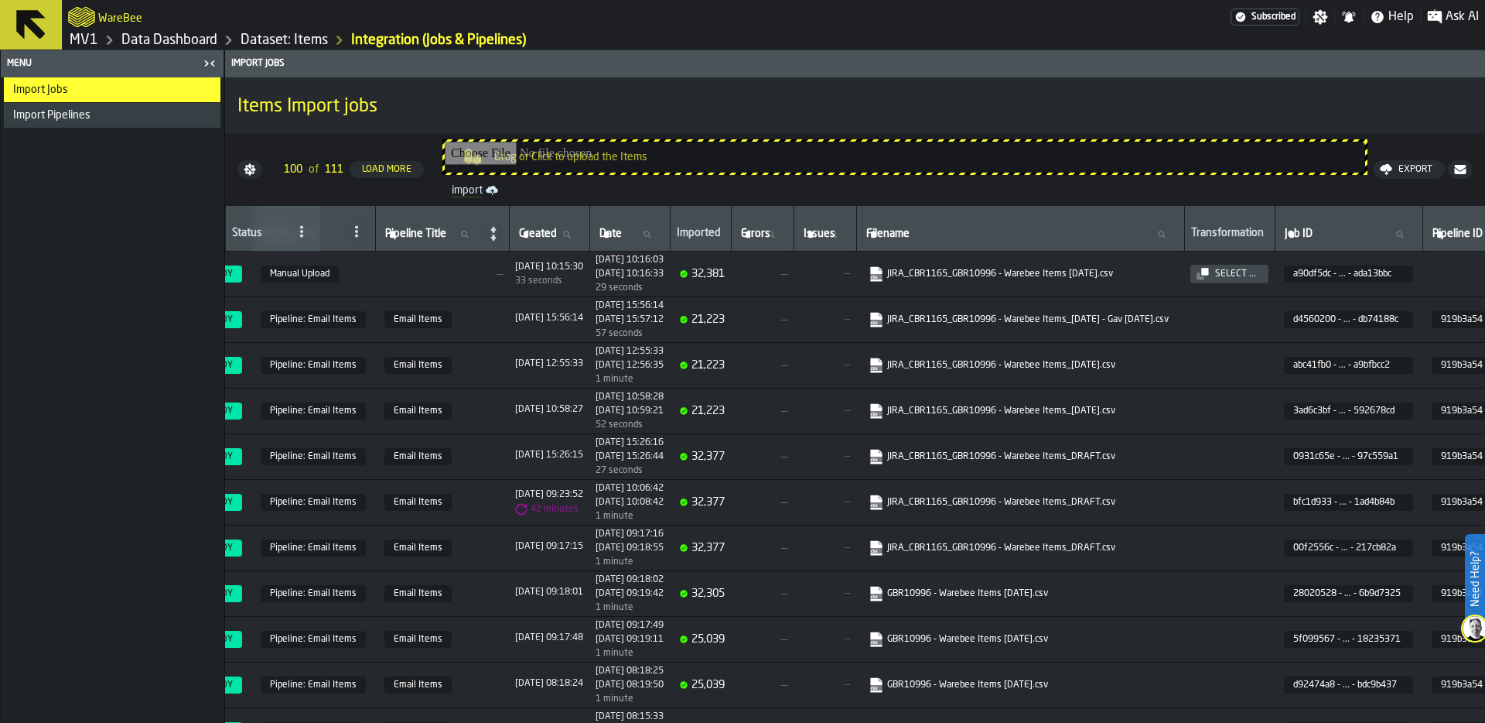
scroll to position [0, 232]
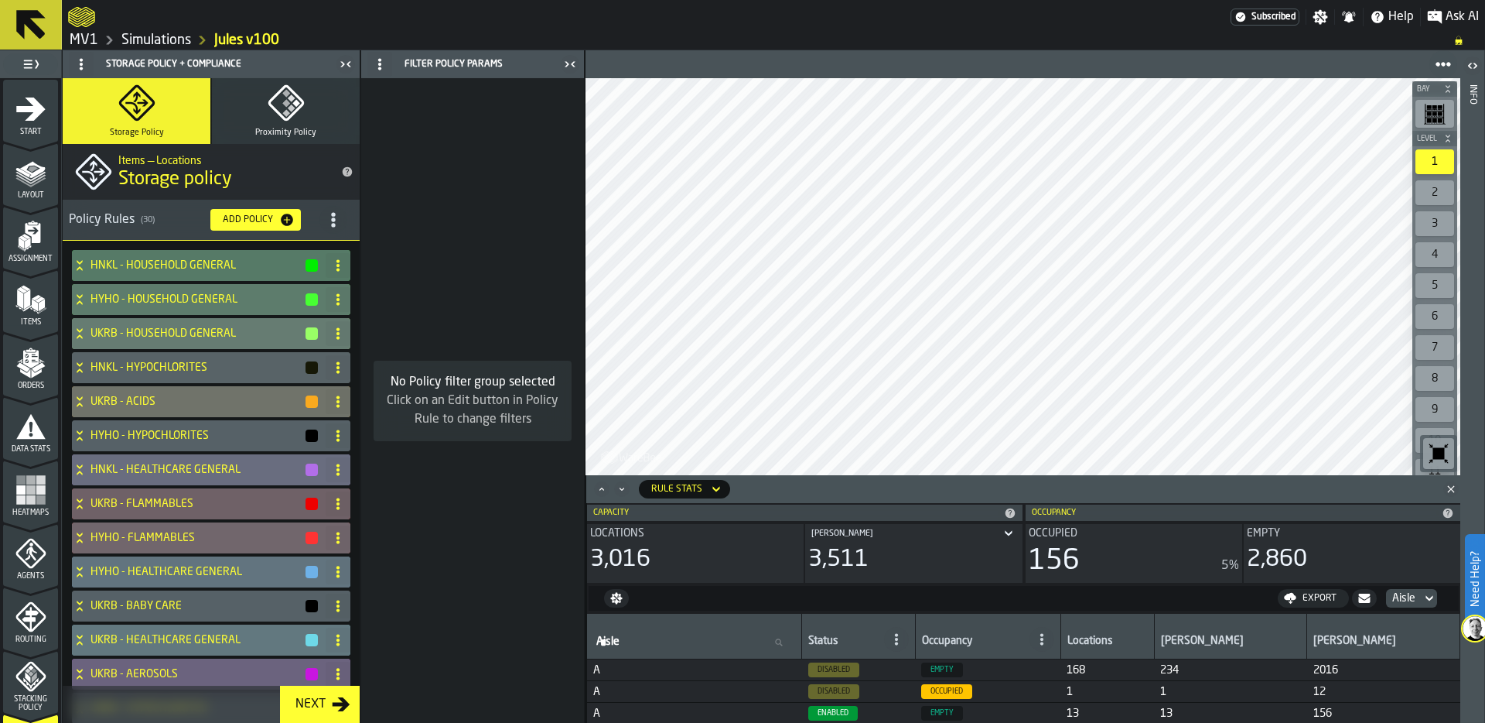
scroll to position [1065, 0]
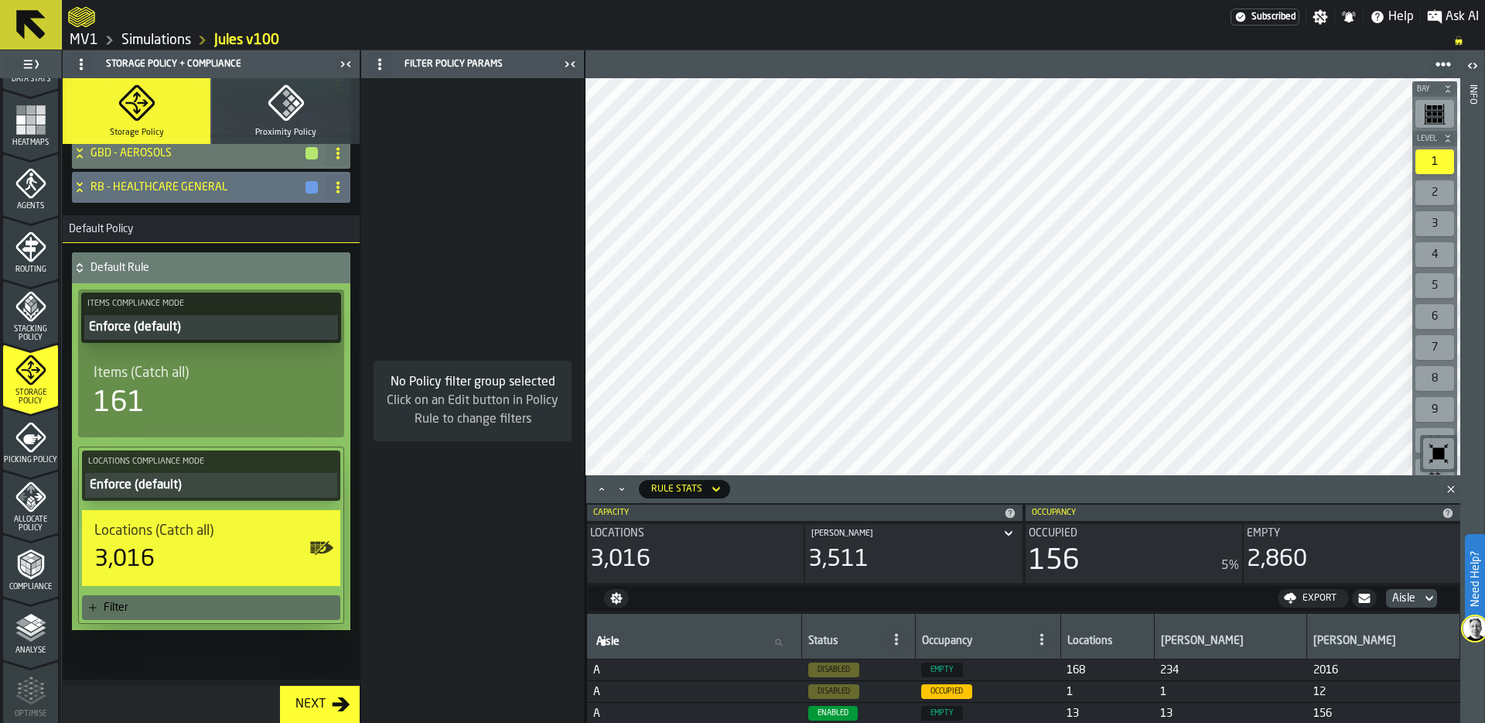
click at [316, 545] on rect "button-toggle-Show on Map" at bounding box center [318, 546] width 5 height 2
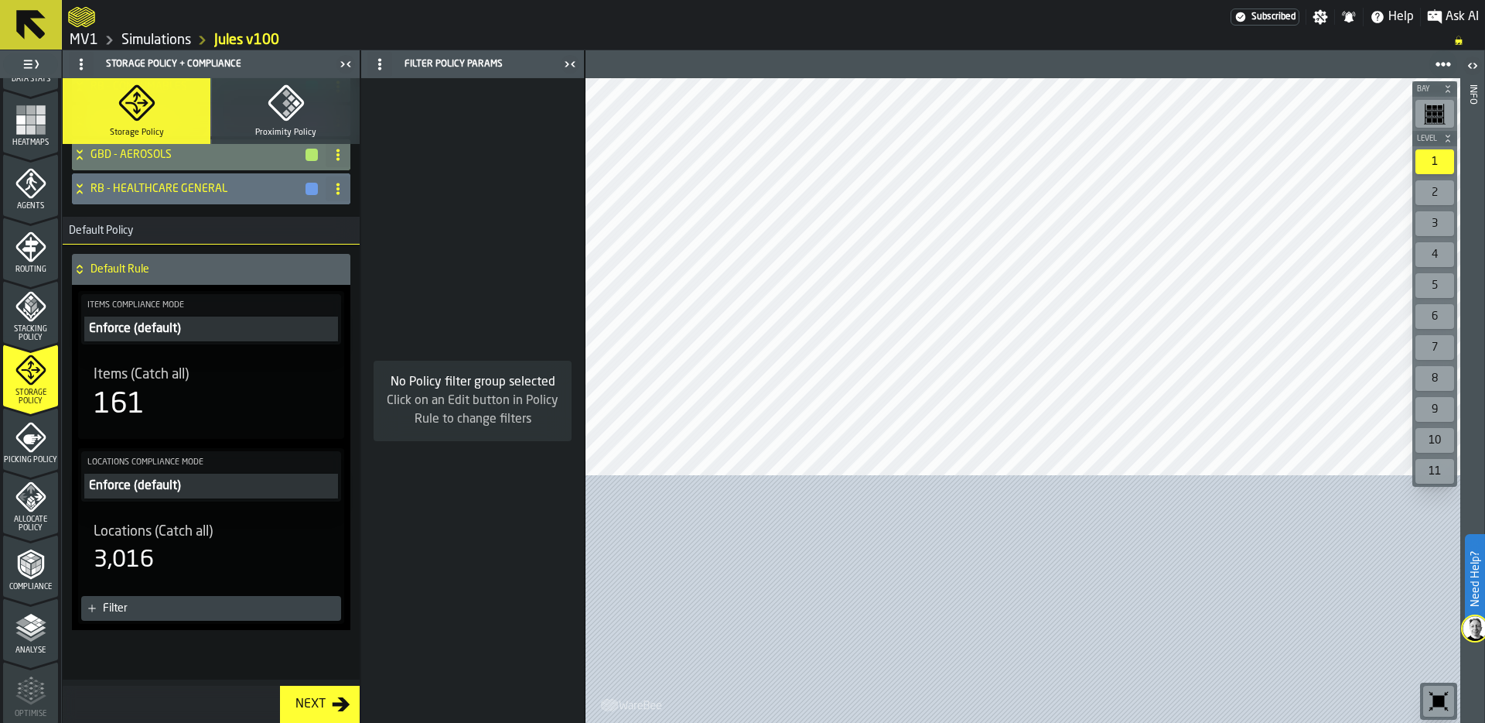
scroll to position [1064, 0]
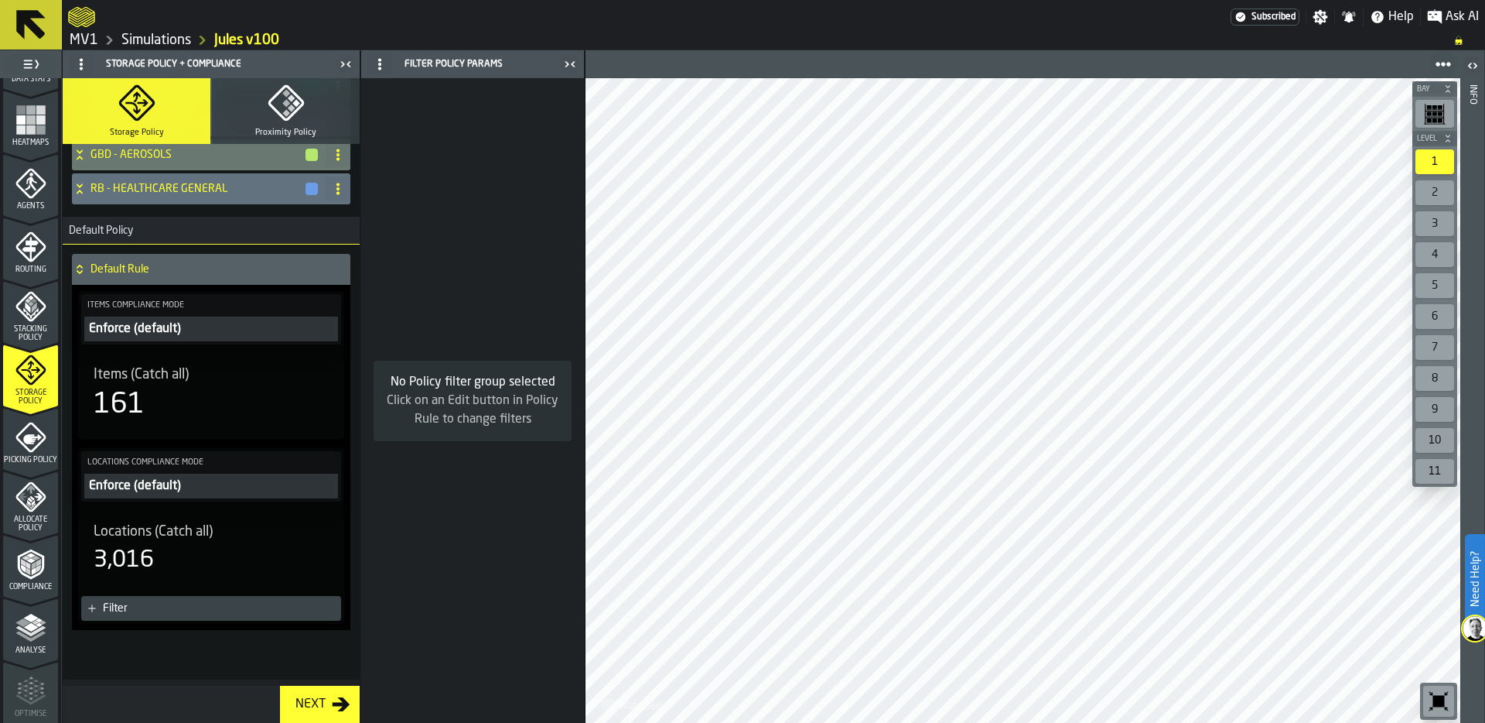
click at [329, 551] on rect "button-toggle-Show on Map" at bounding box center [331, 552] width 5 height 2
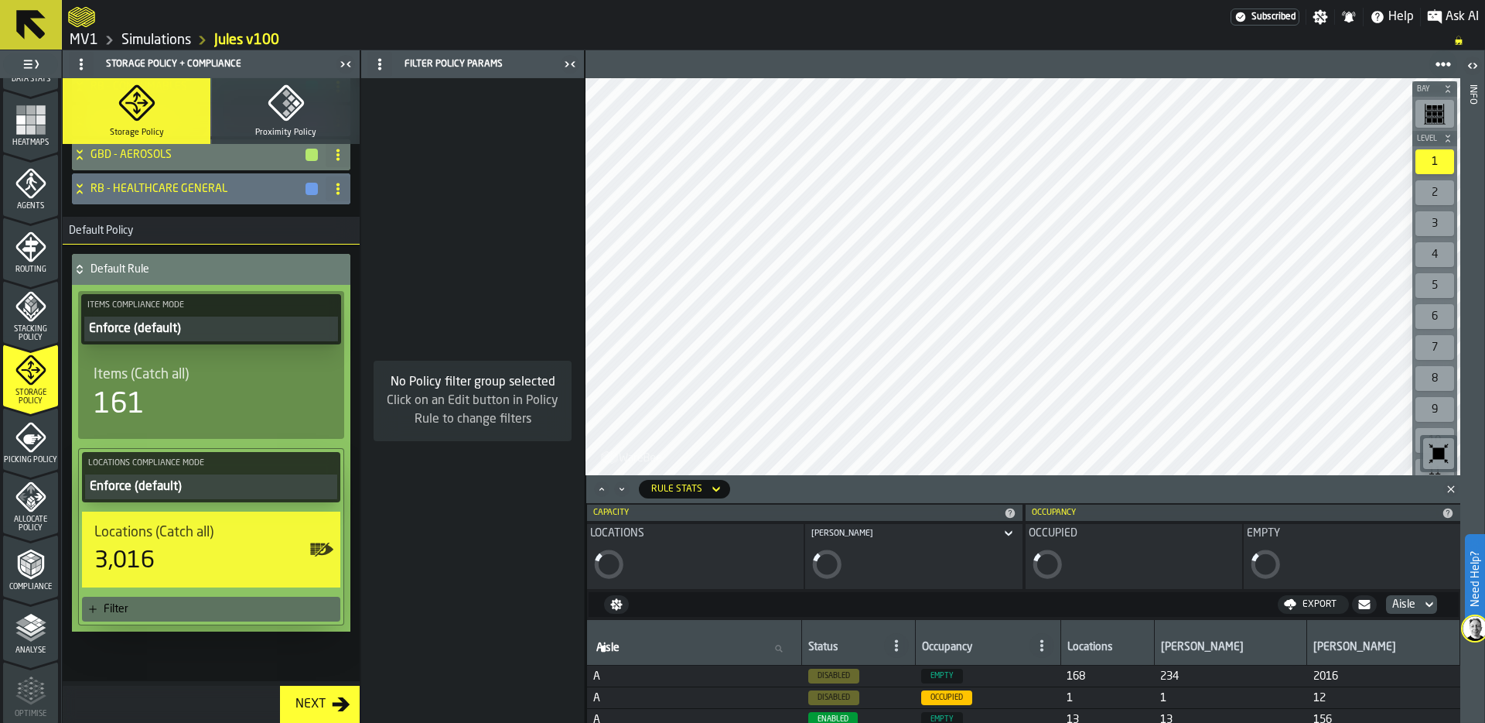
scroll to position [1065, 0]
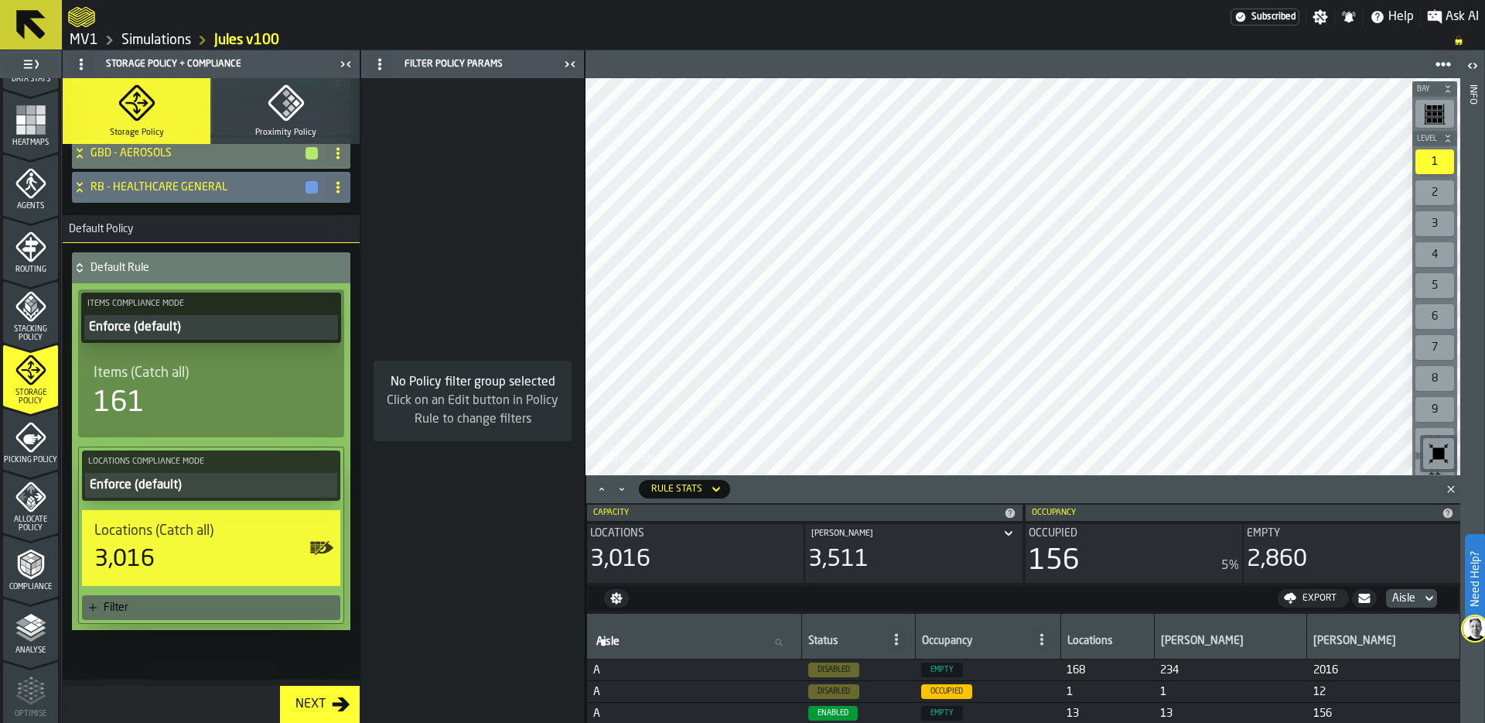
click at [601, 489] on icon "Maximize" at bounding box center [601, 488] width 15 height 15
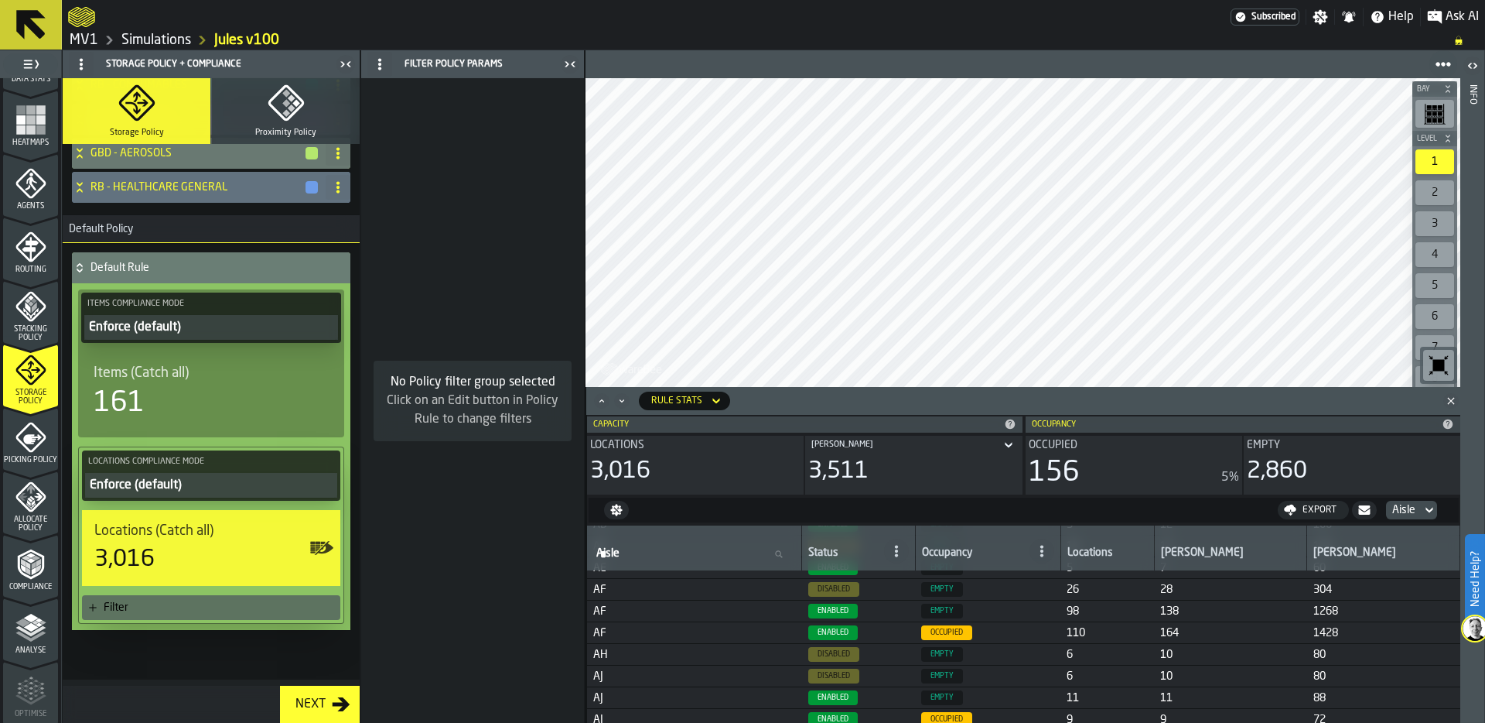
scroll to position [226, 0]
click at [630, 641] on span "AF" at bounding box center [694, 636] width 203 height 12
click at [903, 552] on icon at bounding box center [896, 551] width 12 height 12
click at [929, 581] on div "Enabled" at bounding box center [930, 581] width 80 height 19
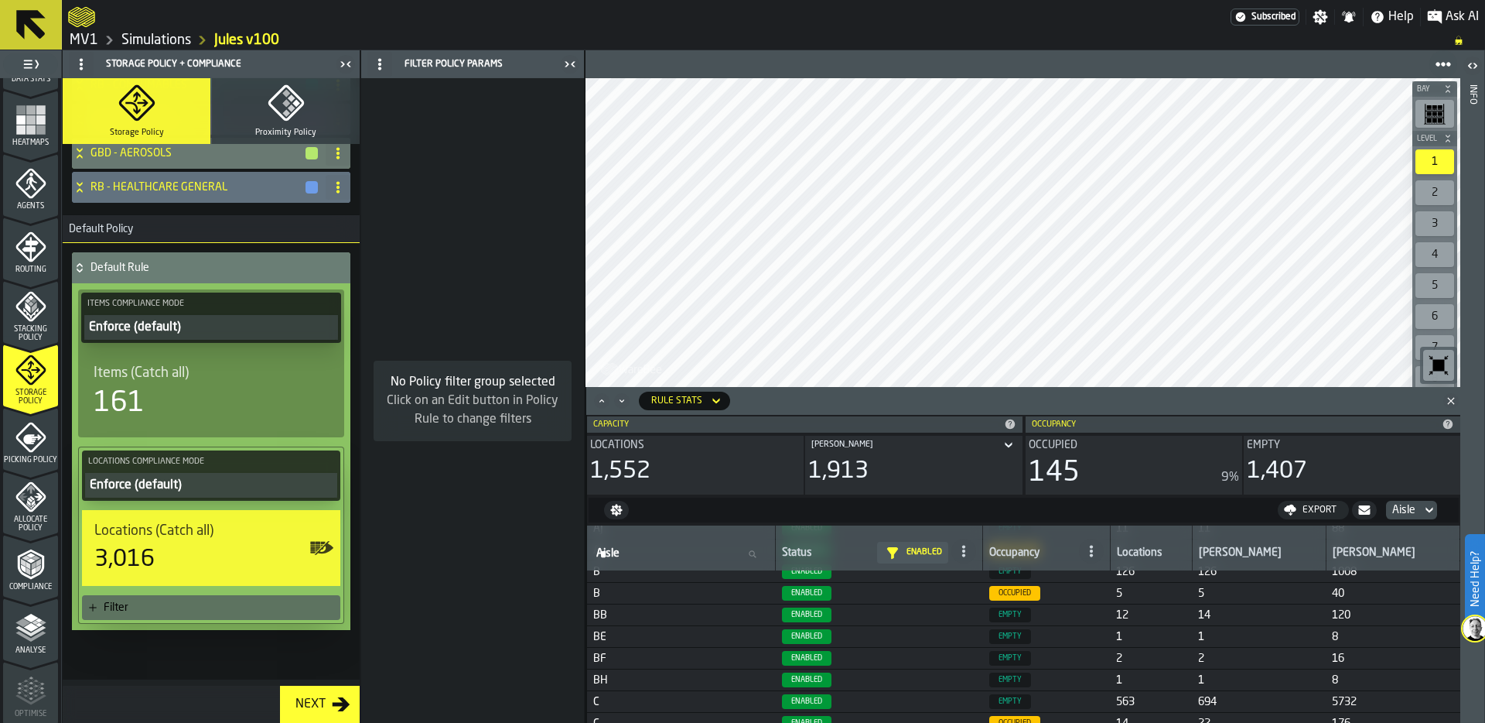
click at [1098, 547] on icon at bounding box center [1091, 551] width 12 height 12
click at [1138, 571] on li "Occupied" at bounding box center [1134, 581] width 99 height 37
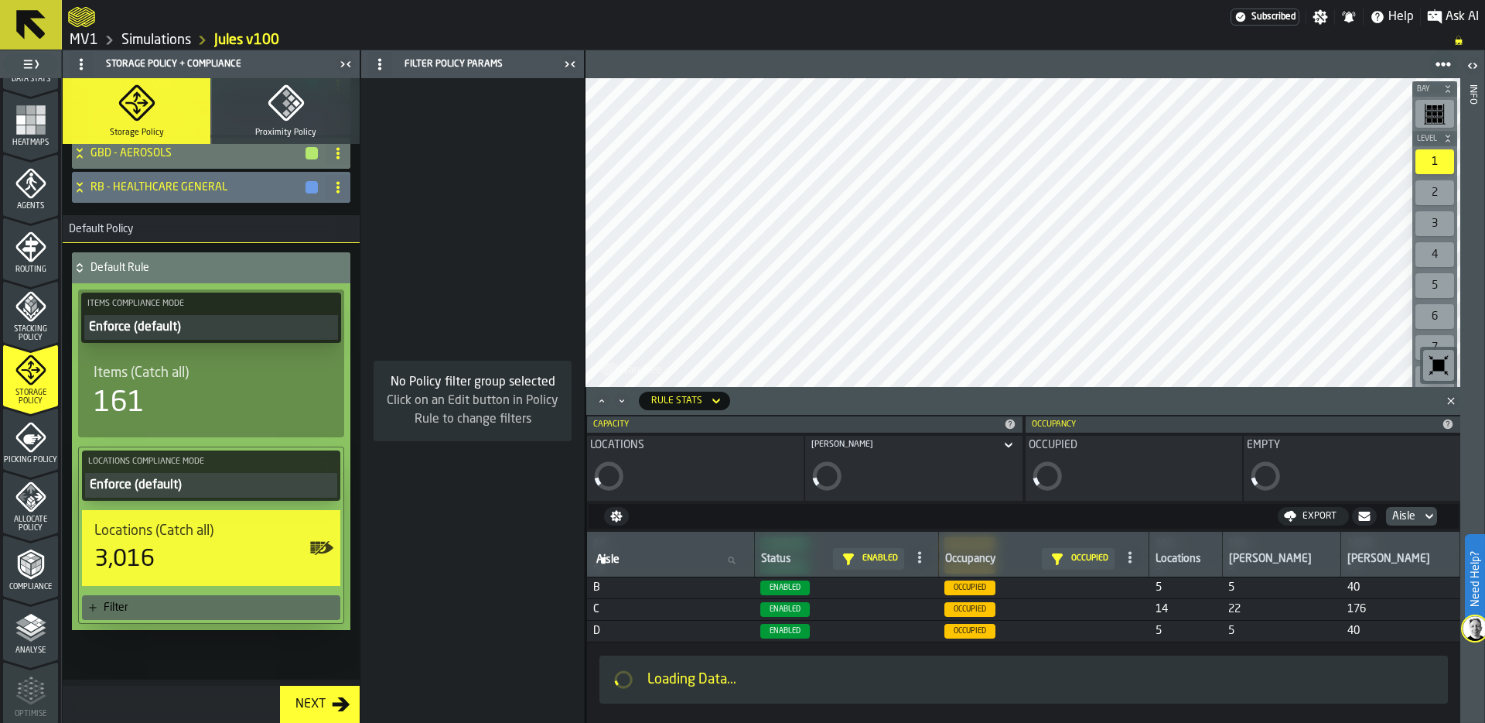
scroll to position [0, 0]
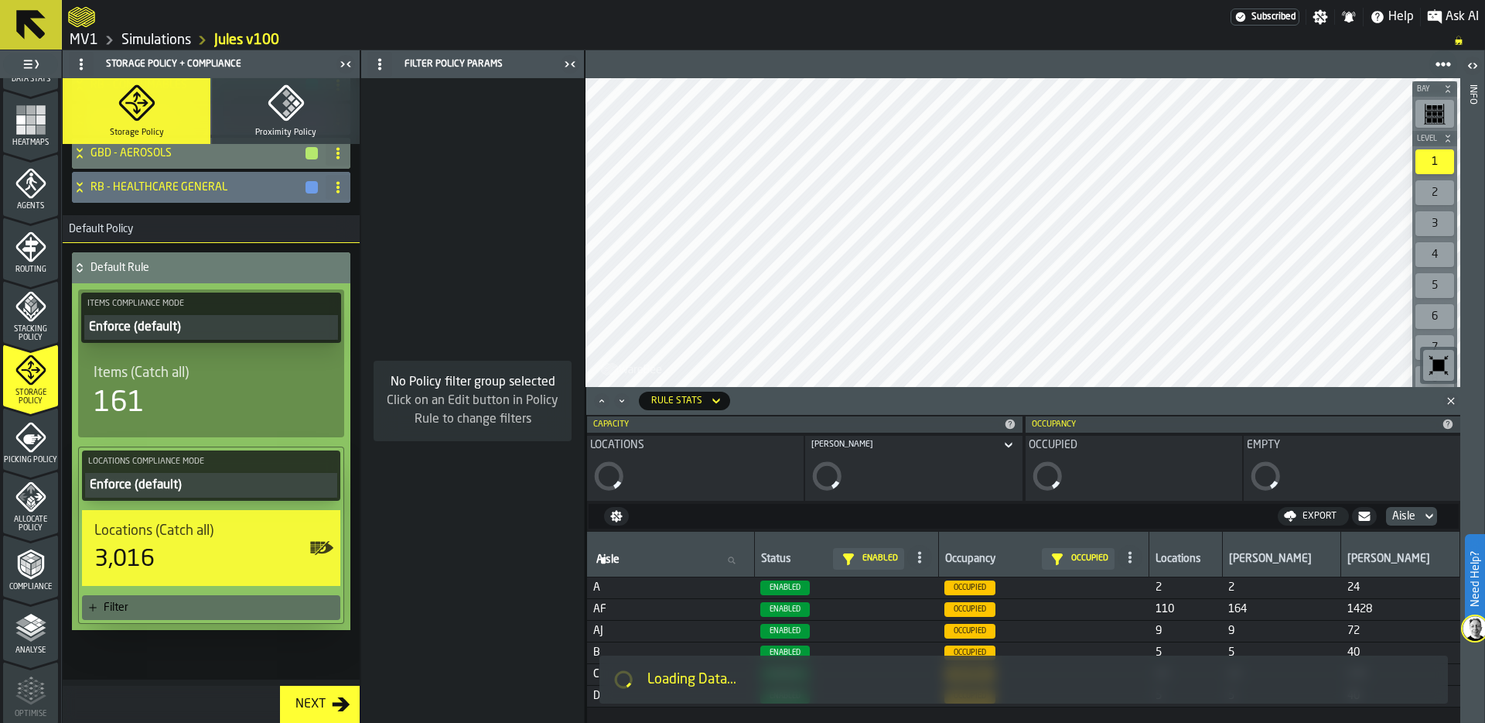
click at [599, 398] on icon "Maximize" at bounding box center [601, 400] width 15 height 15
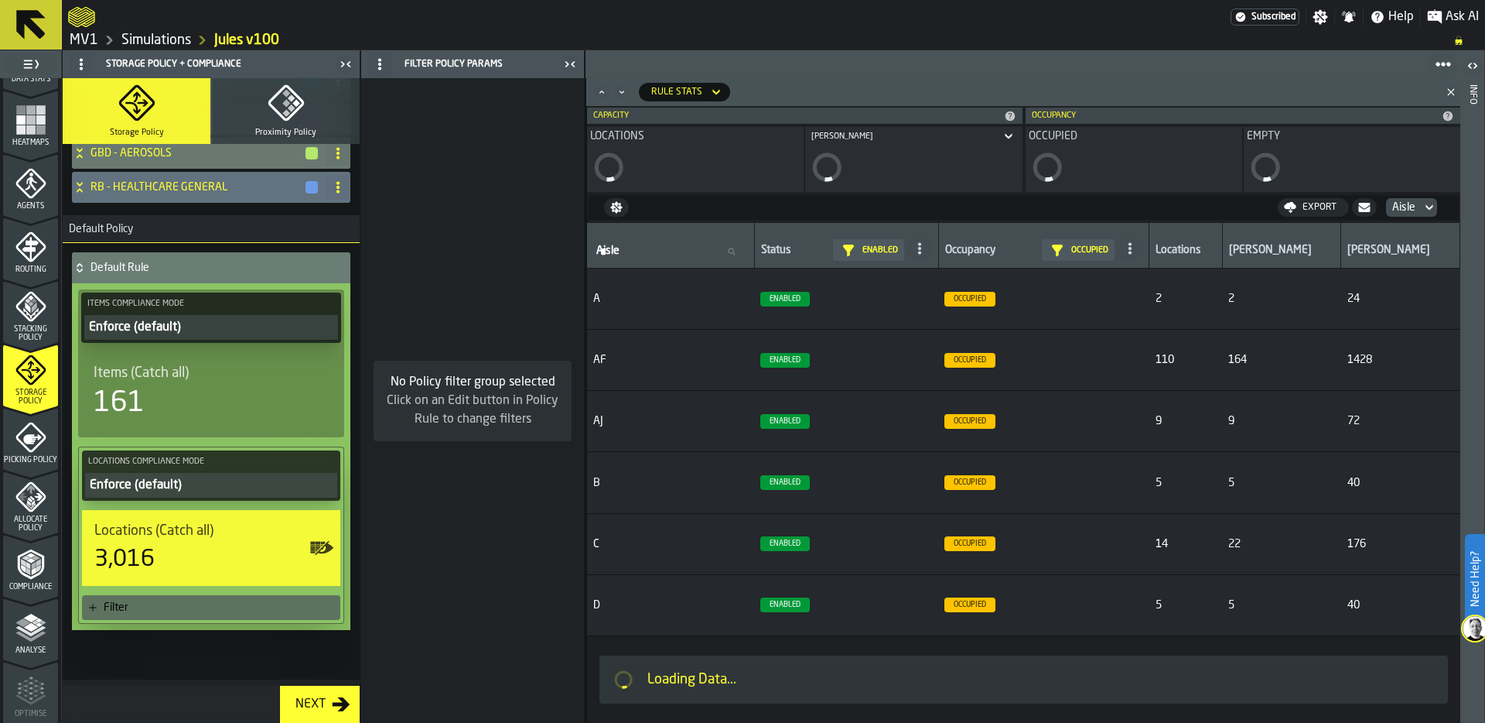
drag, startPoint x: 825, startPoint y: 356, endPoint x: 1017, endPoint y: 365, distance: 192.1
click at [925, 365] on span "Enabled" at bounding box center [846, 360] width 172 height 15
click at [810, 364] on span "Enabled" at bounding box center [785, 360] width 50 height 15
click at [803, 357] on span "Enabled" at bounding box center [785, 360] width 50 height 15
click at [1403, 202] on div "Aisle" at bounding box center [1403, 207] width 23 height 12
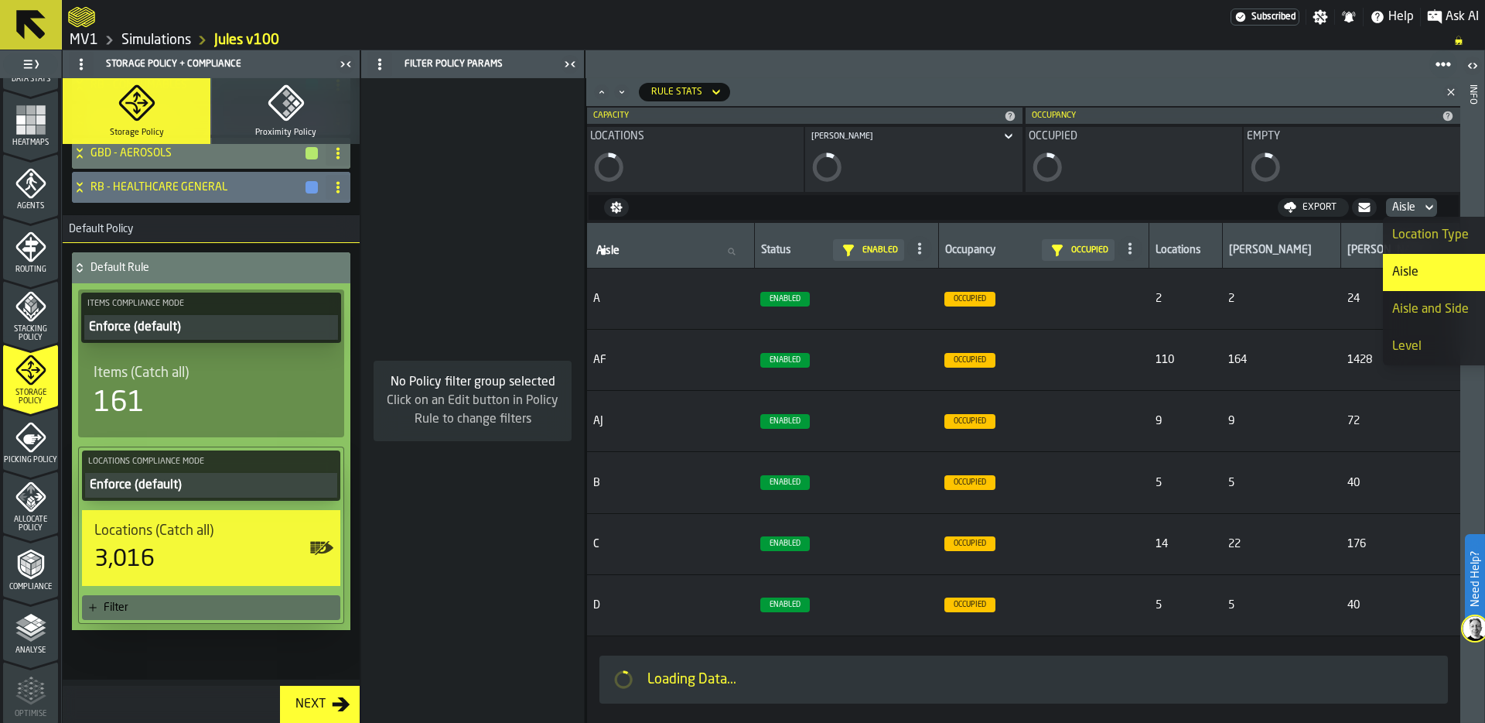
click at [1443, 317] on div "Aisle and Side" at bounding box center [1449, 309] width 114 height 19
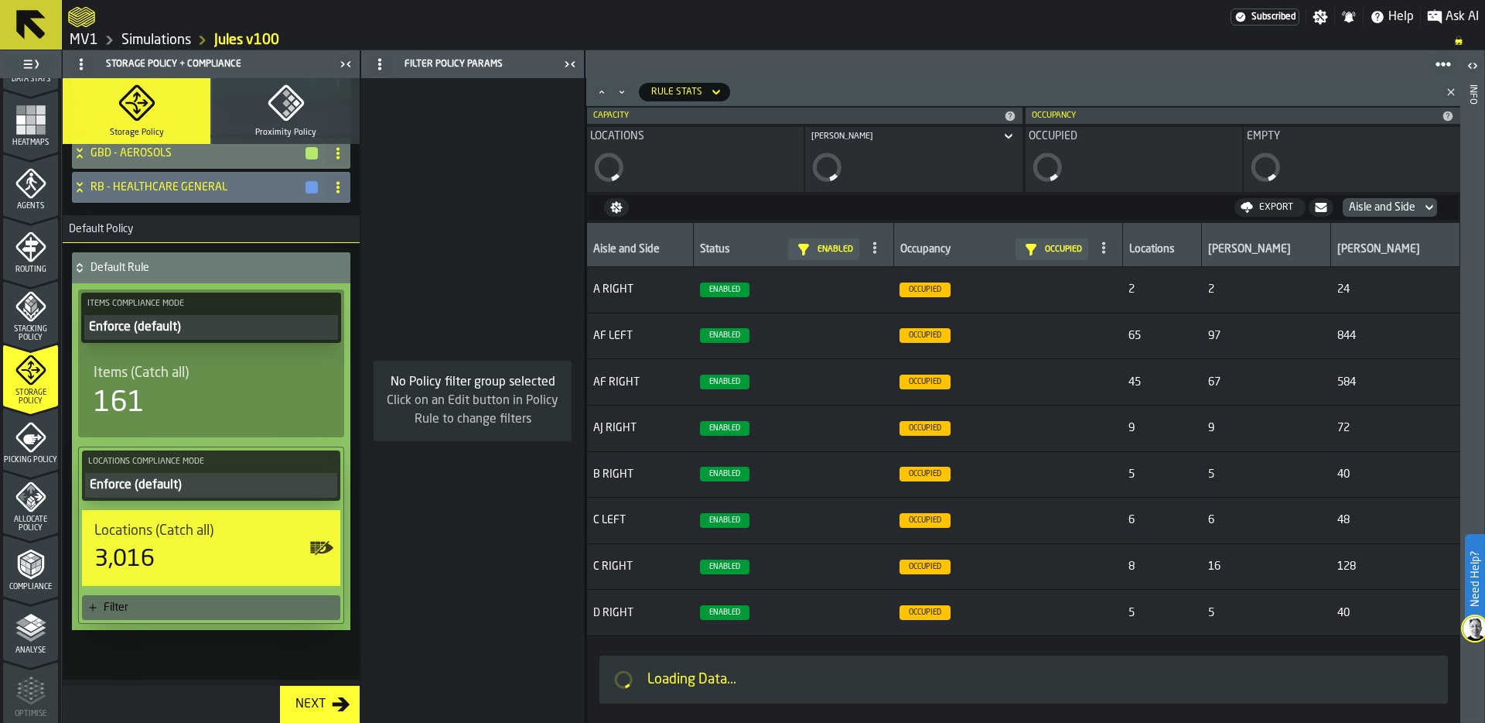
click at [0, 0] on icon at bounding box center [0, 0] width 0 height 0
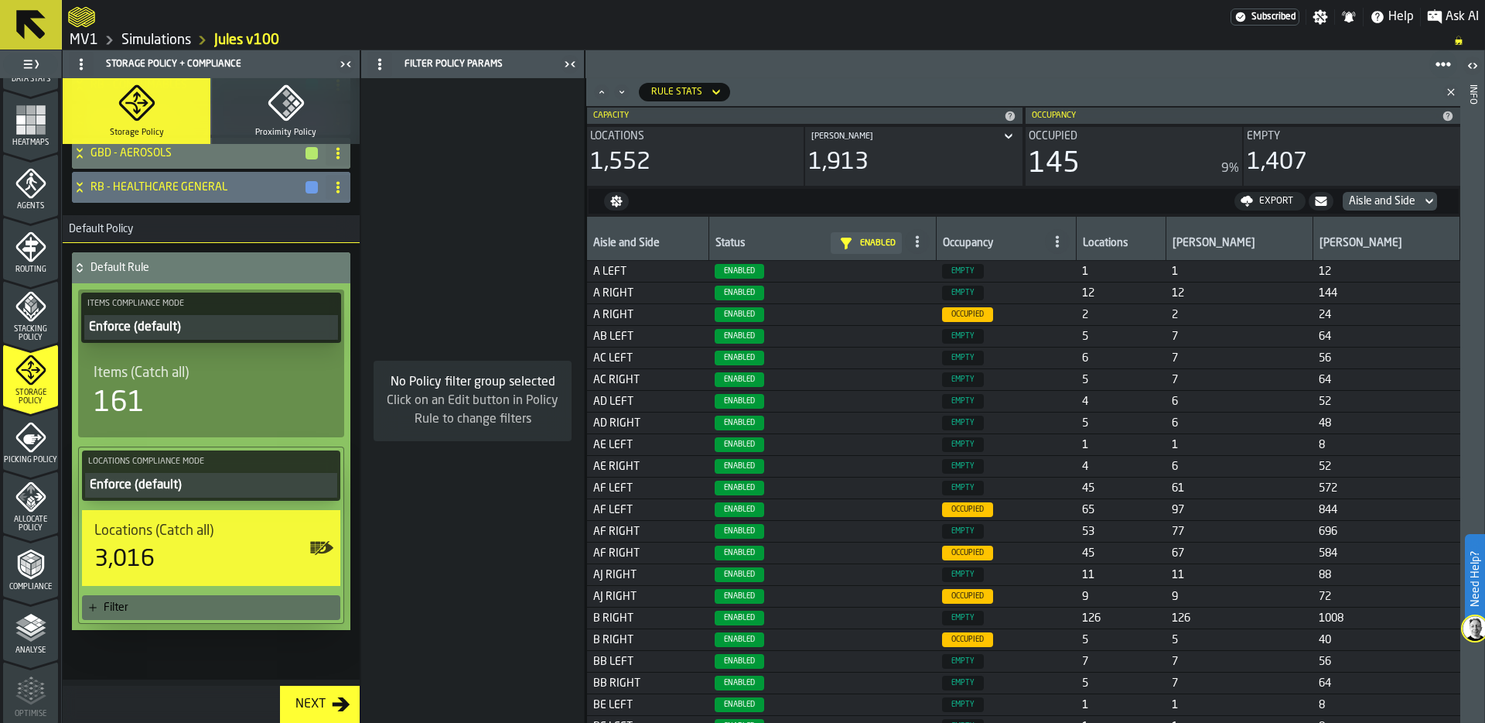
click at [0, 0] on div at bounding box center [0, 0] width 0 height 0
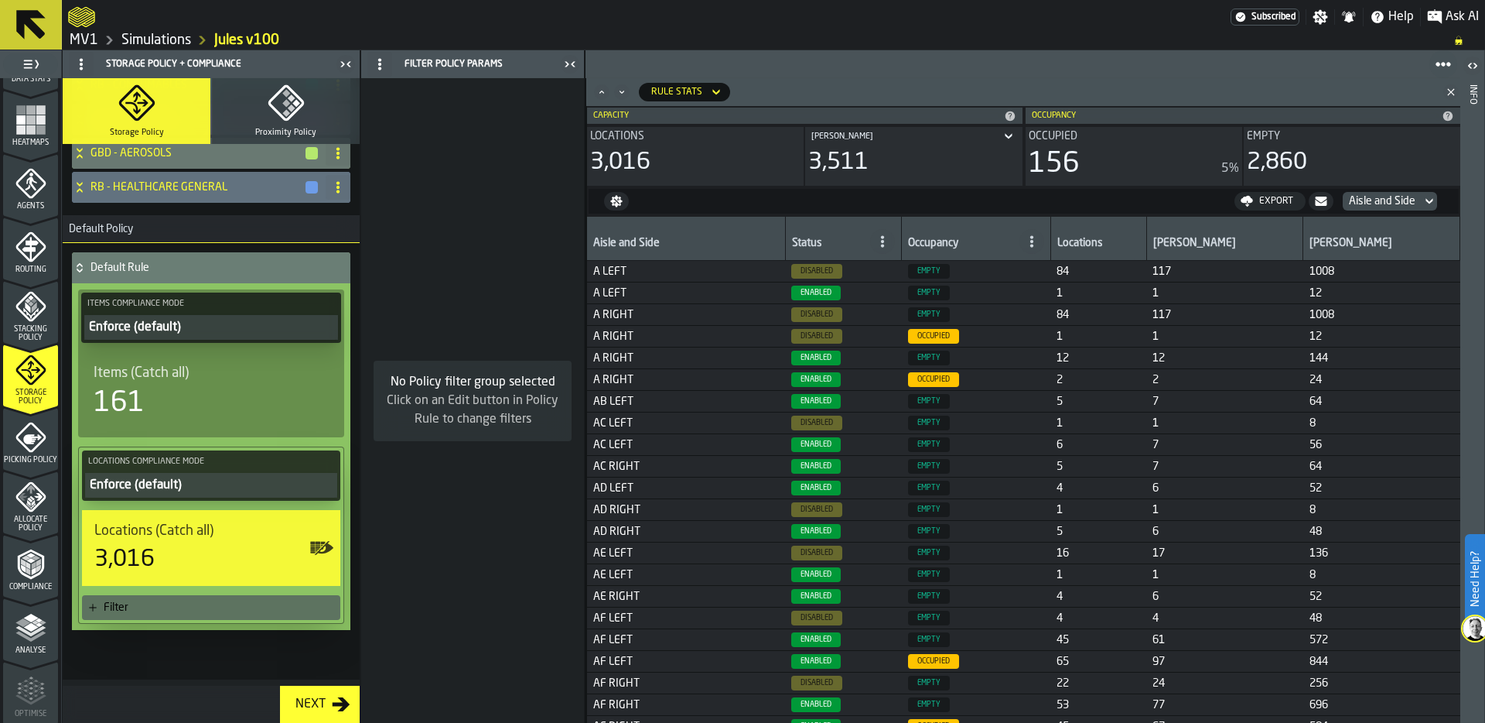
click at [1446, 65] on icon at bounding box center [1443, 63] width 15 height 15
click at [624, 89] on icon "Minimize" at bounding box center [621, 91] width 15 height 15
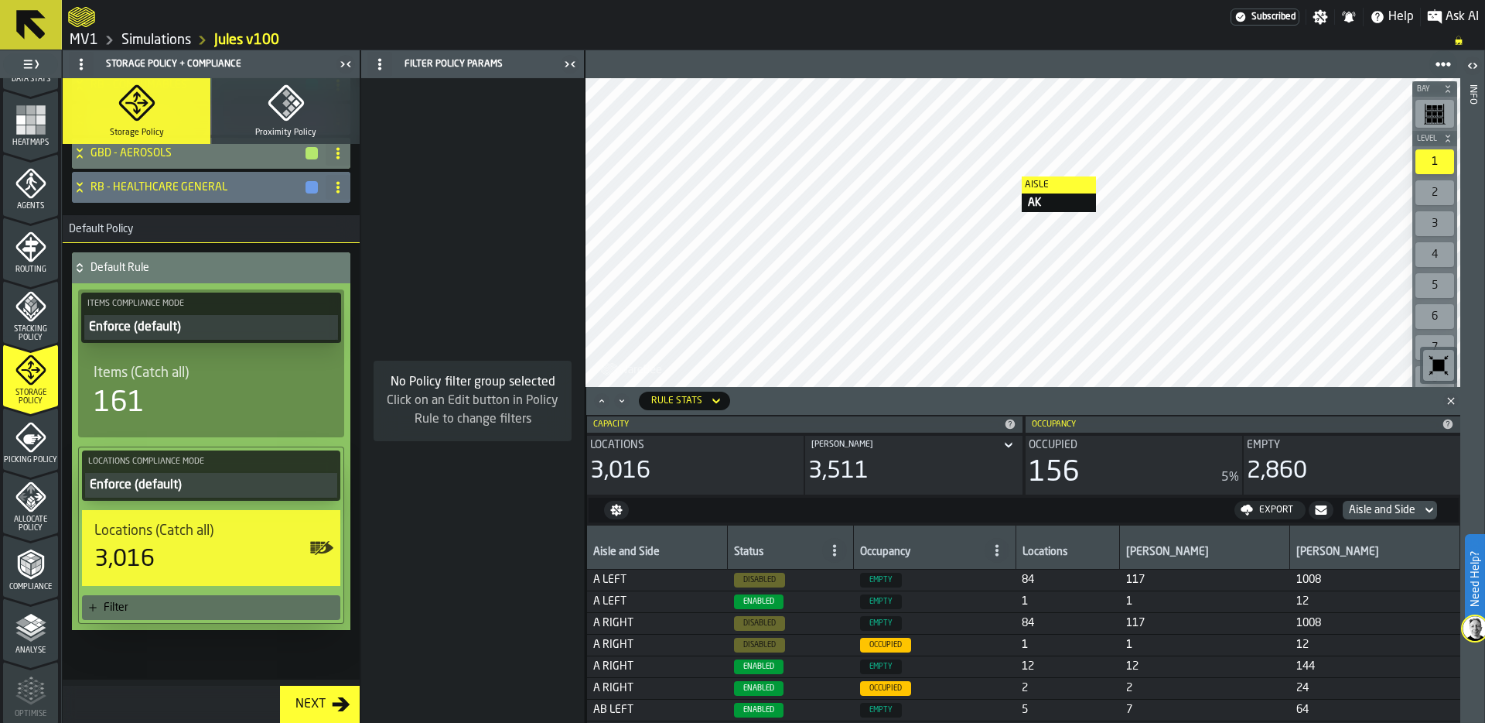
click at [1006, 176] on div at bounding box center [1023, 232] width 875 height 309
click at [1440, 366] on icon "button-toolbar-undefined" at bounding box center [1439, 365] width 12 height 12
click at [1014, 439] on icon "Title" at bounding box center [1008, 445] width 15 height 19
click at [1394, 465] on div "2,860" at bounding box center [1352, 471] width 210 height 28
click at [714, 401] on icon at bounding box center [715, 400] width 7 height 5
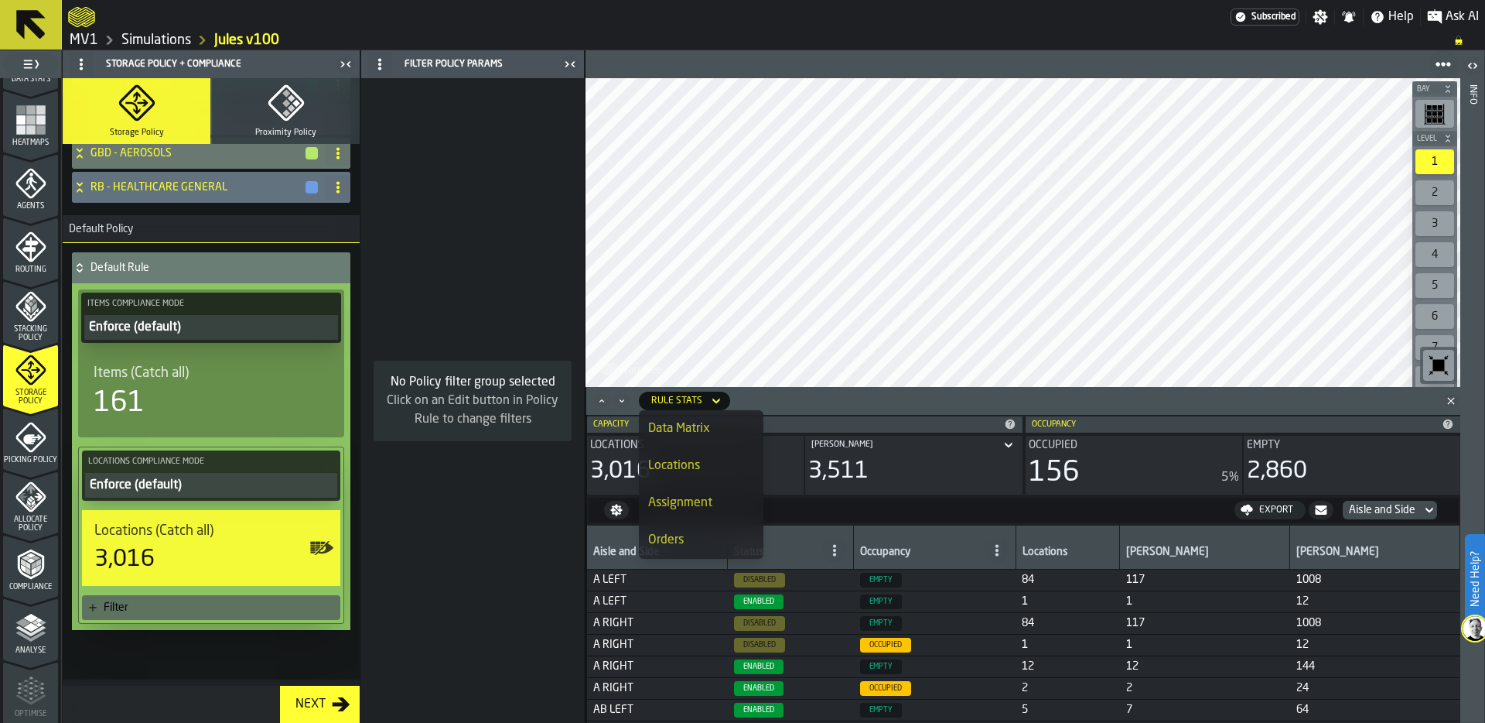
click at [706, 460] on div "Locations" at bounding box center [701, 465] width 106 height 19
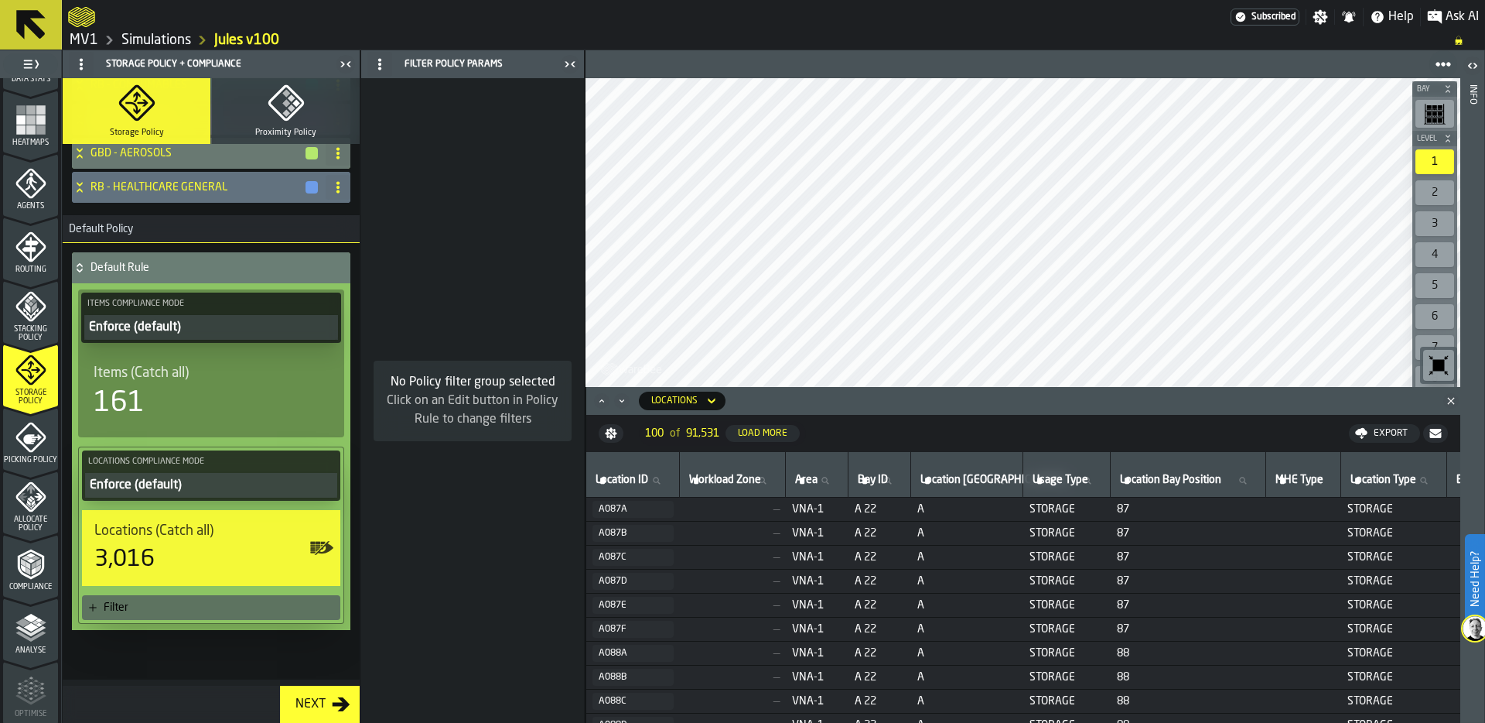
click at [702, 398] on div "Locations" at bounding box center [674, 400] width 59 height 17
click at [716, 422] on div "Data Matrix" at bounding box center [701, 428] width 106 height 19
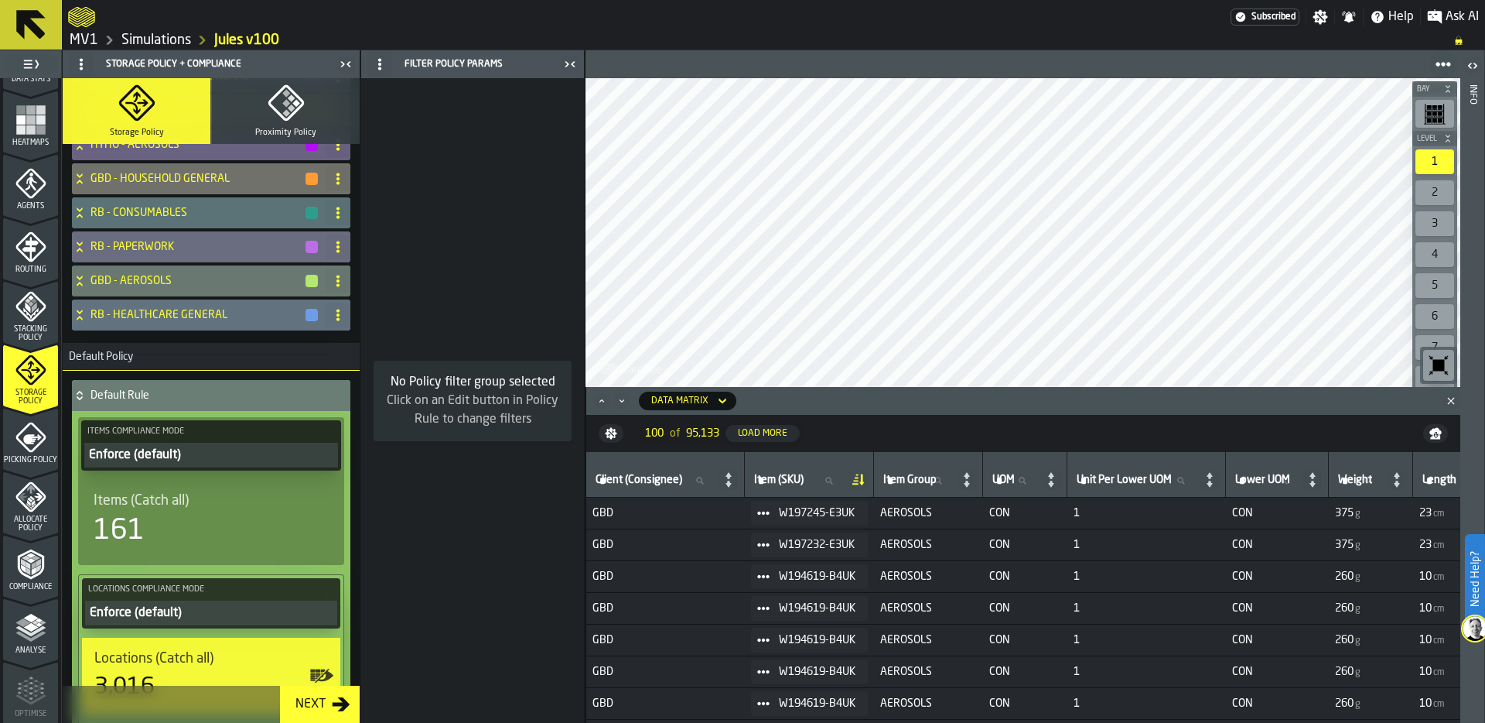
scroll to position [1065, 0]
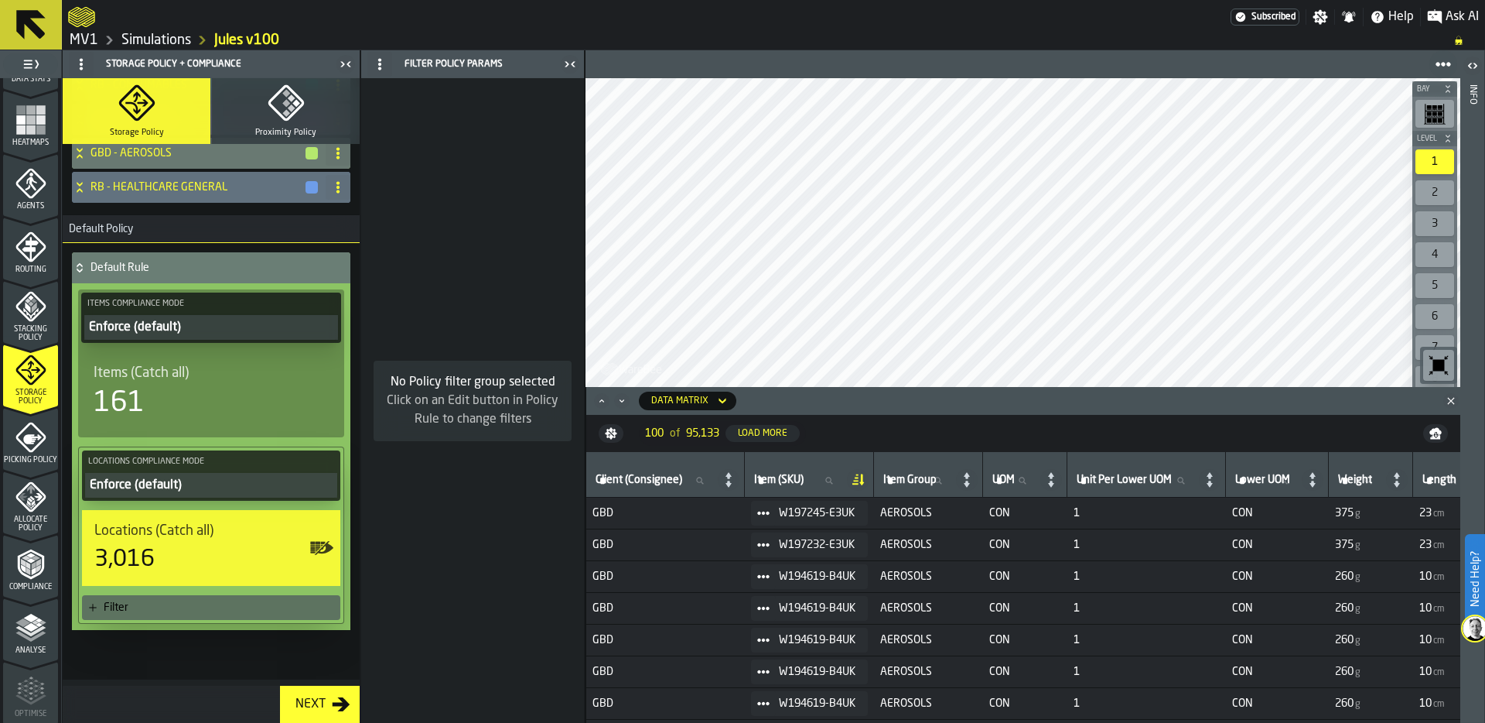
click at [1450, 398] on icon "Close" at bounding box center [1450, 400] width 15 height 15
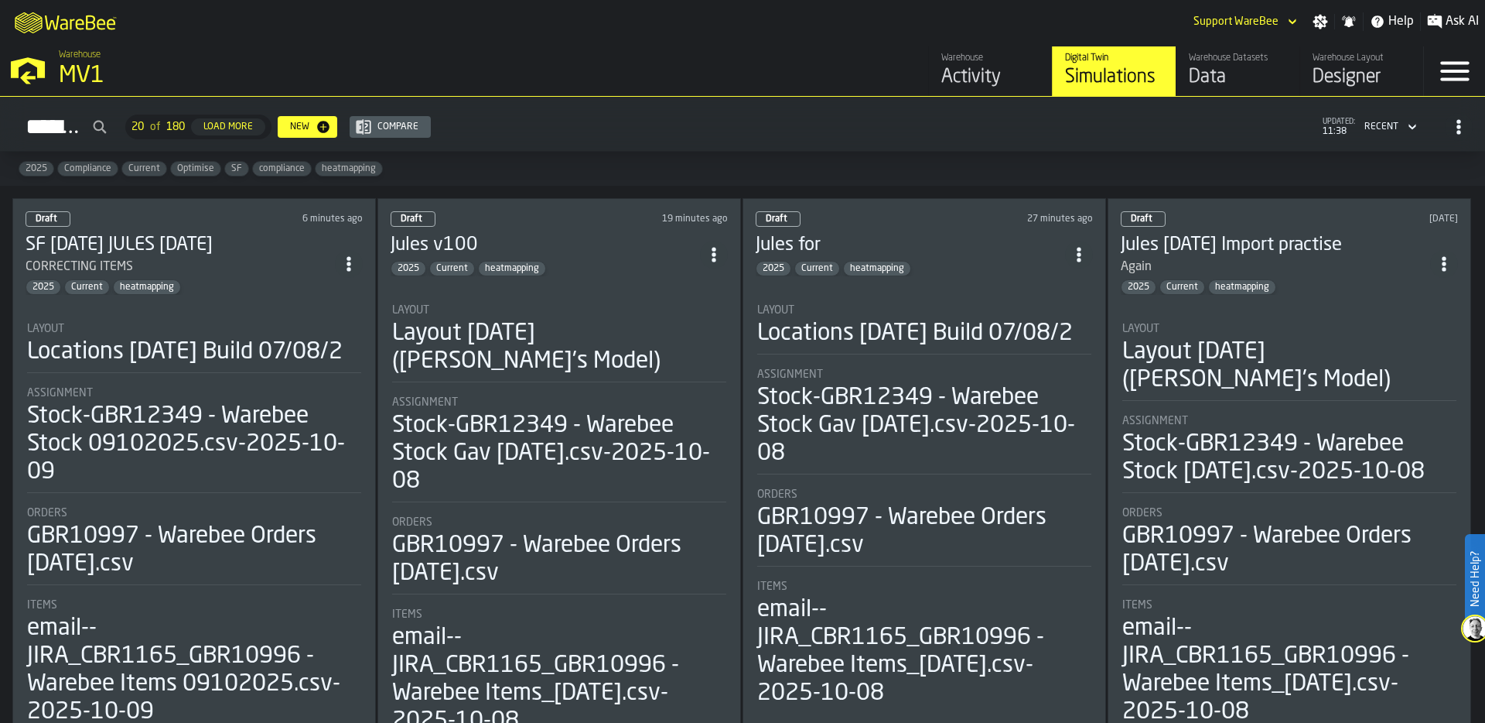
click at [190, 307] on section "Layout Locations [DATE] Build 07/08/2 Assignment Stock-GBR12349 - Warebee Stock…" at bounding box center [194, 518] width 337 height 422
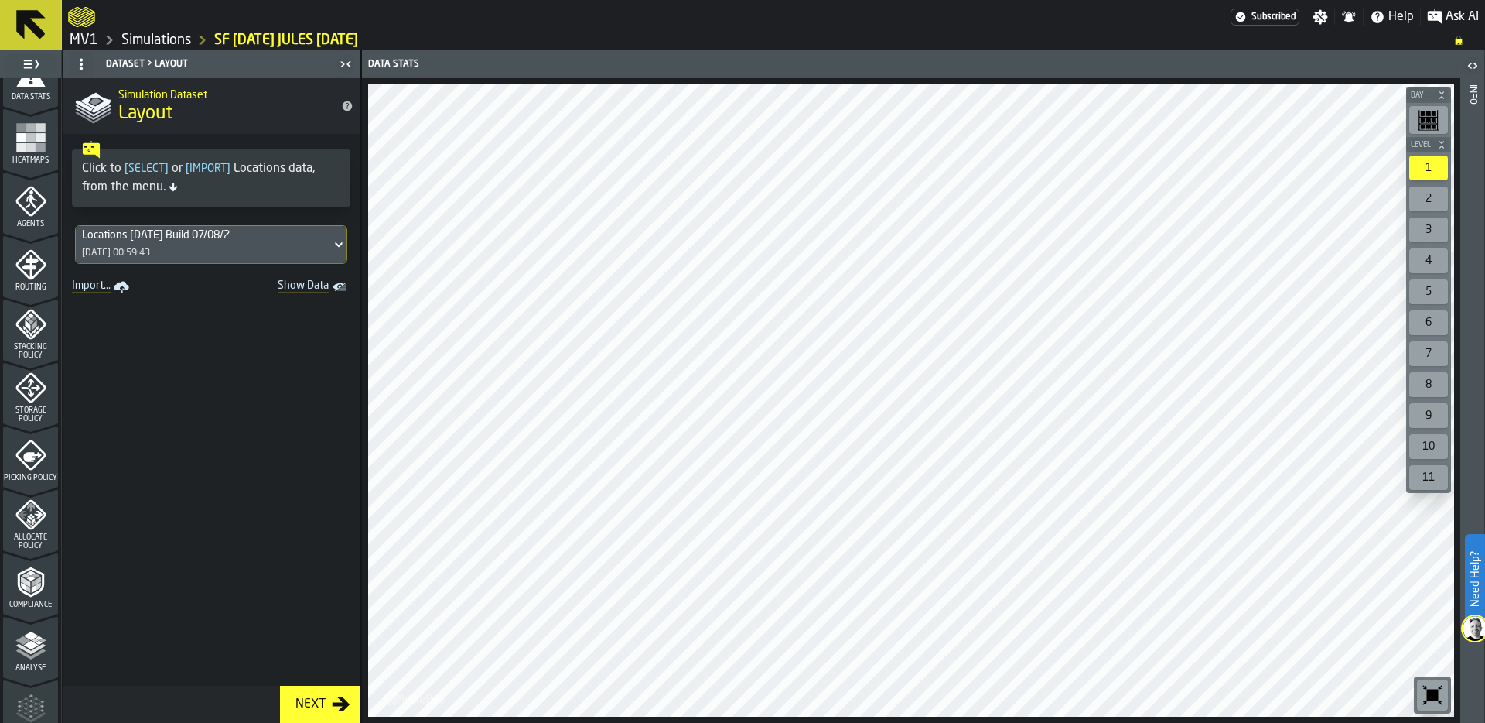
scroll to position [499, 0]
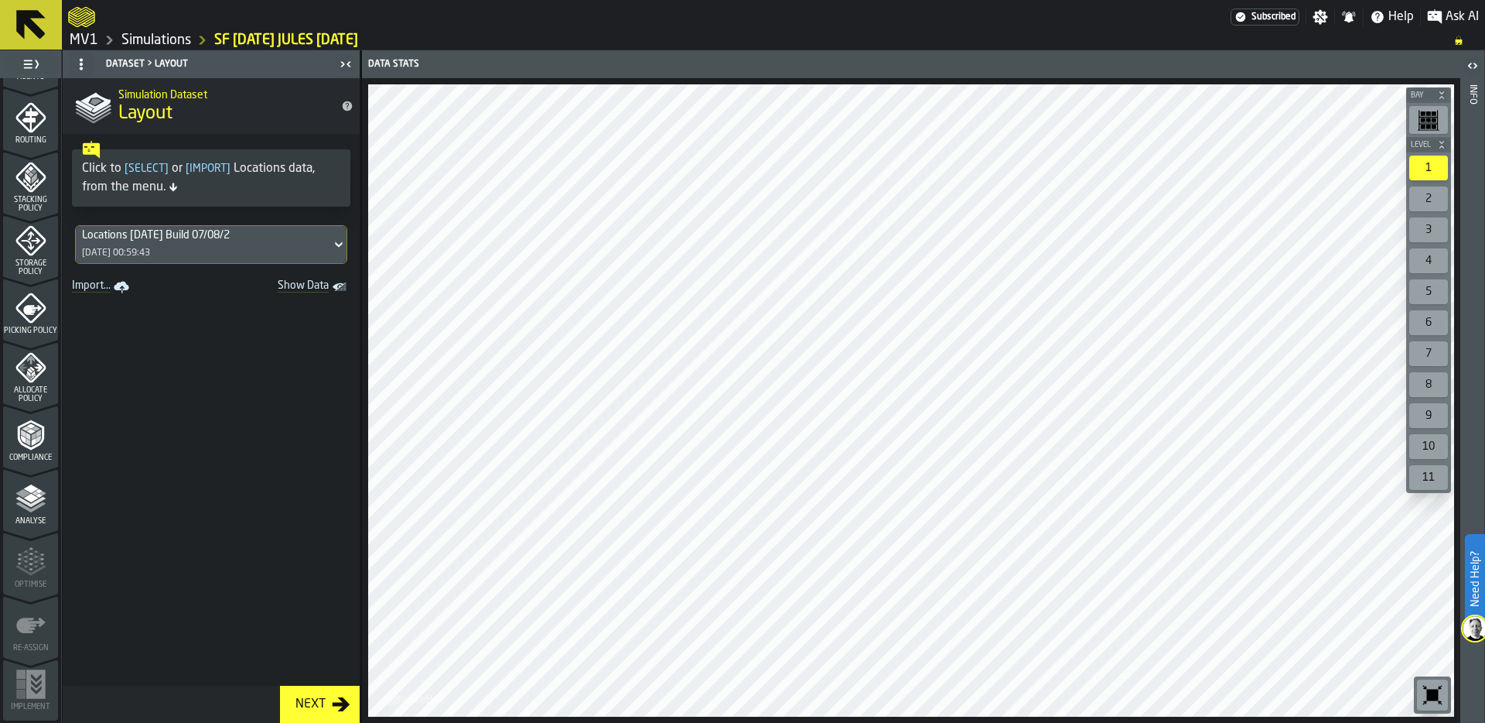
click at [29, 433] on icon "menu Compliance" at bounding box center [30, 434] width 31 height 31
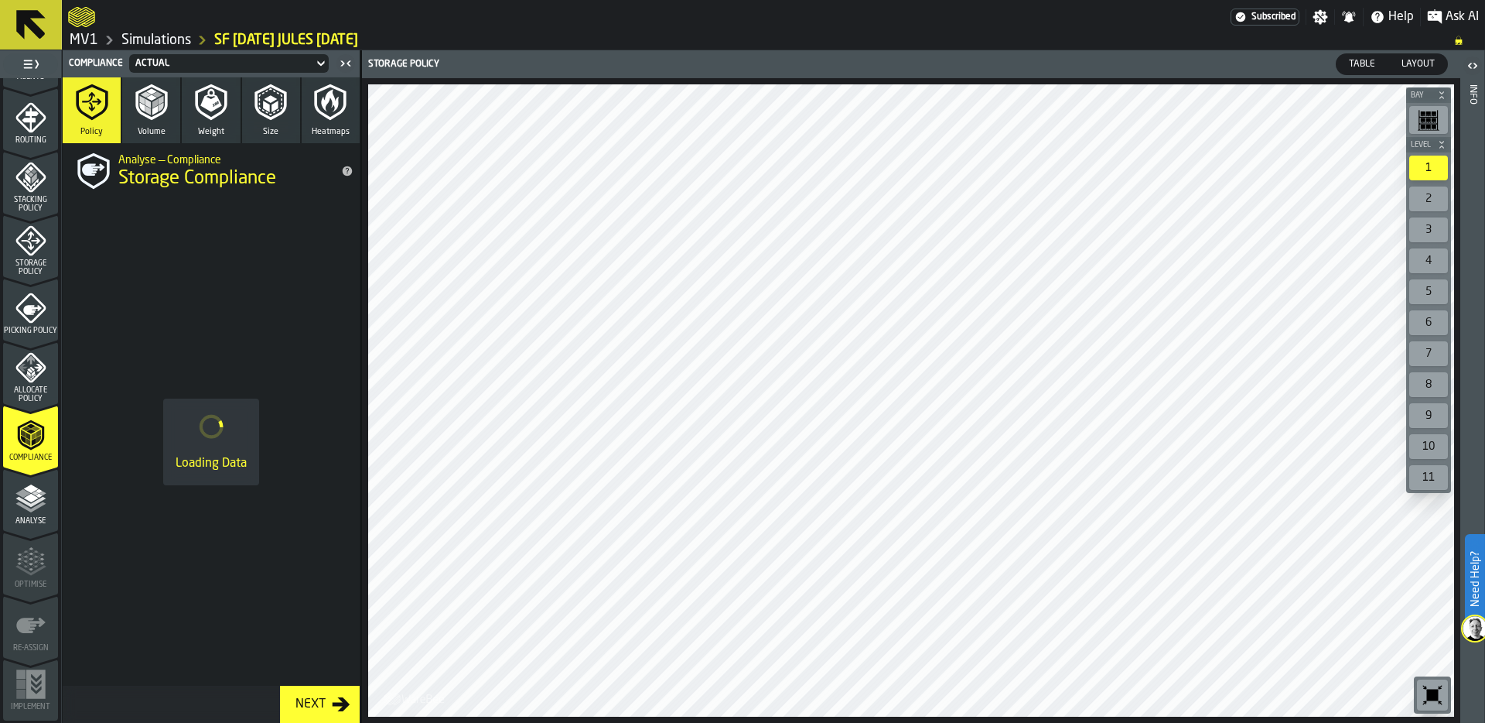
click at [132, 47] on link "Simulations" at bounding box center [156, 40] width 70 height 17
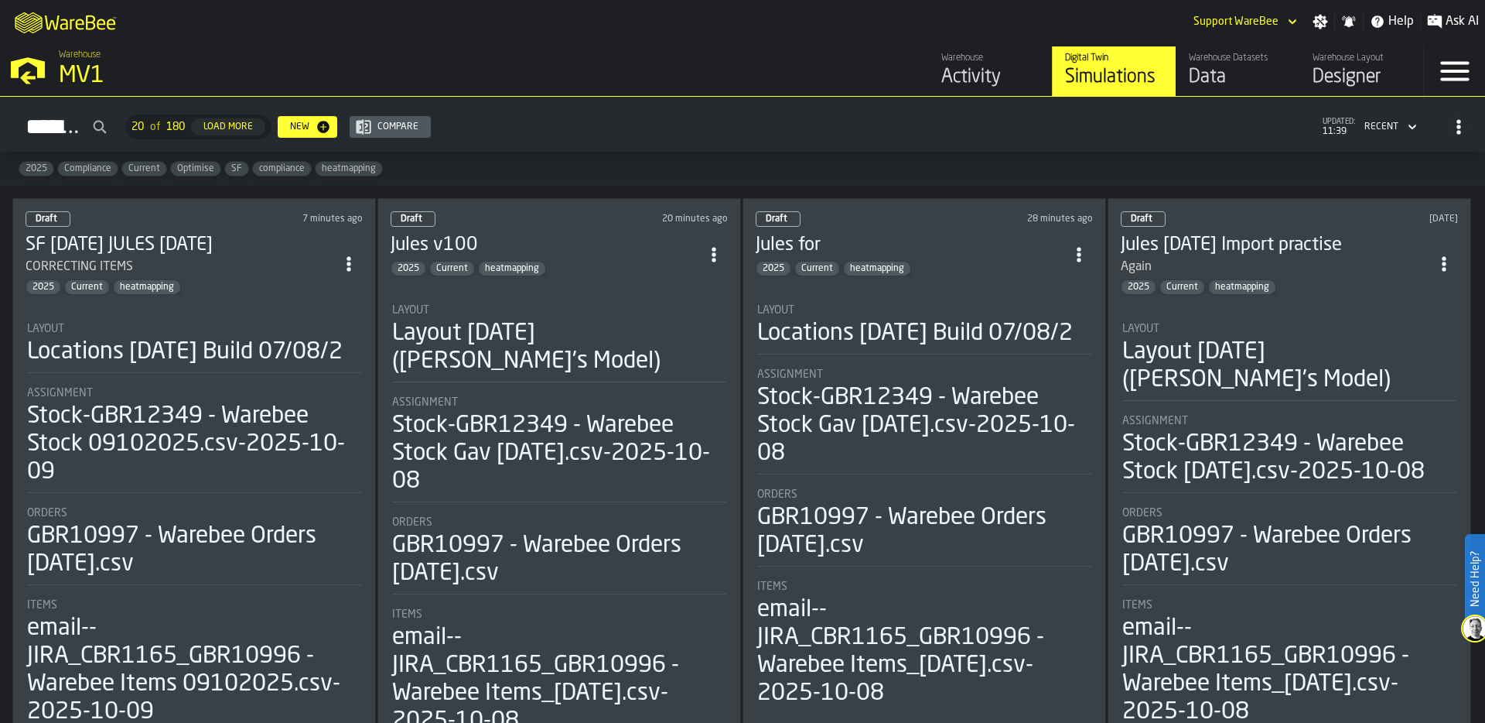
click at [532, 319] on div "Layout [DATE] ([PERSON_NAME]'s Model)" at bounding box center [559, 347] width 334 height 56
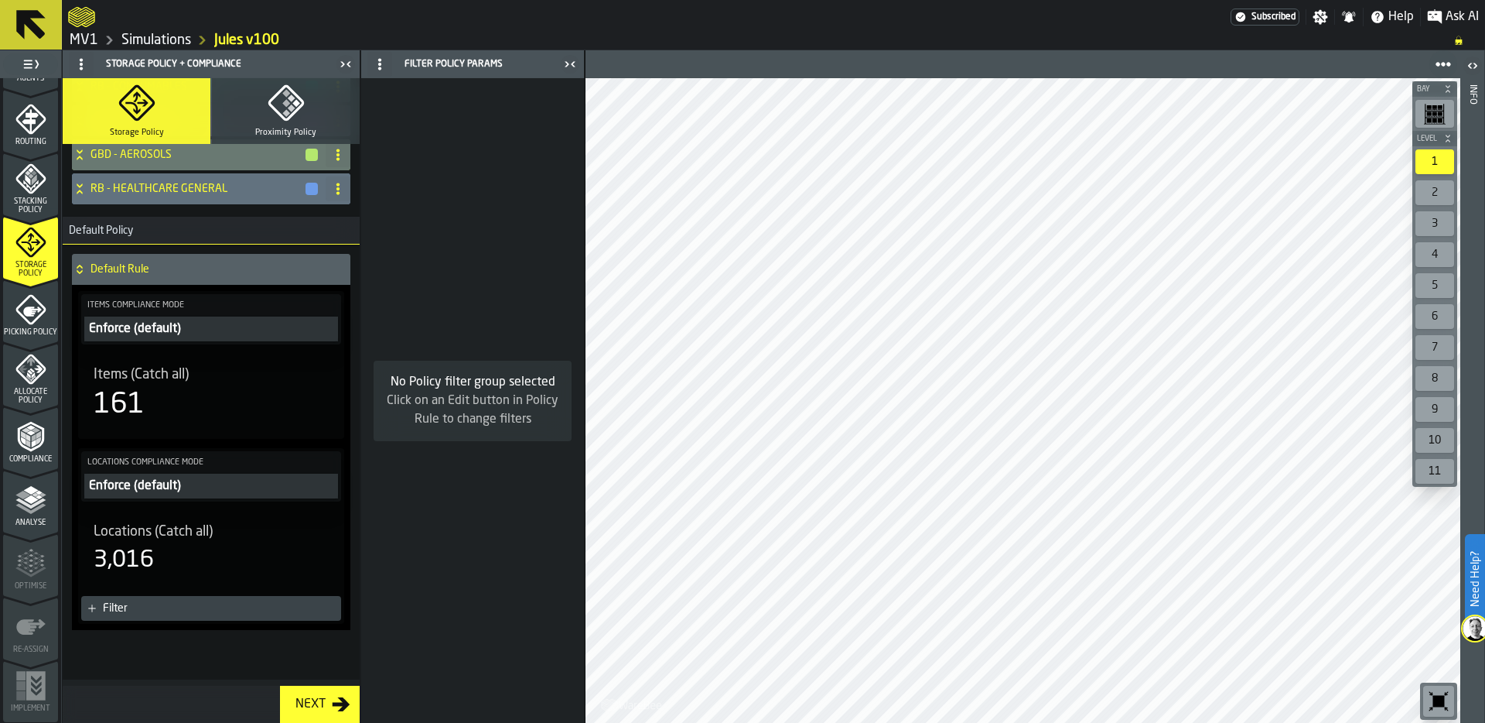
scroll to position [499, 0]
click at [26, 443] on polyline "menu Compliance" at bounding box center [28, 442] width 5 height 8
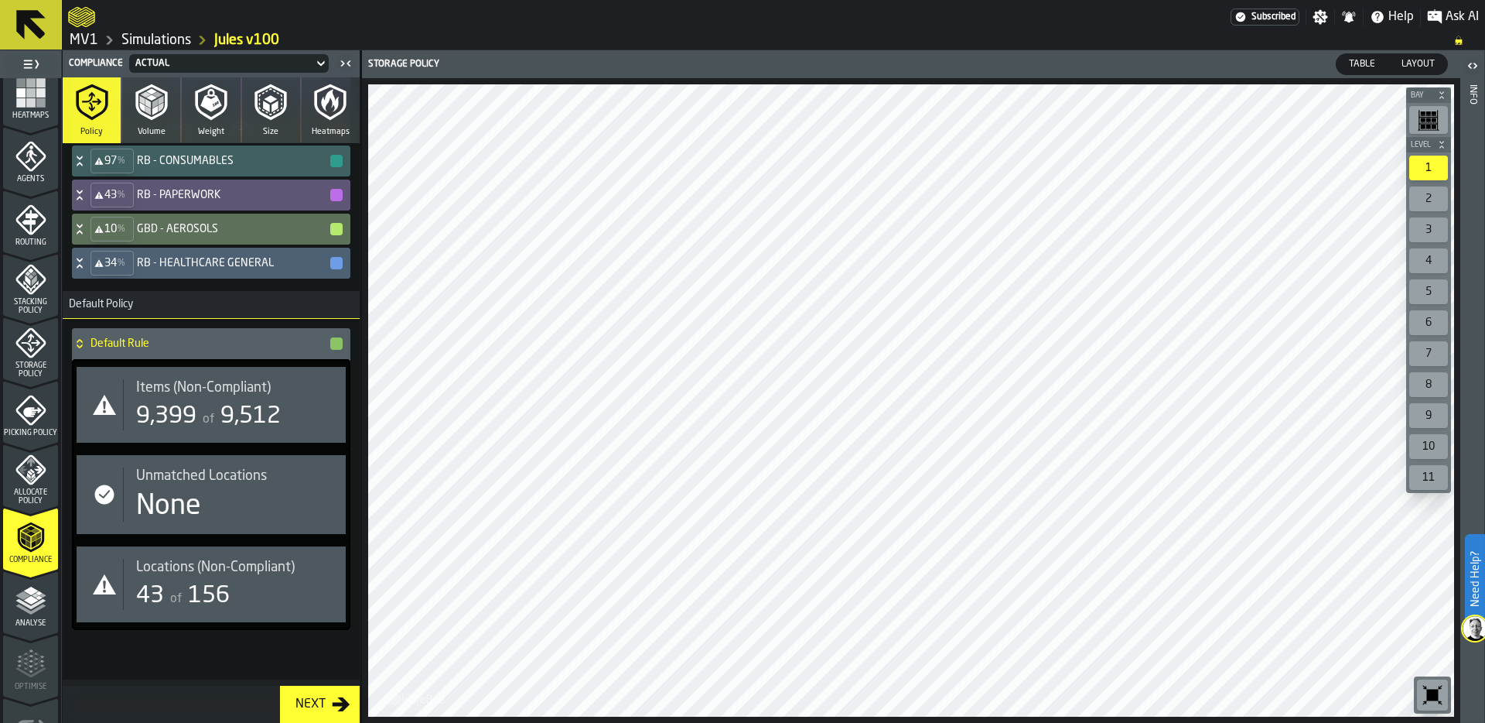
scroll to position [384, 0]
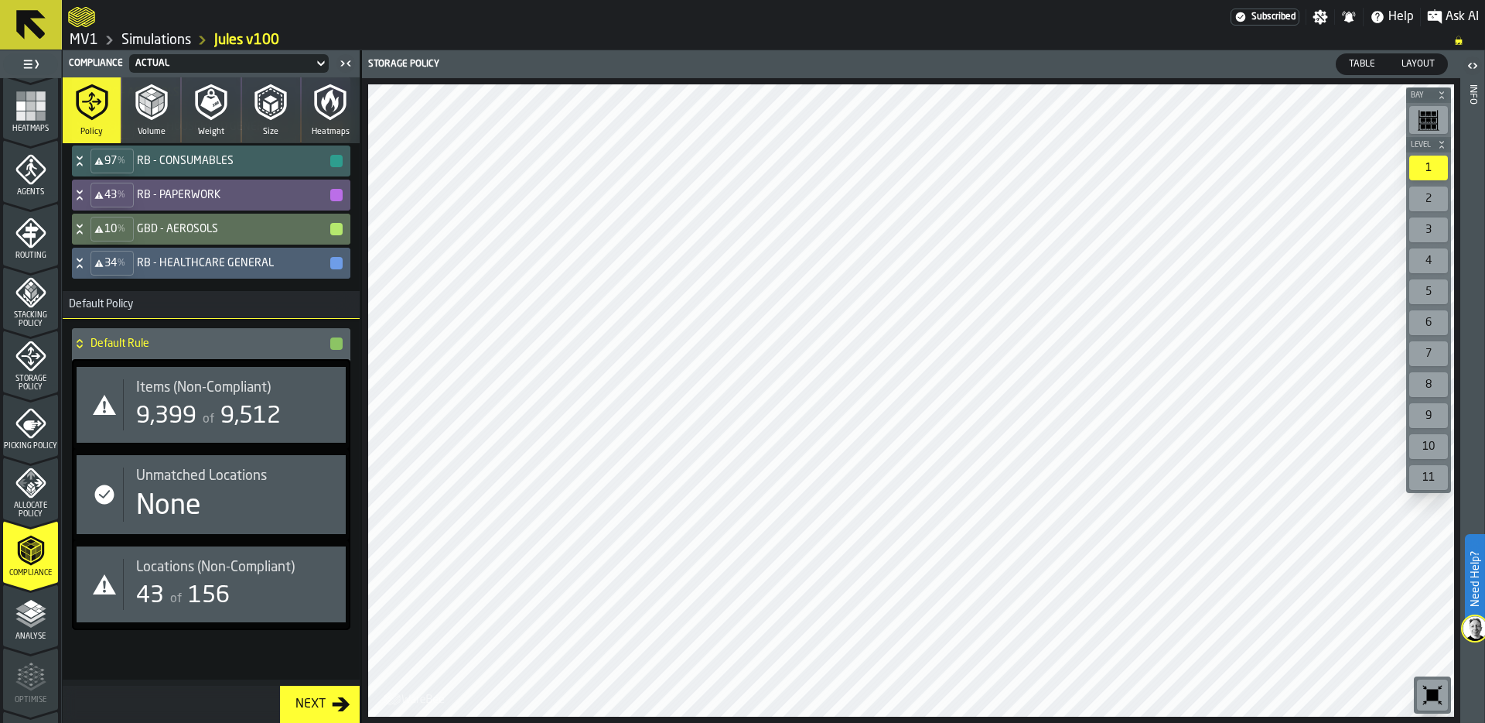
click at [31, 361] on icon "menu Storage Policy" at bounding box center [30, 355] width 31 height 31
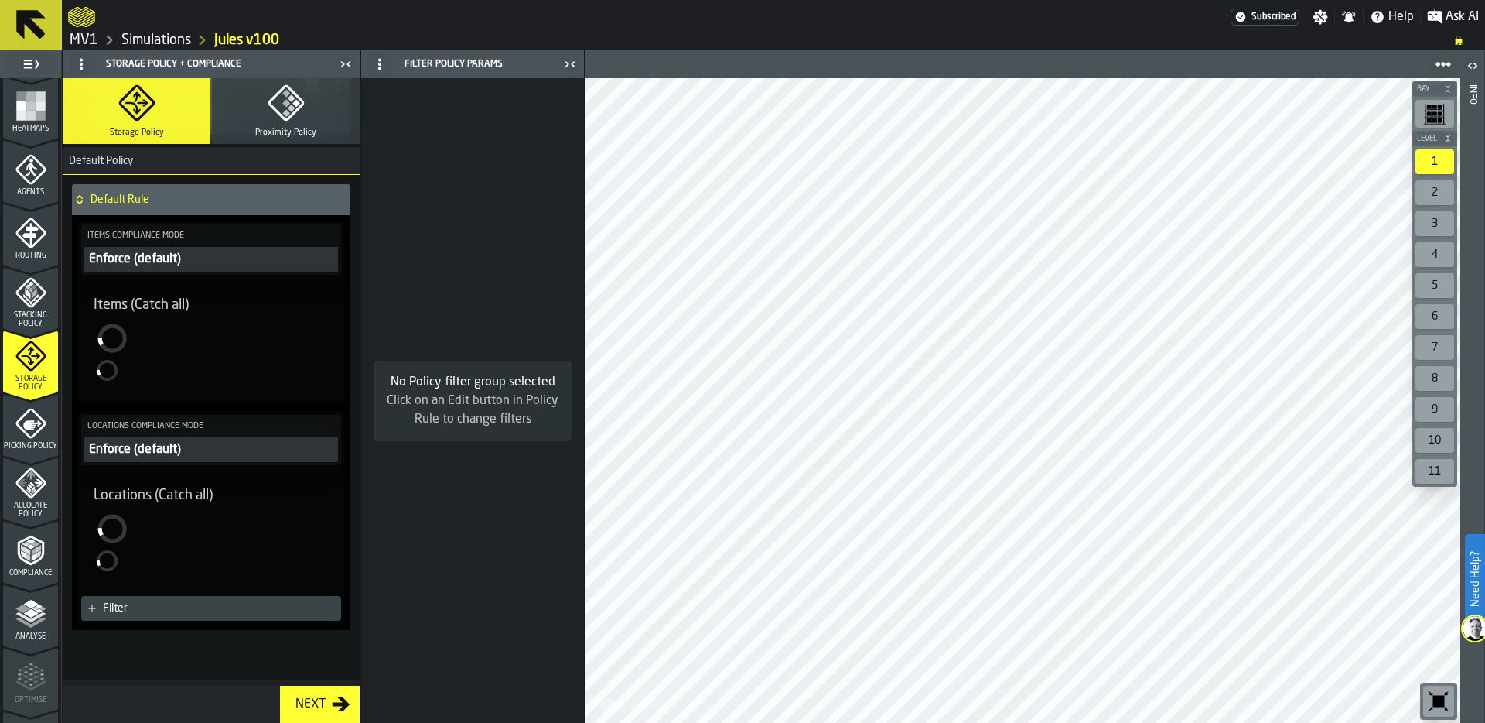
scroll to position [1064, 0]
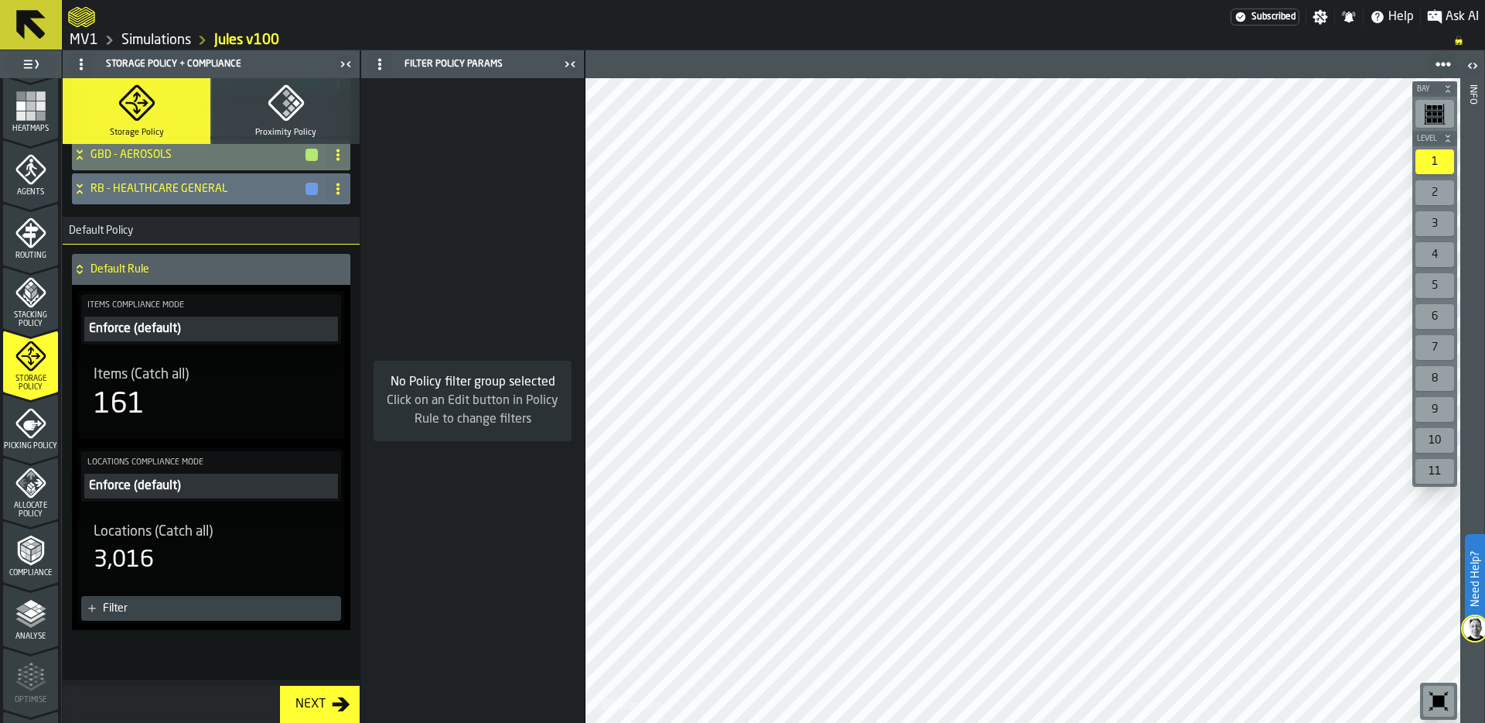
click at [27, 548] on polyline "menu Compliance" at bounding box center [30, 546] width 9 height 5
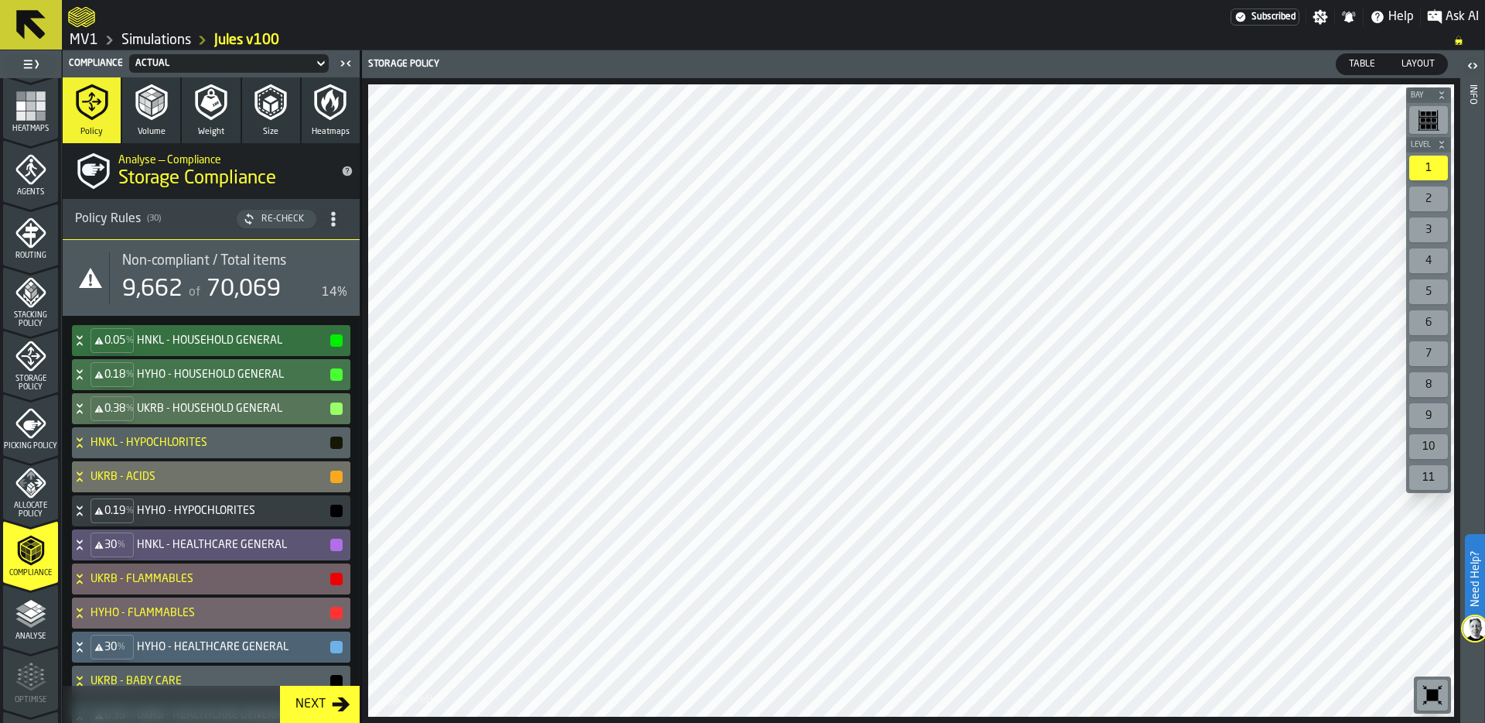
click at [1365, 63] on span "Table" at bounding box center [1362, 64] width 39 height 14
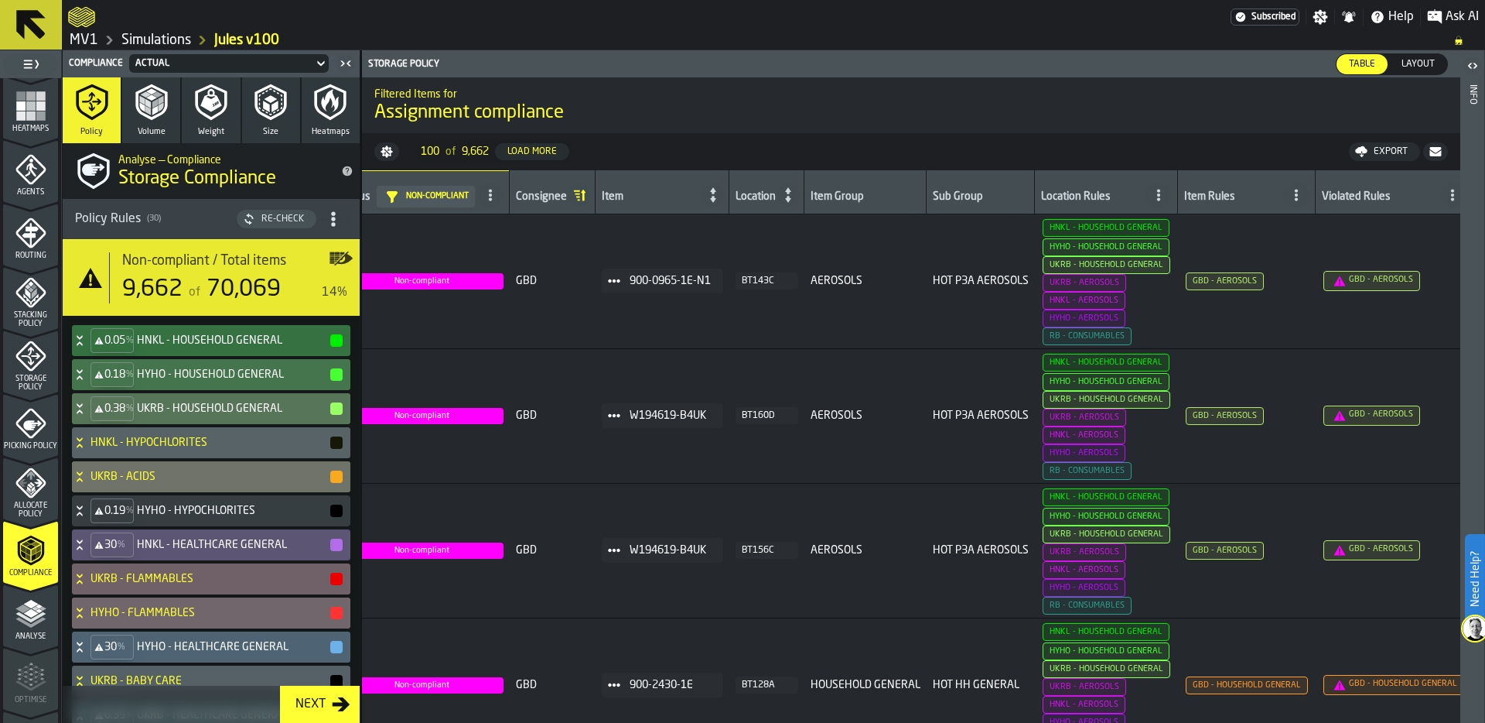
scroll to position [0, 35]
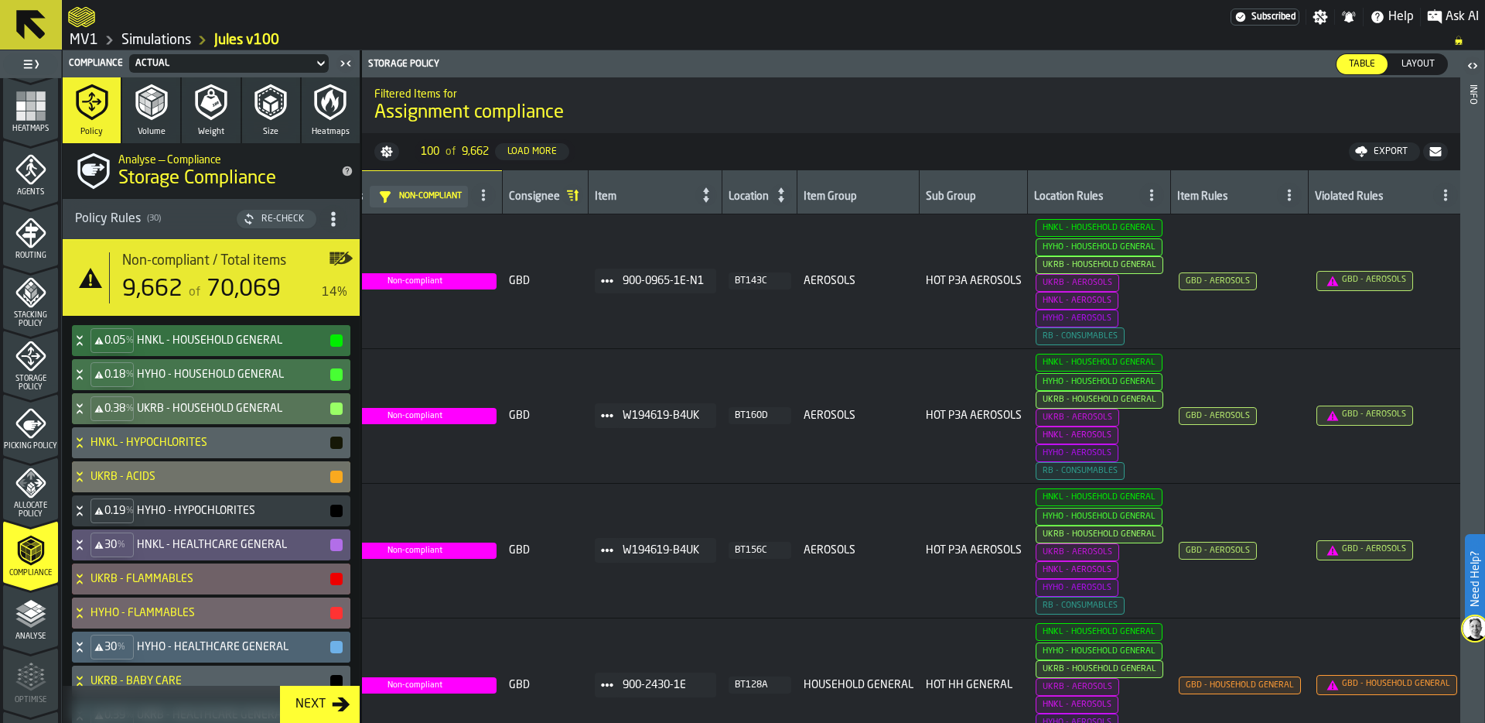
click at [1153, 200] on icon at bounding box center [1152, 195] width 12 height 12
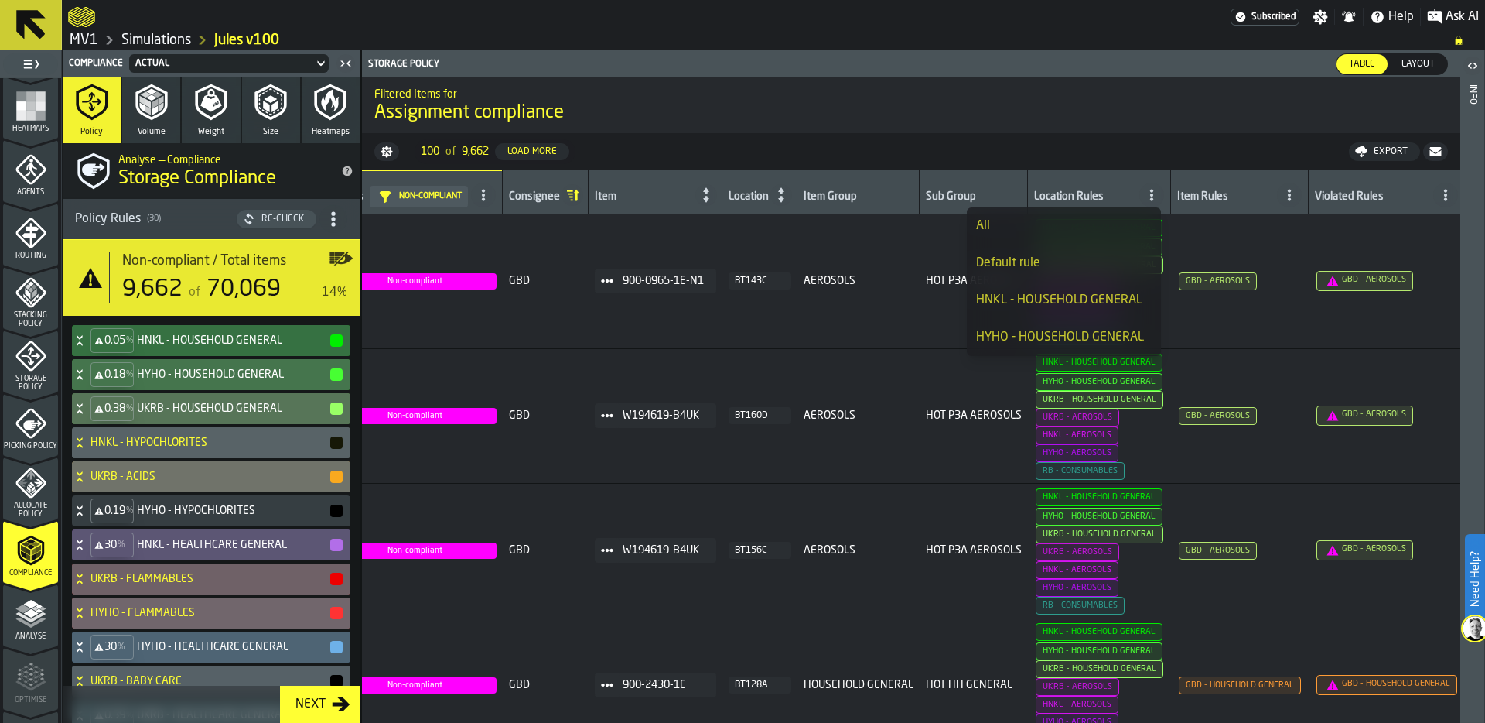
click at [1074, 255] on div "Default rule" at bounding box center [1064, 263] width 176 height 19
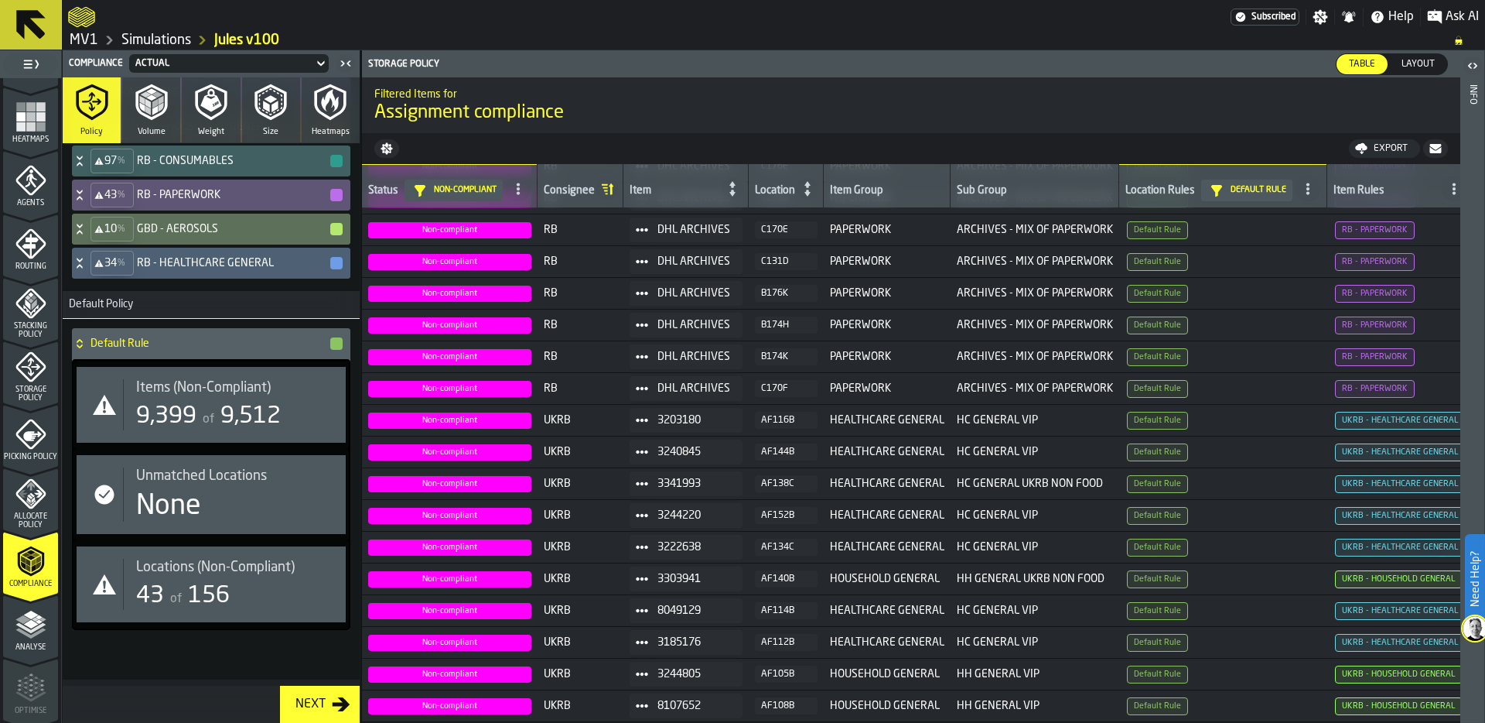
scroll to position [371, 0]
click at [29, 373] on icon "menu Storage Policy" at bounding box center [30, 369] width 31 height 31
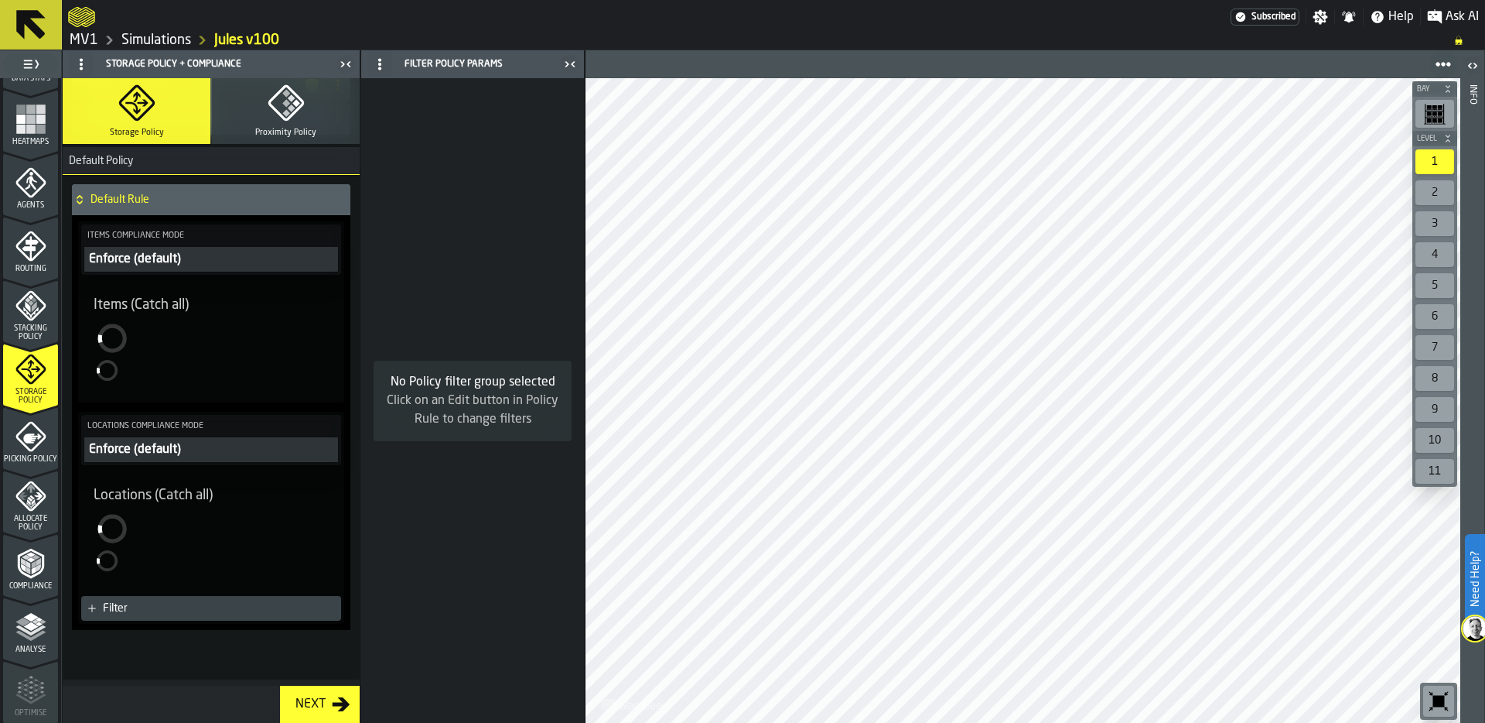
scroll to position [1064, 0]
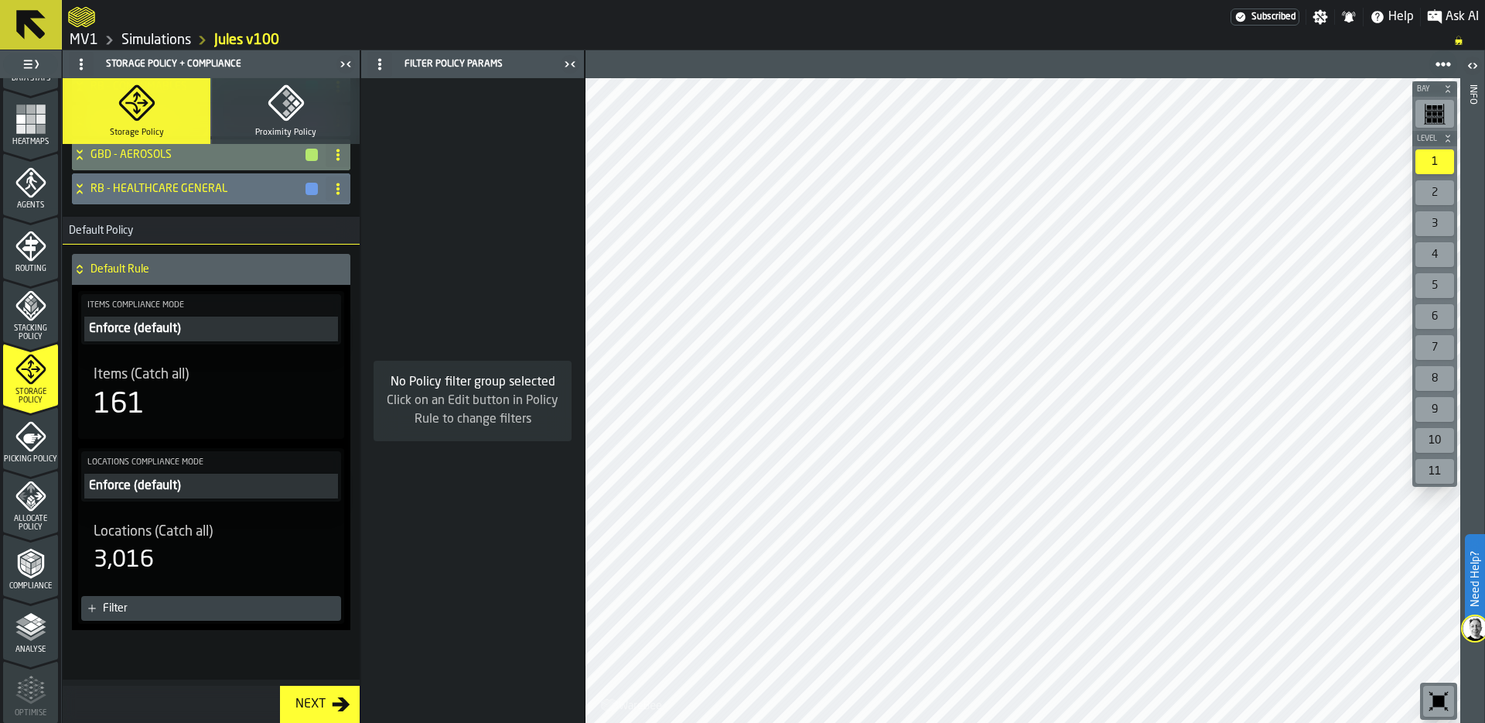
click at [222, 548] on div "3,016" at bounding box center [211, 560] width 235 height 28
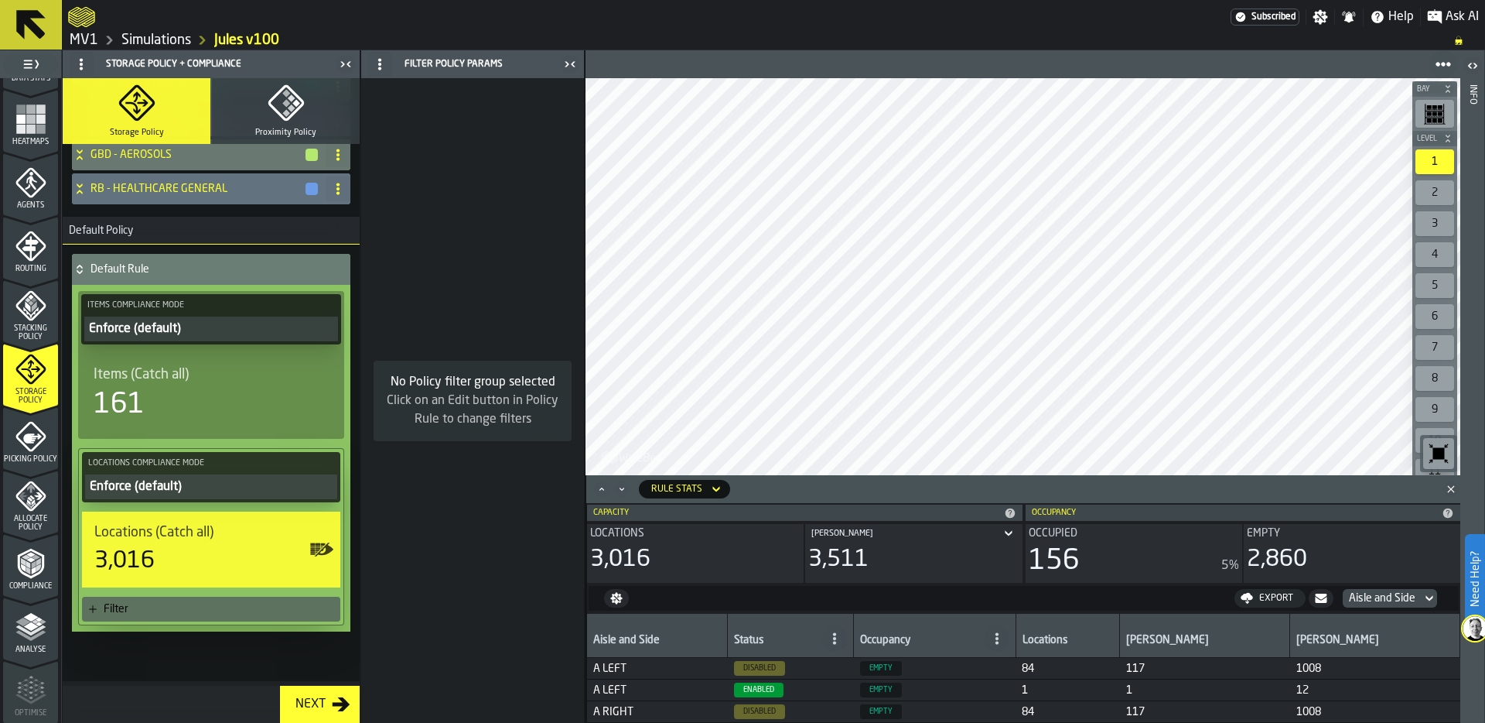
click at [203, 391] on div "161" at bounding box center [211, 404] width 235 height 31
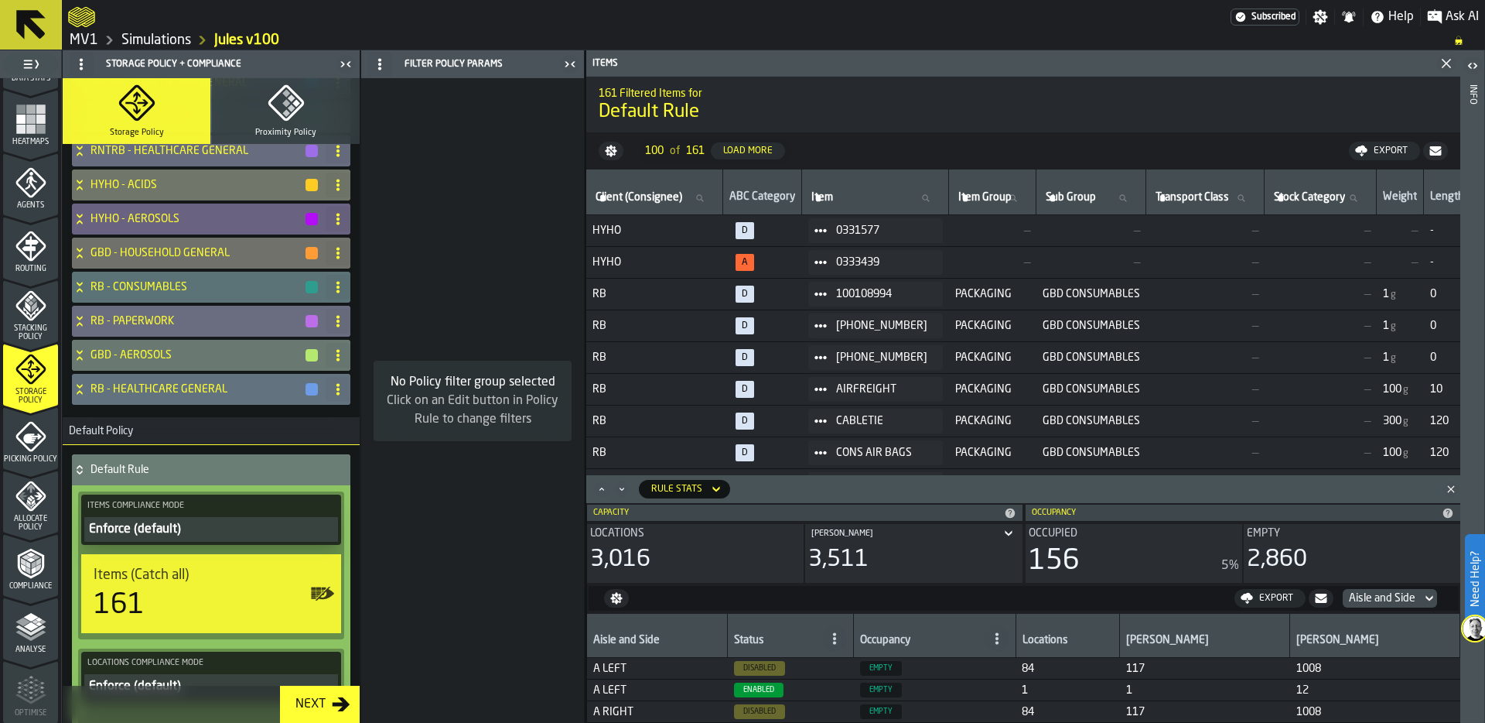
scroll to position [784, 0]
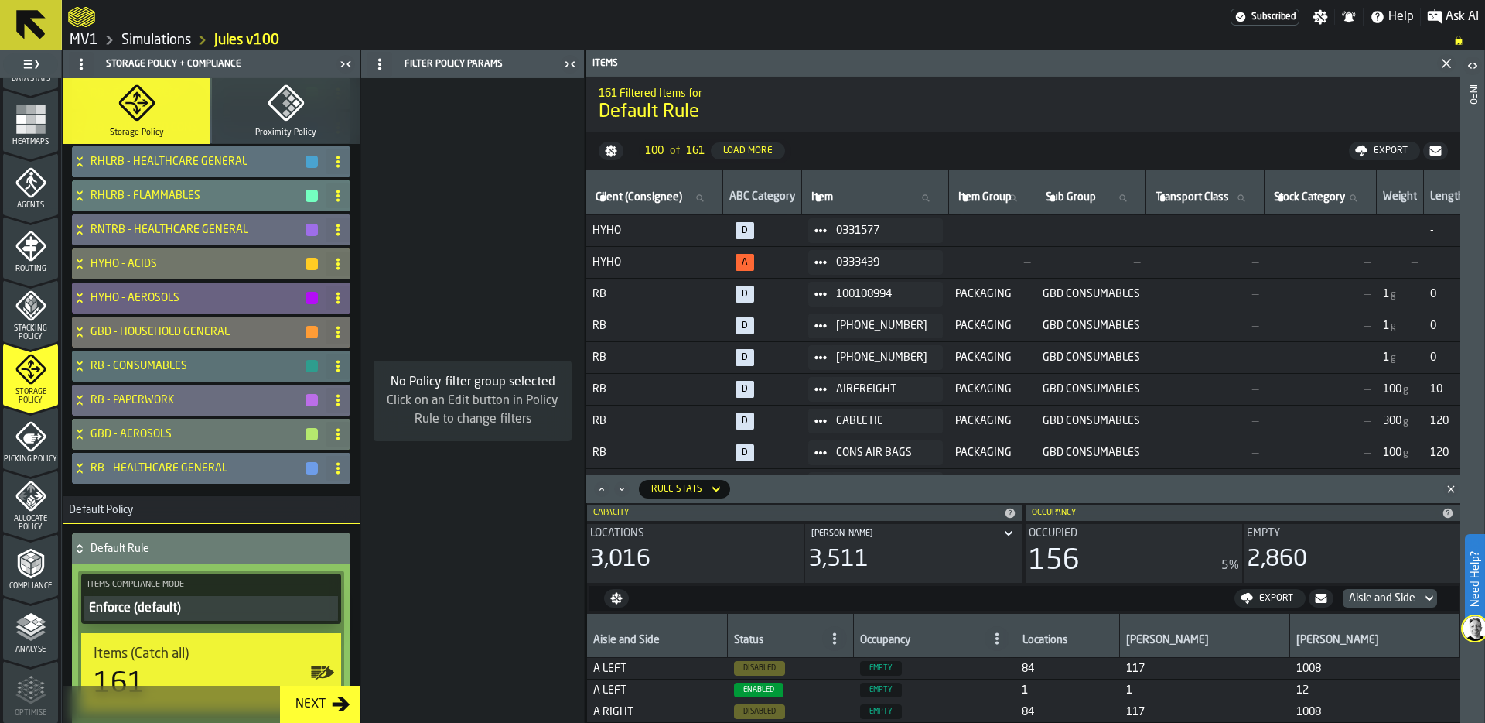
click at [75, 552] on icon at bounding box center [79, 548] width 15 height 12
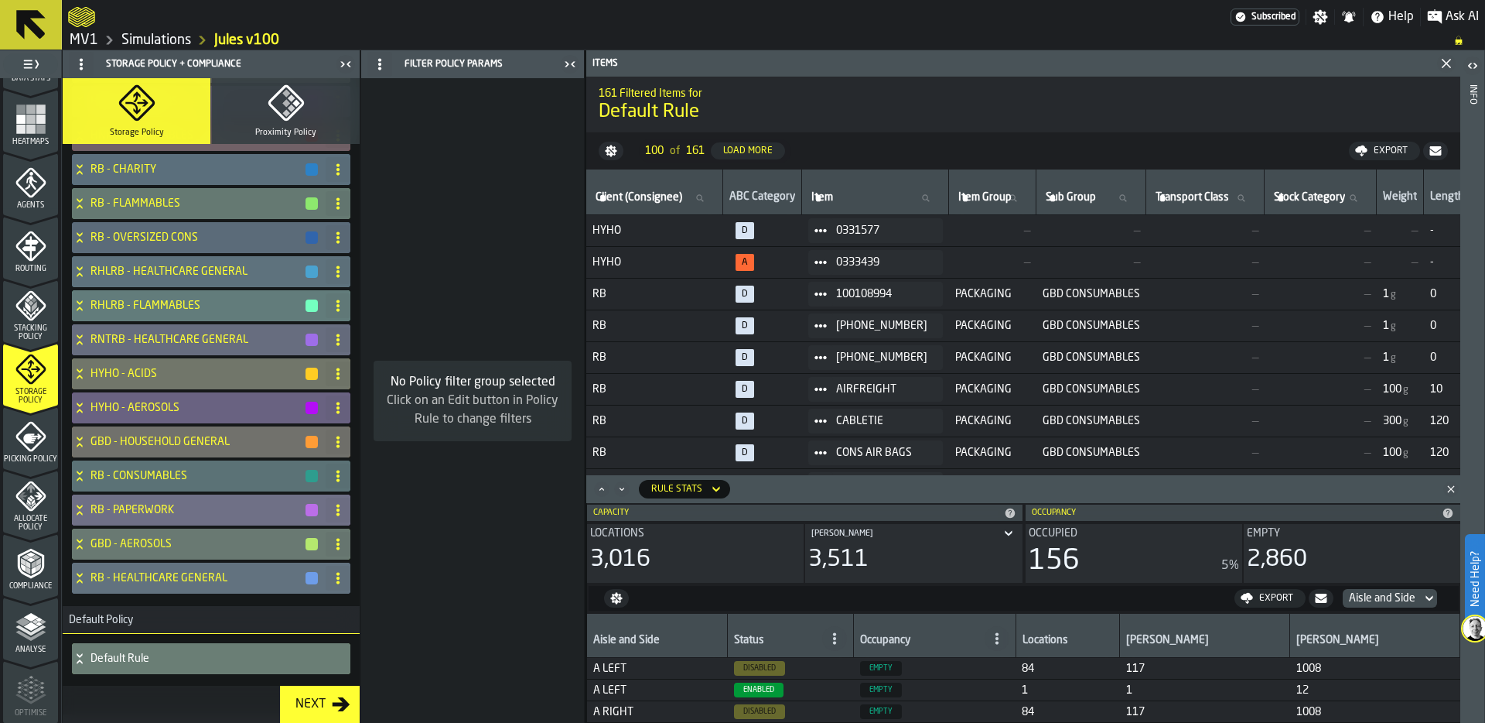
scroll to position [709, 0]
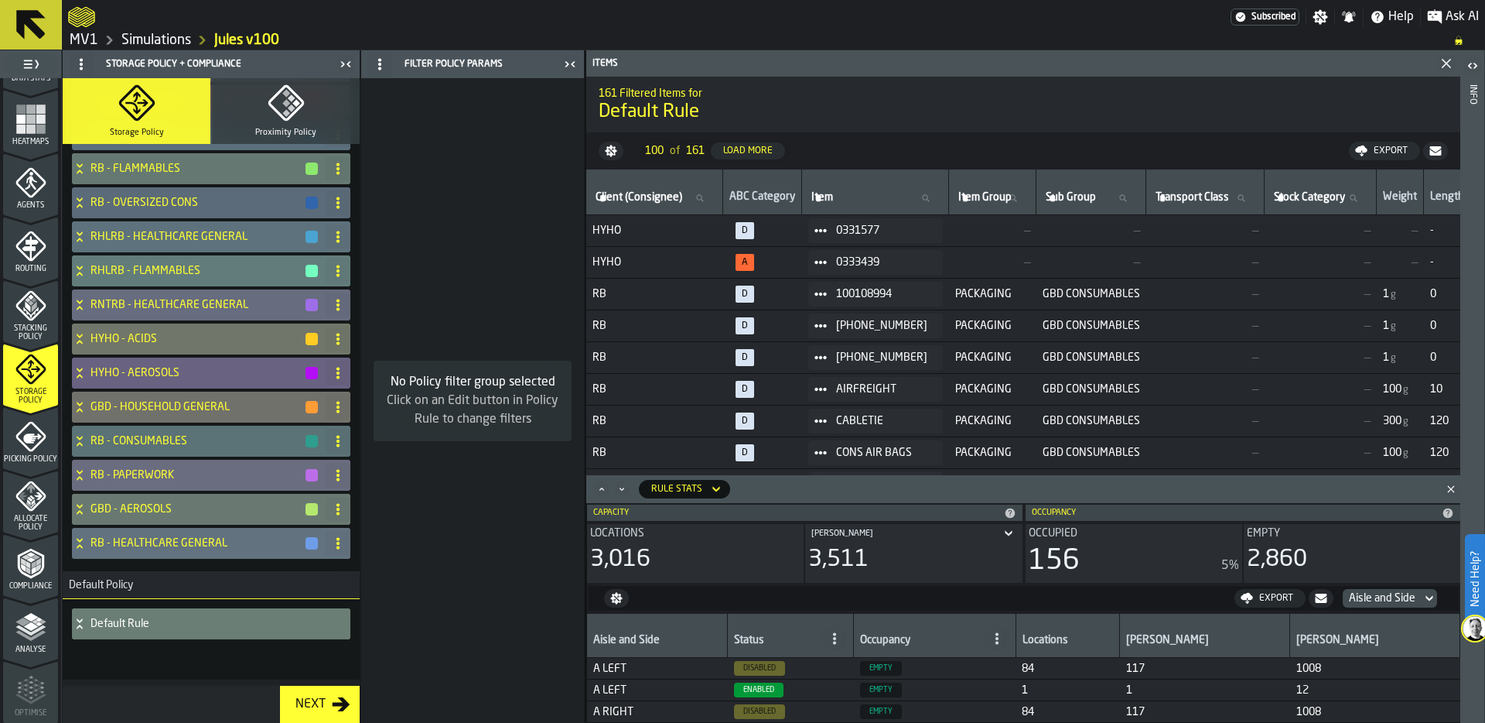
click at [79, 621] on icon at bounding box center [79, 620] width 5 height 4
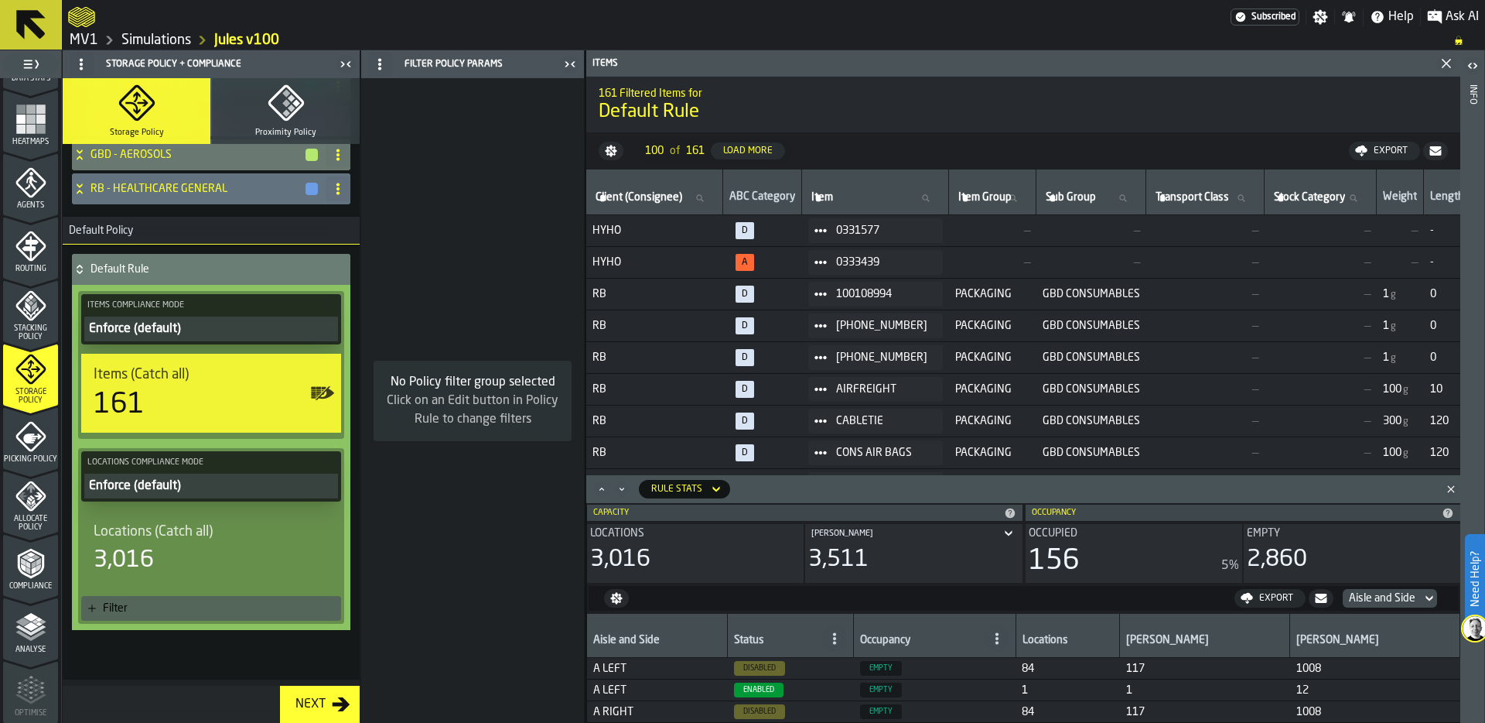
scroll to position [1057, 0]
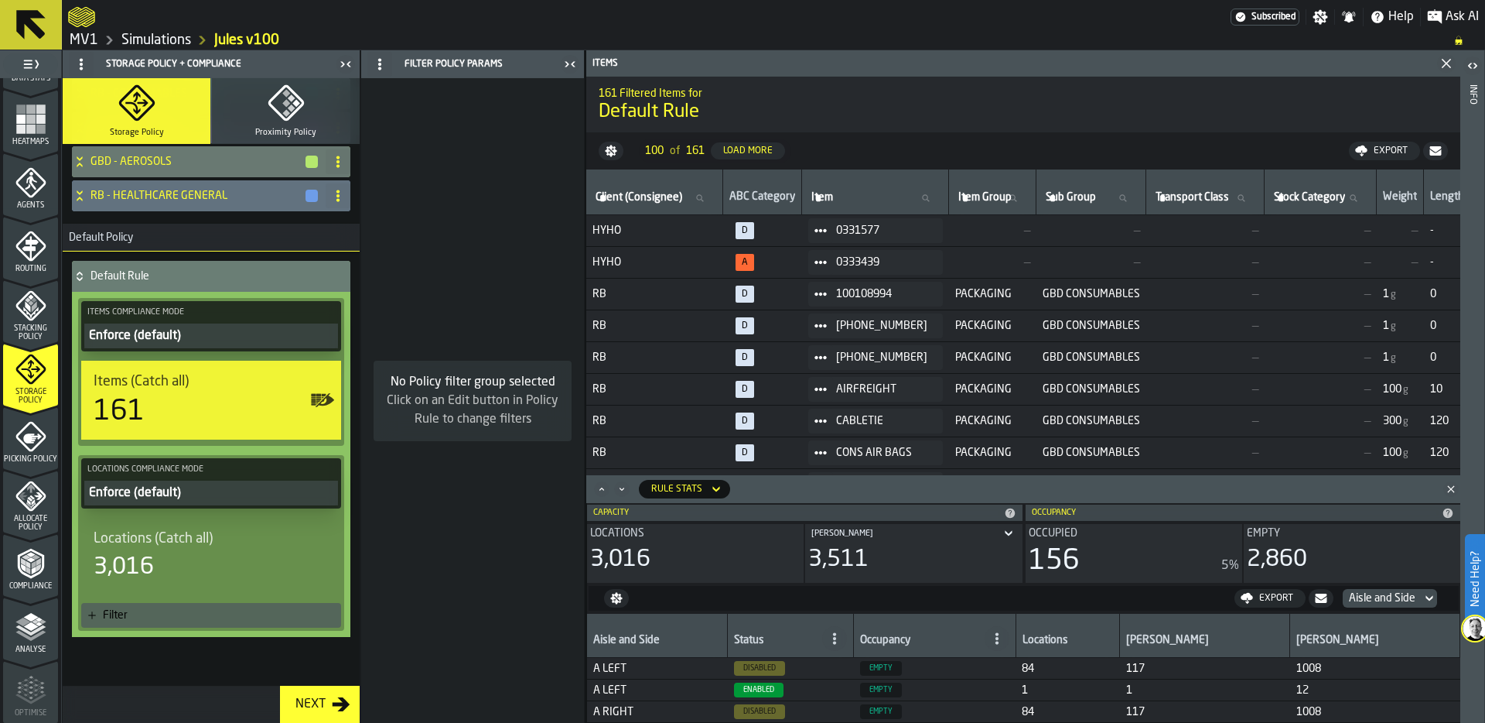
click at [1457, 485] on icon "Close" at bounding box center [1450, 488] width 15 height 15
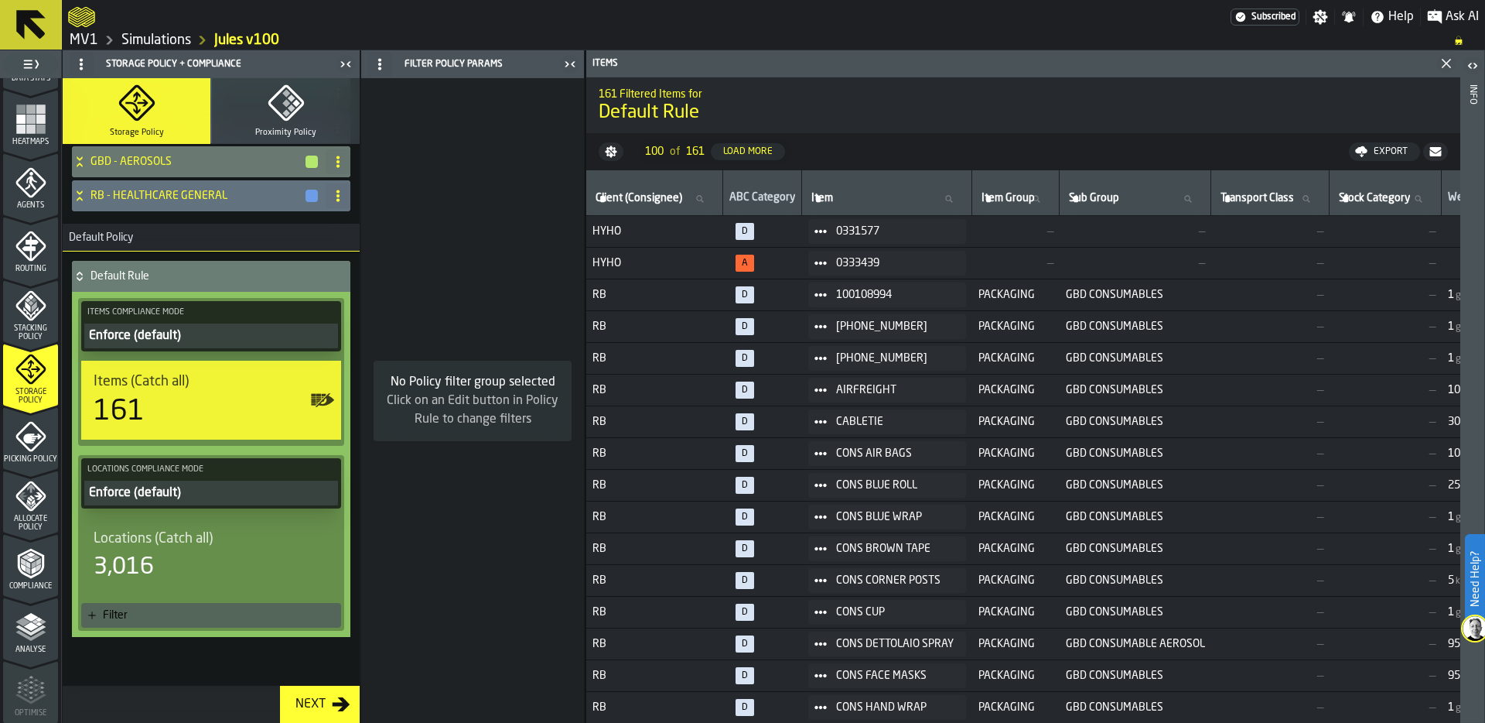
click at [24, 566] on icon "menu Compliance" at bounding box center [30, 563] width 31 height 31
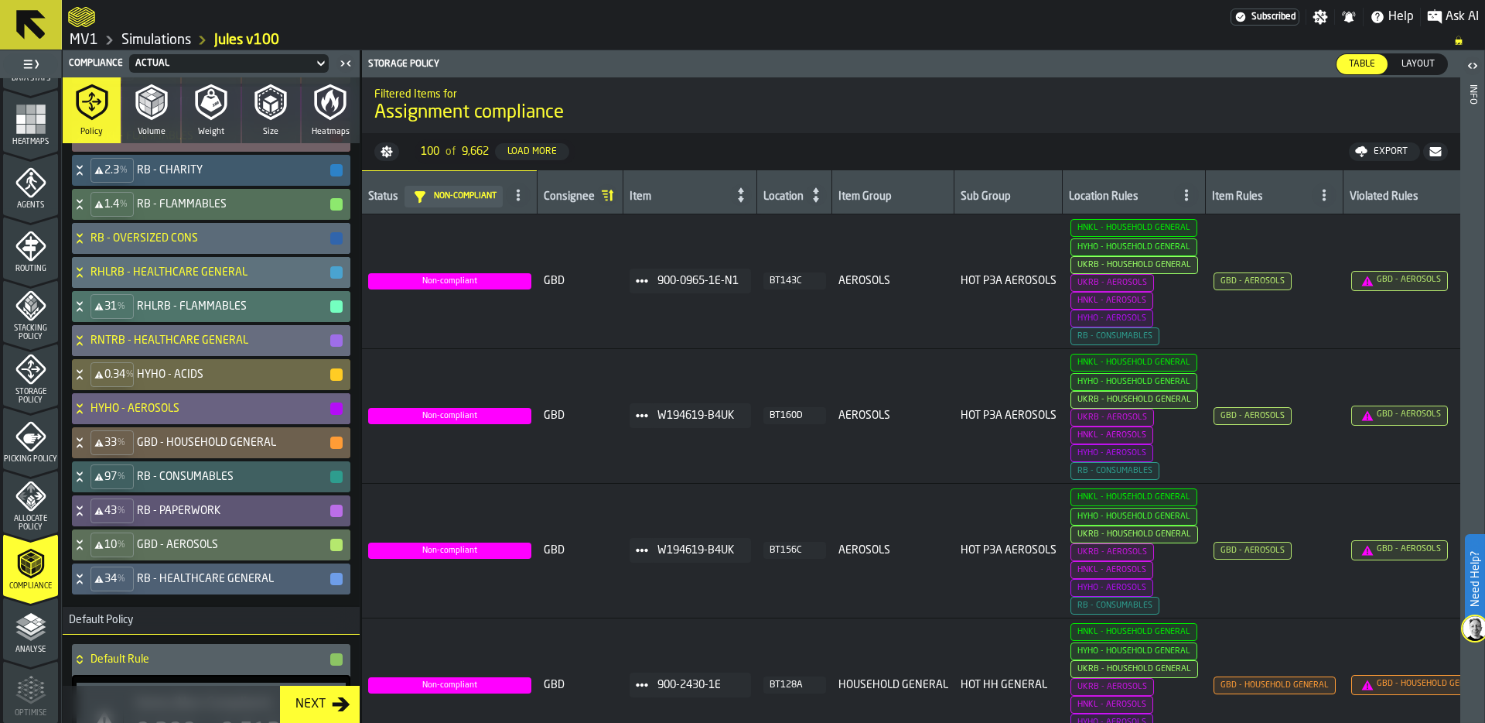
scroll to position [1064, 0]
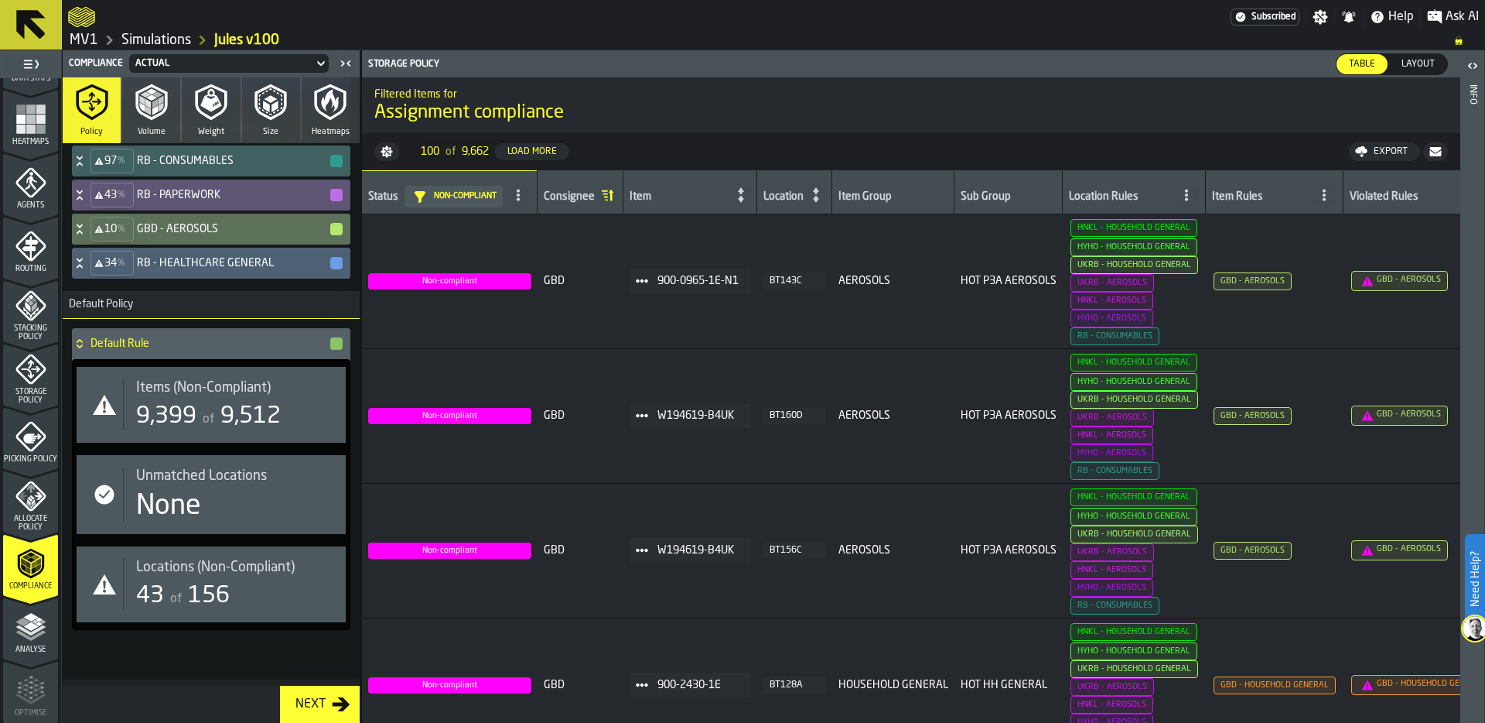
click at [166, 582] on div "43 of 156" at bounding box center [234, 596] width 197 height 28
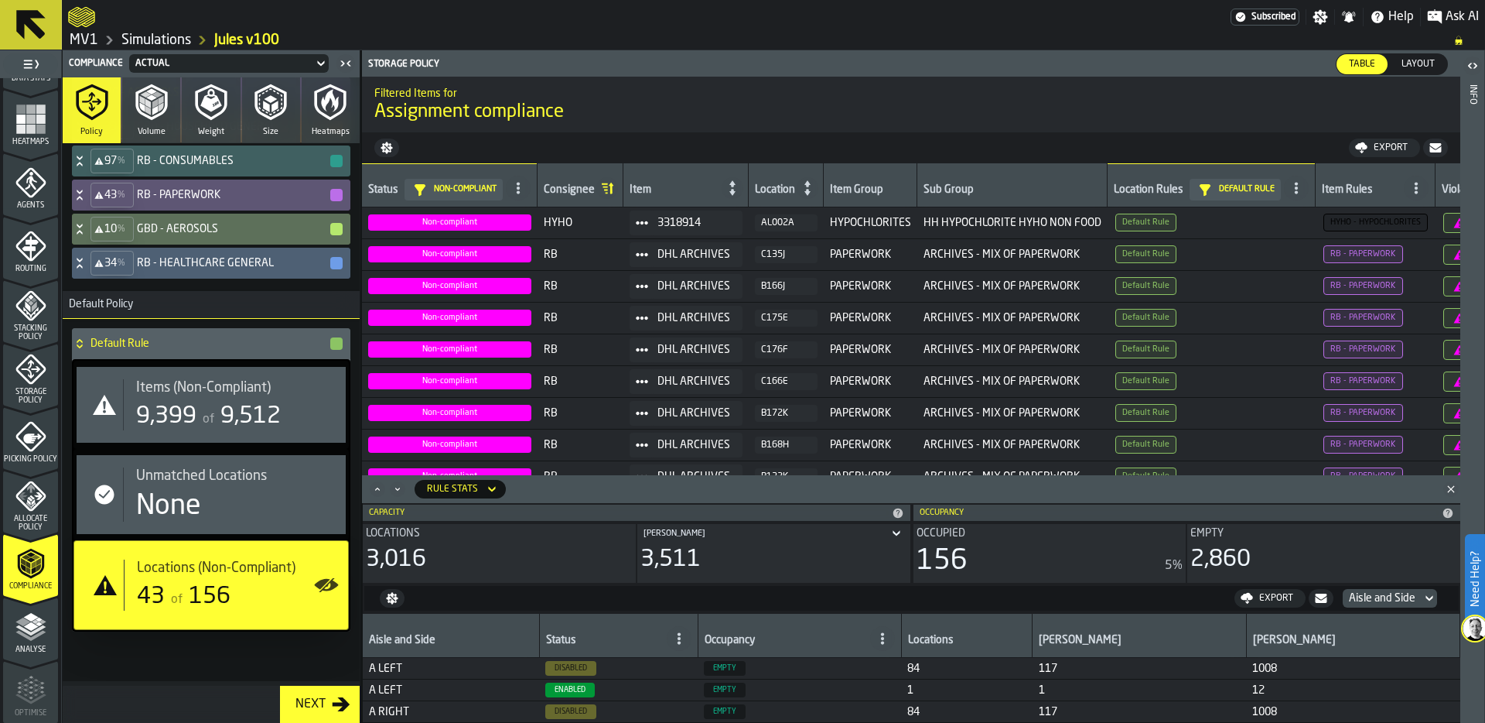
click at [1451, 487] on icon "Close" at bounding box center [1450, 488] width 15 height 15
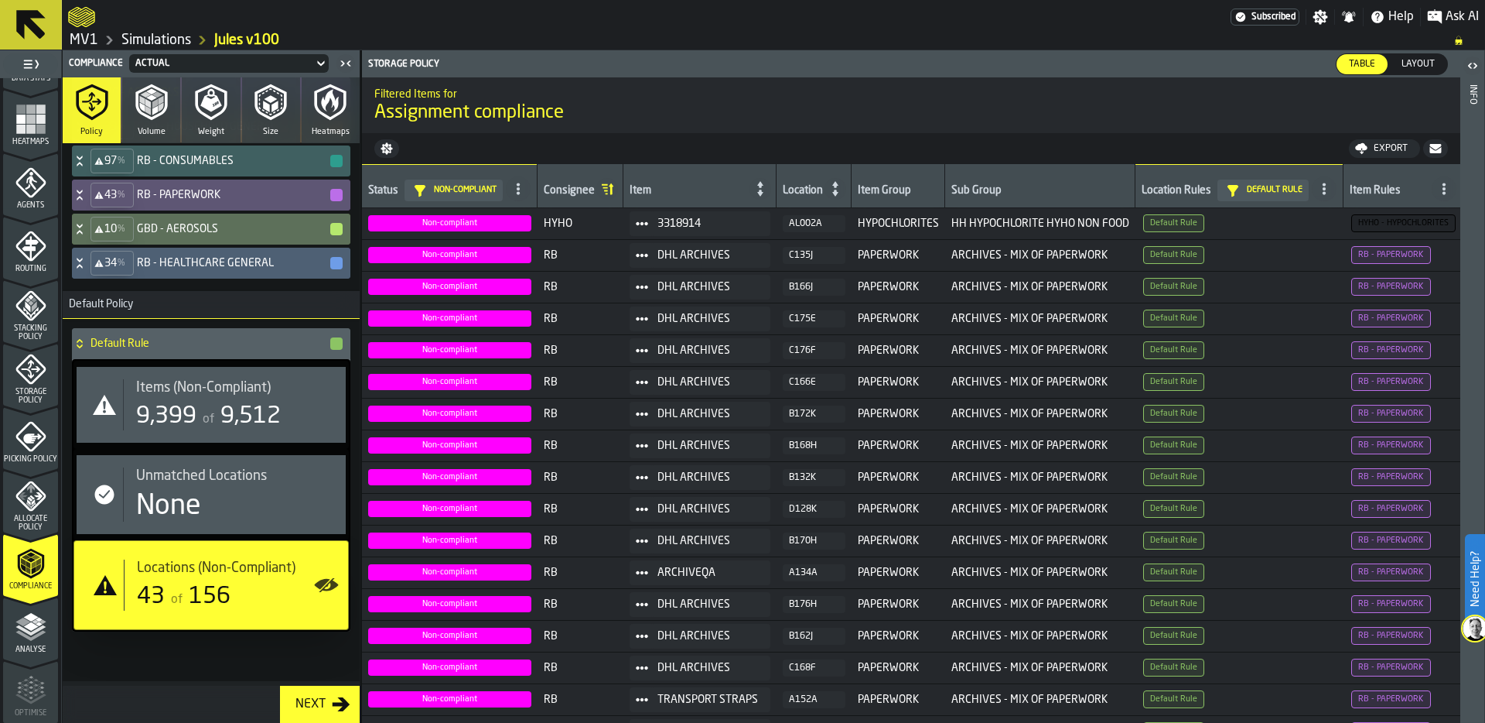
click at [0, 0] on icon at bounding box center [0, 0] width 0 height 0
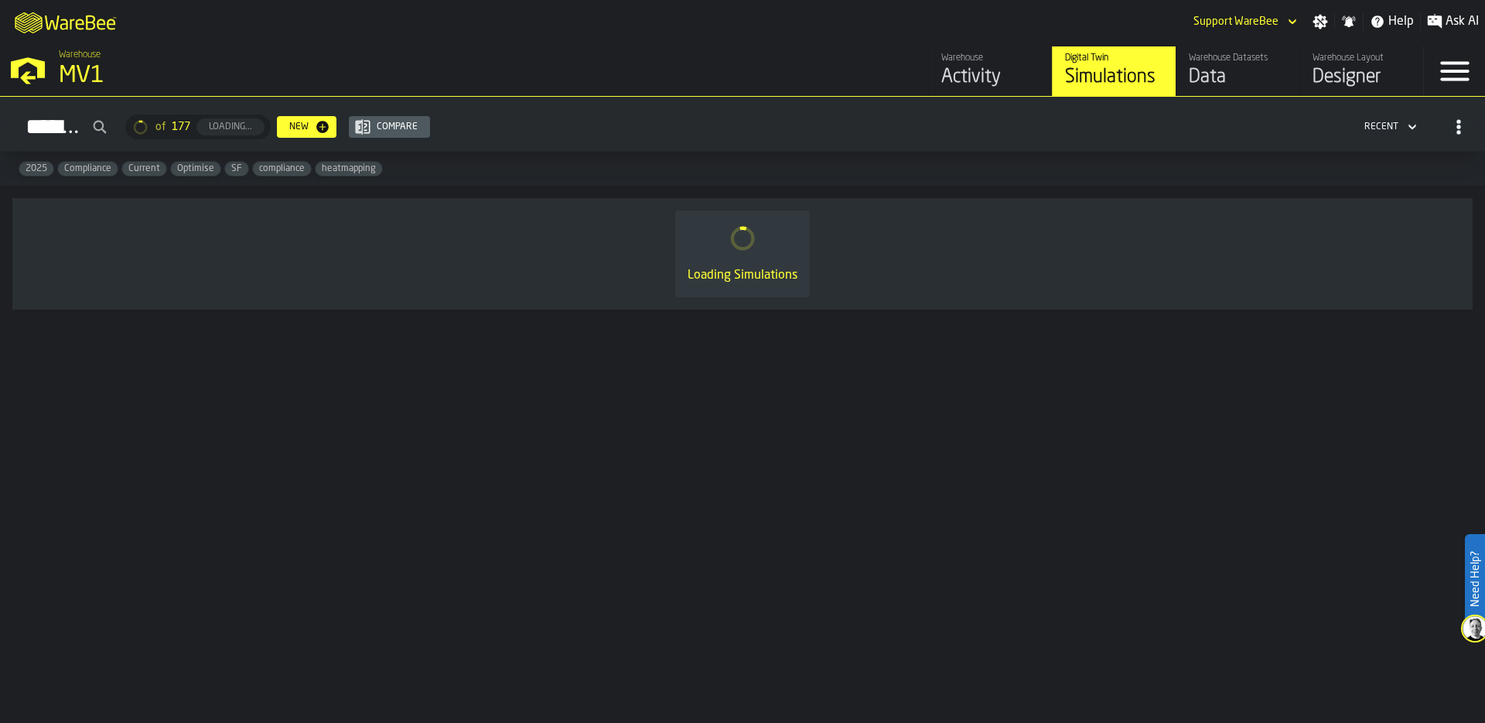
click at [81, 62] on div "MV1" at bounding box center [268, 76] width 418 height 28
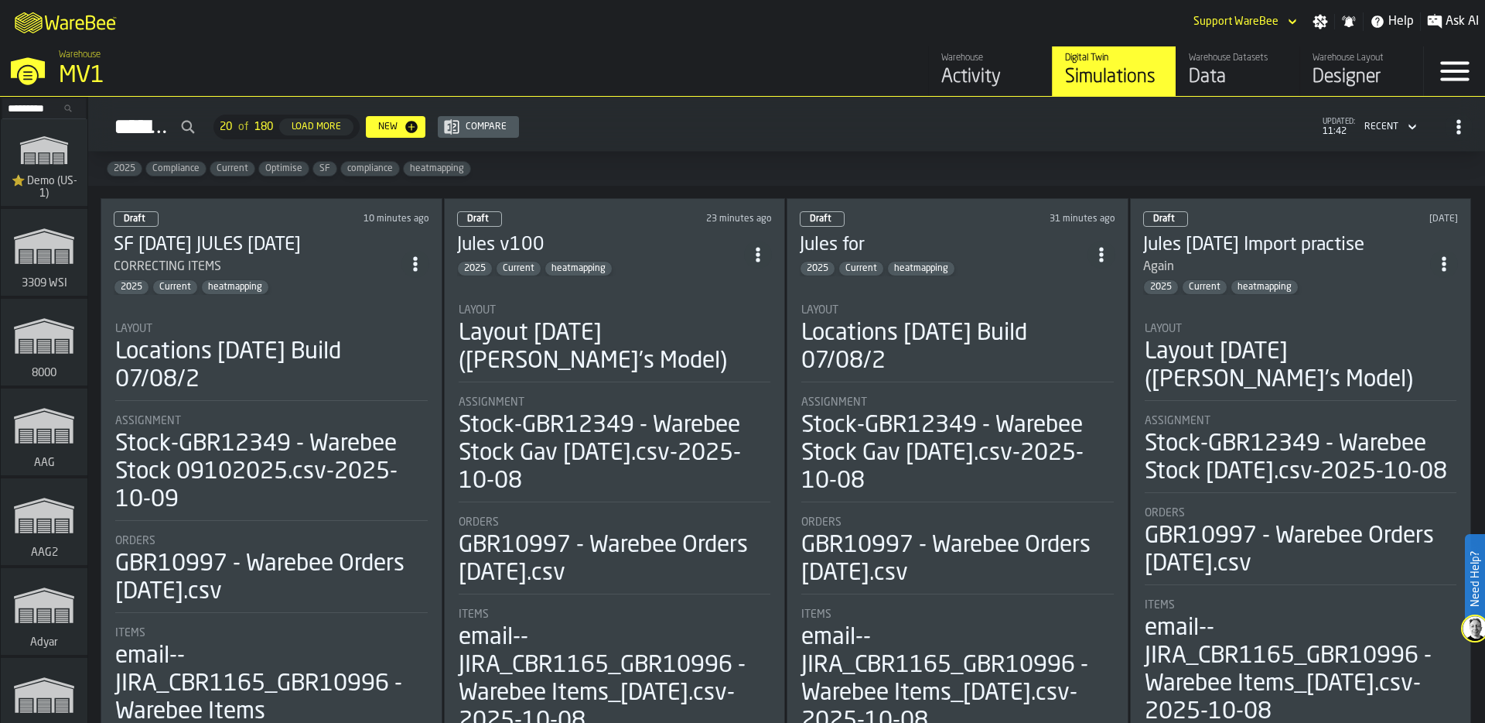
click at [28, 109] on input "Search..." at bounding box center [44, 108] width 80 height 17
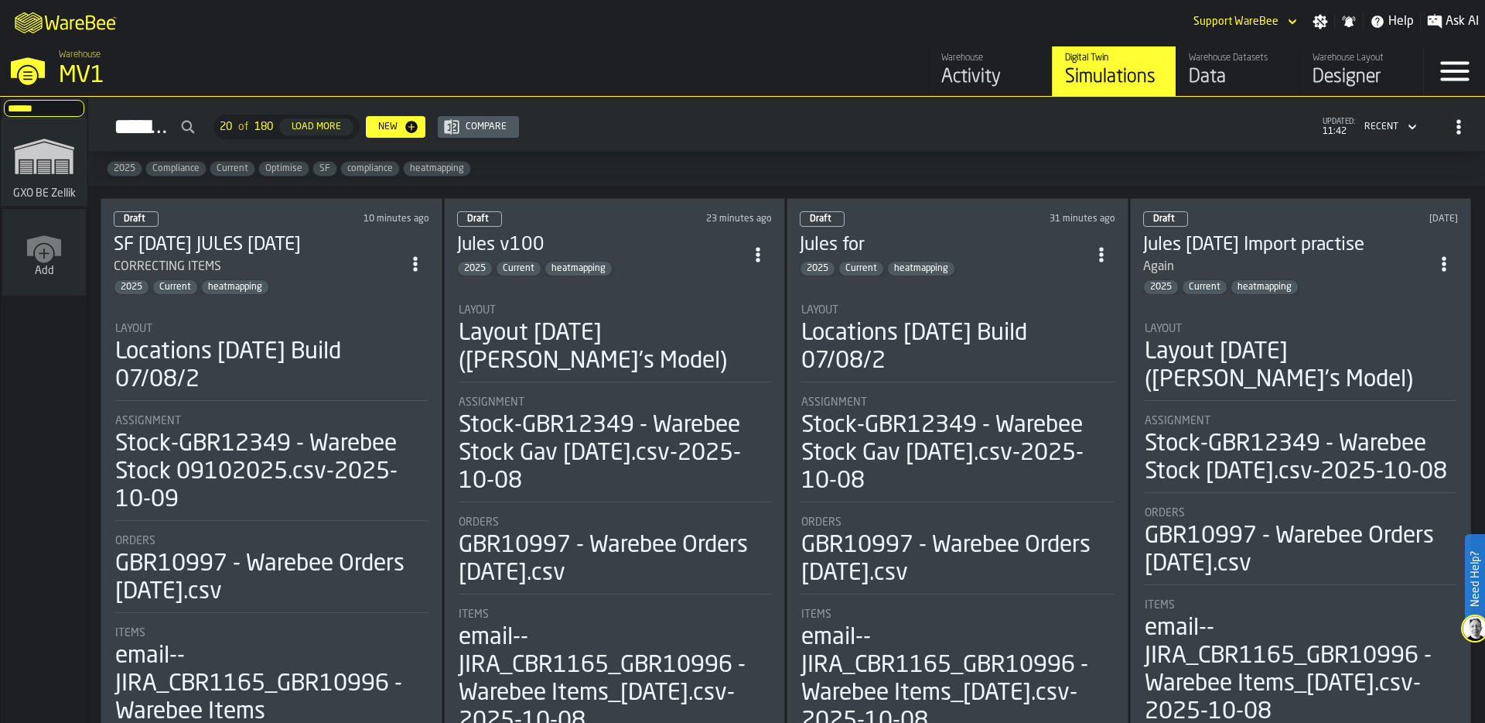
type input "******"
click at [60, 143] on polygon "link-to-/wh/i/5fa160b1-7992-442a-9057-4226e3d2ae6d/simulations" at bounding box center [44, 143] width 60 height 11
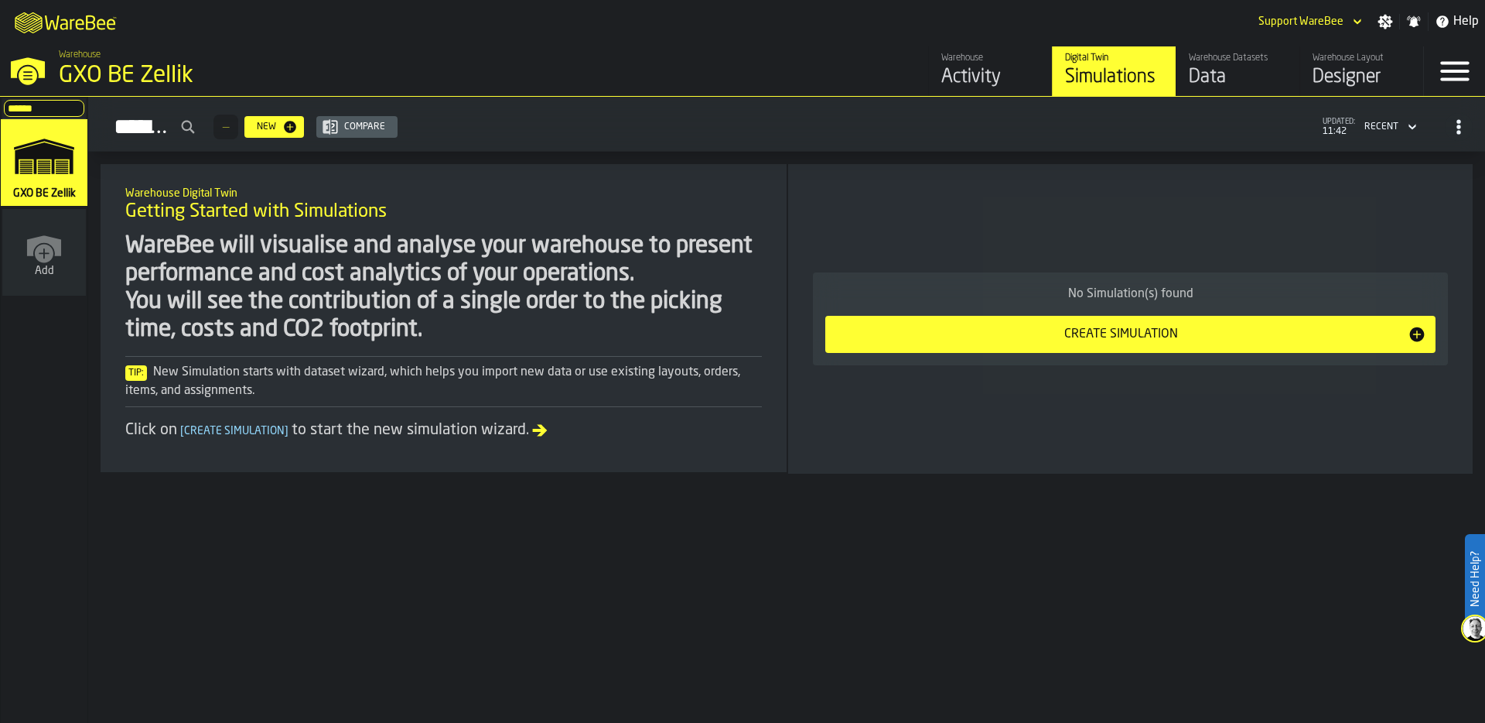
click at [1253, 58] on div "Warehouse Datasets" at bounding box center [1238, 58] width 98 height 11
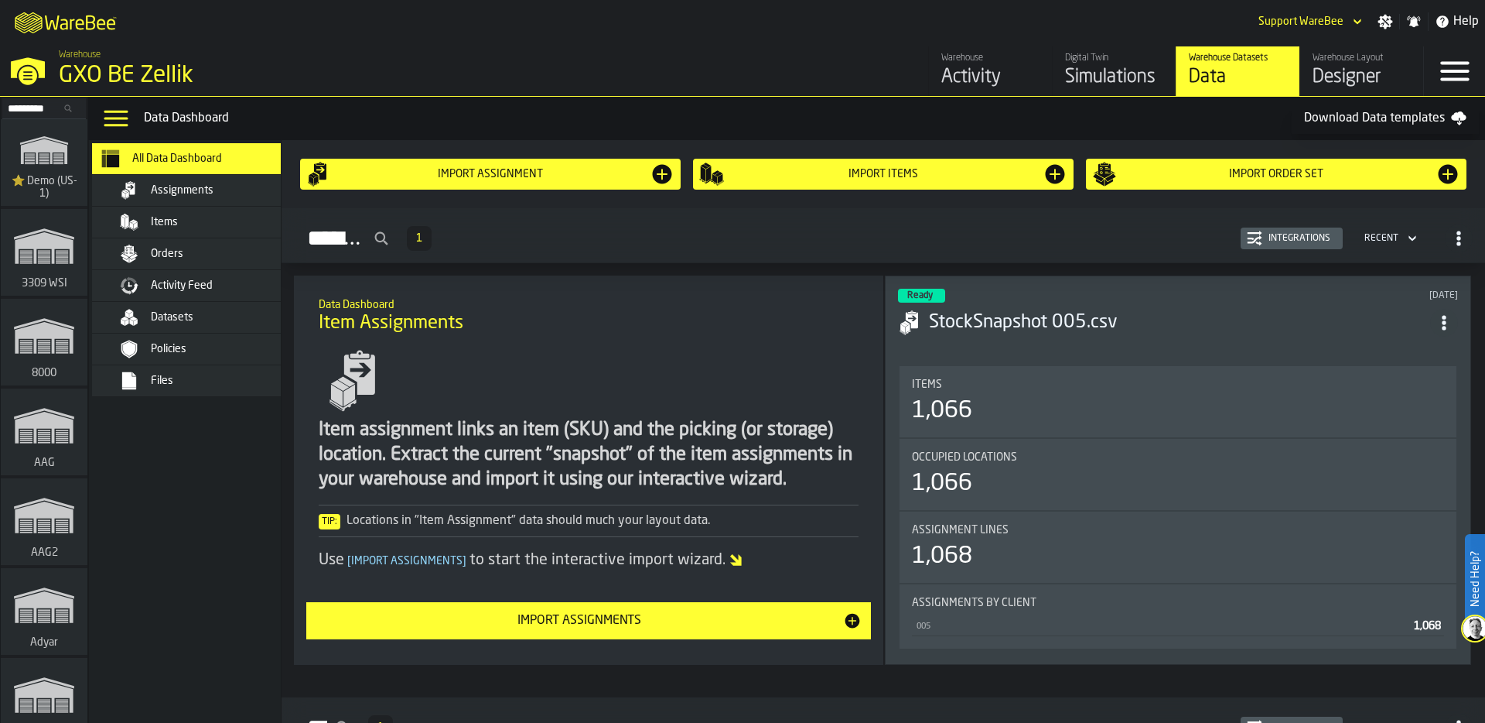
click at [246, 259] on div "Orders" at bounding box center [227, 254] width 152 height 12
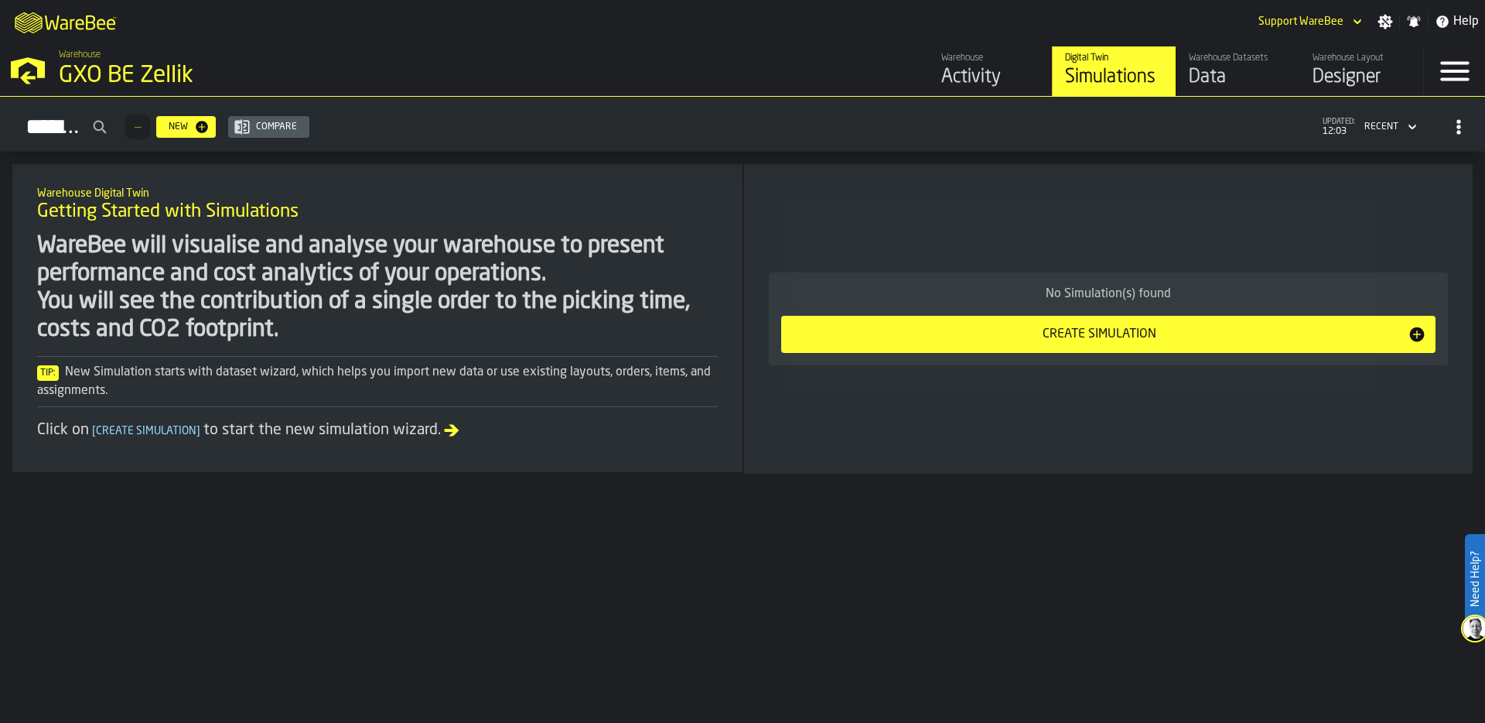
click at [63, 72] on div "GXO BE Zellik" at bounding box center [268, 76] width 418 height 28
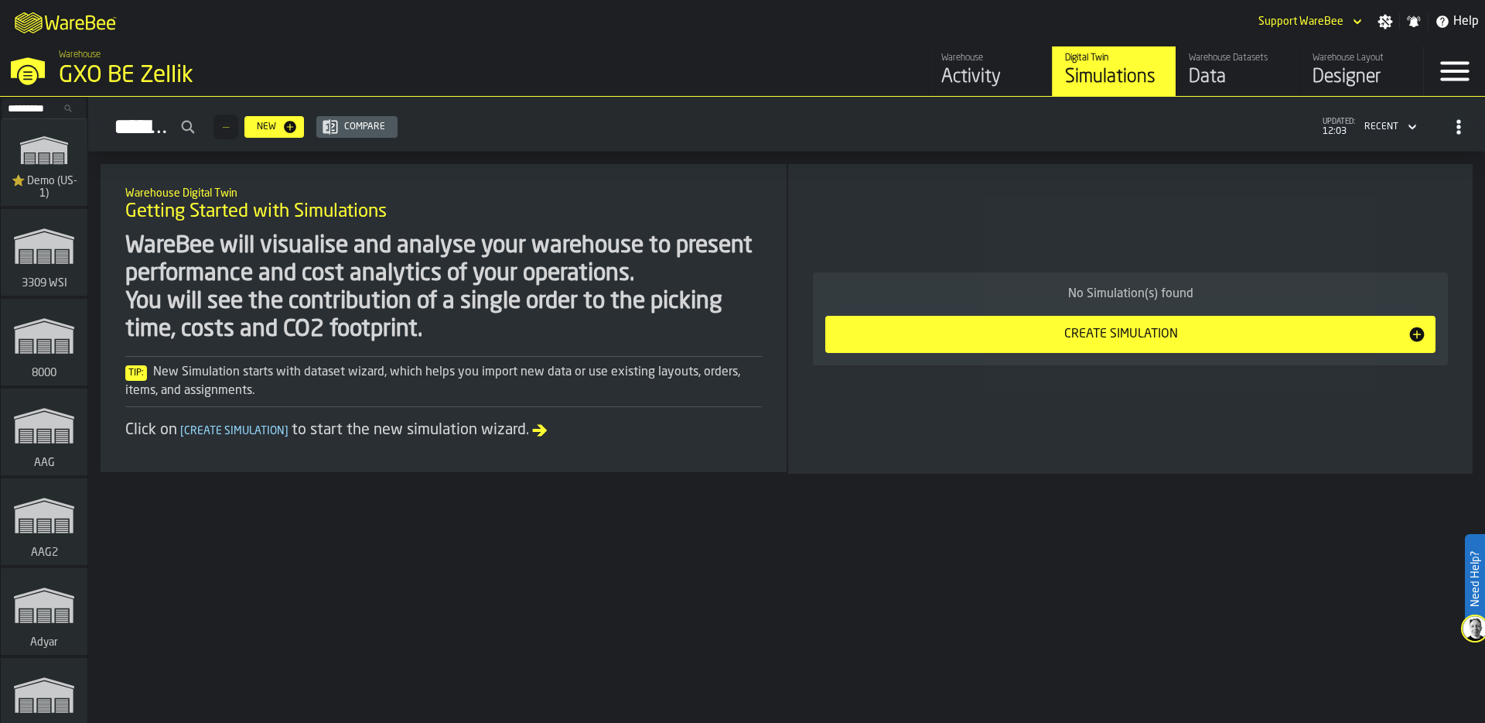
click at [36, 104] on input "Search..." at bounding box center [44, 108] width 80 height 17
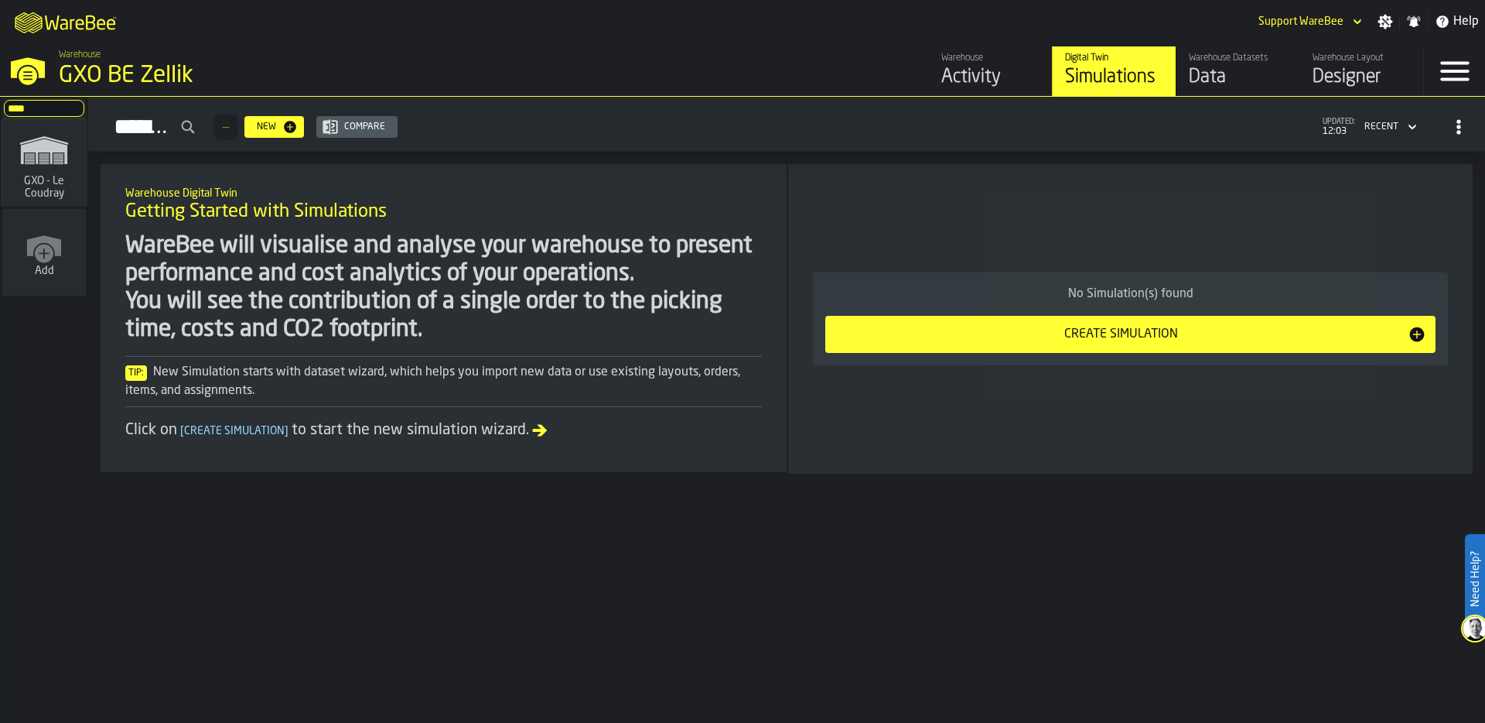
type input "****"
click at [12, 196] on span "GXO - Le Coudray" at bounding box center [44, 187] width 74 height 25
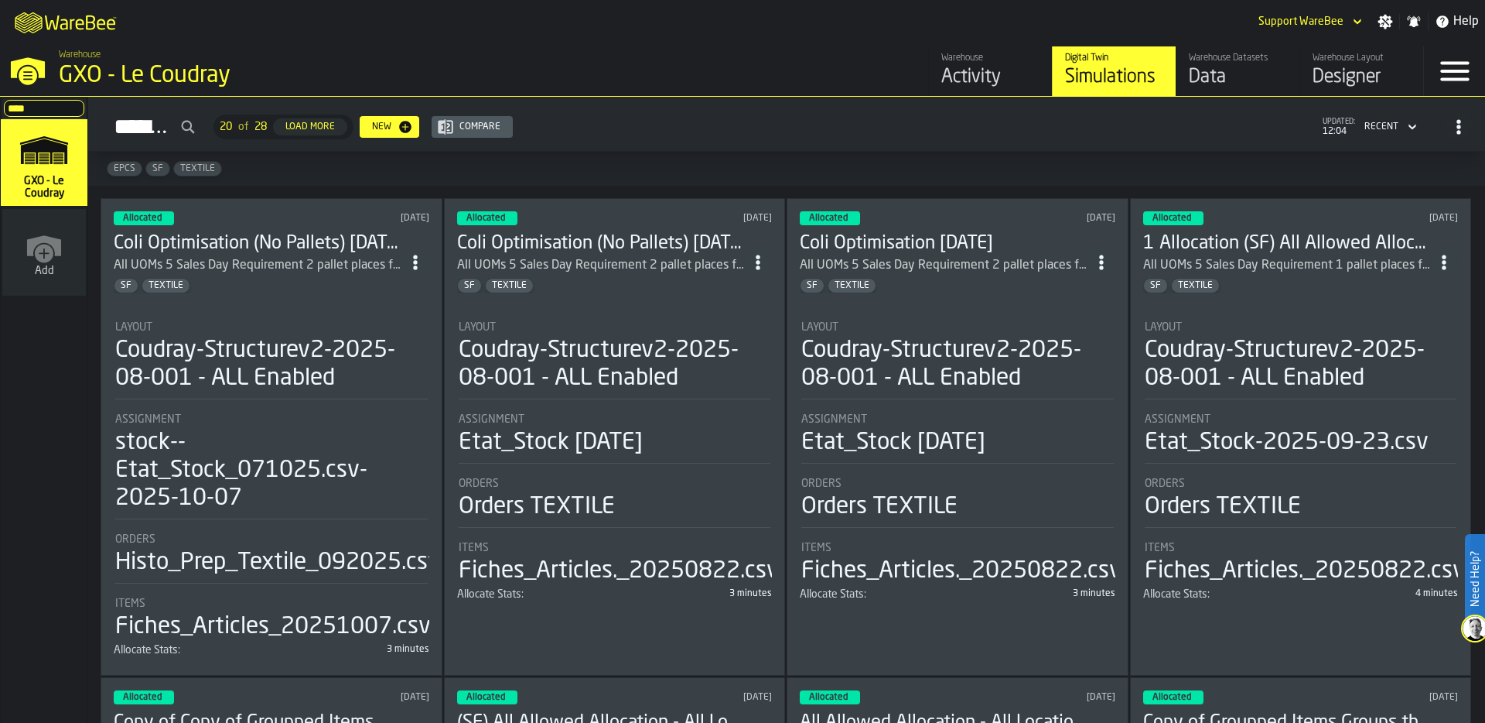
click at [279, 340] on div "Coudray-Structurev2-2025-08-001 - ALL Enabled" at bounding box center [271, 365] width 313 height 56
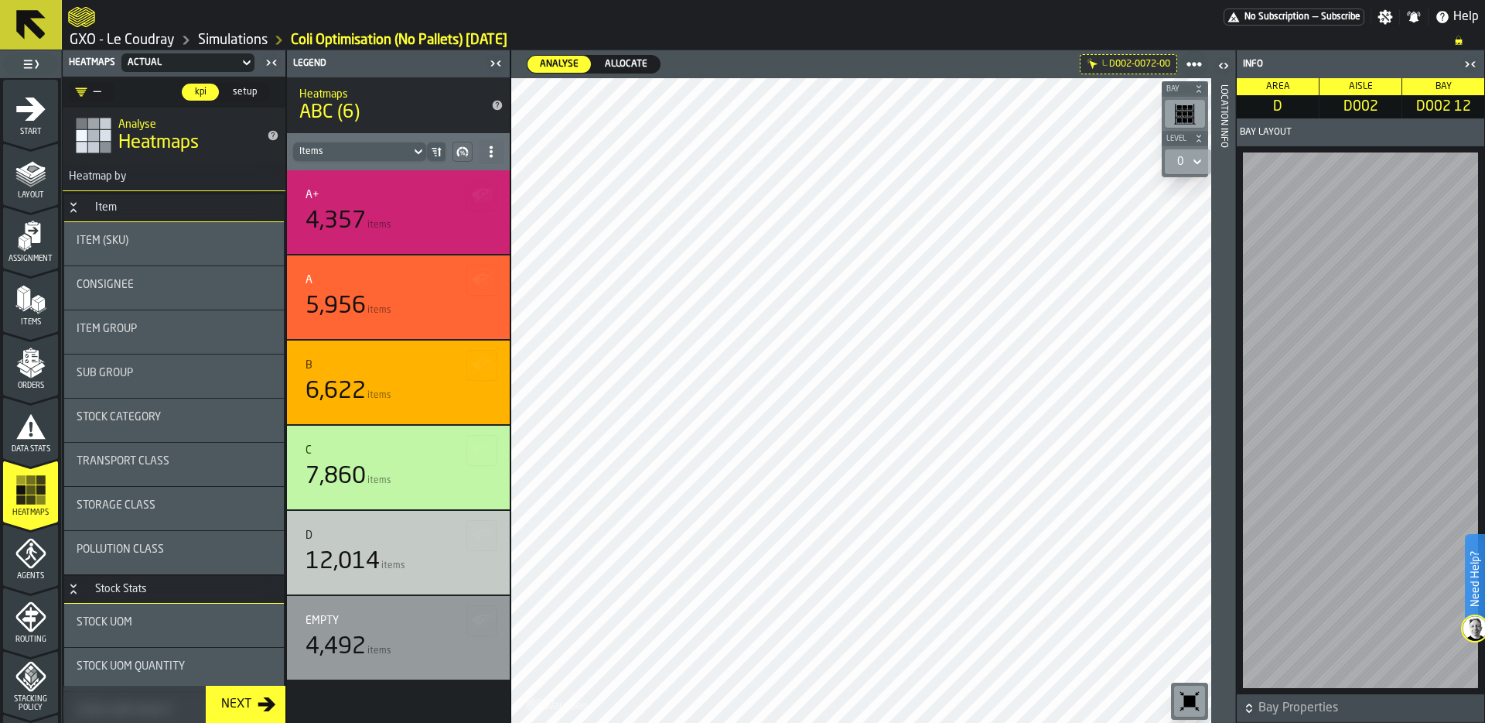
click at [1225, 464] on div "Location Info" at bounding box center [1223, 399] width 11 height 637
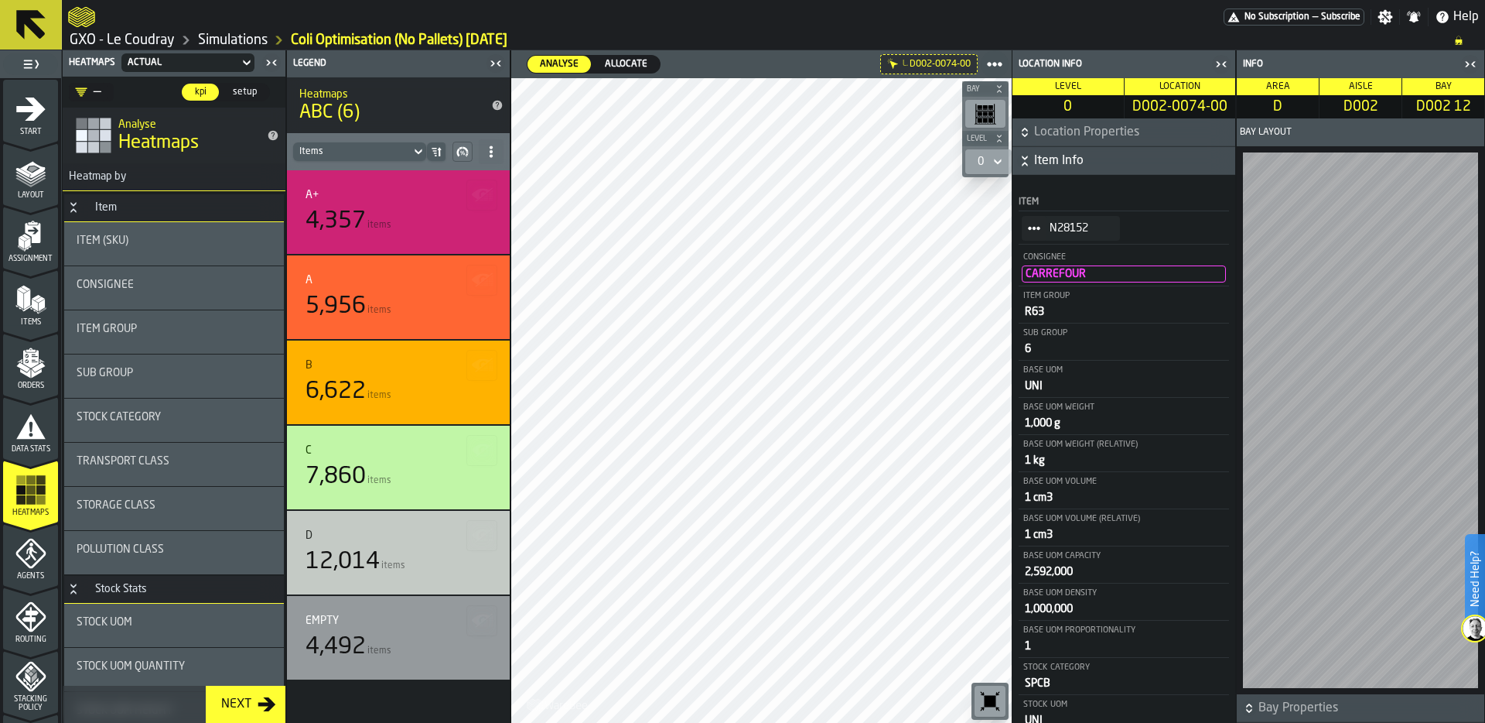
click at [1033, 222] on icon "StatList-item-N28152" at bounding box center [1034, 228] width 12 height 12
click at [1075, 309] on div "Show Items" at bounding box center [1071, 312] width 80 height 10
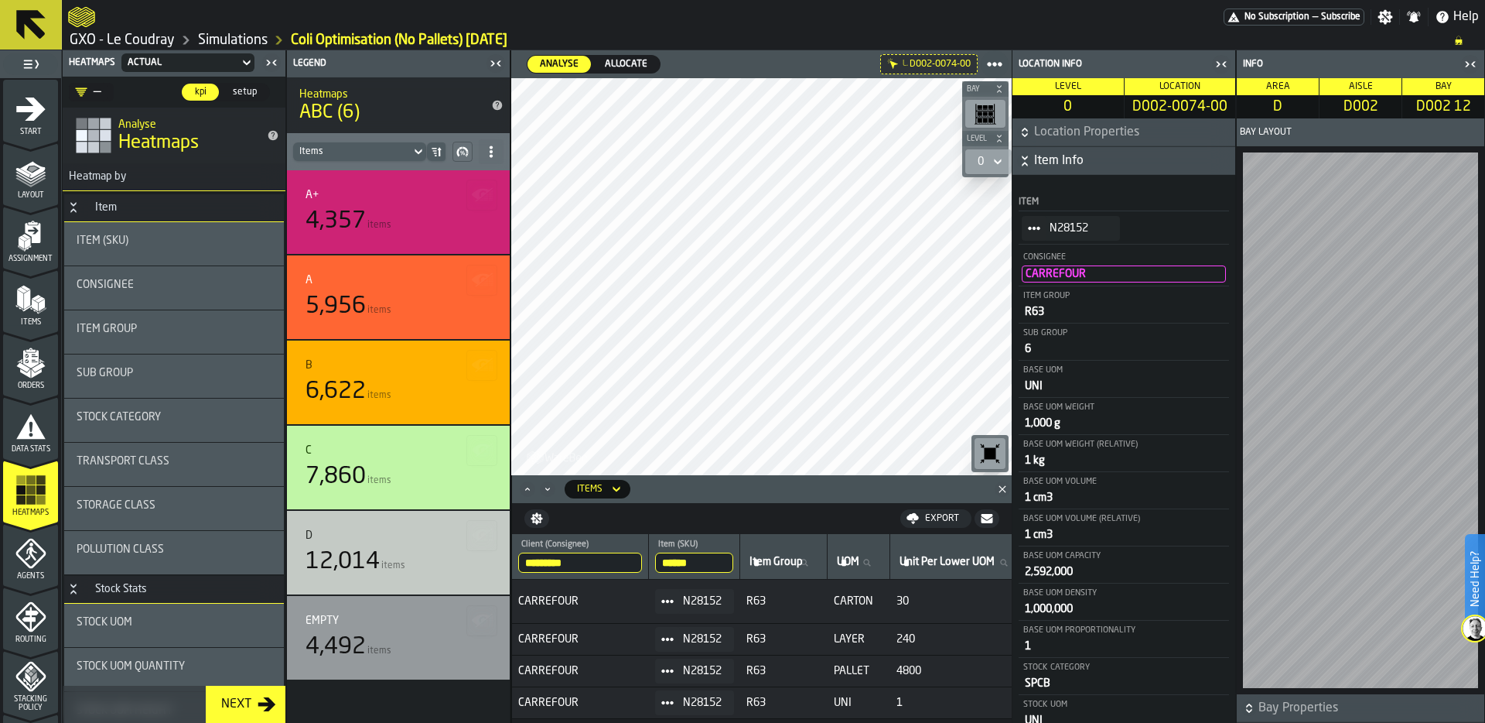
click at [682, 565] on input "******" at bounding box center [694, 562] width 78 height 20
paste input "search"
type input "******"
click at [673, 606] on icon at bounding box center [667, 601] width 12 height 12
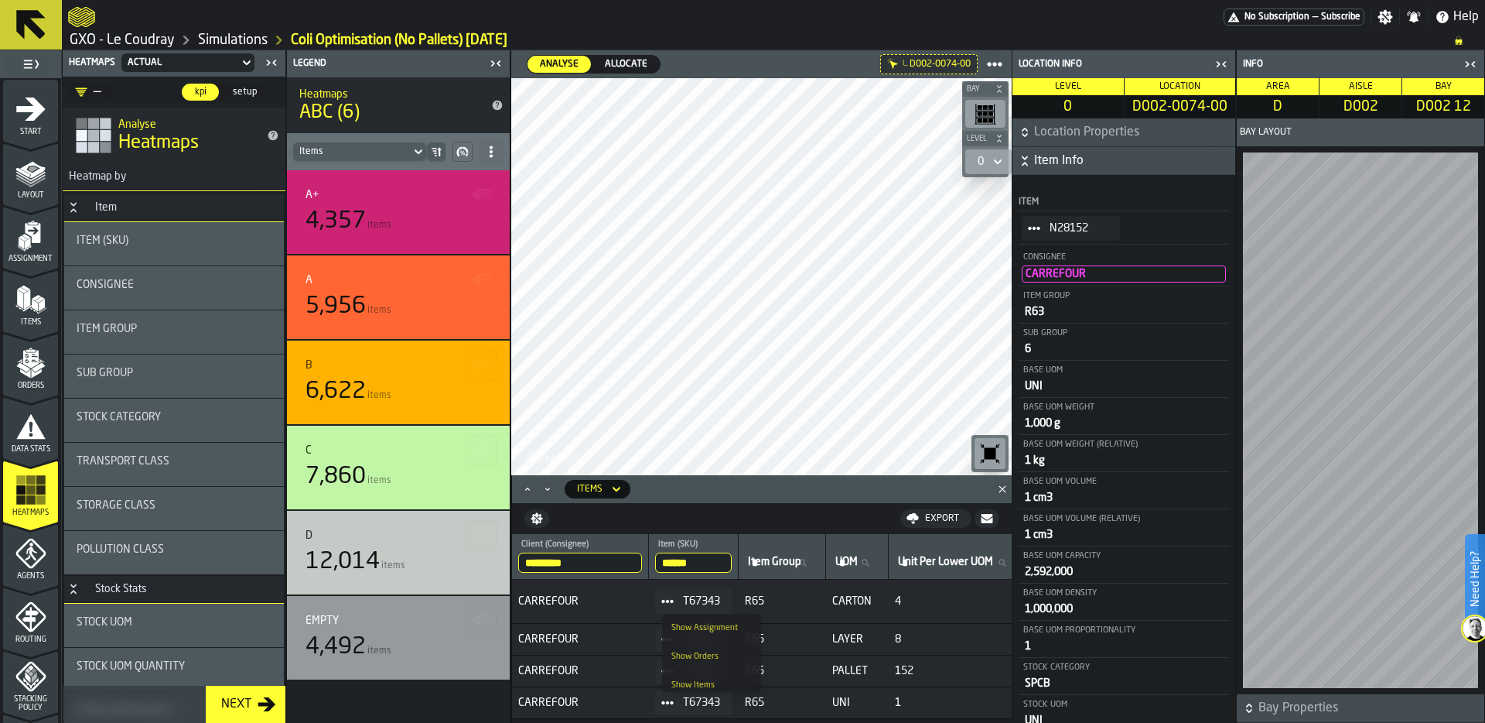
click at [704, 652] on div "Show Orders" at bounding box center [711, 656] width 80 height 10
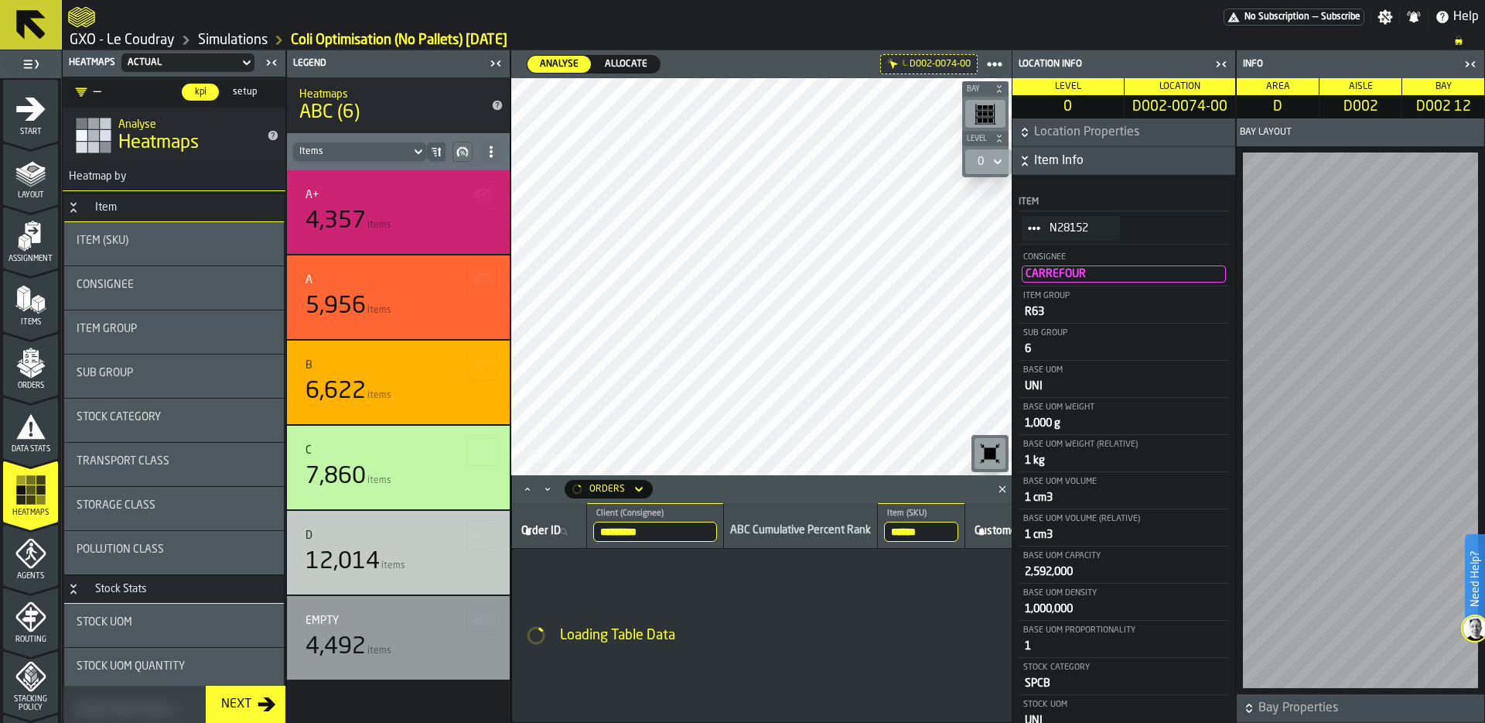
click at [639, 58] on span "Allocate" at bounding box center [626, 64] width 55 height 14
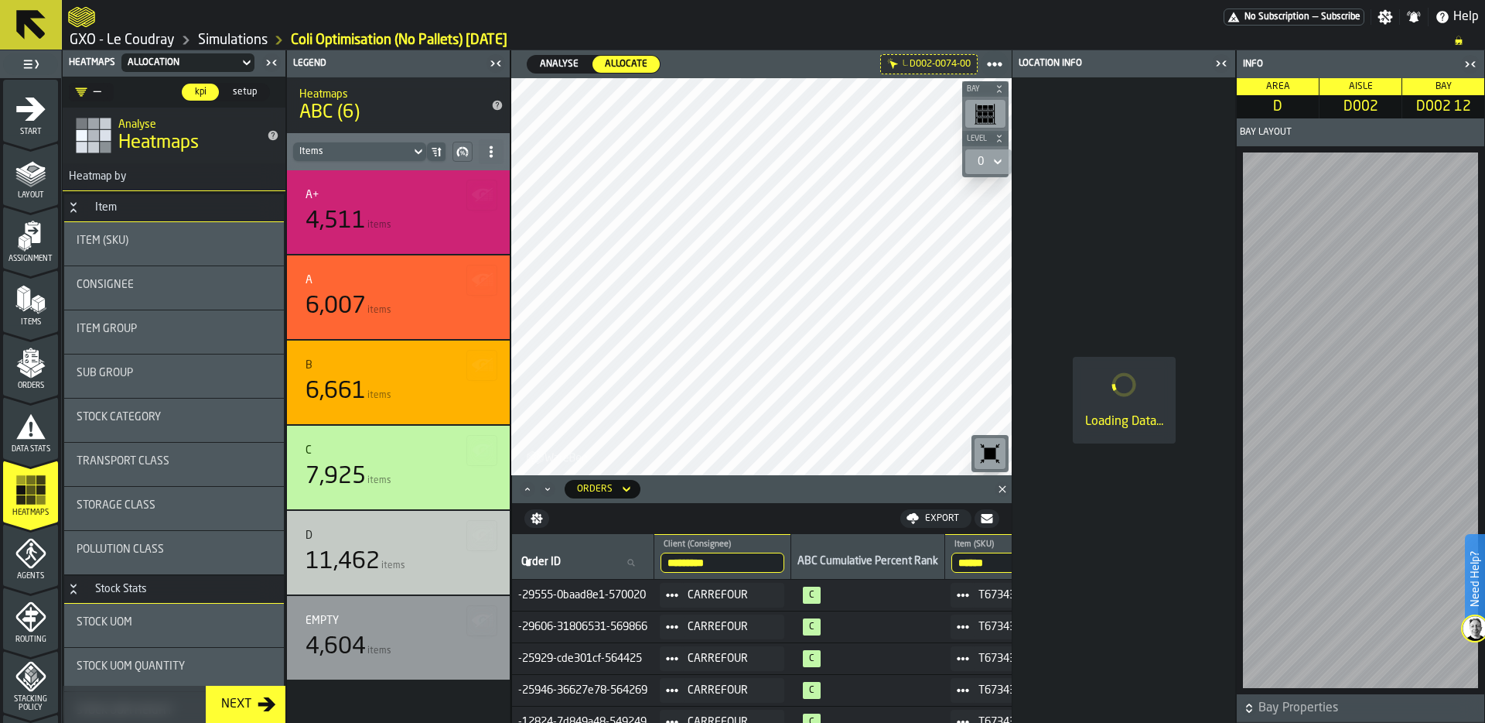
click at [678, 595] on circle at bounding box center [676, 595] width 5 height 5
click at [678, 595] on icon at bounding box center [672, 595] width 12 height 12
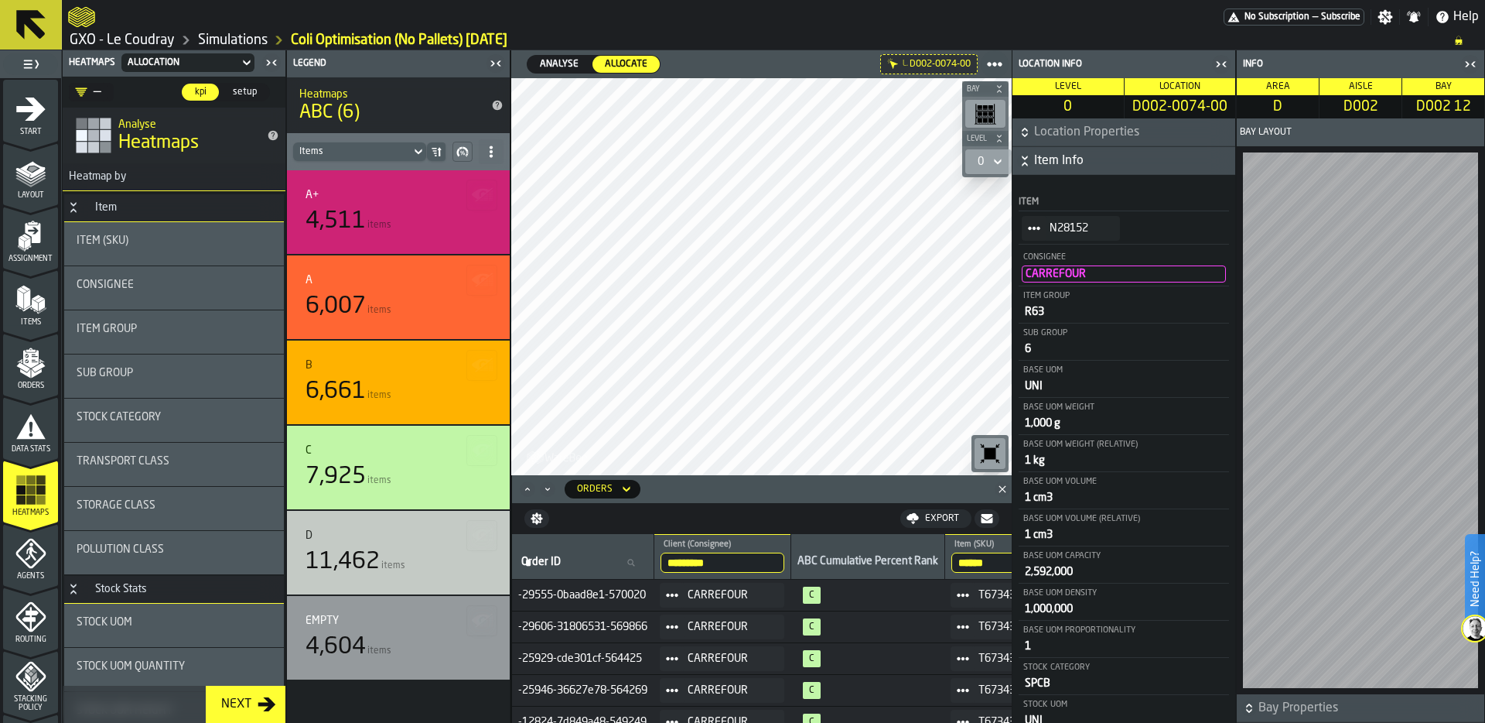
click at [678, 593] on icon at bounding box center [672, 595] width 12 height 12
click at [734, 622] on div "Show Assignment" at bounding box center [715, 622] width 80 height 10
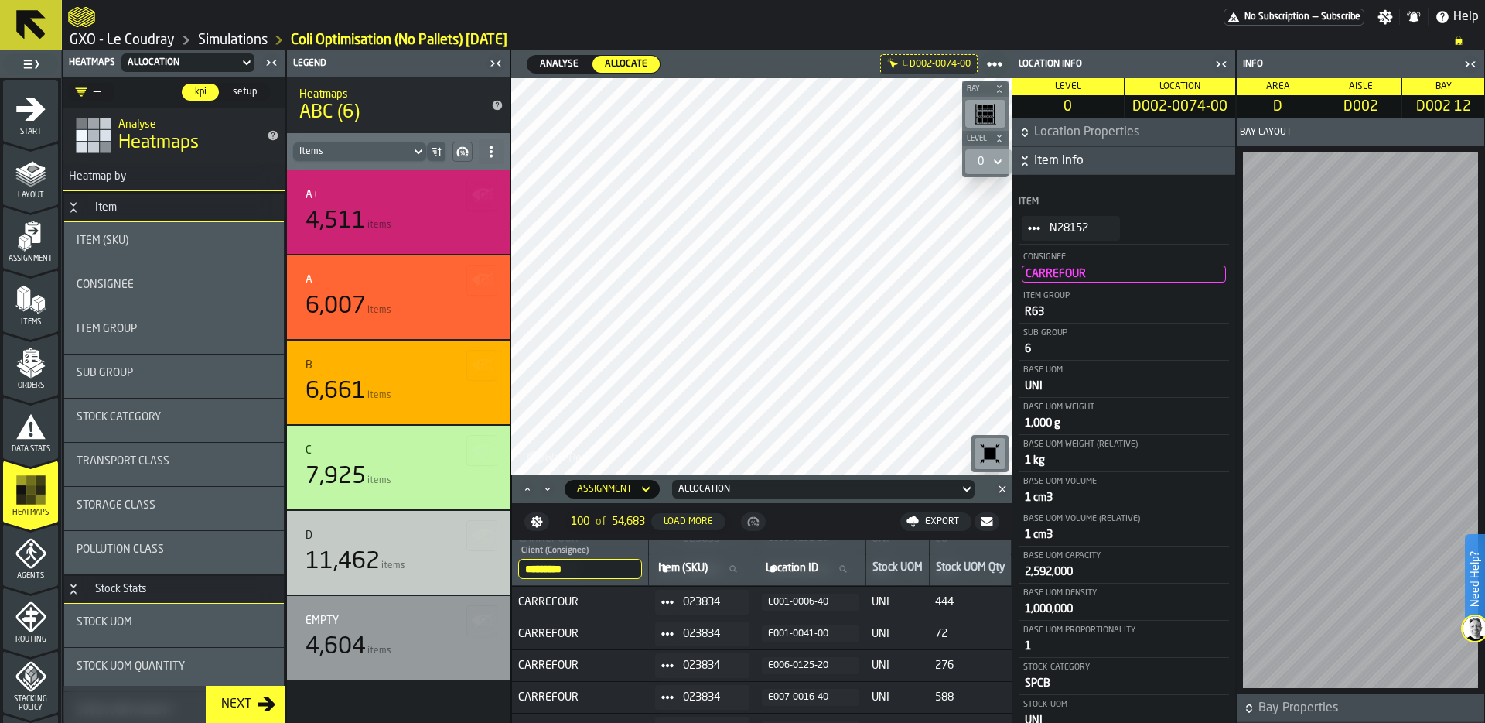
scroll to position [381, 0]
click at [793, 631] on div "E001-0041-00" at bounding box center [810, 632] width 85 height 11
click at [690, 565] on span "Item (SKU)" at bounding box center [683, 568] width 50 height 12
click at [690, 565] on input "Item (SKU) Item (SKU)" at bounding box center [702, 569] width 94 height 20
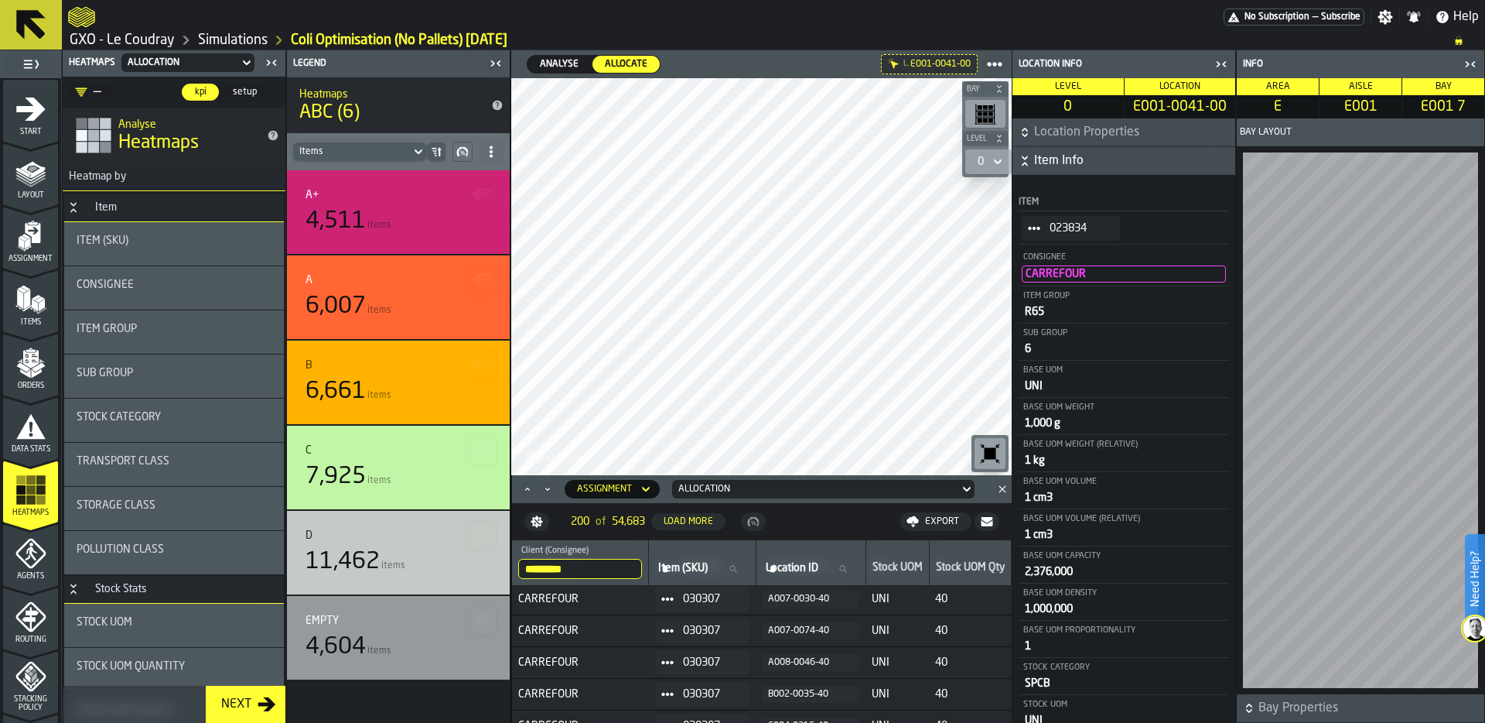
paste input "******"
type input "******"
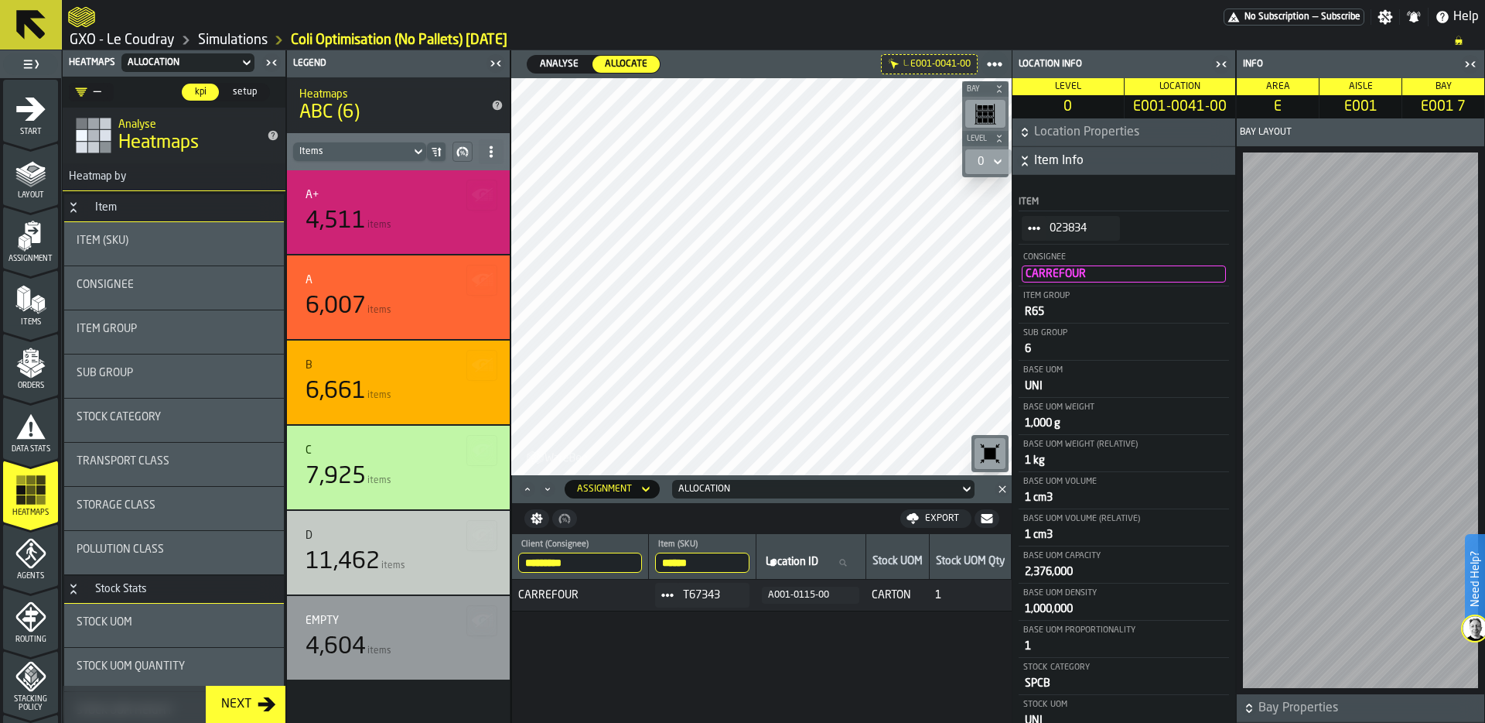
scroll to position [0, 0]
click at [805, 595] on div "A001-0115-00" at bounding box center [810, 594] width 85 height 11
click at [241, 36] on link "Simulations" at bounding box center [233, 40] width 70 height 17
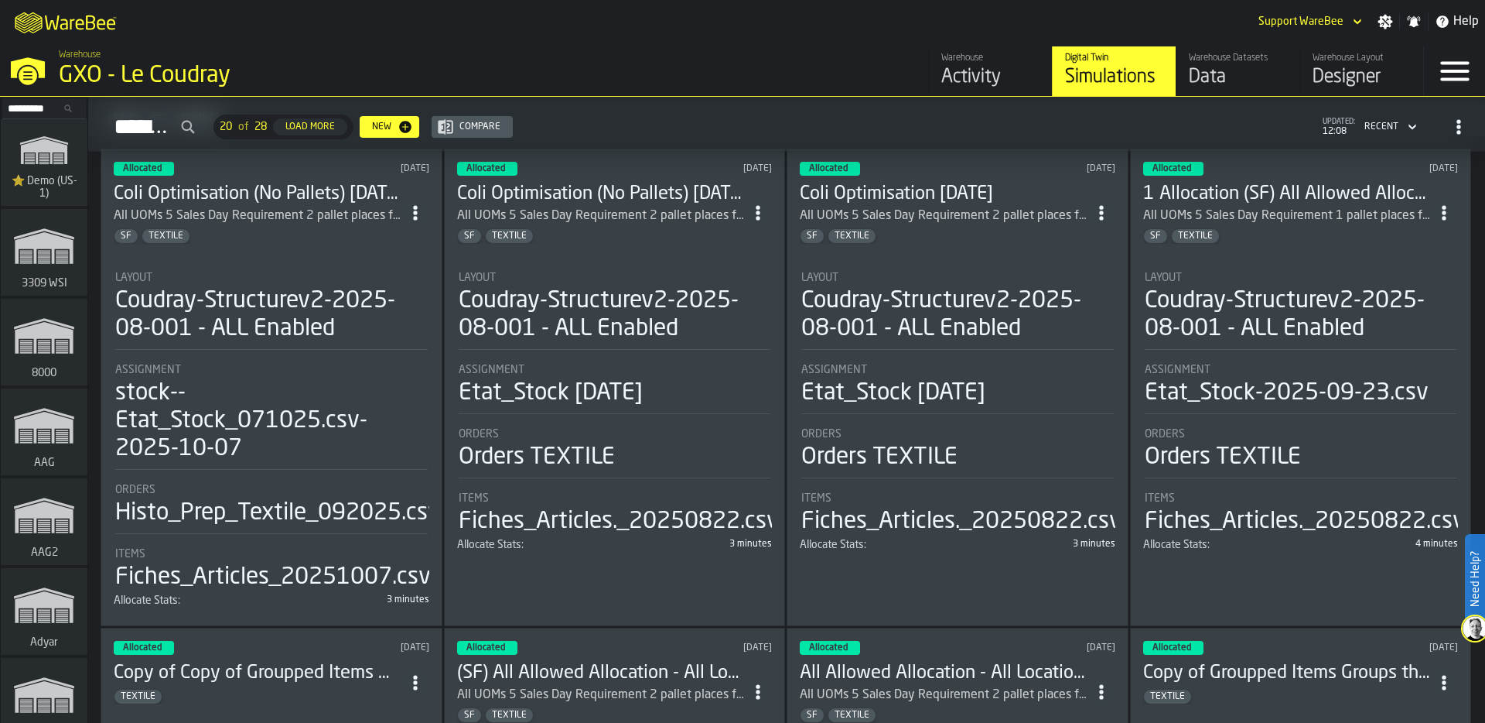
scroll to position [50, 0]
click at [593, 282] on div "Layout Coudray-Structurev2-2025-08-001 - ALL Enabled" at bounding box center [615, 306] width 313 height 71
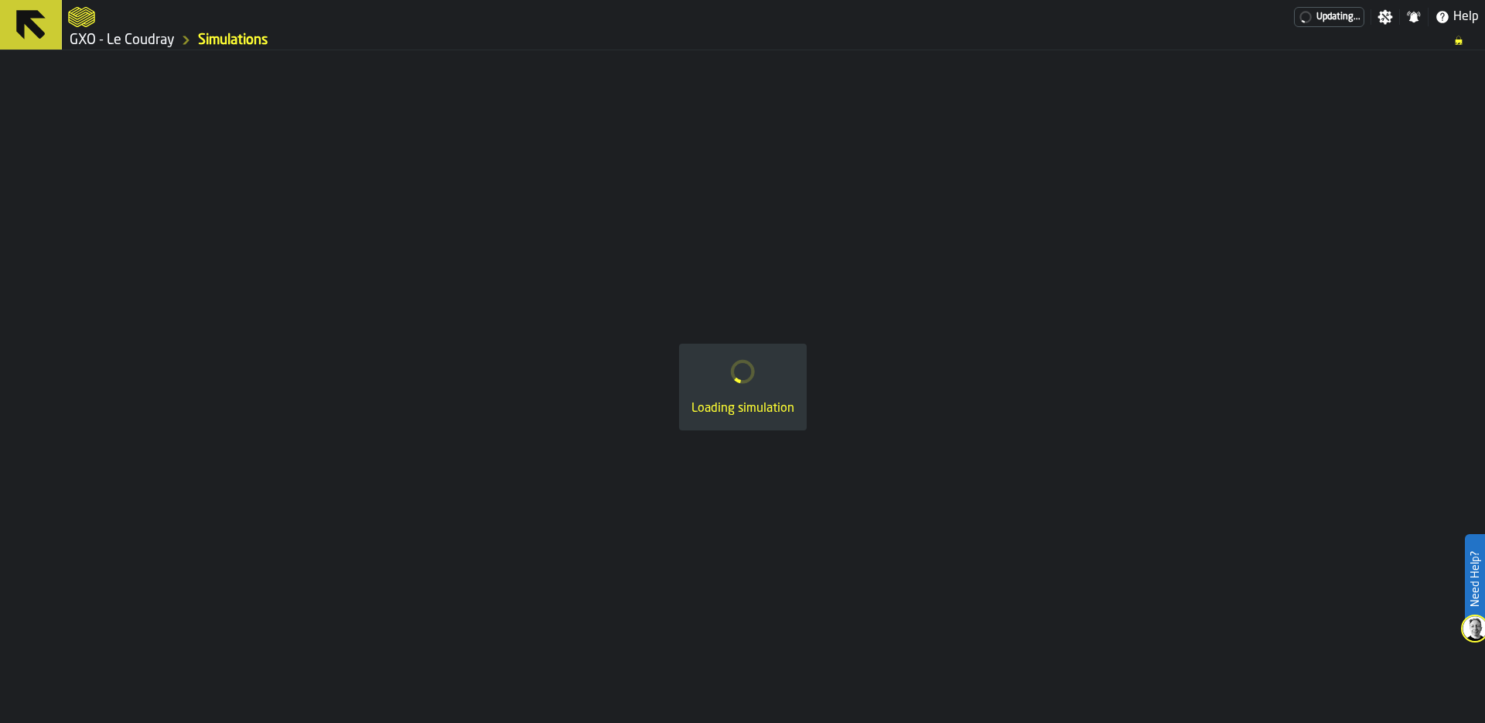
click at [593, 282] on div "Loading simulation" at bounding box center [742, 386] width 1485 height 672
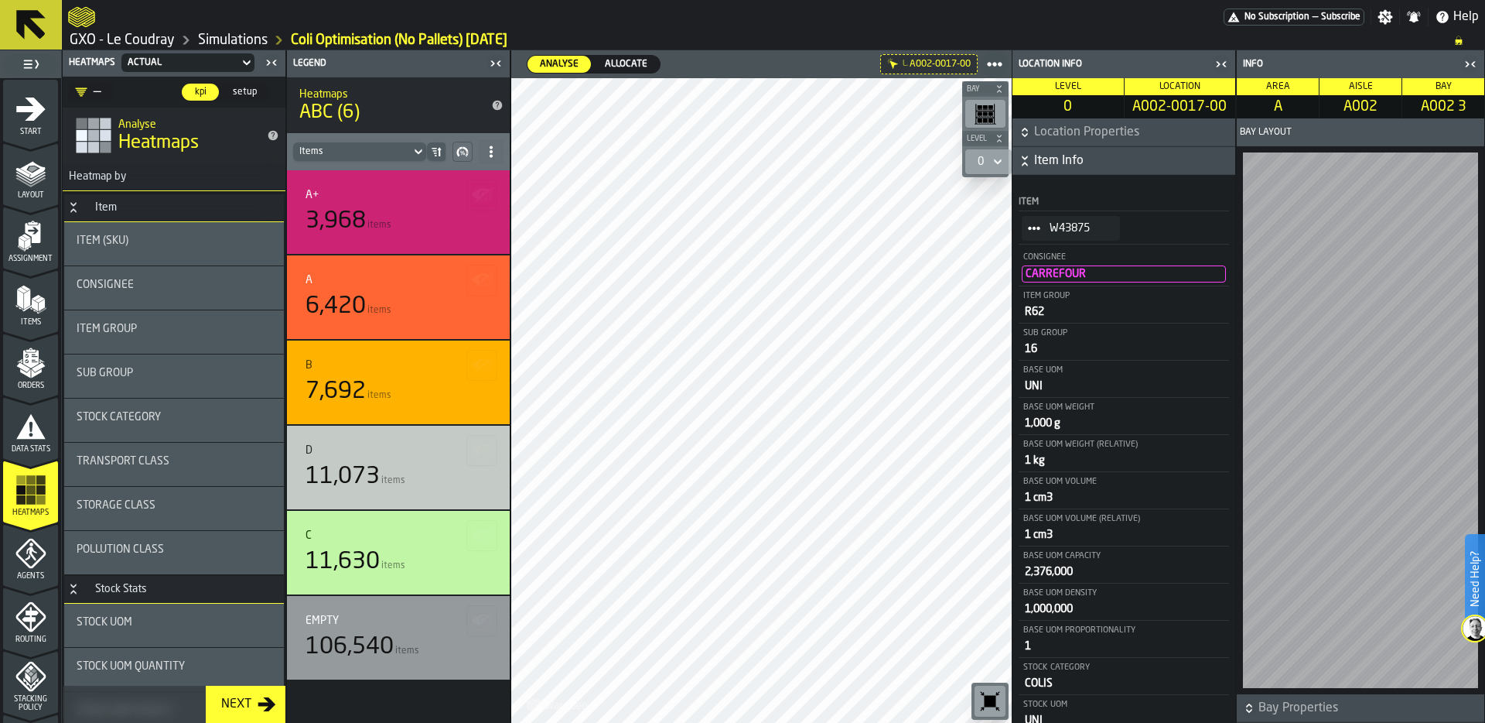
click at [1037, 227] on circle "StatList-item-W43875" at bounding box center [1038, 228] width 5 height 5
click at [1068, 285] on div "Show Orders" at bounding box center [1071, 283] width 80 height 10
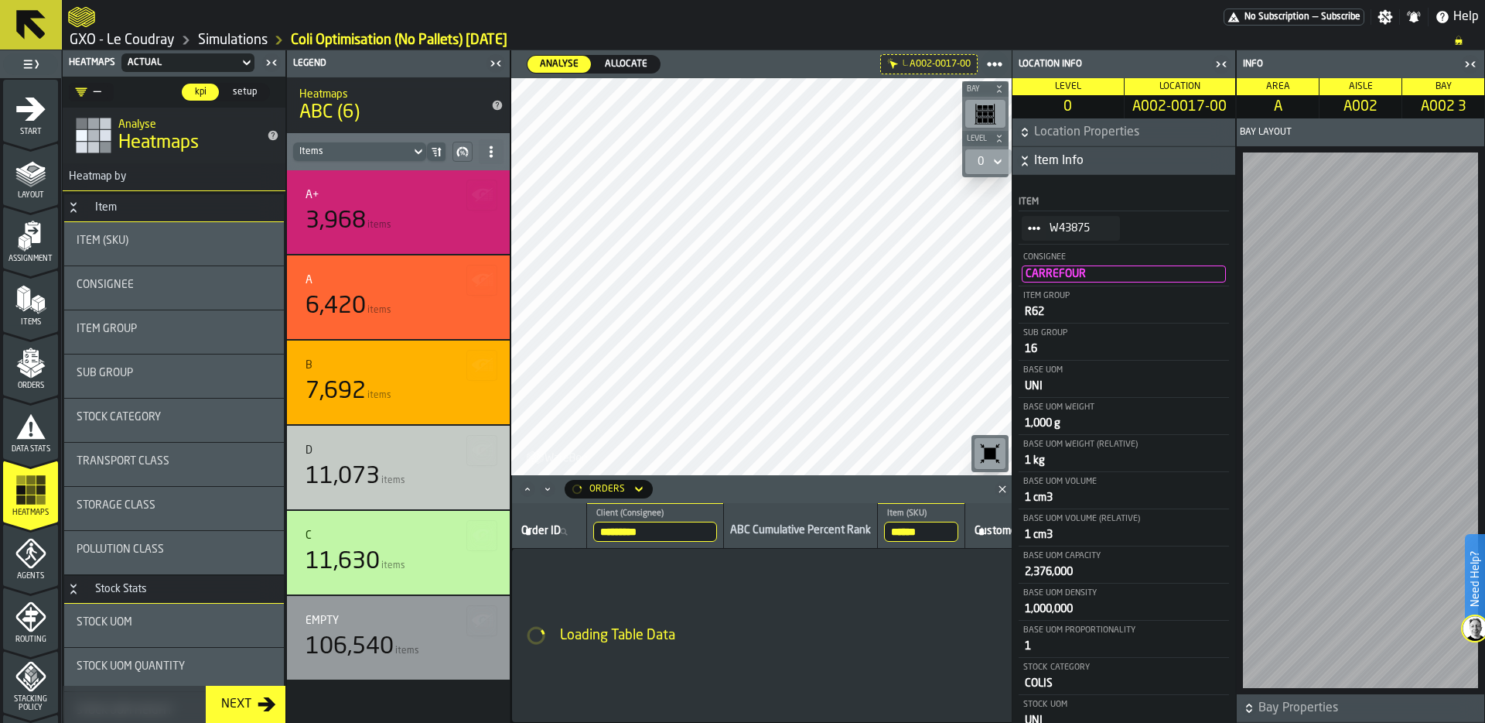
click at [941, 533] on input "******" at bounding box center [921, 531] width 74 height 20
paste input "search"
type input "******"
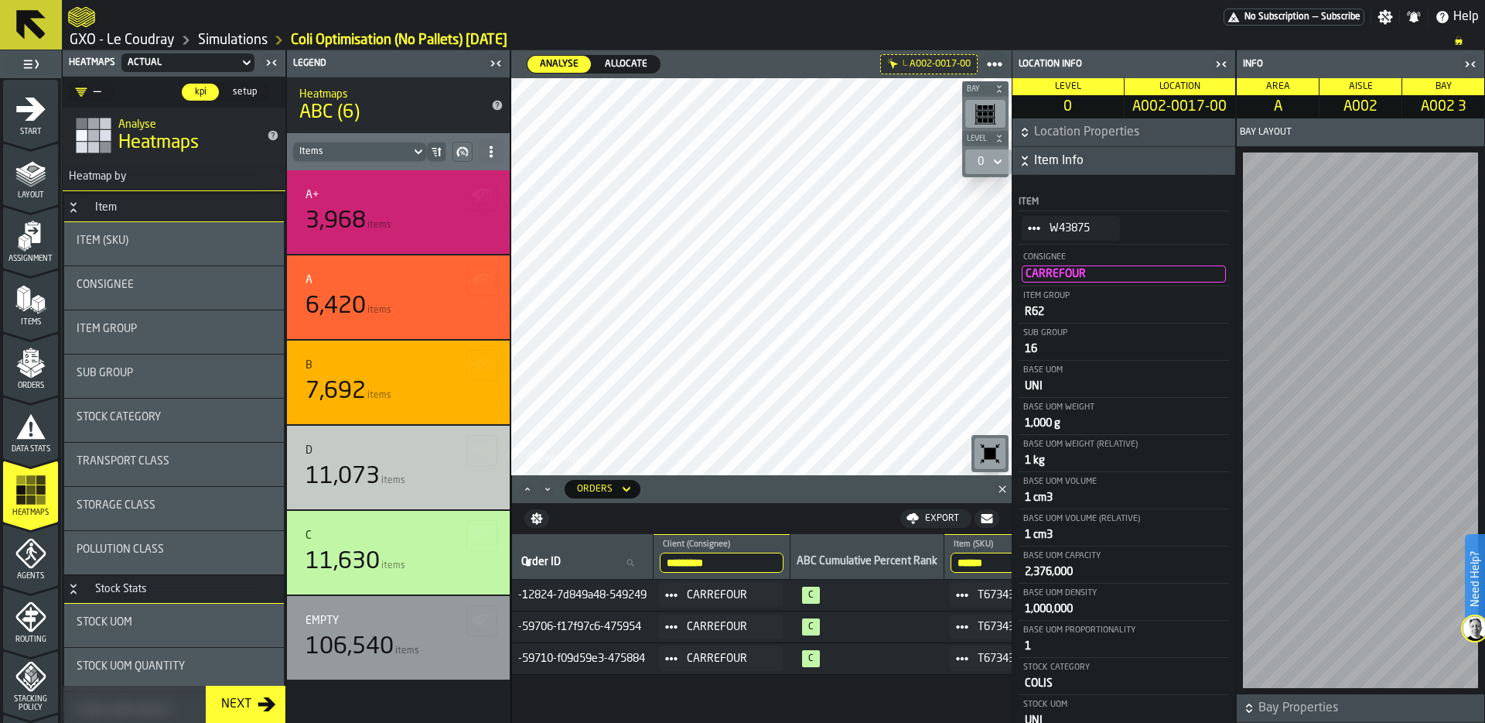
click at [620, 489] on icon at bounding box center [626, 489] width 15 height 19
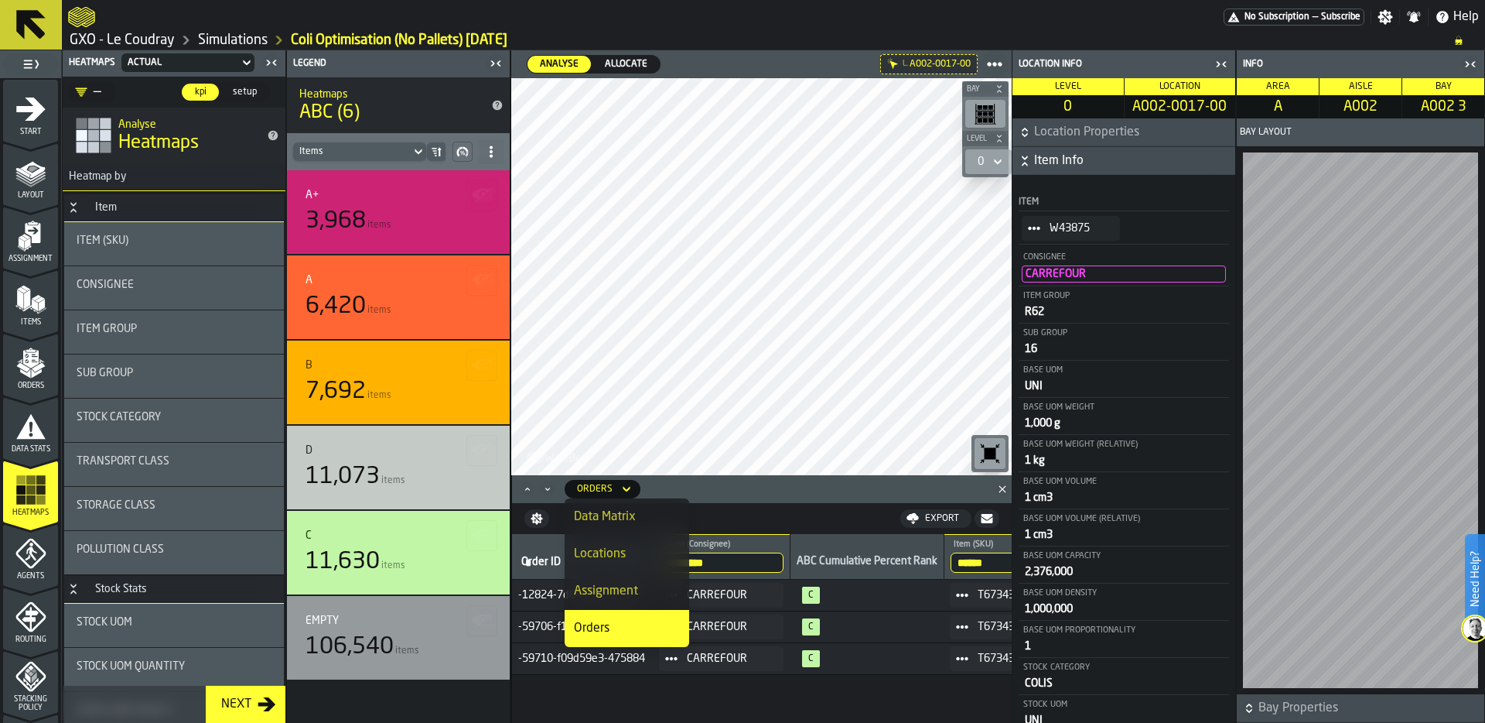
click at [638, 584] on div "Assignment" at bounding box center [627, 591] width 106 height 19
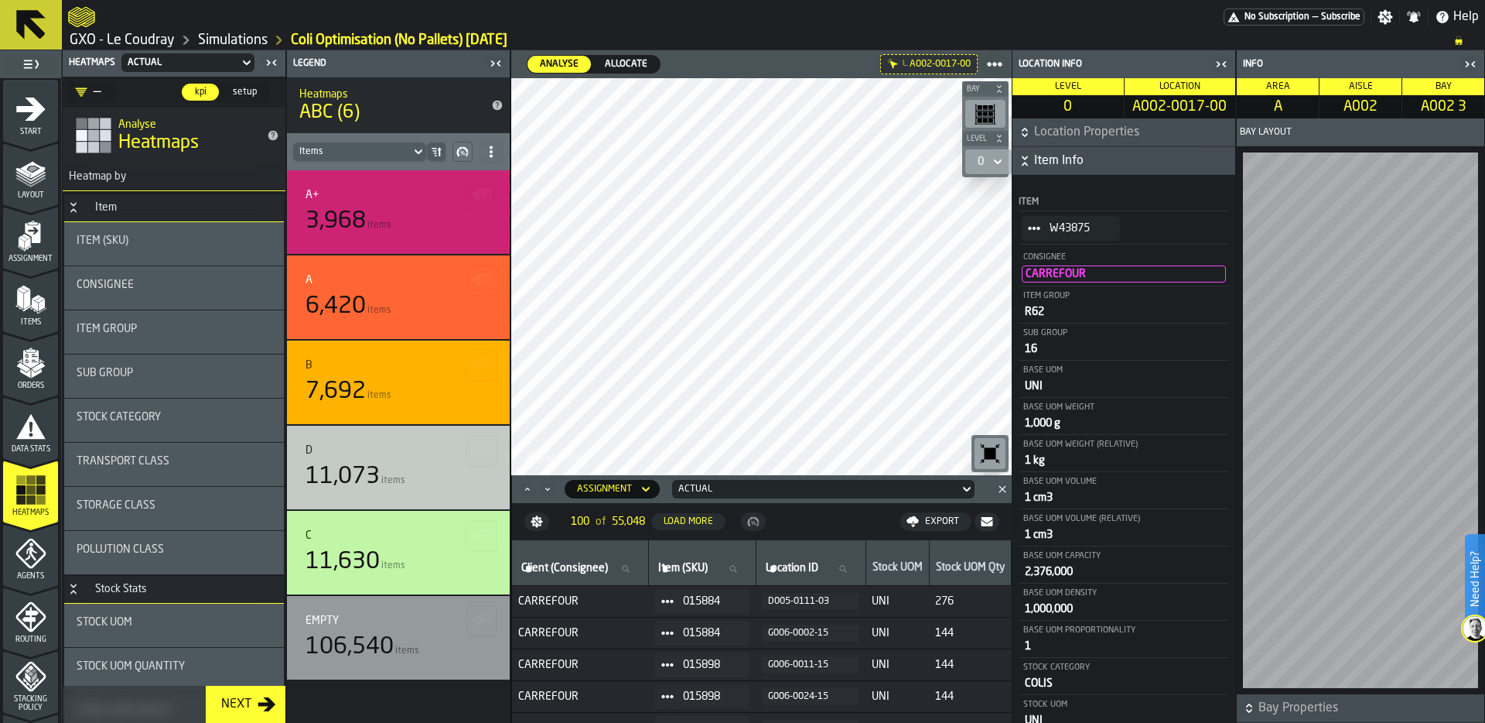
click at [686, 565] on span "Item (SKU)" at bounding box center [683, 568] width 50 height 12
click at [686, 565] on input "Item (SKU) Item (SKU)" at bounding box center [702, 569] width 94 height 20
paste input "******"
type input "******"
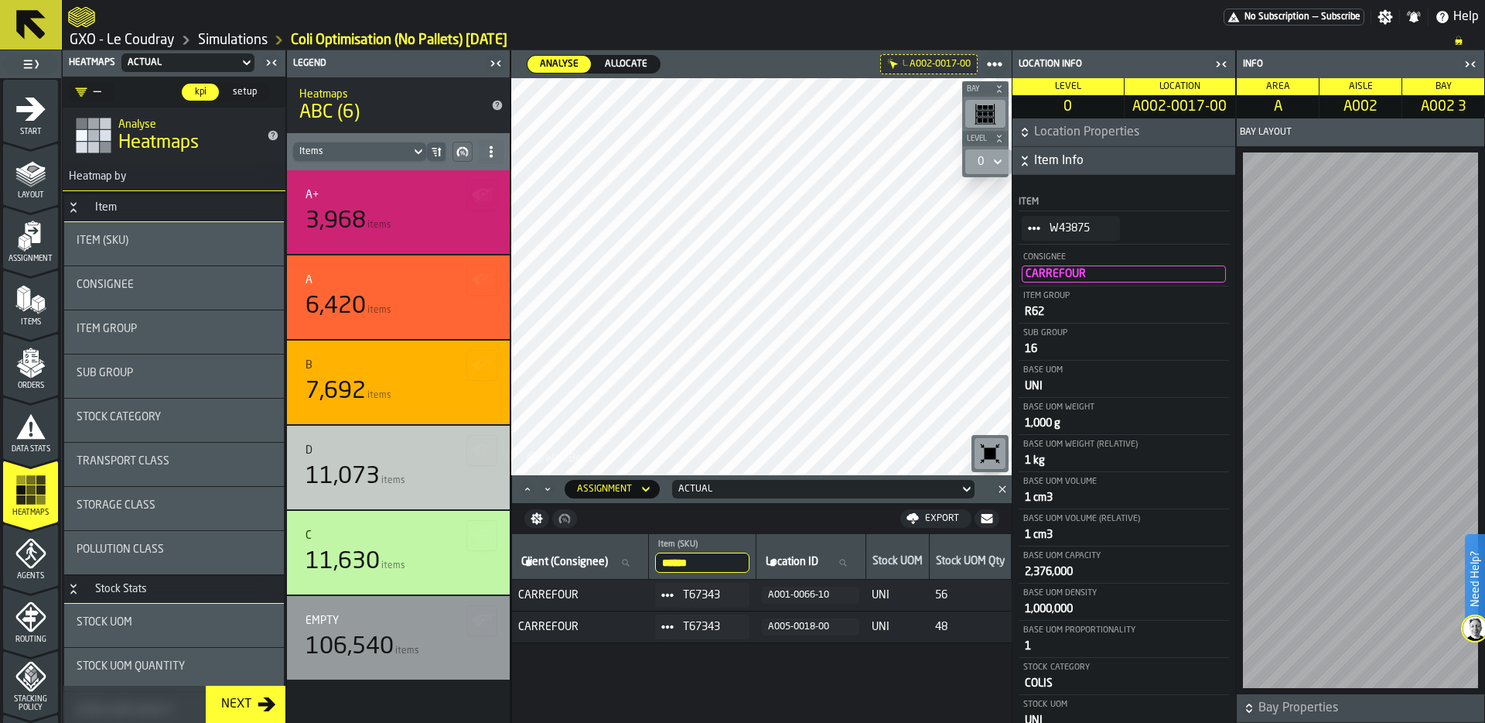
click at [804, 629] on div "A005-0018-00" at bounding box center [810, 626] width 85 height 11
click at [744, 483] on div "Actual" at bounding box center [815, 488] width 275 height 11
click at [736, 556] on div "Allocation" at bounding box center [718, 554] width 80 height 19
click at [743, 489] on div "Allocation" at bounding box center [815, 488] width 275 height 11
click at [725, 511] on div "Actual" at bounding box center [718, 516] width 80 height 19
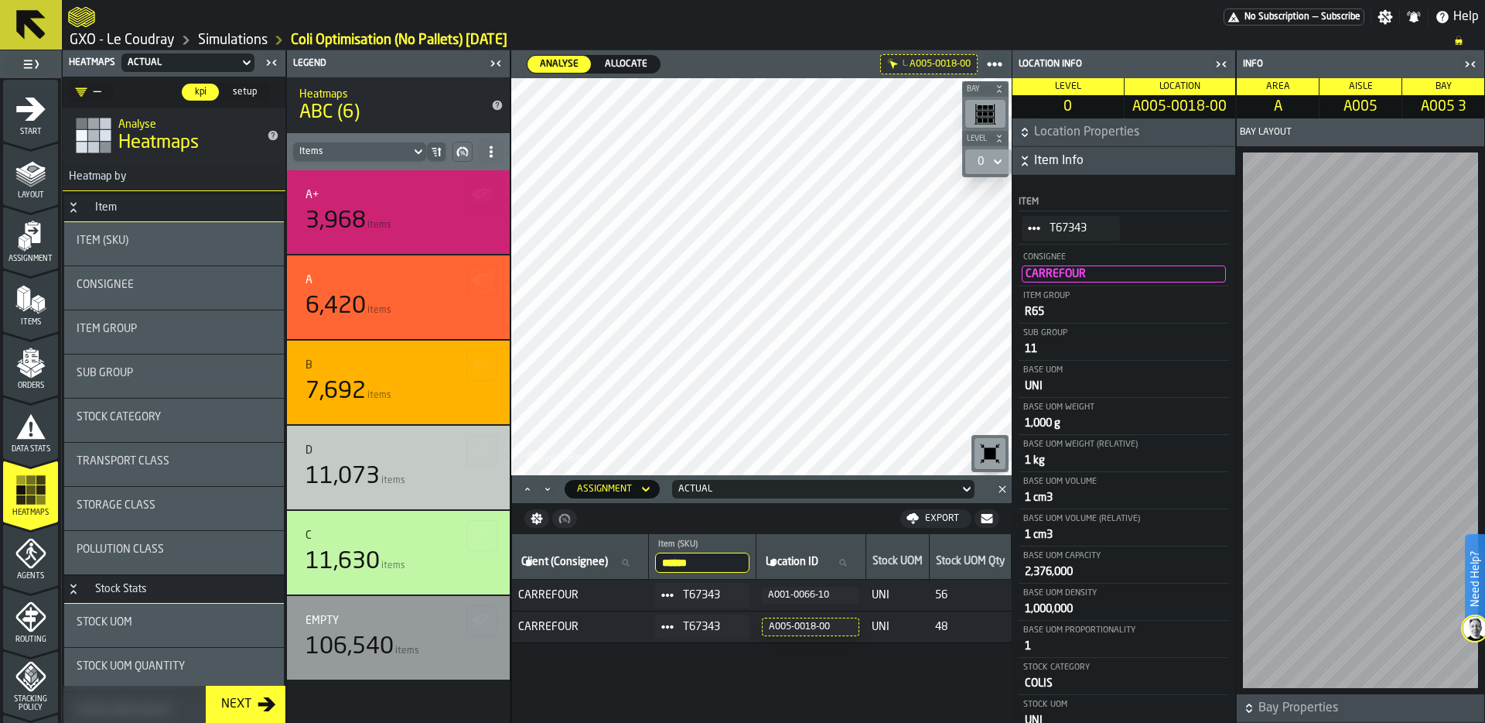
click at [729, 487] on div "Actual" at bounding box center [815, 488] width 275 height 11
click at [717, 555] on div "Allocation" at bounding box center [718, 554] width 80 height 19
click at [674, 593] on icon at bounding box center [667, 595] width 12 height 12
click at [705, 645] on div "Show Orders" at bounding box center [713, 650] width 80 height 10
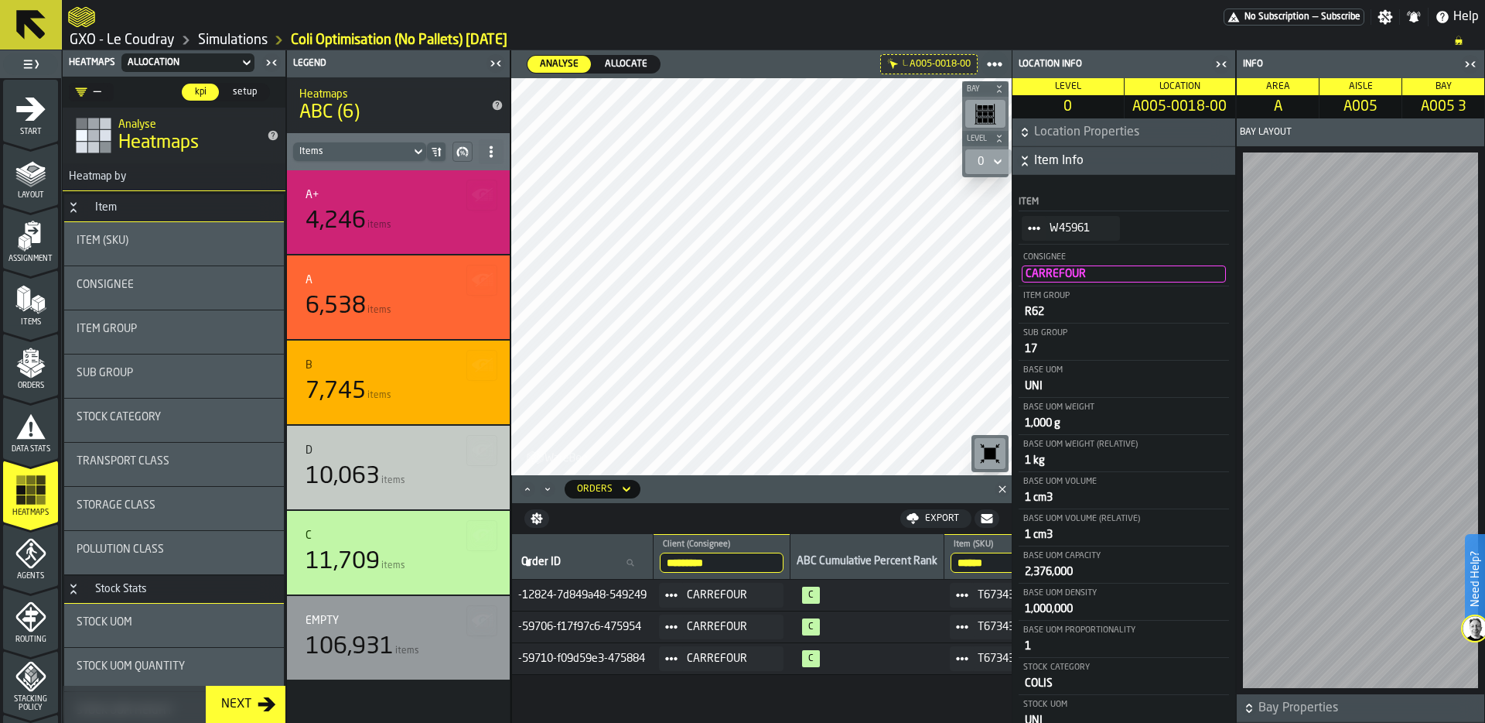
click at [969, 596] on icon at bounding box center [962, 595] width 12 height 12
click at [992, 620] on div "Show Assignment" at bounding box center [1012, 622] width 80 height 10
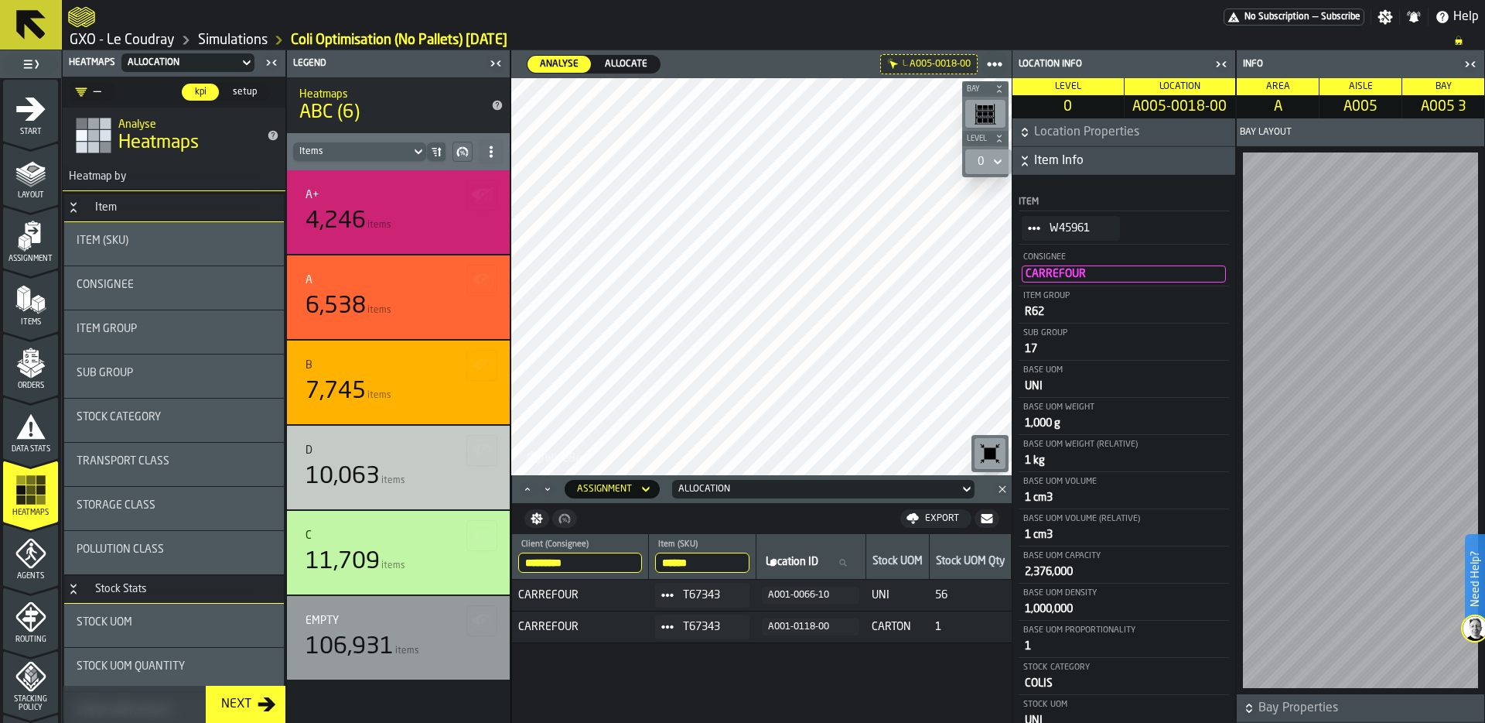
click at [809, 624] on div "A001-0118-00" at bounding box center [810, 626] width 85 height 11
click at [986, 462] on icon "button-toolbar-undefined" at bounding box center [990, 453] width 25 height 25
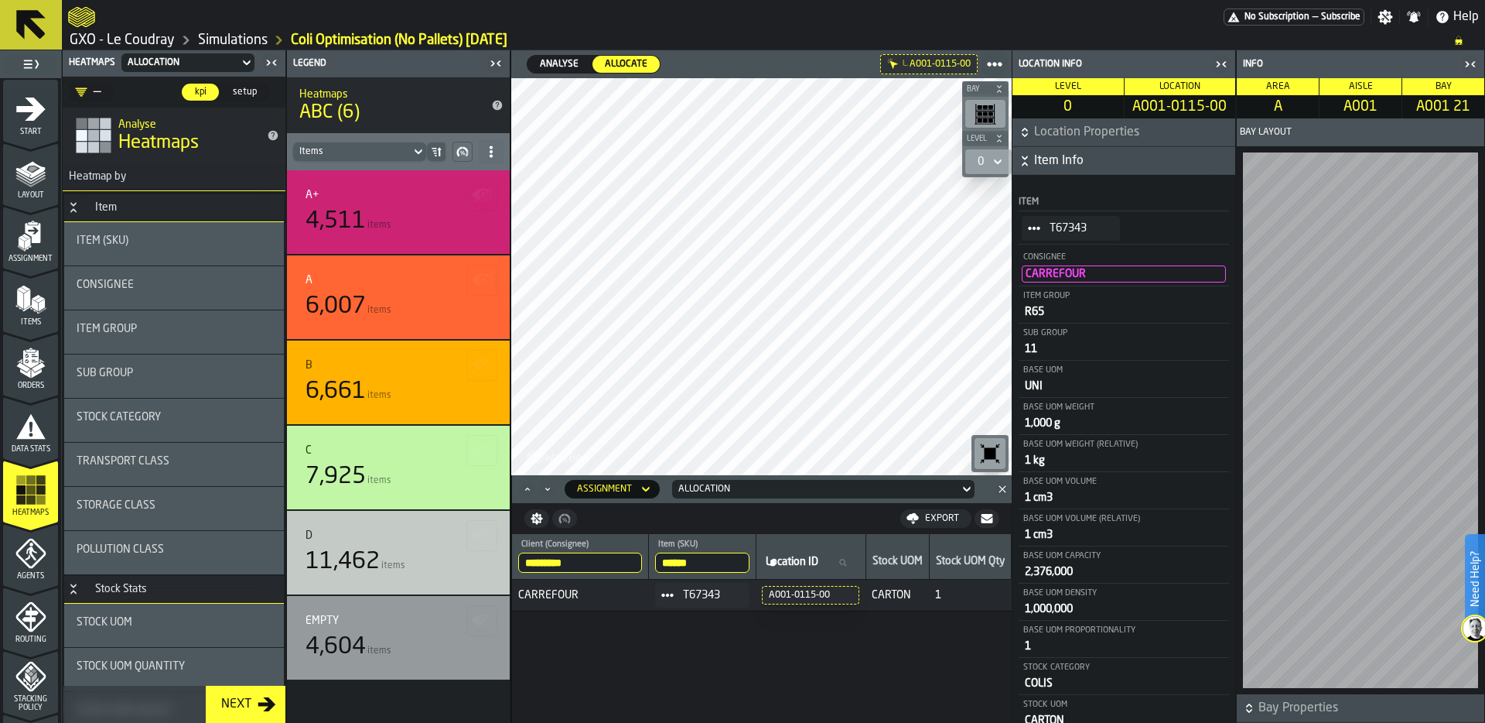
click at [168, 371] on div "Sub Group" at bounding box center [174, 373] width 195 height 12
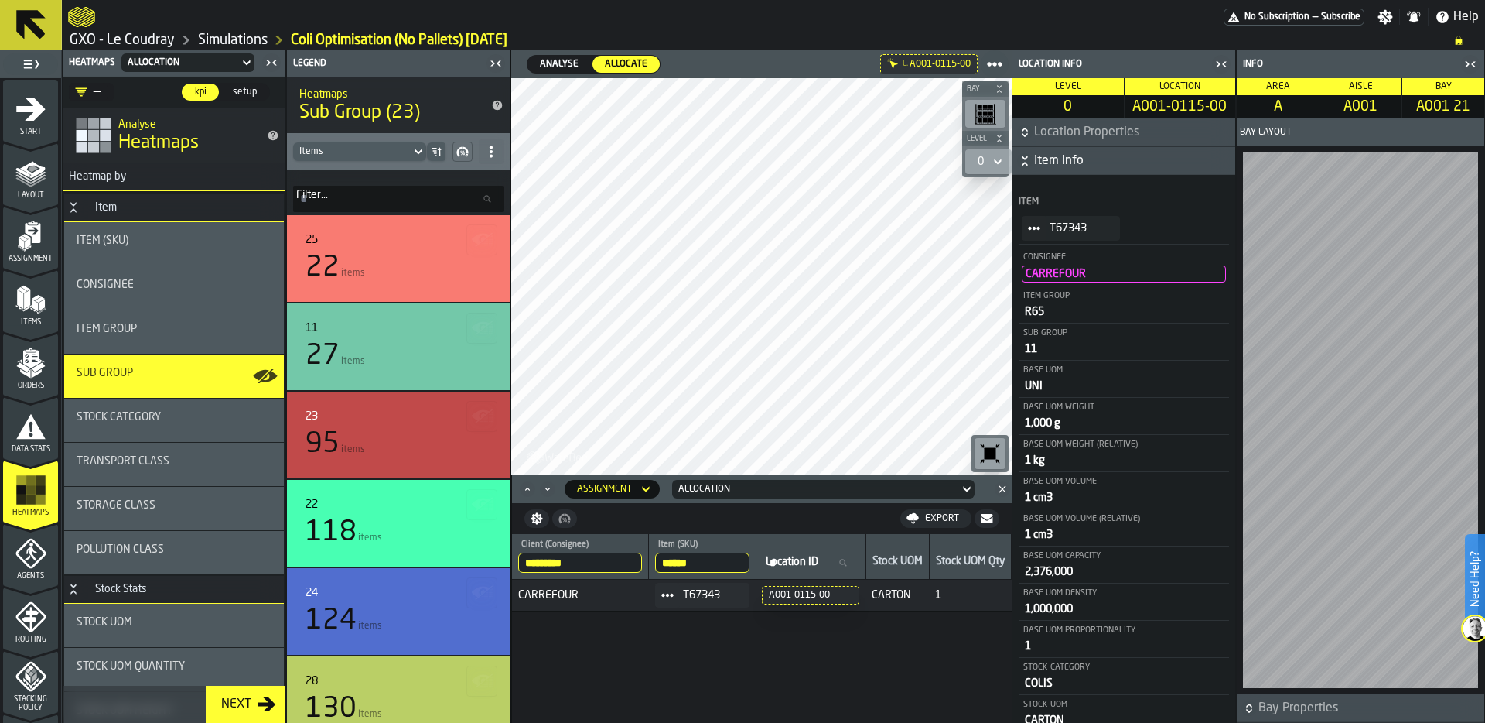
click at [702, 565] on input "******" at bounding box center [702, 562] width 94 height 20
type input "***"
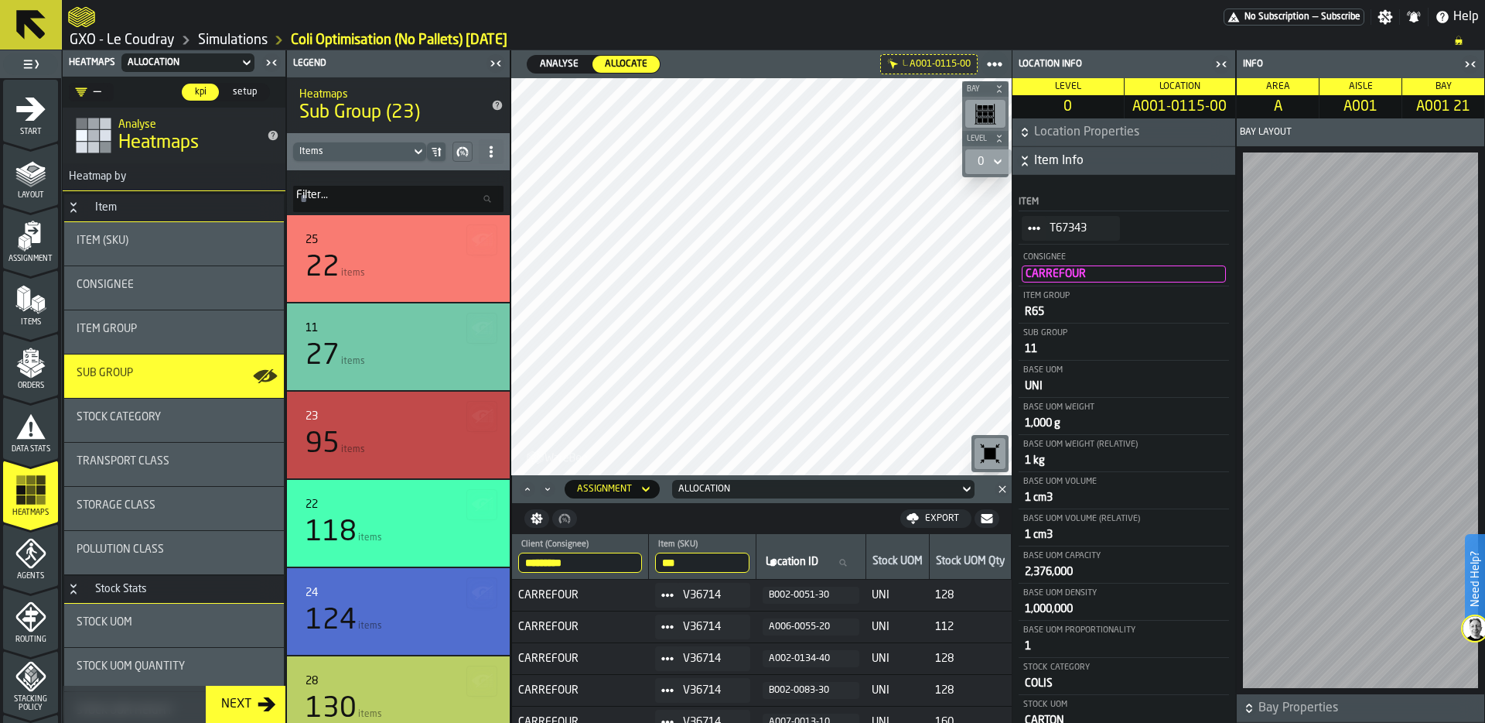
click at [714, 566] on input "***" at bounding box center [702, 562] width 94 height 20
type input "******"
click at [758, 487] on div "Allocation" at bounding box center [815, 488] width 275 height 11
click at [740, 514] on div "Actual" at bounding box center [718, 516] width 80 height 19
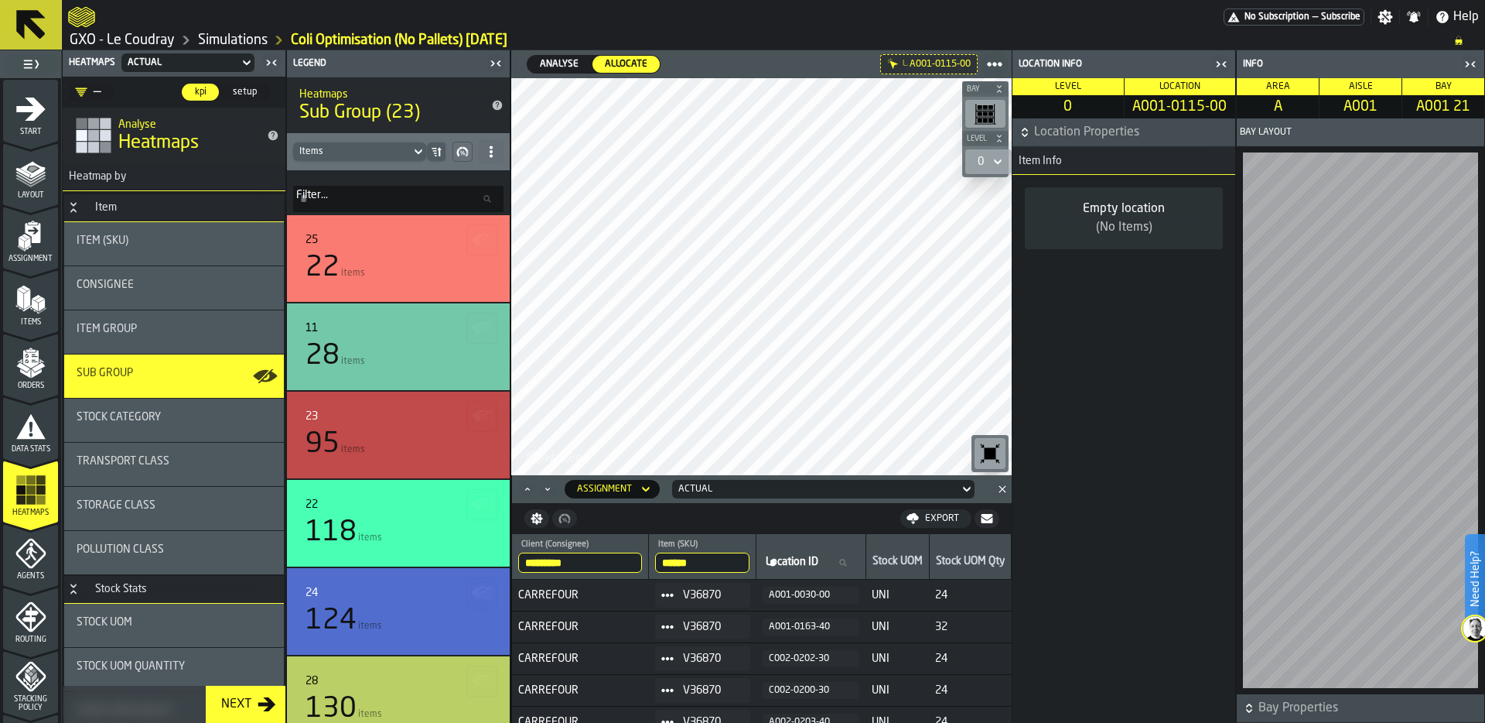
click at [702, 561] on input "******" at bounding box center [702, 562] width 94 height 20
click at [712, 602] on div "V36870" at bounding box center [702, 595] width 95 height 25
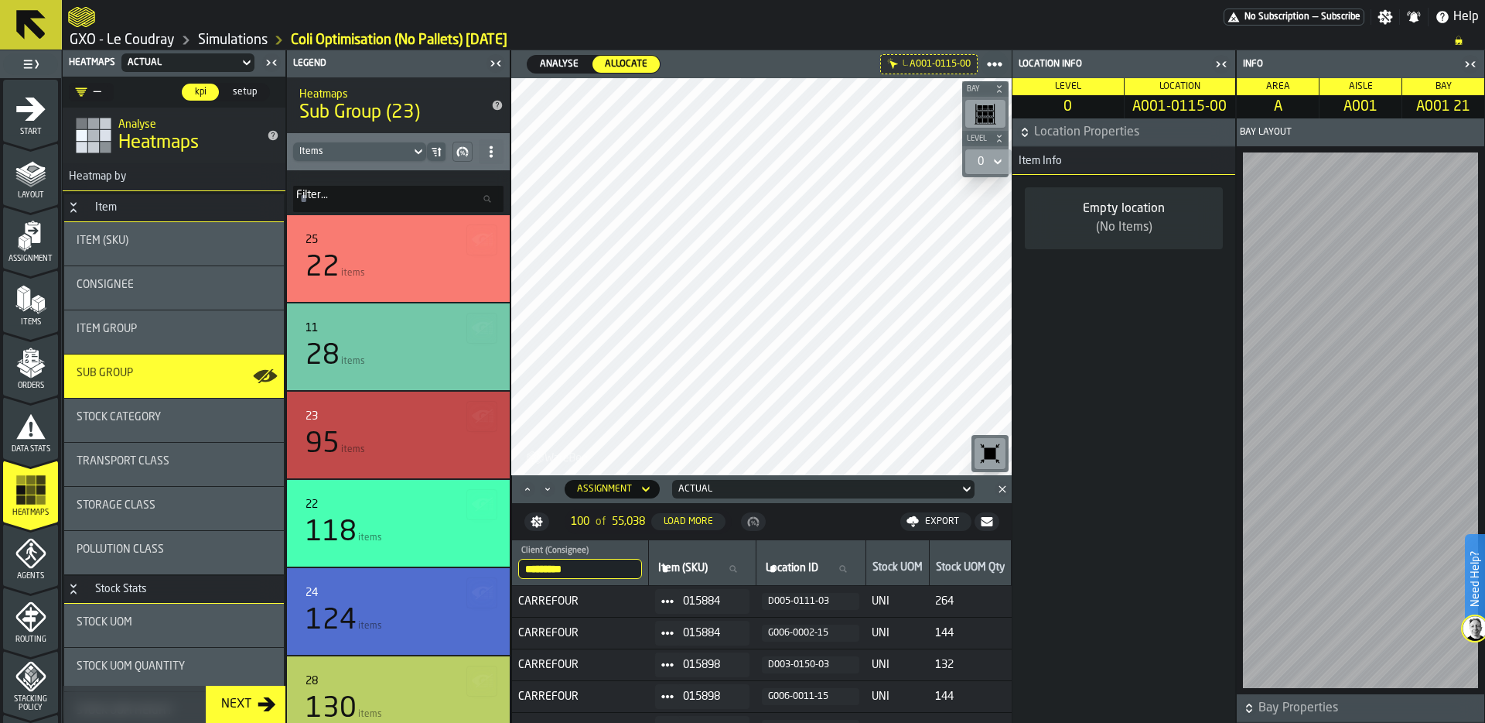
click at [690, 565] on span "Item (SKU)" at bounding box center [683, 568] width 50 height 12
click at [690, 565] on input "Item (SKU) Item (SKU)" at bounding box center [702, 569] width 94 height 20
paste input "******"
type input "******"
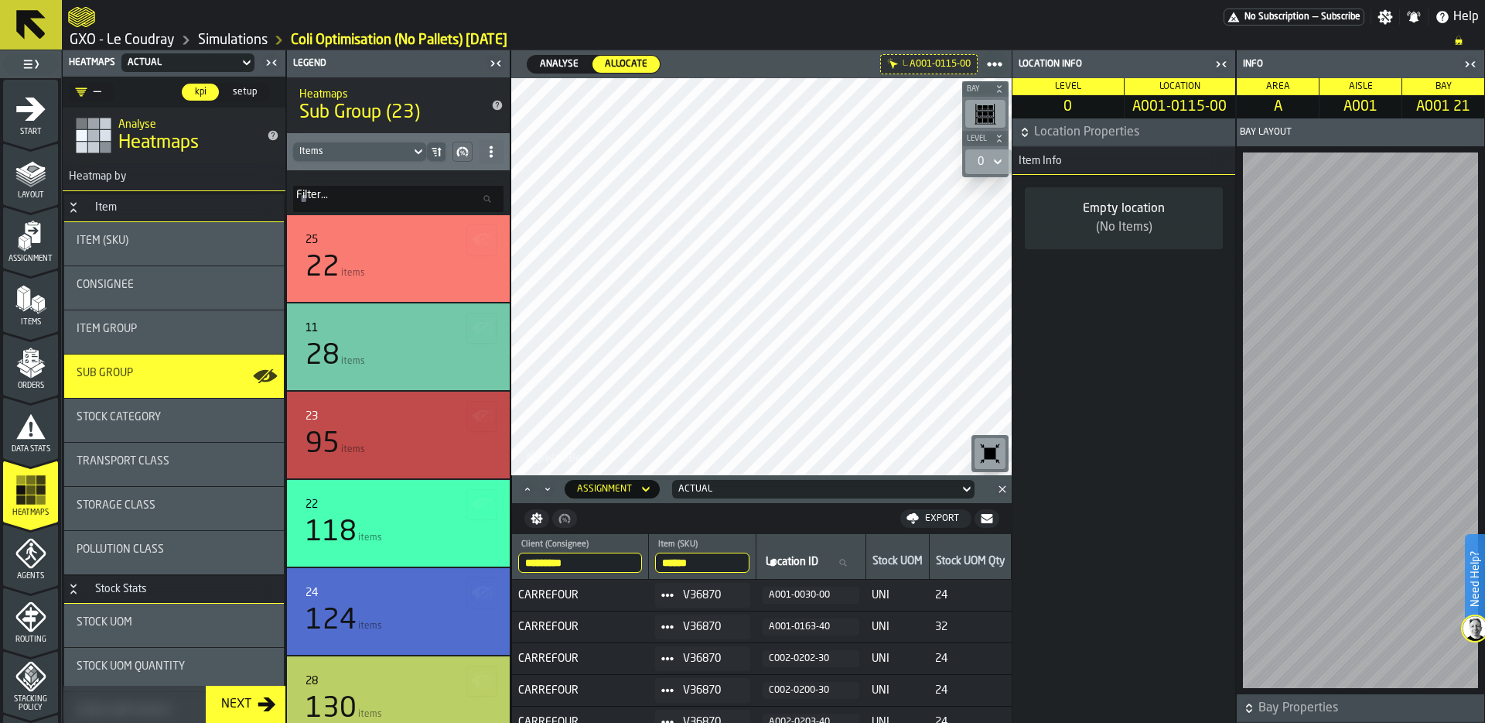
click at [808, 594] on div "A001-0030-00" at bounding box center [811, 594] width 85 height 11
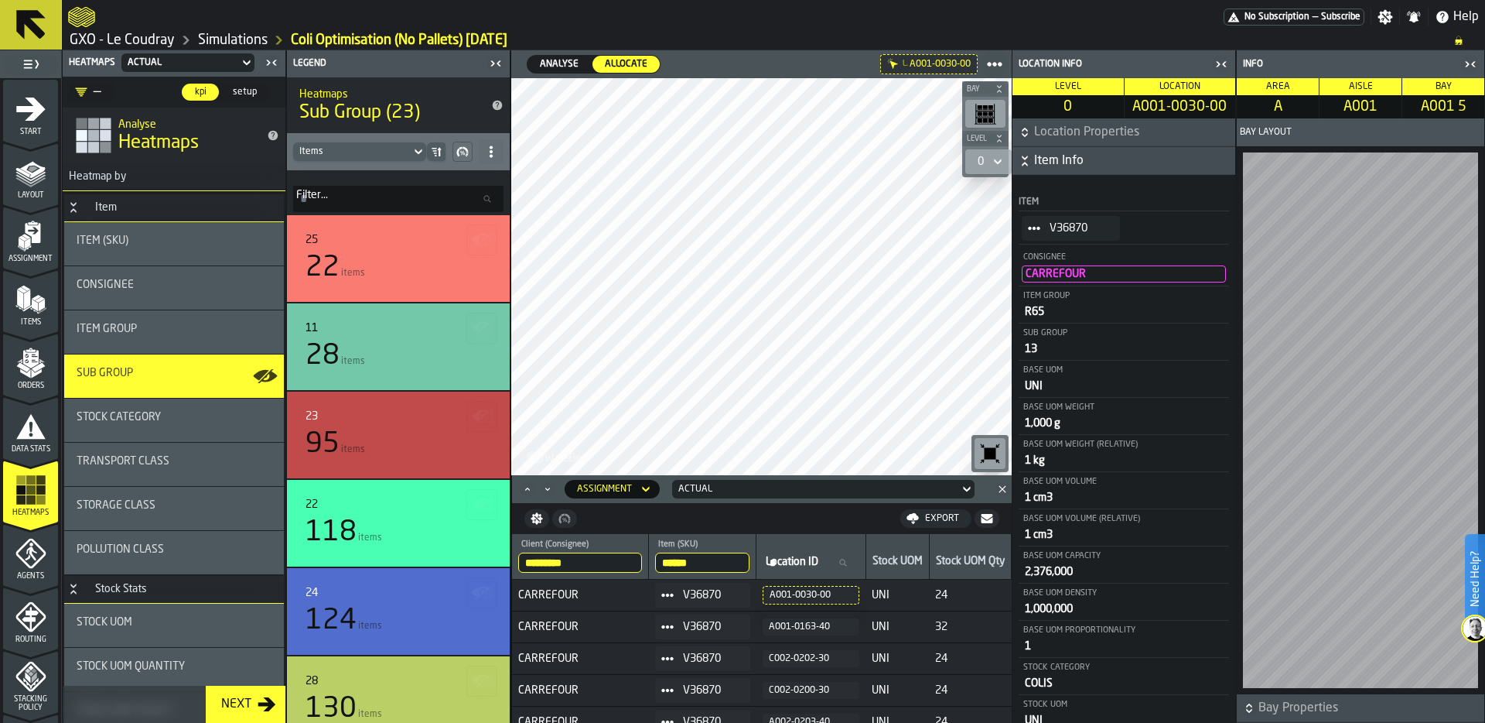
click at [988, 447] on icon "button-toolbar-undefined" at bounding box center [990, 453] width 25 height 25
click at [711, 483] on div "Actual" at bounding box center [815, 488] width 275 height 11
click at [699, 559] on div "Allocation" at bounding box center [718, 554] width 80 height 19
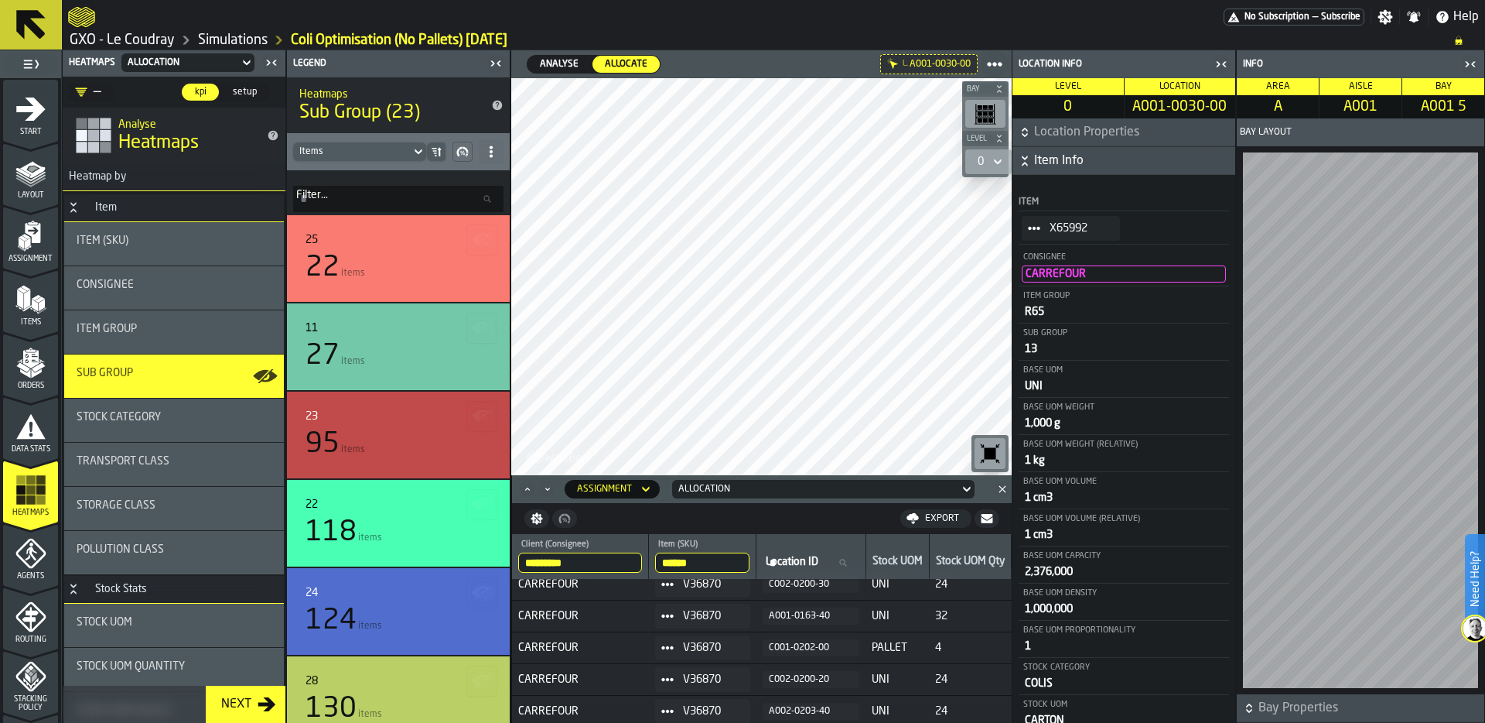
scroll to position [12, 0]
click at [787, 644] on div "C001-0202-00" at bounding box center [811, 646] width 85 height 11
click at [734, 511] on div "Analyse Analyse Allocate Allocate L. C001-0202-00 Bay Level 0 M A K I N G W A R…" at bounding box center [761, 386] width 501 height 672
click at [1219, 63] on icon "button-toggle-Close me" at bounding box center [1218, 63] width 4 height 5
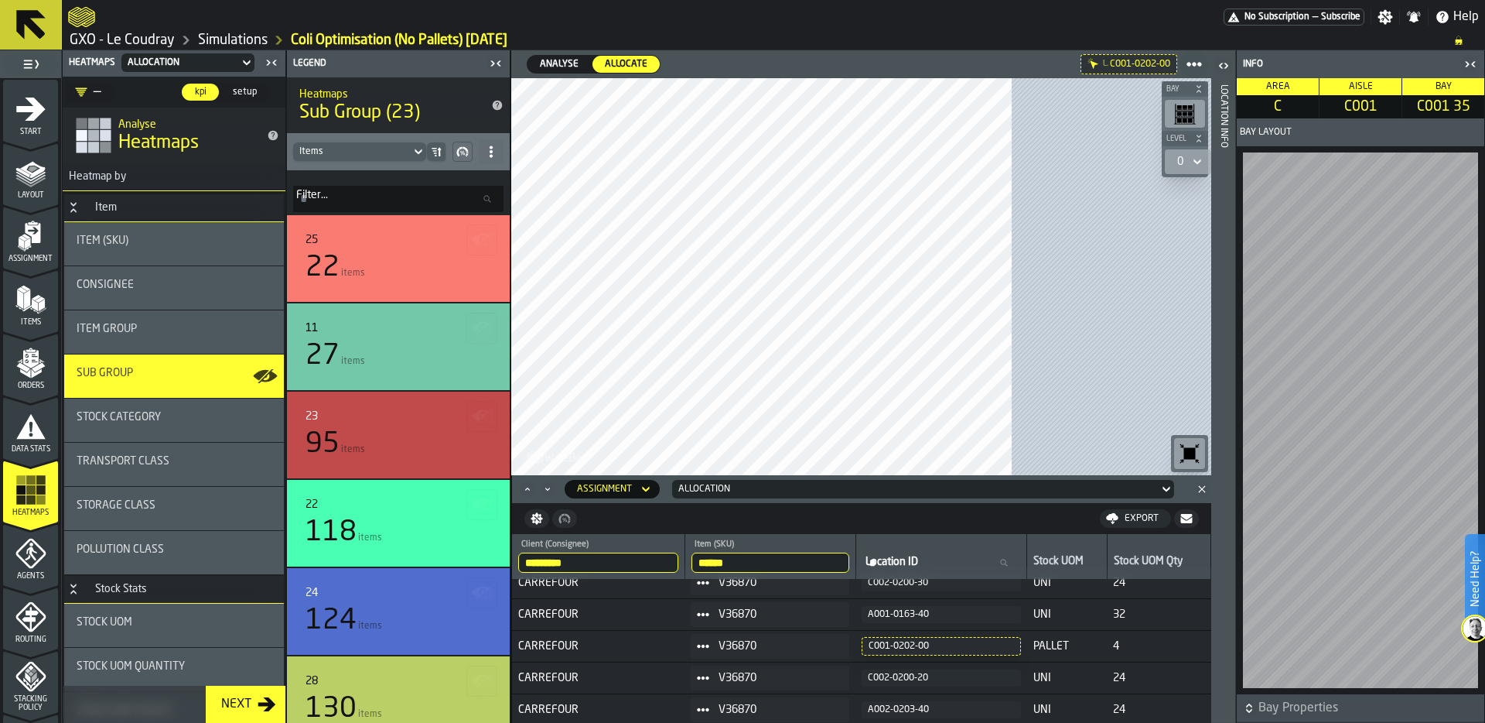
click at [1471, 63] on icon "button-toggle-Close me" at bounding box center [1470, 64] width 19 height 19
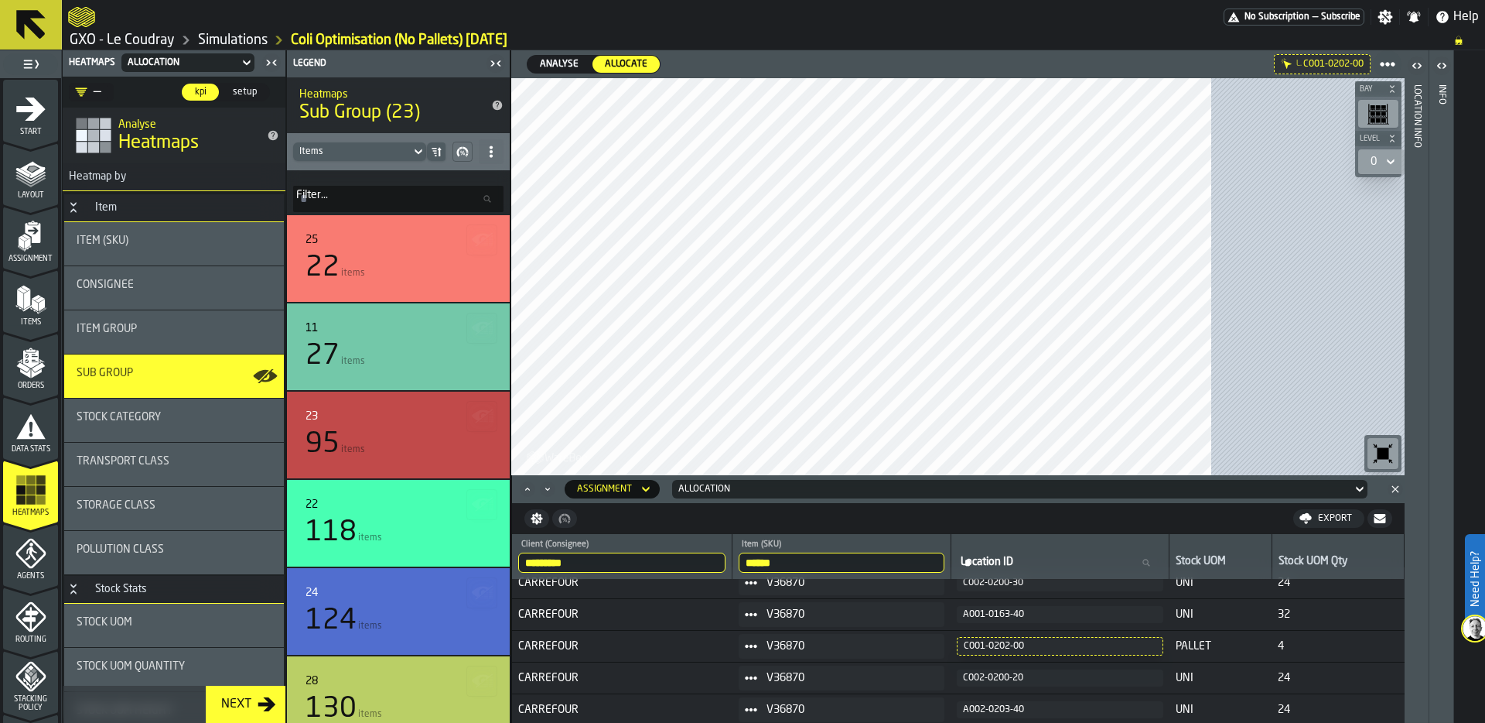
click at [548, 491] on icon "Minimize" at bounding box center [547, 488] width 15 height 15
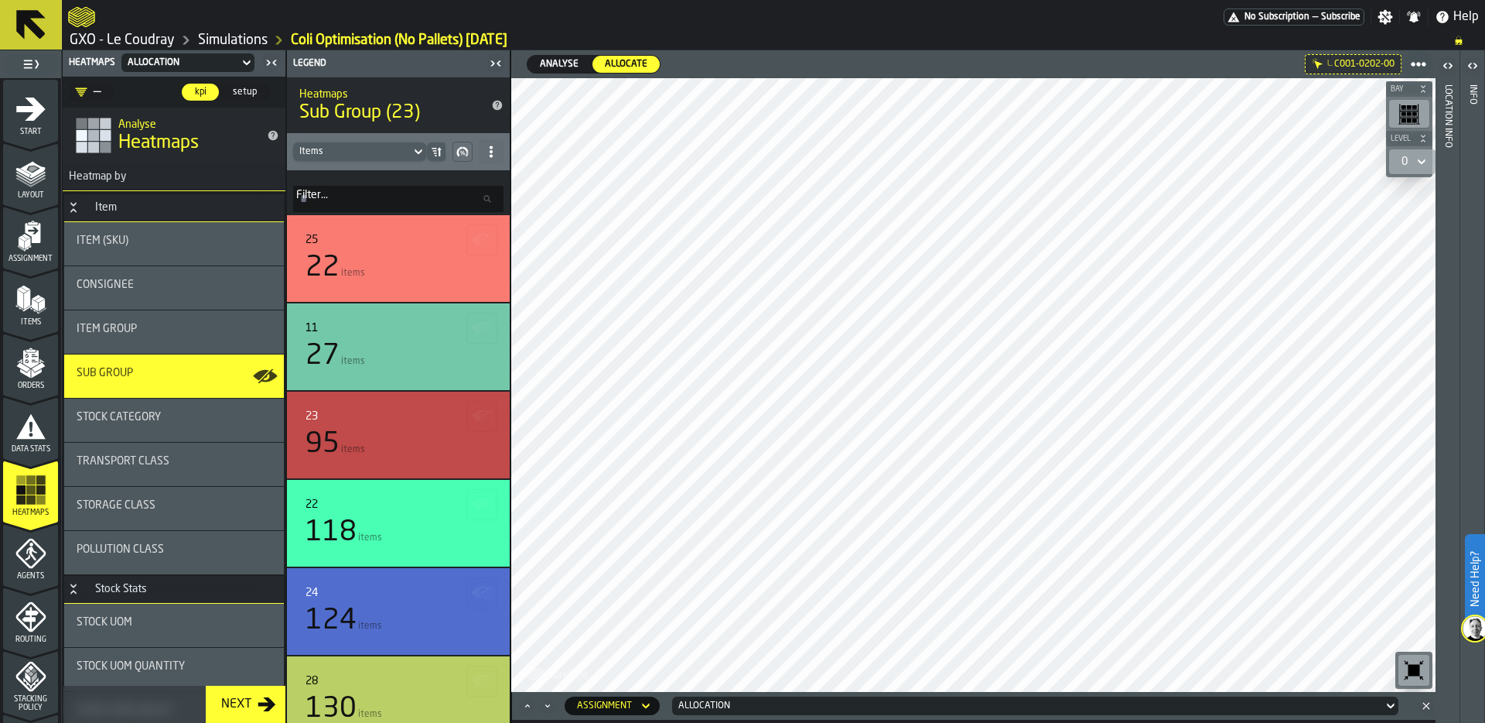
click at [527, 706] on icon "Maximize" at bounding box center [527, 705] width 15 height 15
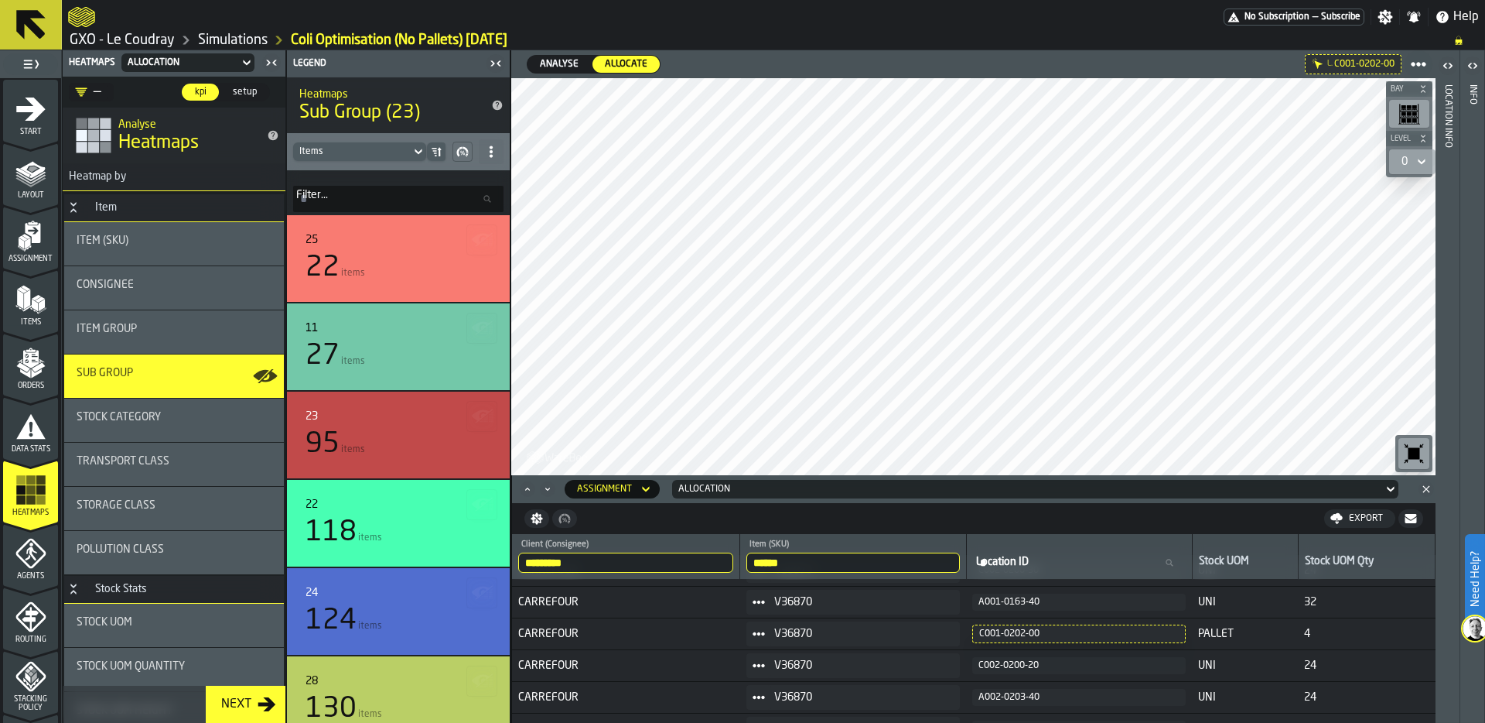
scroll to position [0, 0]
